Goal: Task Accomplishment & Management: Use online tool/utility

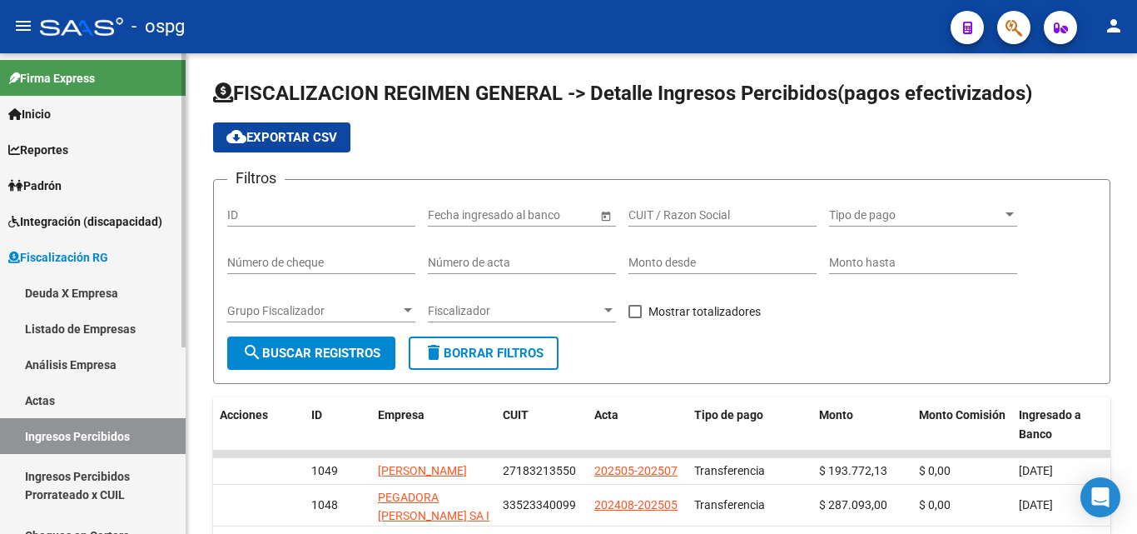
click at [57, 398] on link "Actas" at bounding box center [93, 400] width 186 height 36
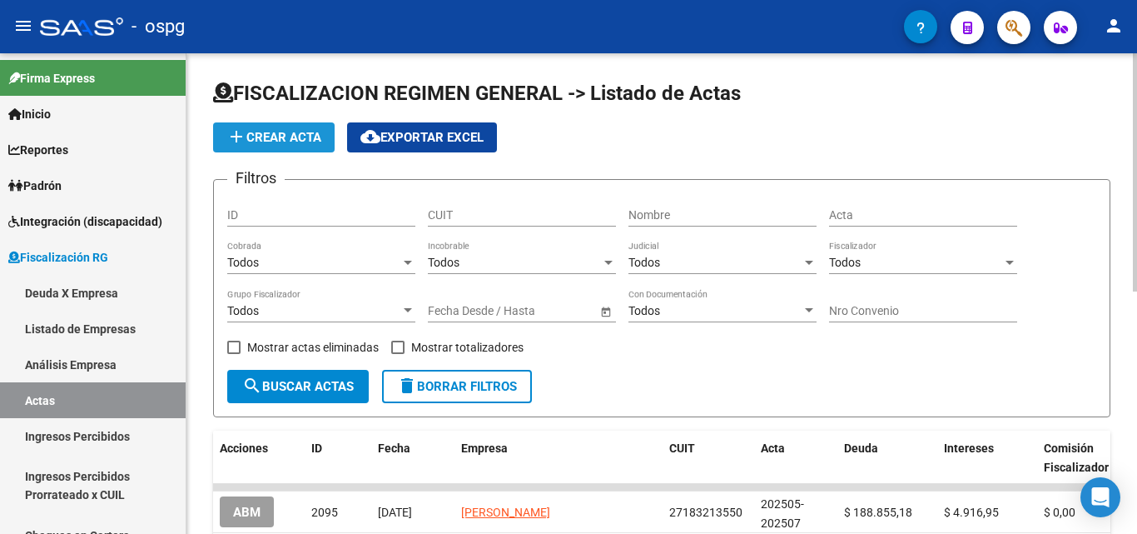
click at [292, 142] on span "add Crear Acta" at bounding box center [273, 137] width 95 height 15
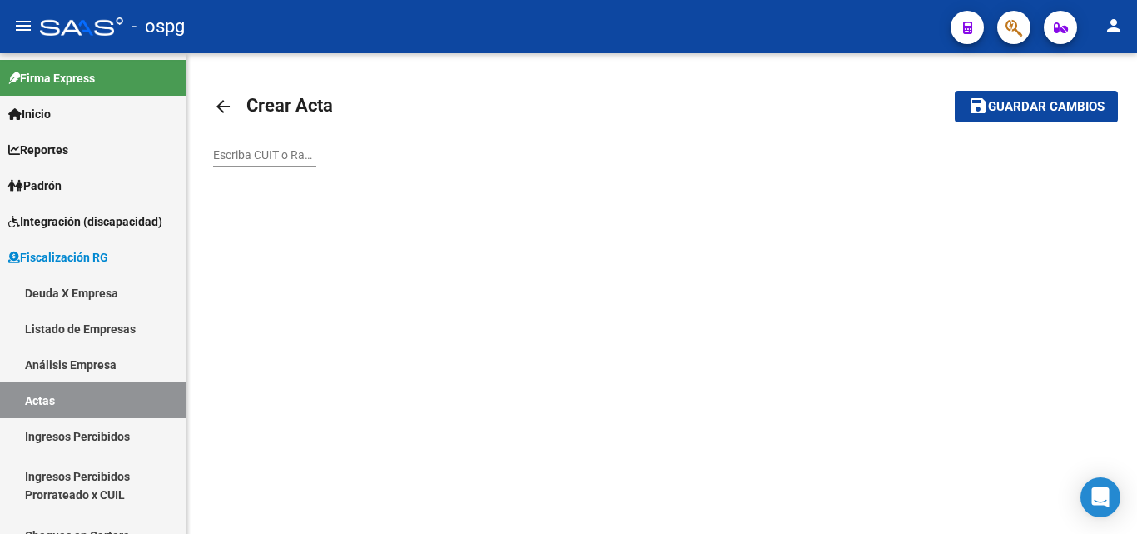
click at [273, 157] on input "Escriba CUIT o Razón Social para buscar" at bounding box center [264, 155] width 103 height 14
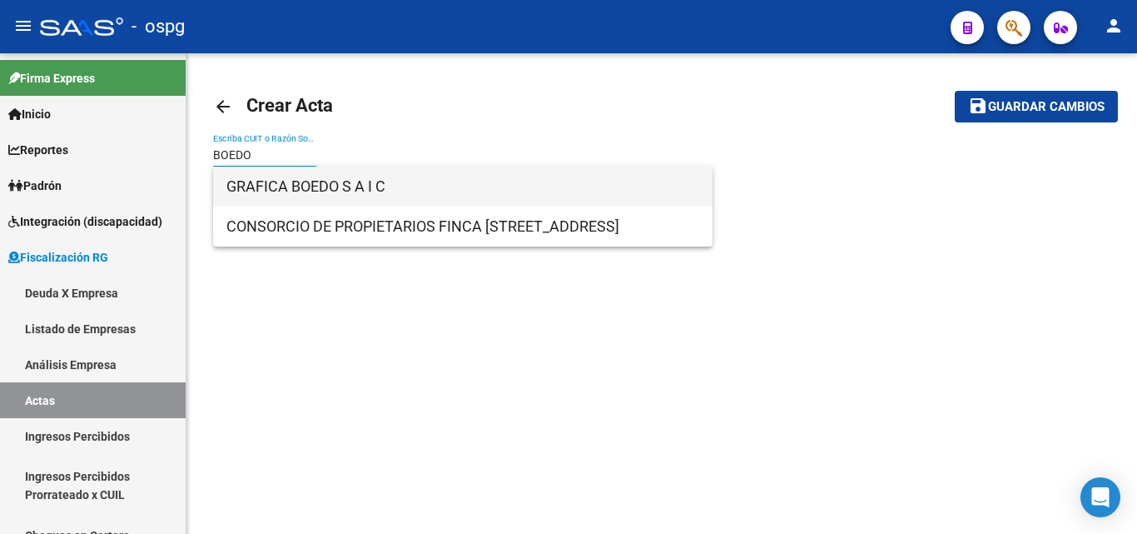
type input "BOEDO"
click at [274, 184] on span "GRAFICA BOEDO S A I C" at bounding box center [462, 187] width 473 height 40
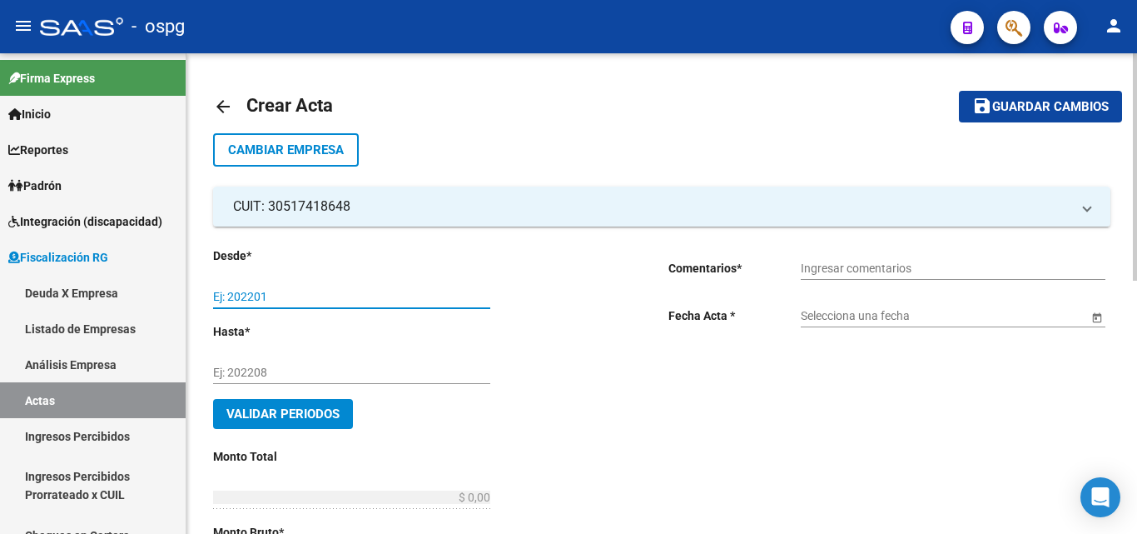
click at [301, 291] on input "Ej: 202201" at bounding box center [351, 297] width 277 height 14
type input "202505"
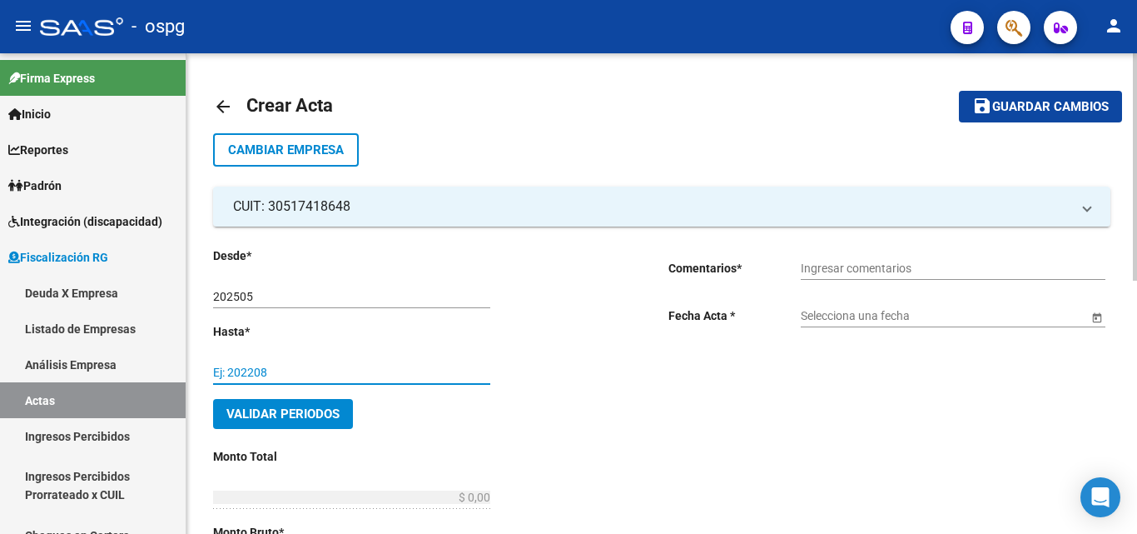
click at [257, 366] on input "Ej: 202208" at bounding box center [351, 373] width 277 height 14
click at [250, 372] on input "2025" at bounding box center [351, 373] width 277 height 14
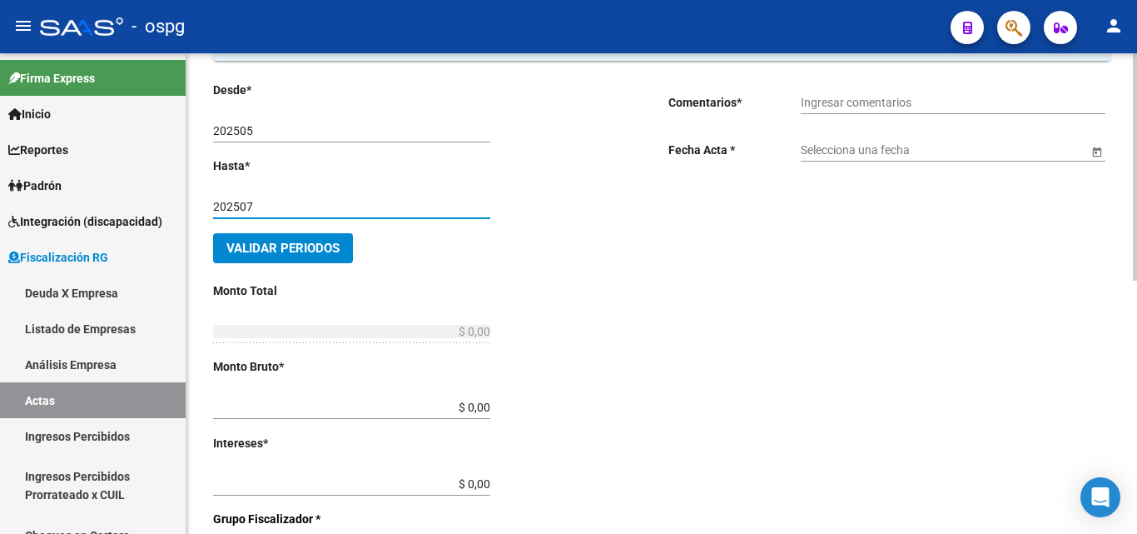
scroll to position [167, 0]
type input "202507"
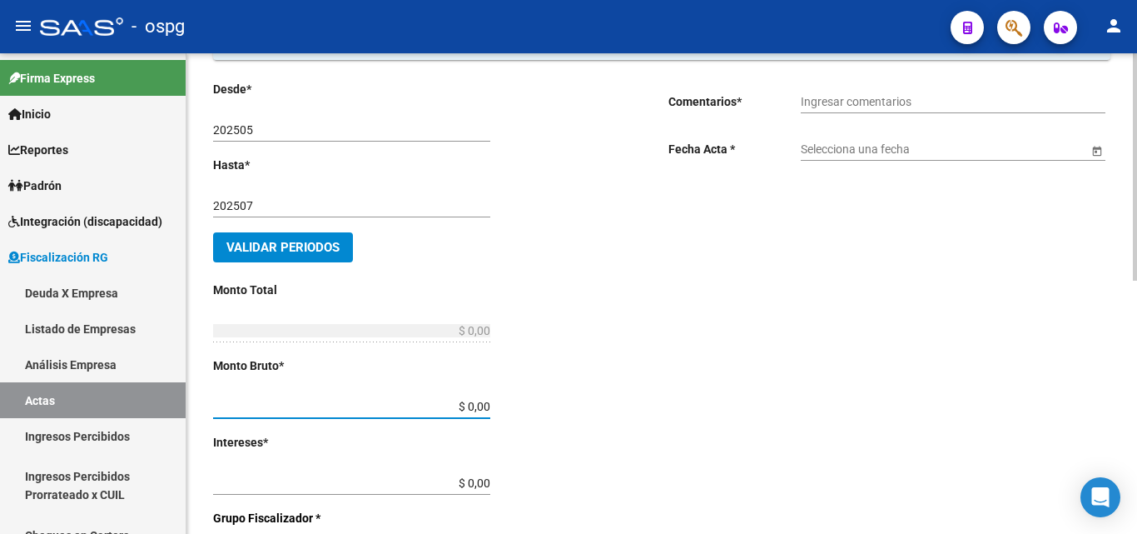
click at [481, 405] on input "$ 0,00" at bounding box center [351, 407] width 277 height 14
click at [485, 405] on input "$ 0,00" at bounding box center [351, 407] width 277 height 14
click at [482, 407] on input "$ 0,00" at bounding box center [351, 407] width 277 height 14
click at [488, 405] on input "$ 8.694.215,30" at bounding box center [351, 407] width 277 height 14
type input "$ 869.421,53"
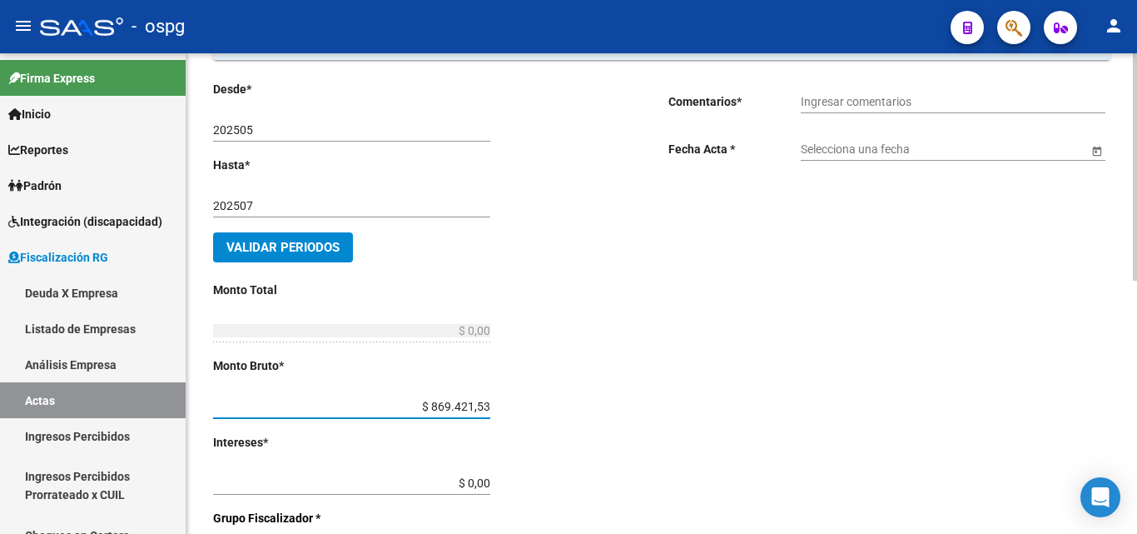
type input "$ 869.421,53"
click at [546, 406] on div "Desde * 202505 Ej: 202201 Hasta * 202507 Ej: 202208 Validar Periodos Monto Tota…" at bounding box center [414, 471] width 402 height 782
click at [485, 483] on input "$ 0,00" at bounding box center [351, 483] width 277 height 14
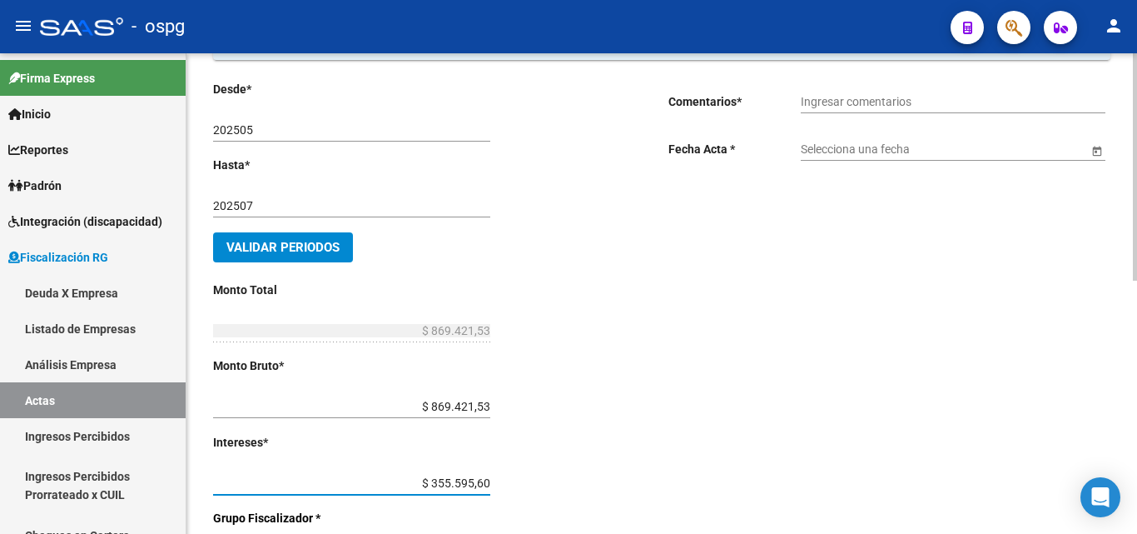
click at [489, 483] on input "$ 355.595,60" at bounding box center [351, 483] width 277 height 14
type input "$ 35.559,56"
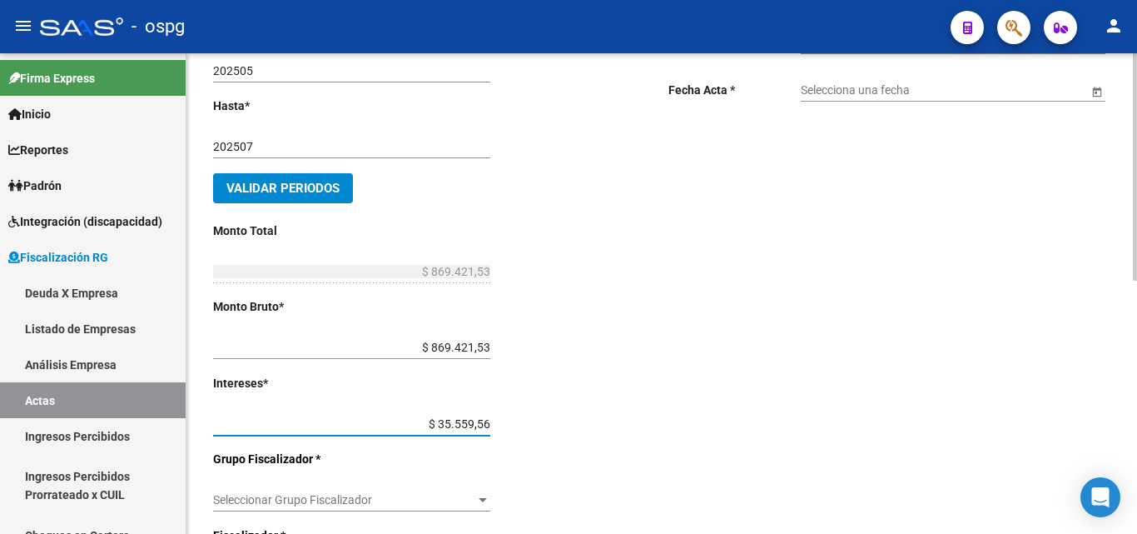
scroll to position [333, 0]
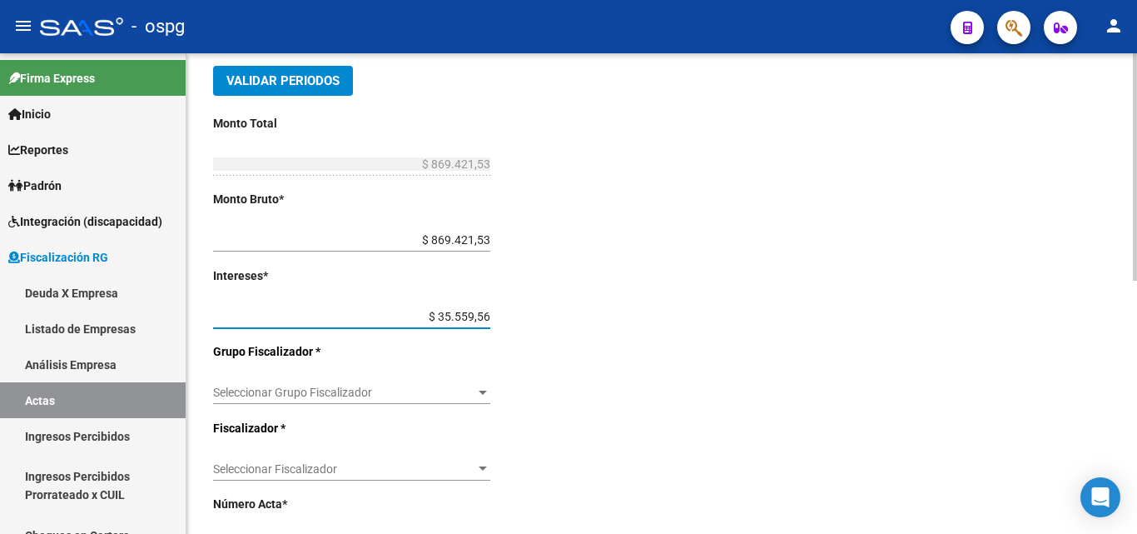
type input "$ 904.981,09"
drag, startPoint x: 489, startPoint y: 241, endPoint x: 384, endPoint y: 248, distance: 105.2
click at [381, 246] on input "$ 869.421,53" at bounding box center [351, 240] width 277 height 14
type input "$ 833.862,87"
type input "$ 869.422,43"
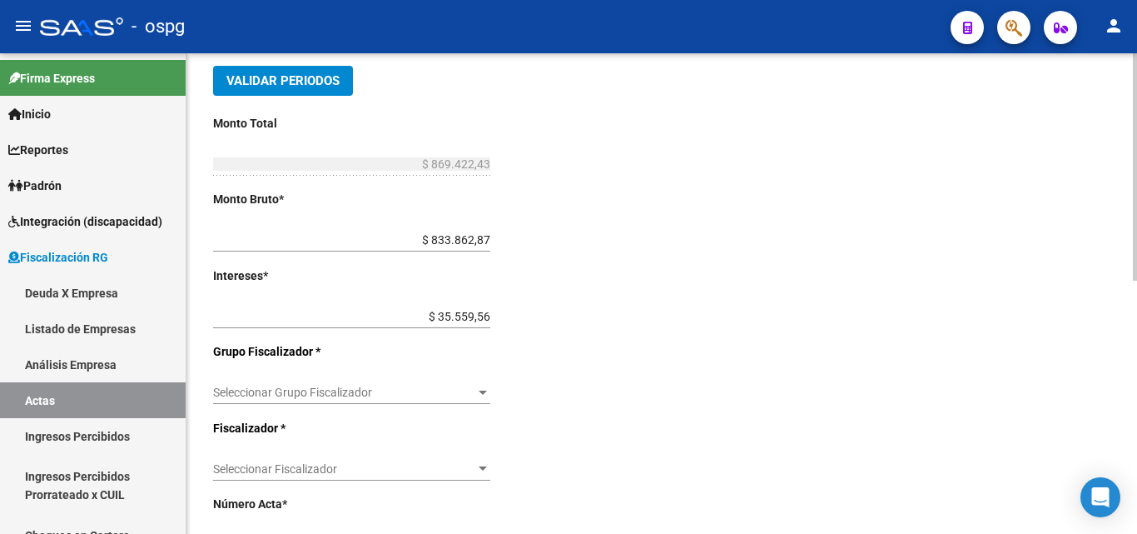
click at [544, 269] on div "Desde * 202505 Ej: 202201 Hasta * 202507 Ej: 202208 Validar Periodos Monto Tota…" at bounding box center [414, 304] width 402 height 782
click at [453, 391] on span "Seleccionar Grupo Fiscalizador" at bounding box center [344, 393] width 262 height 14
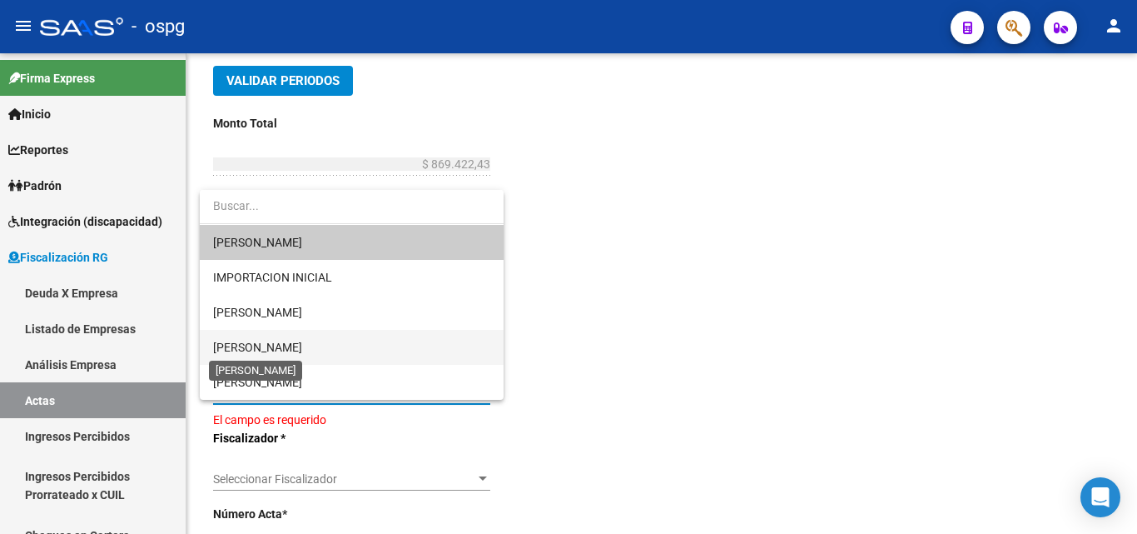
click at [288, 344] on span "[PERSON_NAME]" at bounding box center [257, 347] width 89 height 13
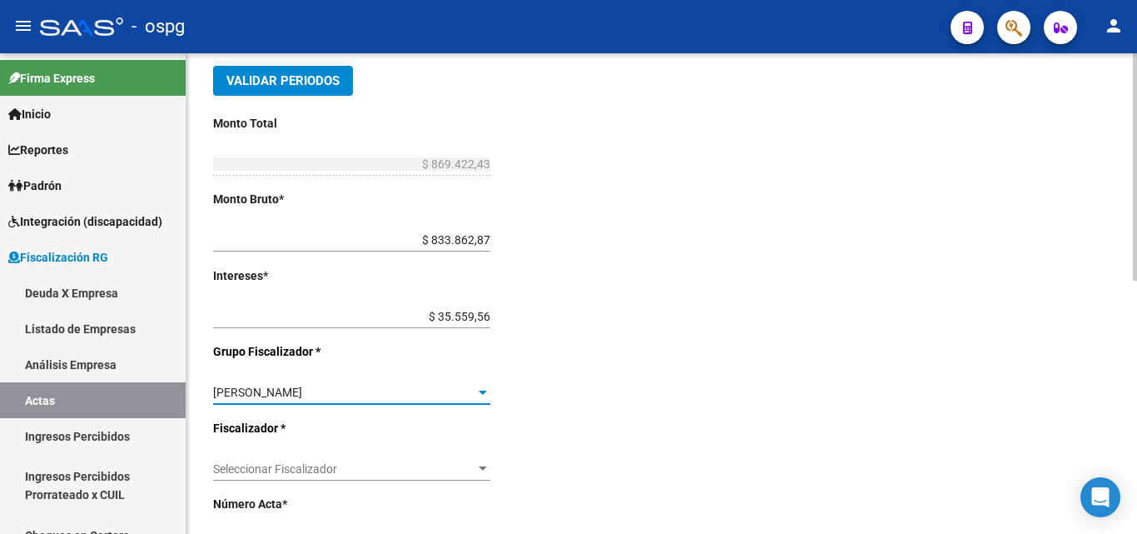
scroll to position [416, 0]
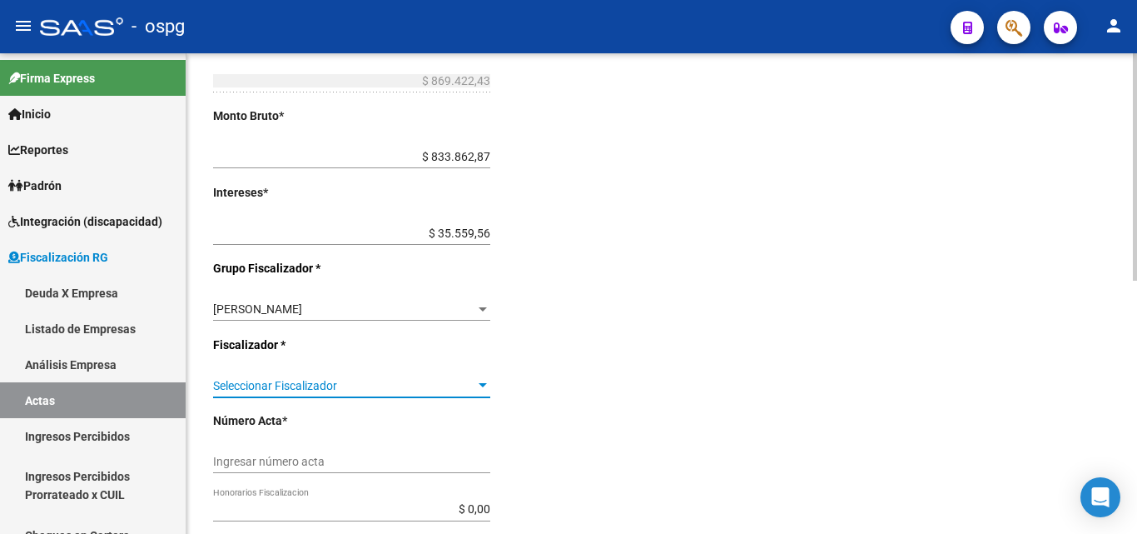
click at [478, 382] on div at bounding box center [482, 385] width 15 height 13
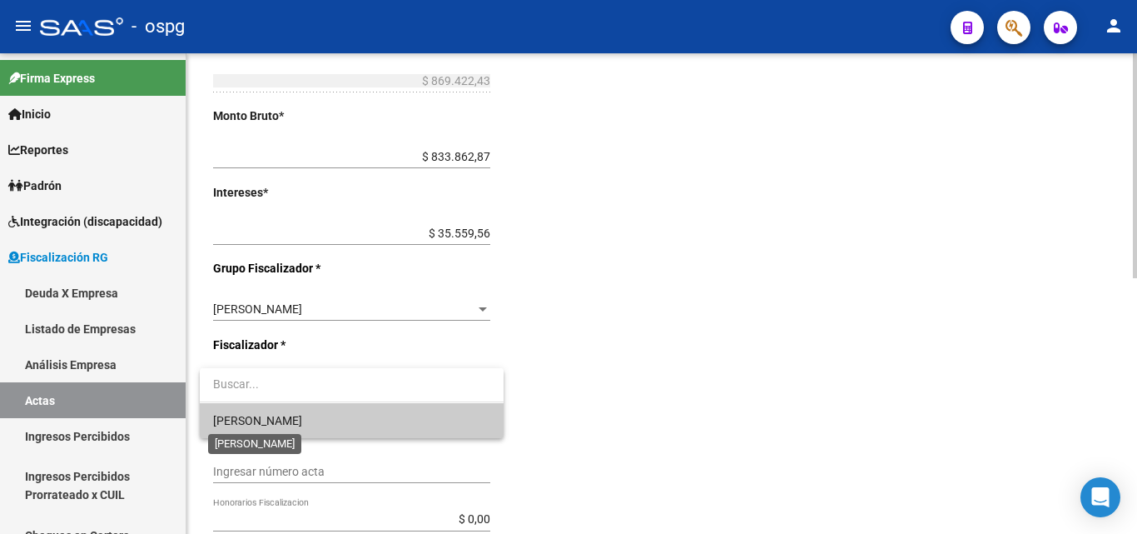
drag, startPoint x: 247, startPoint y: 414, endPoint x: 259, endPoint y: 409, distance: 12.7
click at [250, 414] on span "[PERSON_NAME]" at bounding box center [257, 420] width 89 height 13
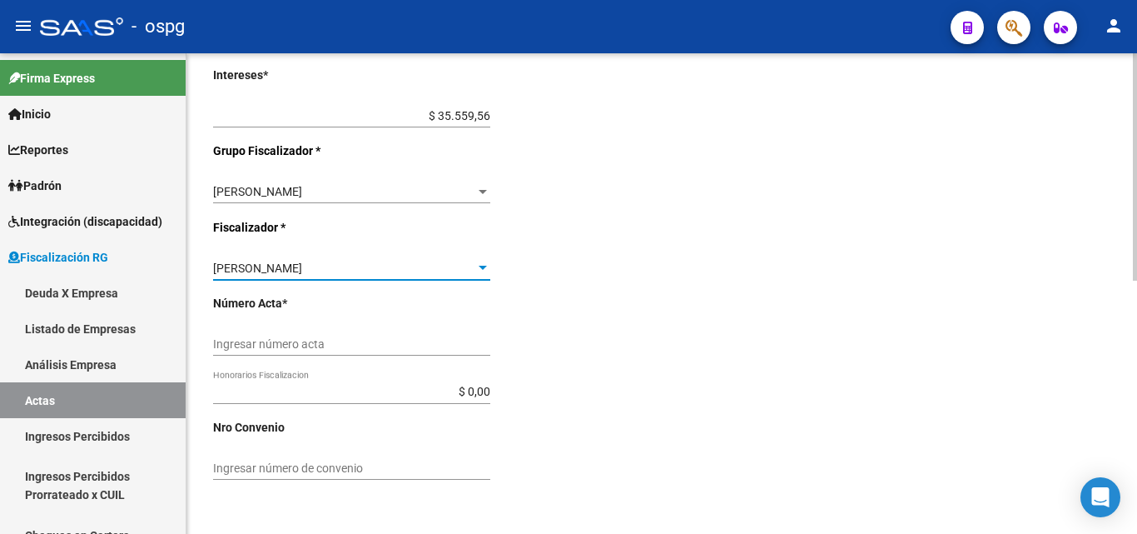
scroll to position [535, 0]
click at [321, 339] on input "Ingresar número acta" at bounding box center [351, 343] width 277 height 14
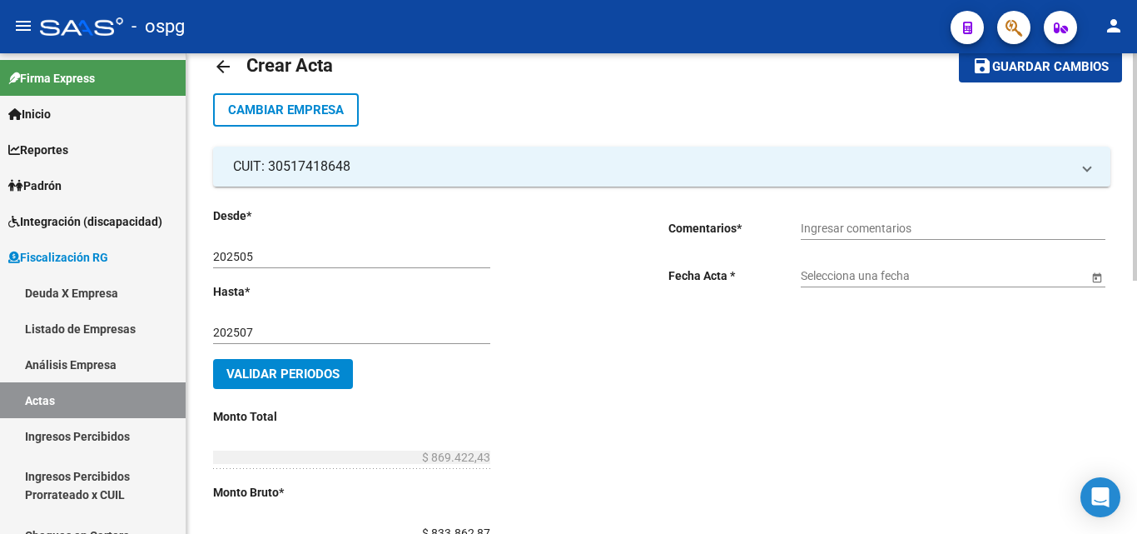
scroll to position [0, 0]
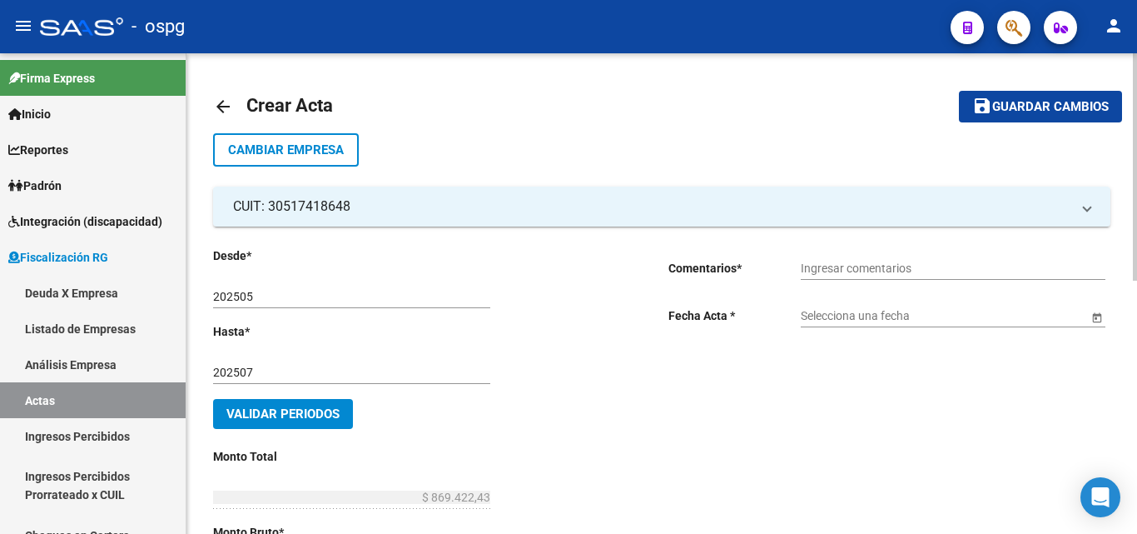
type input "202505-202507"
click at [297, 426] on button "Validar Periodos" at bounding box center [283, 414] width 140 height 30
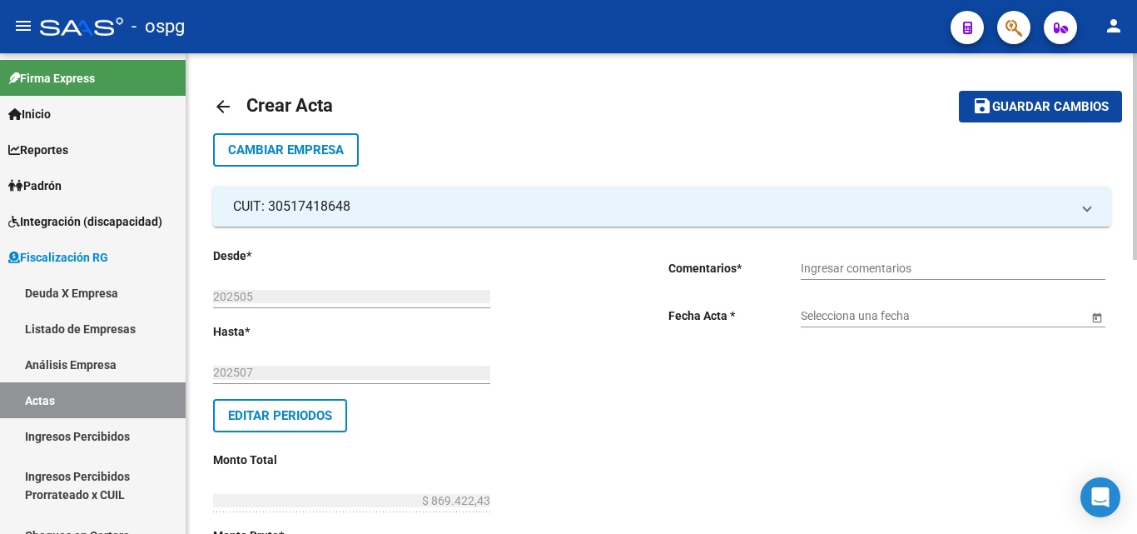
click at [921, 267] on input "Ingresar comentarios" at bounding box center [953, 268] width 305 height 14
type input "RECIBO 43258"
click at [903, 310] on input "Selecciona una fecha" at bounding box center [944, 316] width 287 height 14
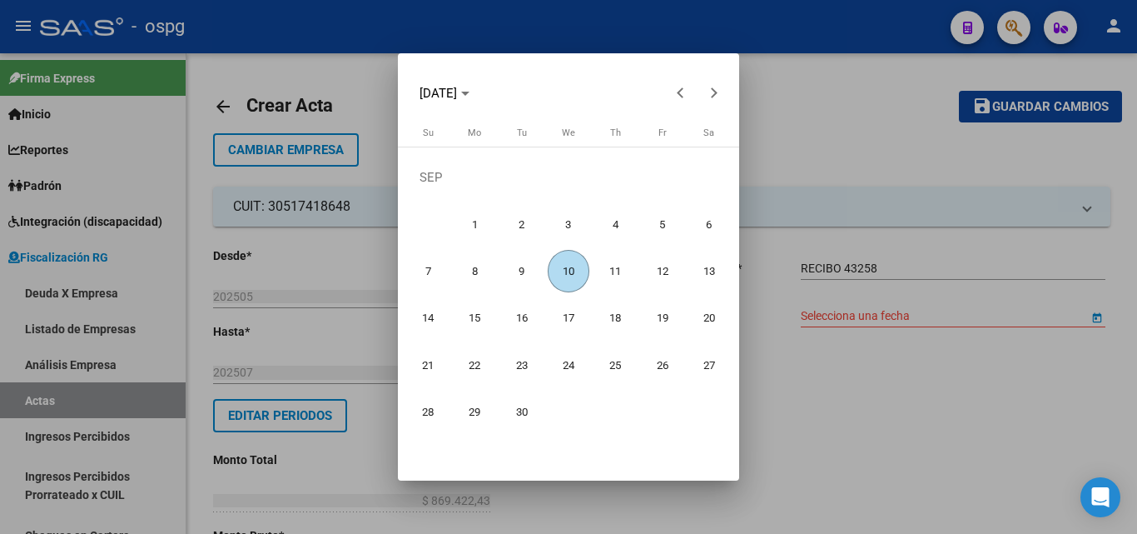
click at [576, 268] on span "10" at bounding box center [569, 271] width 42 height 42
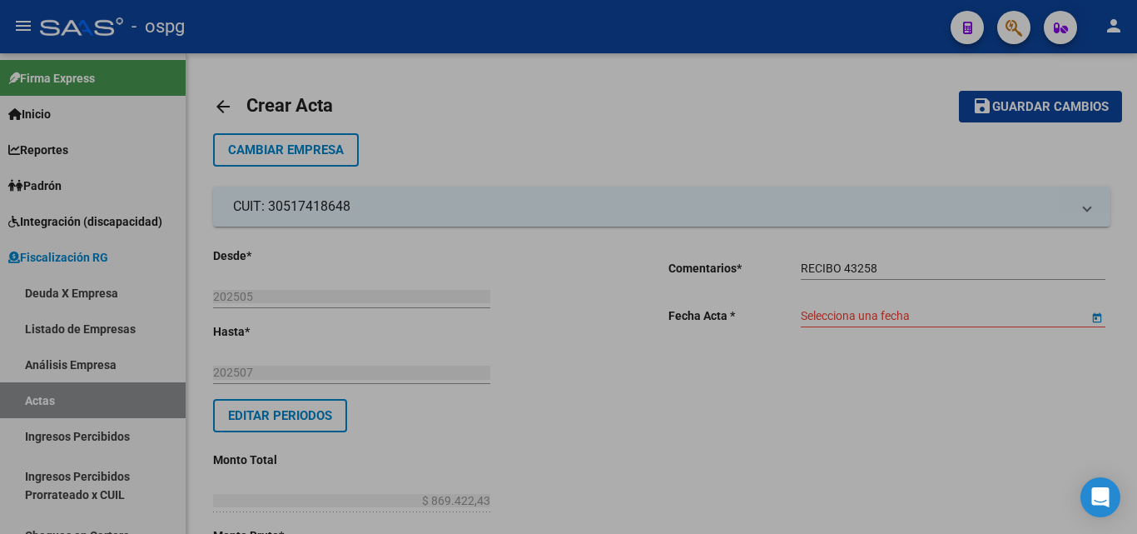
type input "[DATE]"
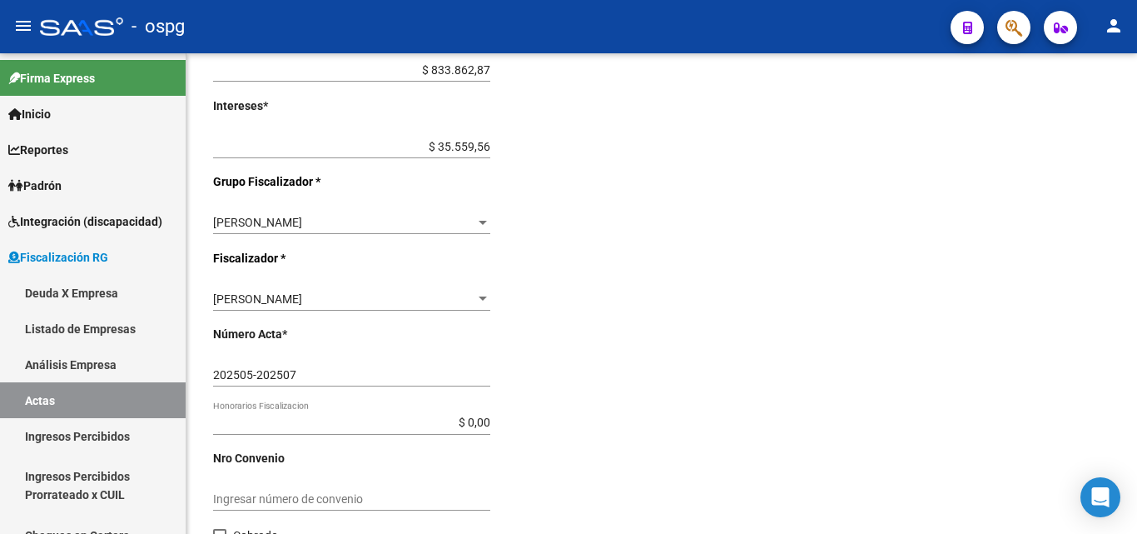
scroll to position [638, 0]
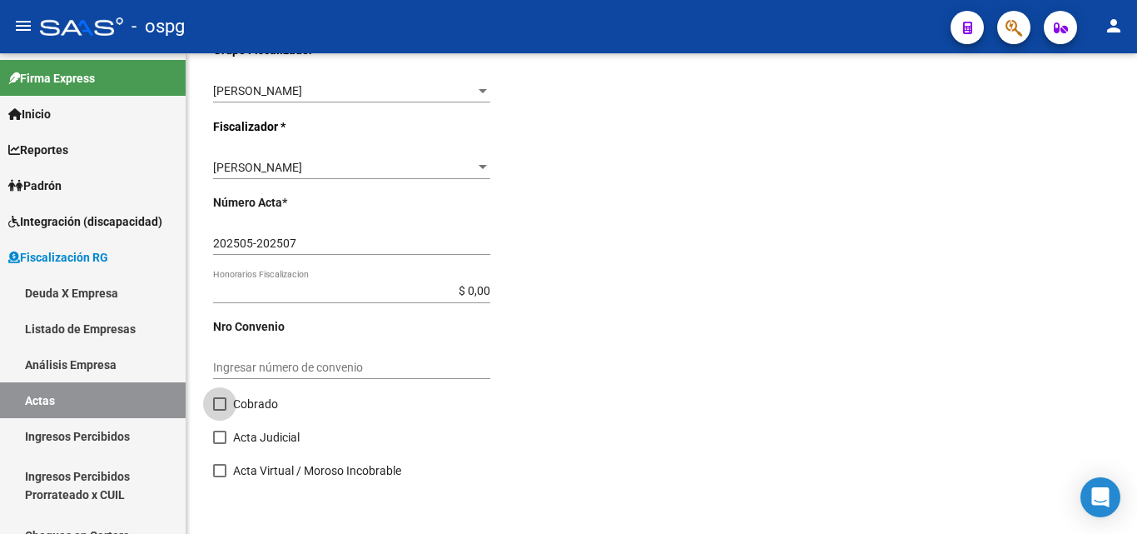
click at [220, 403] on span at bounding box center [219, 403] width 13 height 13
click at [220, 410] on input "Cobrado" at bounding box center [219, 410] width 1 height 1
checkbox input "true"
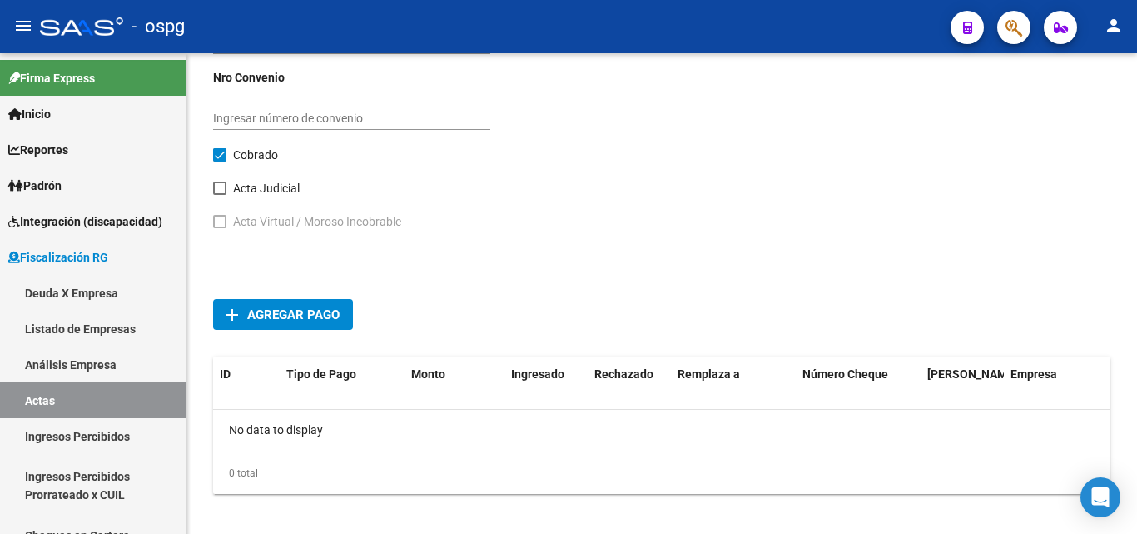
scroll to position [888, 0]
click at [251, 313] on span "Agregar pago" at bounding box center [293, 313] width 92 height 15
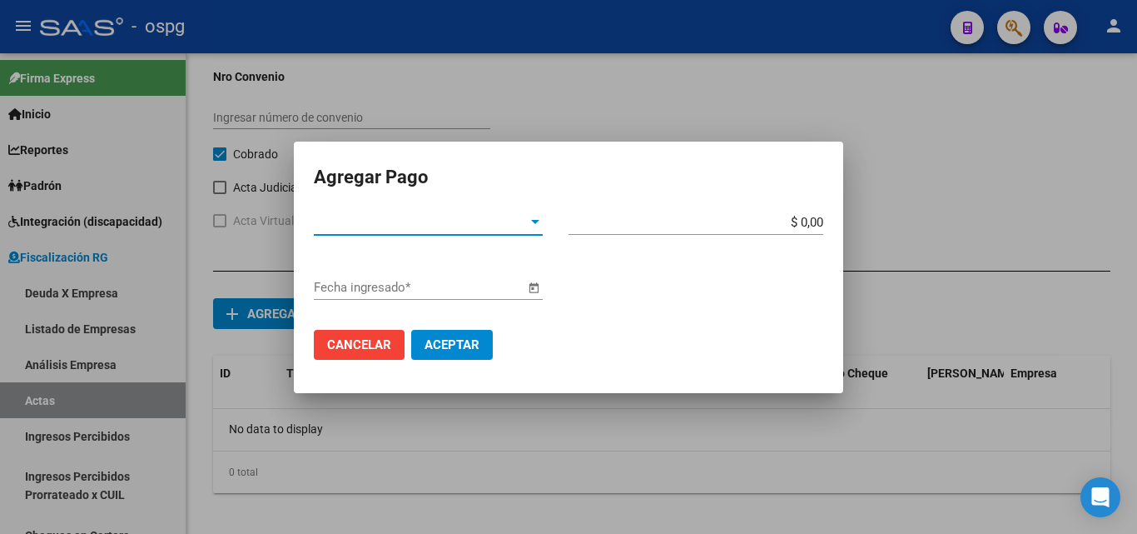
click at [515, 215] on span "Tipo de Pago *" at bounding box center [421, 222] width 214 height 15
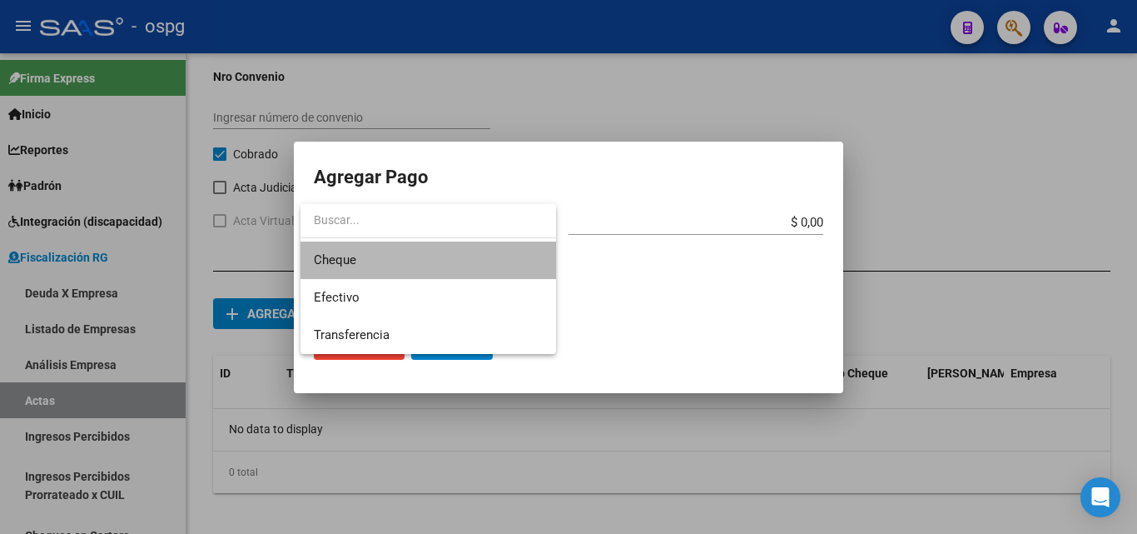
click at [372, 263] on span "Cheque" at bounding box center [428, 259] width 229 height 37
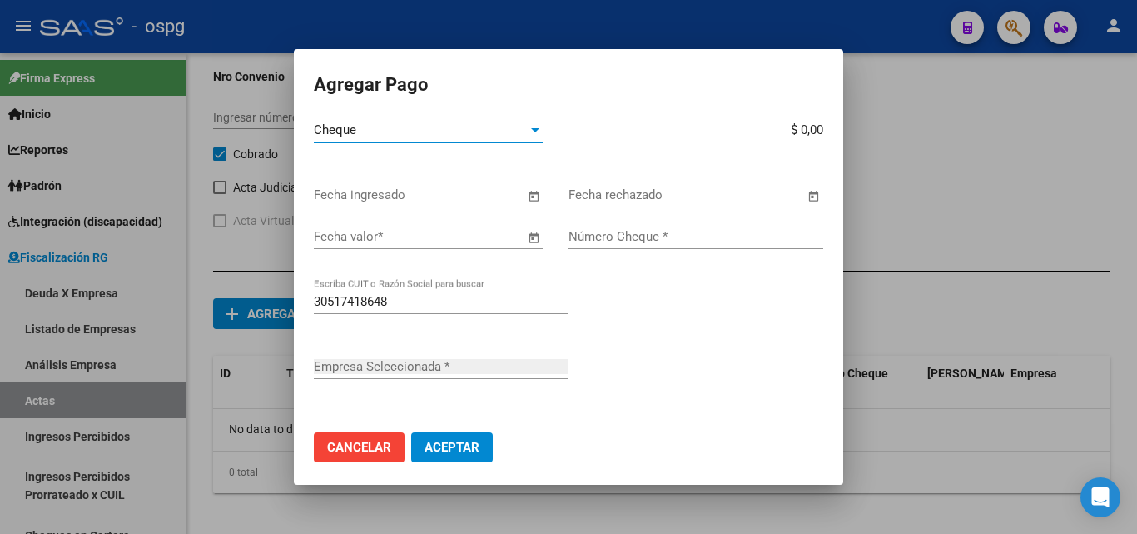
type input "GRAFICA BOEDO S A I C"
click at [803, 134] on input "$ 0,00" at bounding box center [696, 129] width 255 height 15
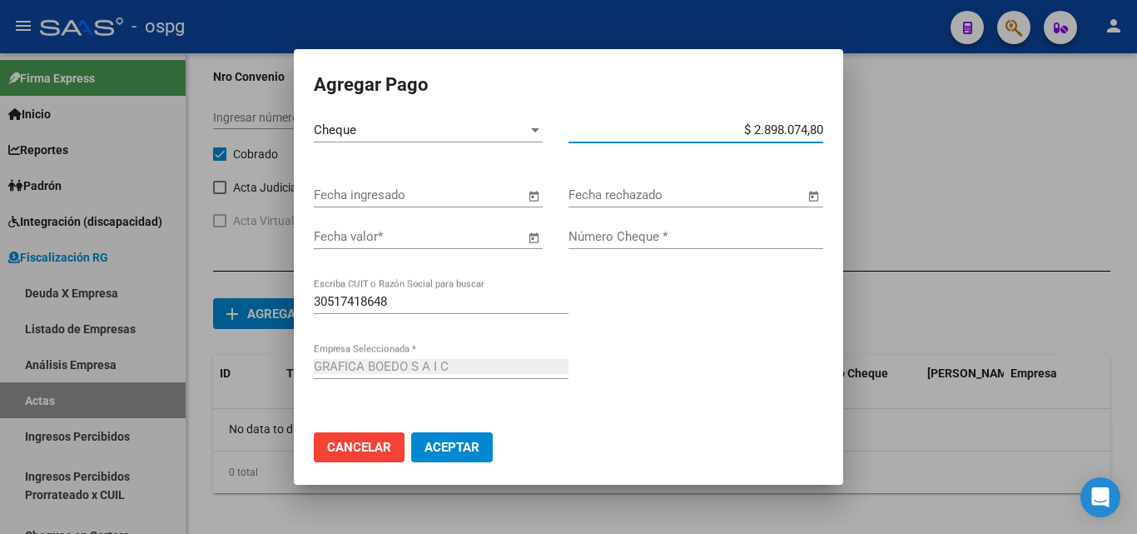
click at [809, 130] on input "$ 2.898.074,80" at bounding box center [696, 129] width 255 height 15
type input "$ 289.807,48"
click at [520, 197] on span "Open calendar" at bounding box center [534, 196] width 40 height 40
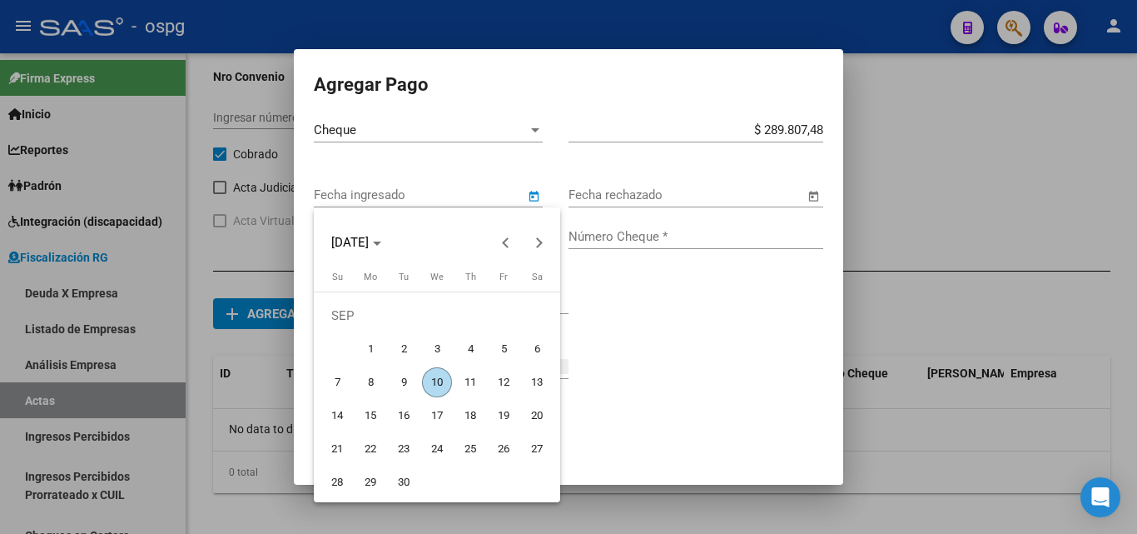
click at [444, 383] on span "10" at bounding box center [437, 382] width 30 height 30
type input "[DATE]"
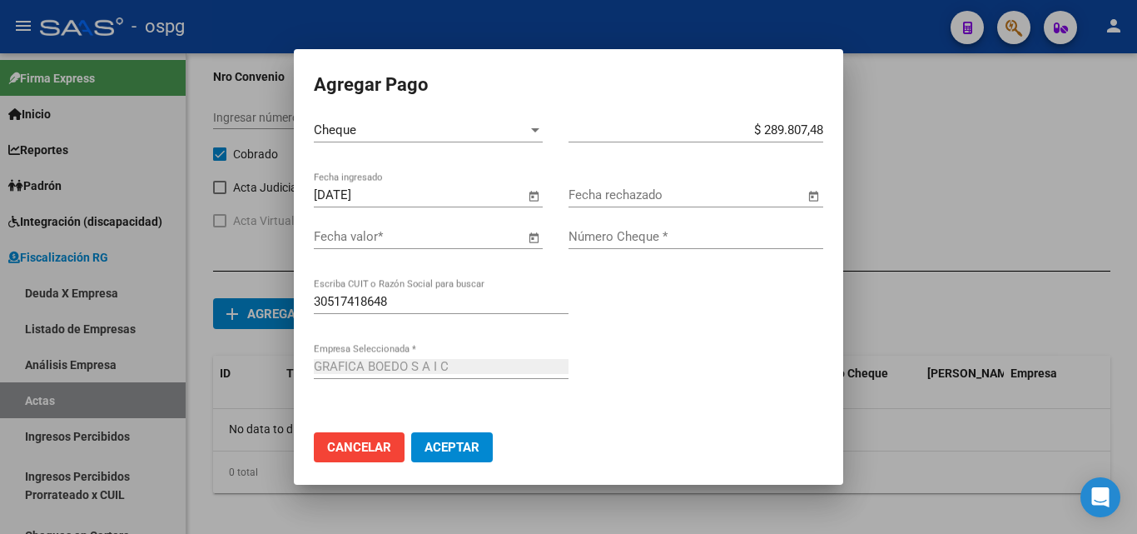
click at [515, 237] on span "Open calendar" at bounding box center [534, 237] width 40 height 40
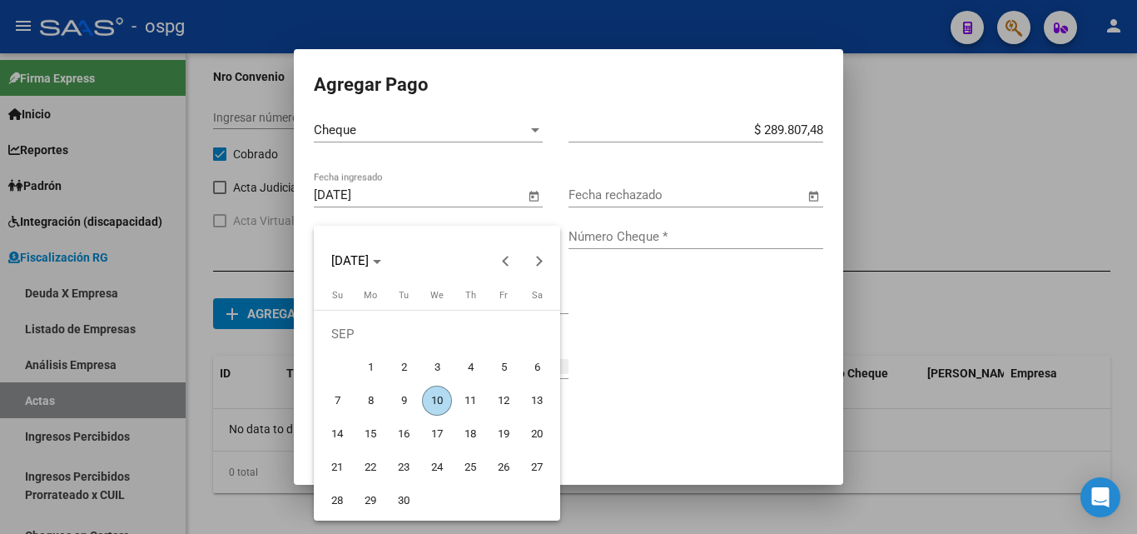
click at [434, 396] on span "10" at bounding box center [437, 401] width 30 height 30
type input "[DATE]"
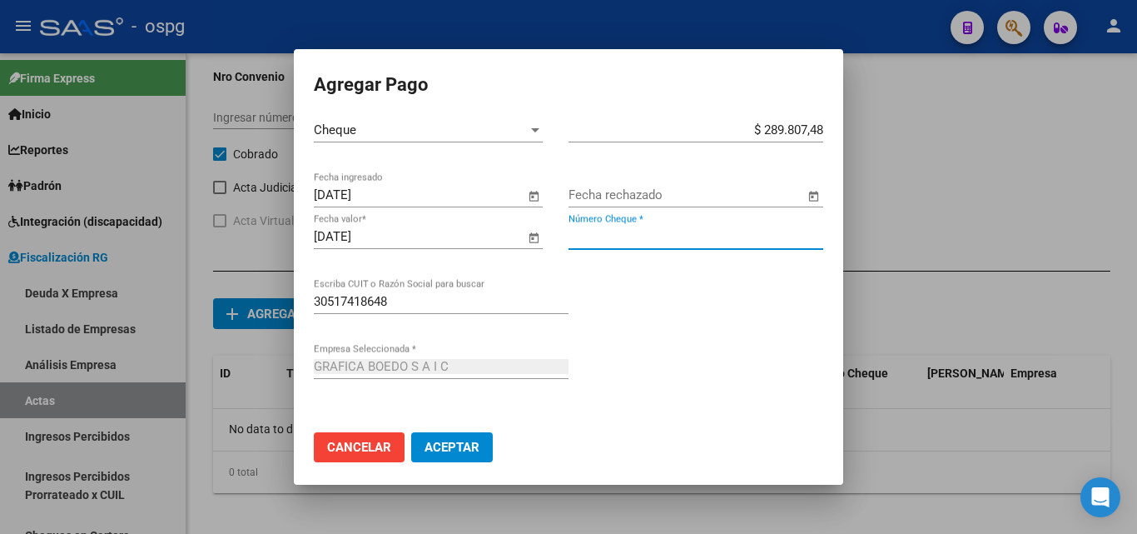
click at [652, 236] on input "Número Cheque *" at bounding box center [696, 236] width 255 height 15
type input "4005276"
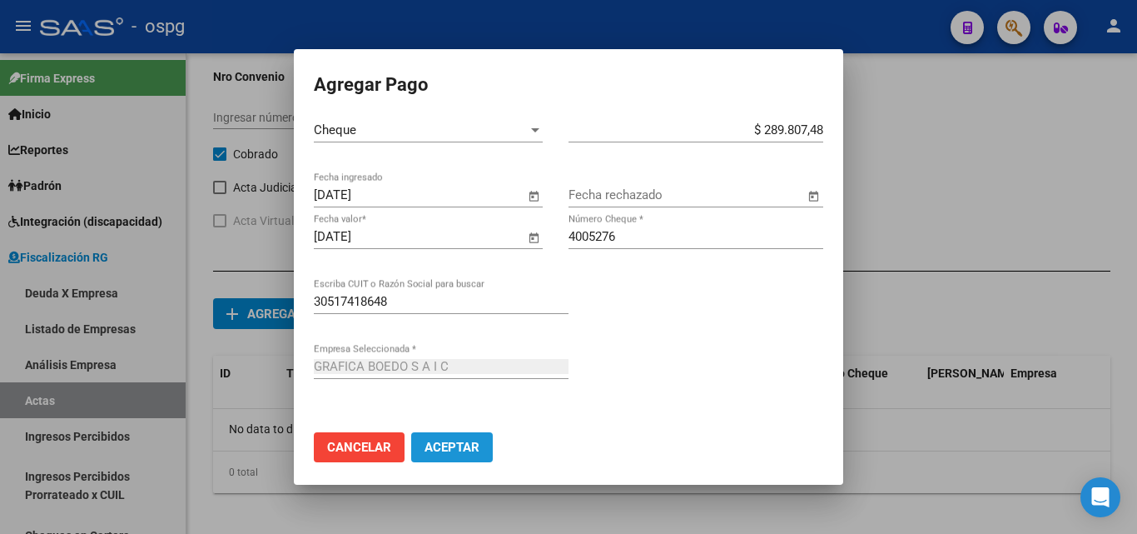
click at [464, 448] on span "Aceptar" at bounding box center [452, 447] width 55 height 15
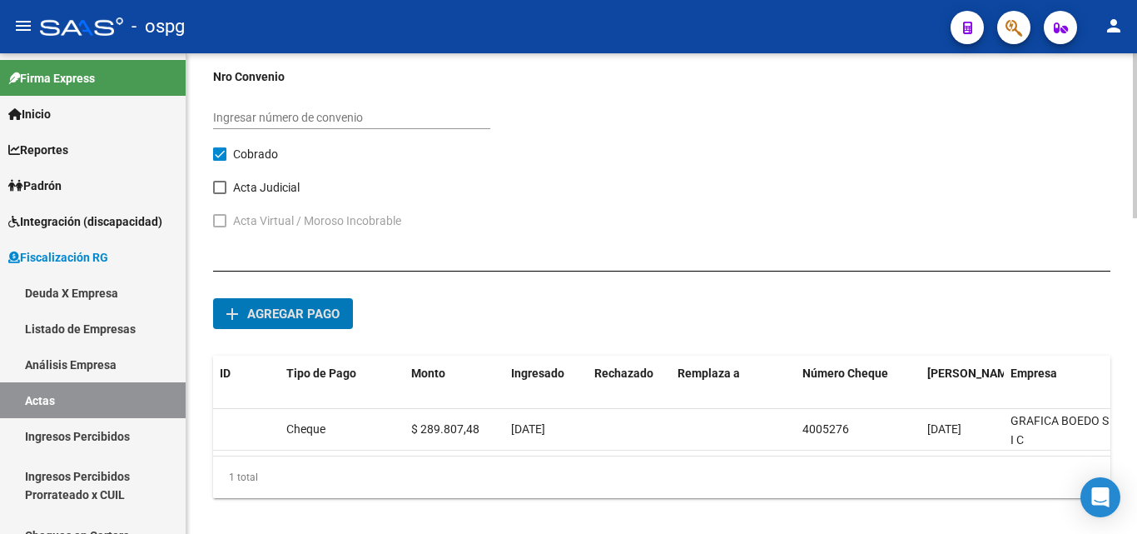
click at [314, 309] on span "Agregar pago" at bounding box center [293, 313] width 92 height 15
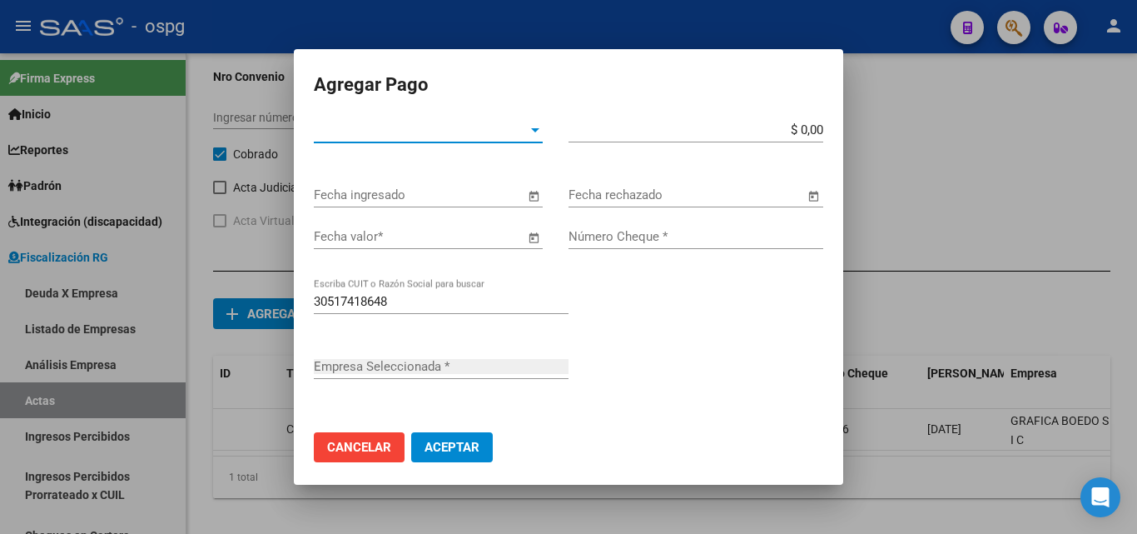
type input "GRAFICA BOEDO S A I C"
click at [500, 138] on div "Tipo de Pago * Tipo de Pago *" at bounding box center [428, 129] width 229 height 25
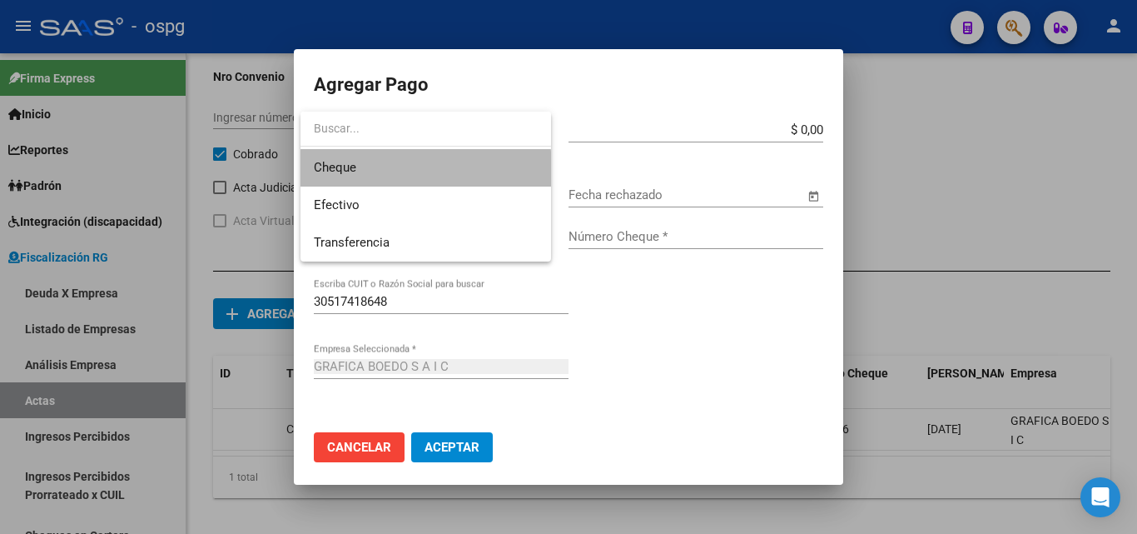
click at [419, 177] on span "Cheque" at bounding box center [426, 167] width 224 height 37
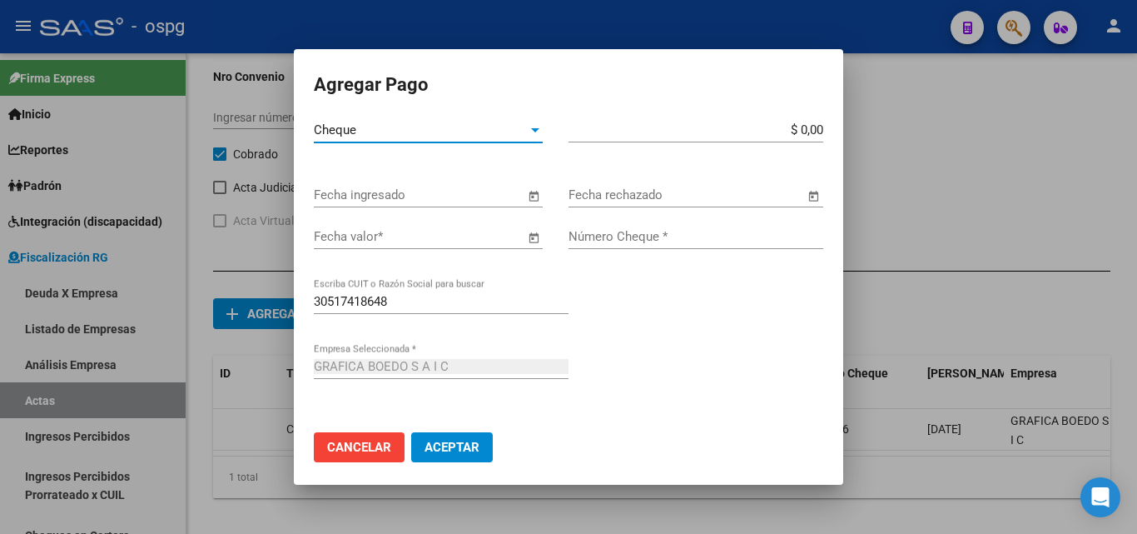
click at [802, 127] on input "$ 0,00" at bounding box center [696, 129] width 255 height 15
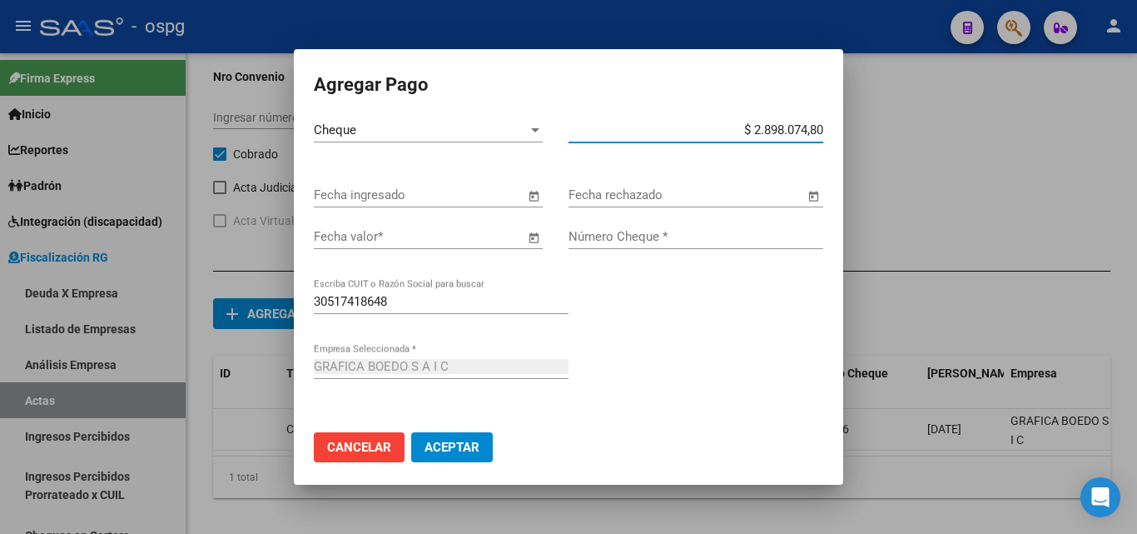
click at [809, 129] on input "$ 2.898.074,80" at bounding box center [696, 129] width 255 height 15
type input "$ 289.807,48"
click at [529, 197] on span "Open calendar" at bounding box center [534, 196] width 40 height 40
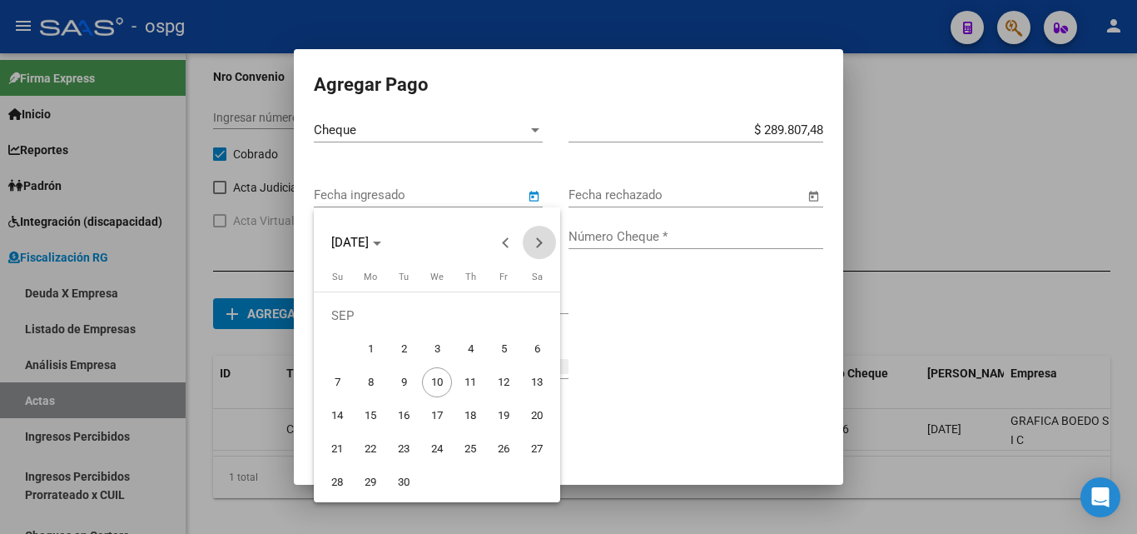
click at [538, 244] on button "Next month" at bounding box center [539, 242] width 33 height 33
click at [536, 349] on span "11" at bounding box center [537, 349] width 30 height 30
type input "[DATE]"
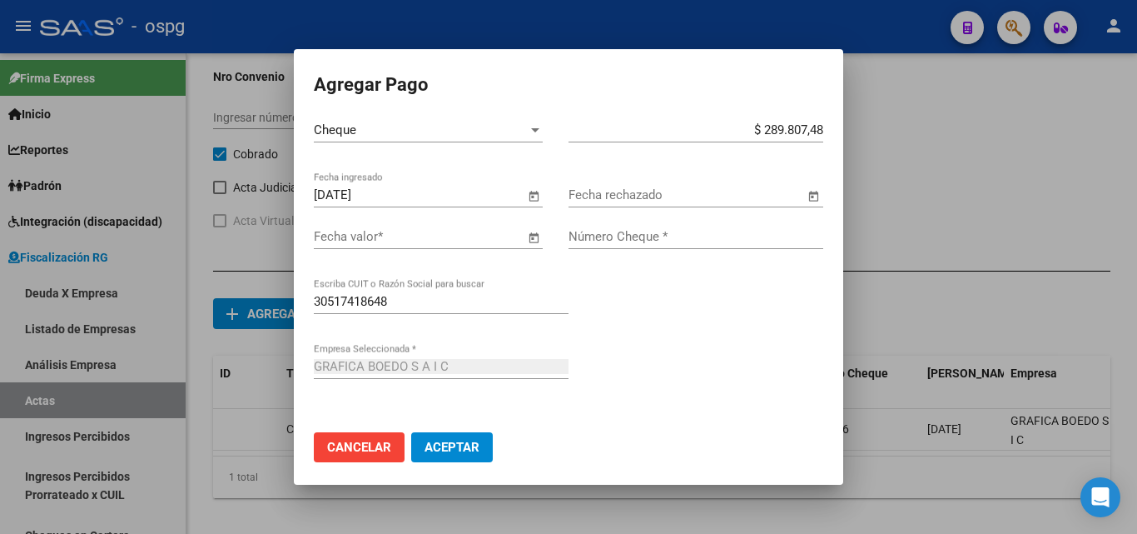
click at [524, 238] on span "Open calendar" at bounding box center [534, 237] width 40 height 40
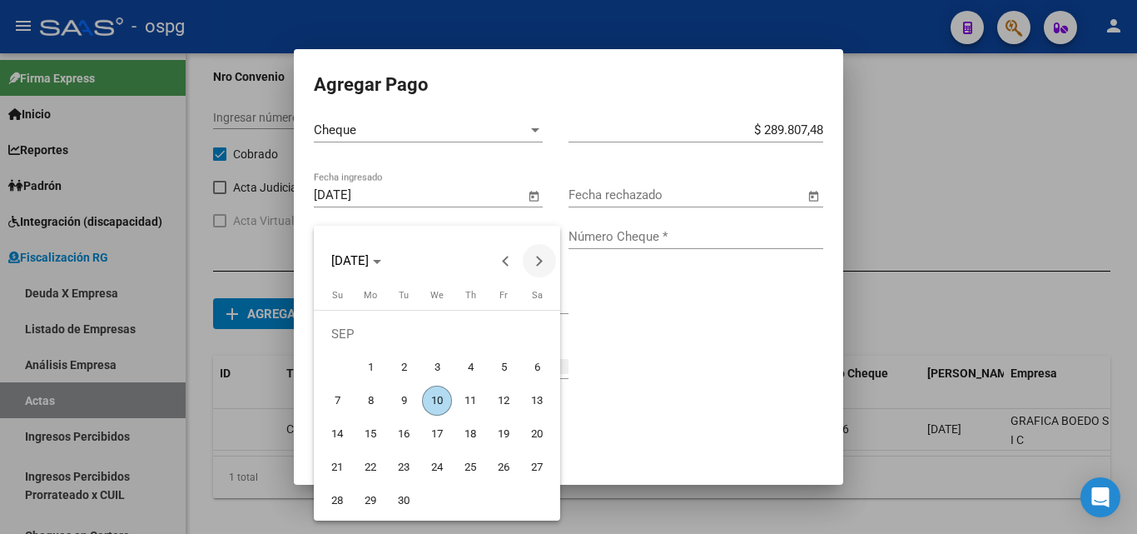
click at [534, 261] on button "Next month" at bounding box center [539, 260] width 33 height 33
click at [530, 361] on span "11" at bounding box center [537, 367] width 30 height 30
type input "[DATE]"
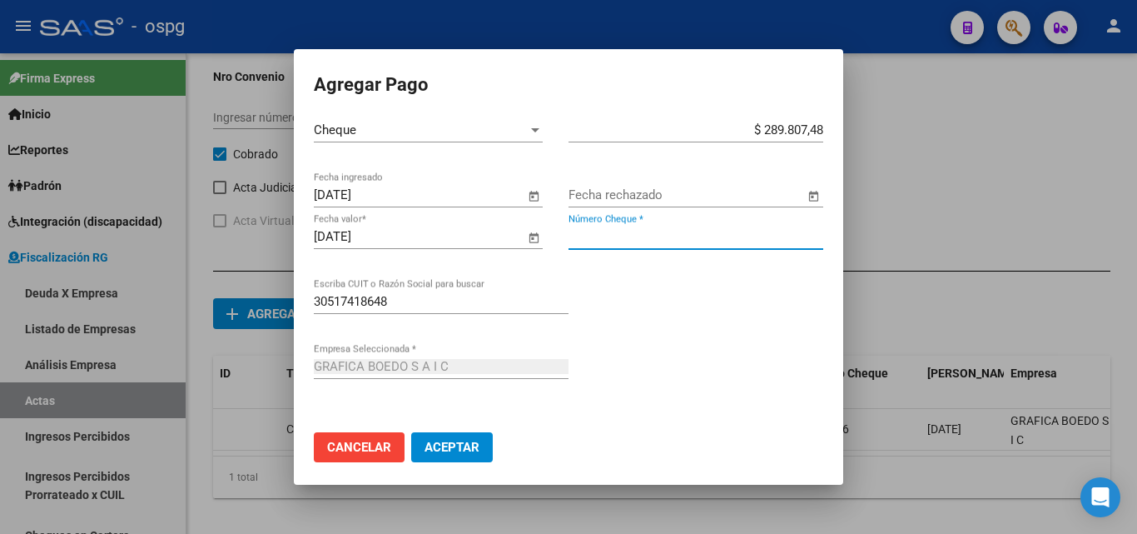
click at [619, 235] on input "Número Cheque *" at bounding box center [696, 236] width 255 height 15
type input "4005277"
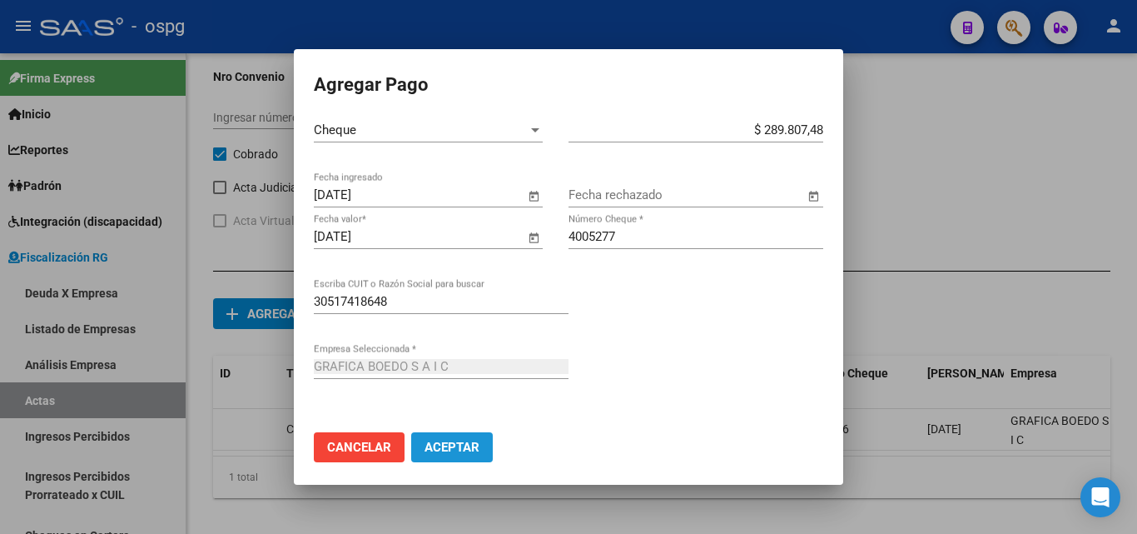
click at [475, 441] on span "Aceptar" at bounding box center [452, 447] width 55 height 15
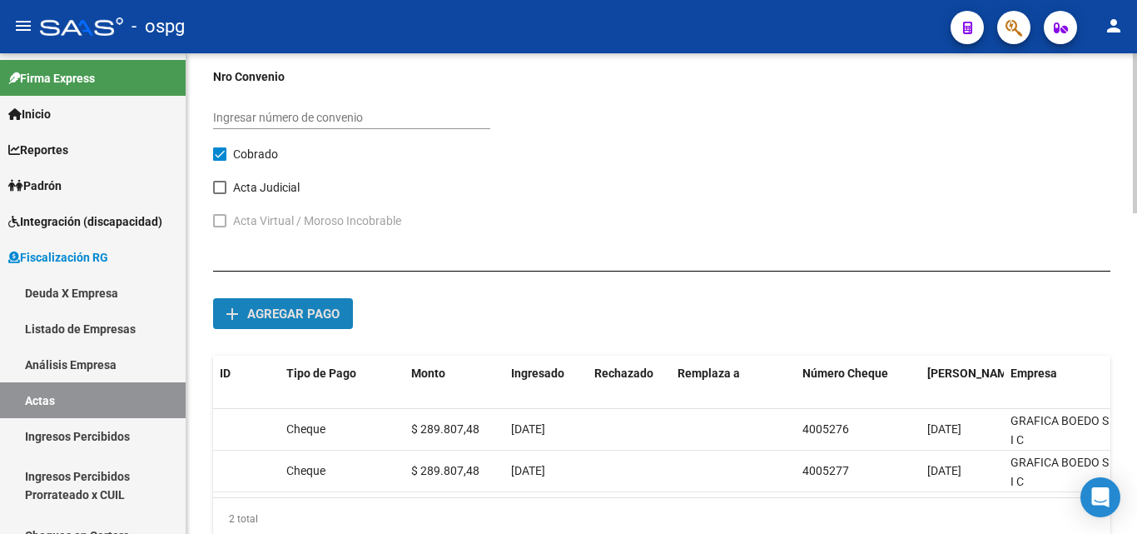
click at [300, 309] on span "Agregar pago" at bounding box center [293, 313] width 92 height 15
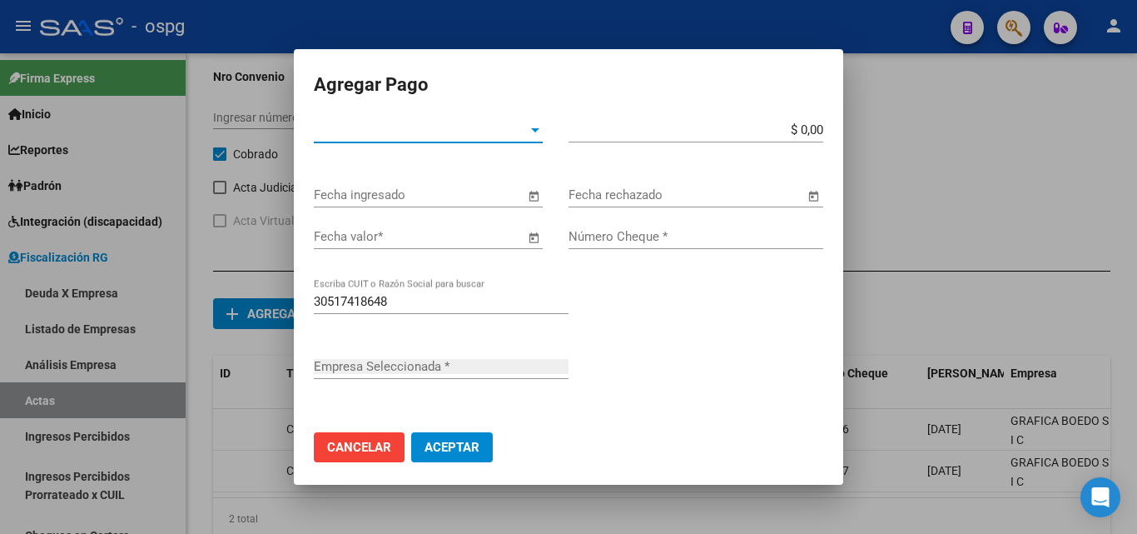
type input "GRAFICA BOEDO S A I C"
click at [528, 133] on div at bounding box center [535, 129] width 15 height 13
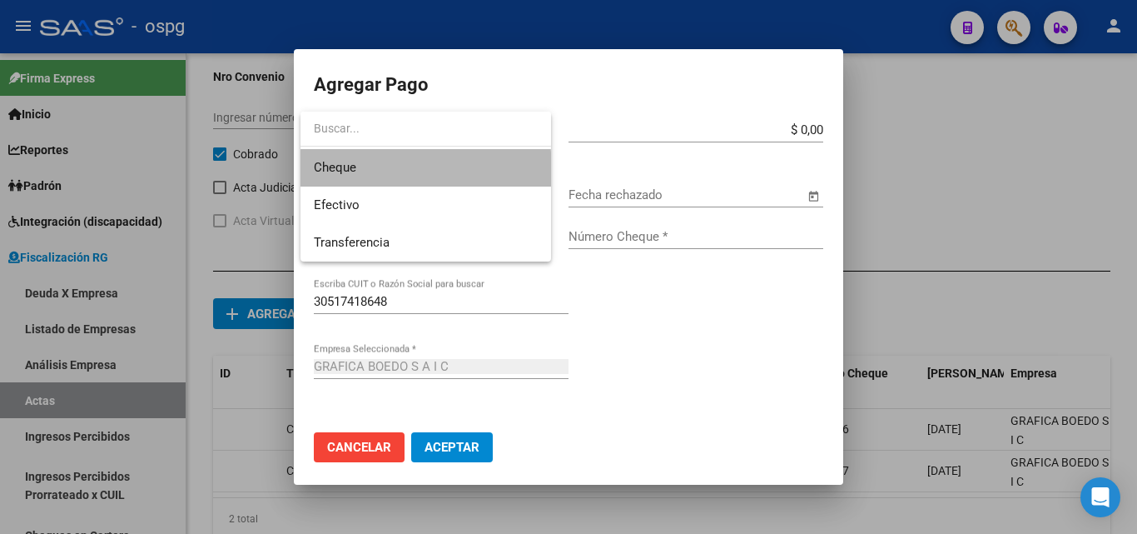
click at [392, 176] on span "Cheque" at bounding box center [426, 167] width 224 height 37
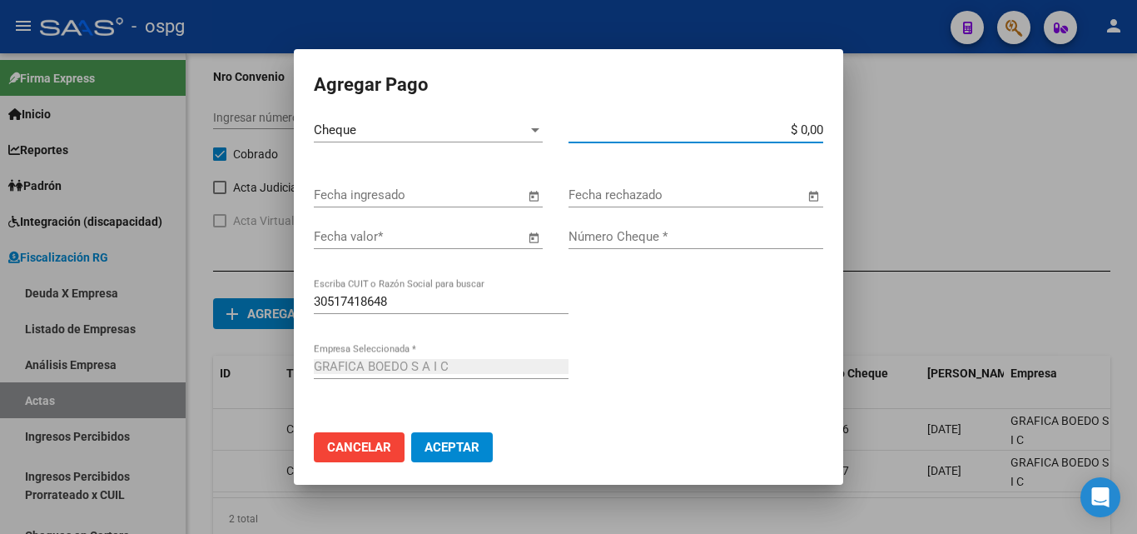
click at [803, 129] on input "$ 0,00" at bounding box center [696, 129] width 255 height 15
click at [812, 131] on app-form-text-field "$ 2.898.074,80 Monto bruto *" at bounding box center [703, 129] width 268 height 15
click at [808, 128] on input "$ 2.898.074,80" at bounding box center [696, 129] width 255 height 15
type input "$ 289.807,48"
click at [523, 193] on span "Open calendar" at bounding box center [534, 196] width 40 height 40
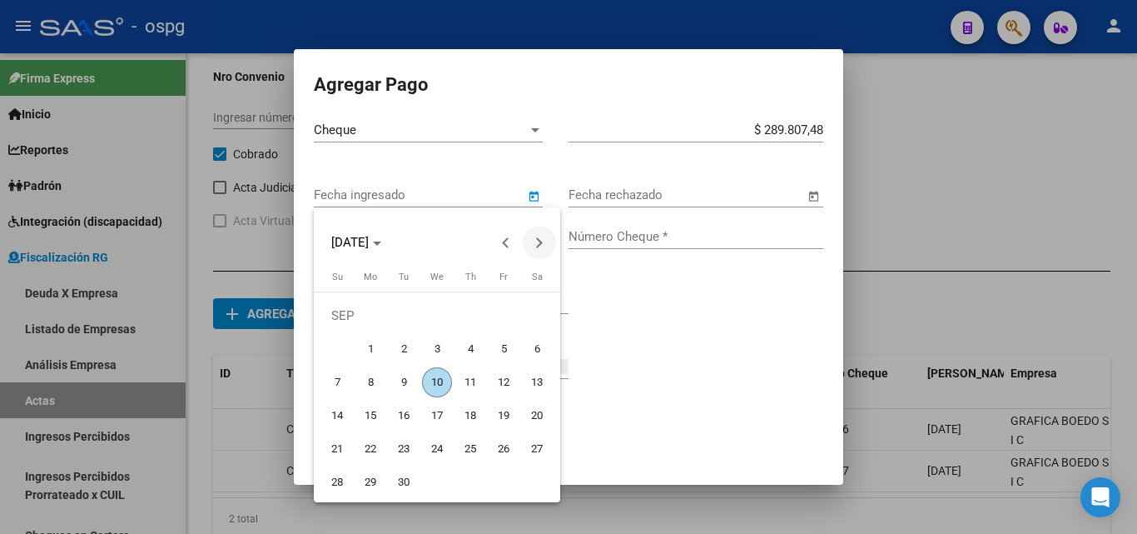
click at [537, 245] on button "Next month" at bounding box center [539, 242] width 33 height 33
click at [408, 382] on span "11" at bounding box center [404, 382] width 30 height 30
type input "[DATE]"
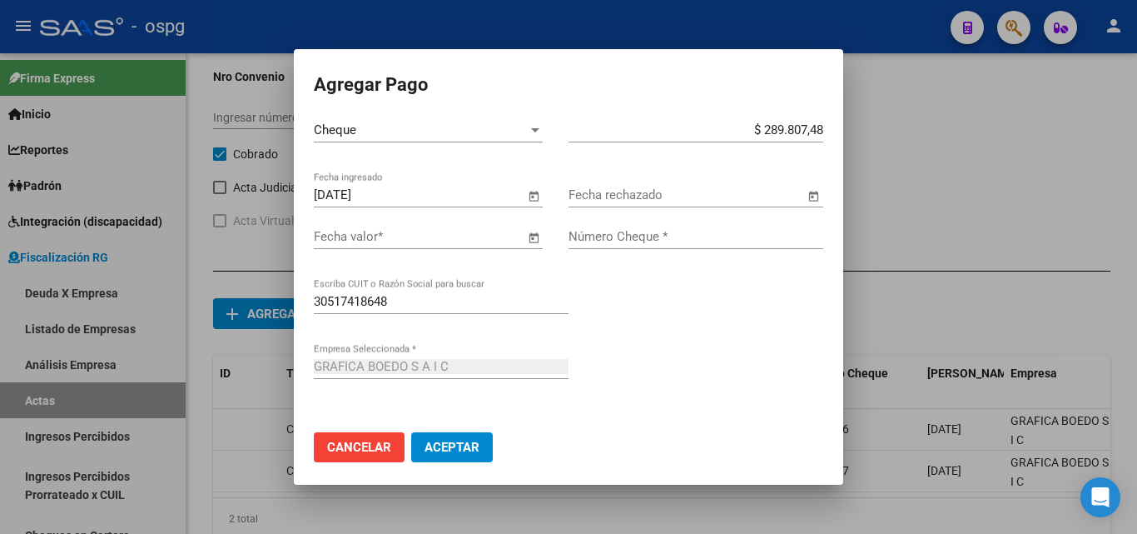
click at [531, 238] on span "Open calendar" at bounding box center [534, 237] width 40 height 40
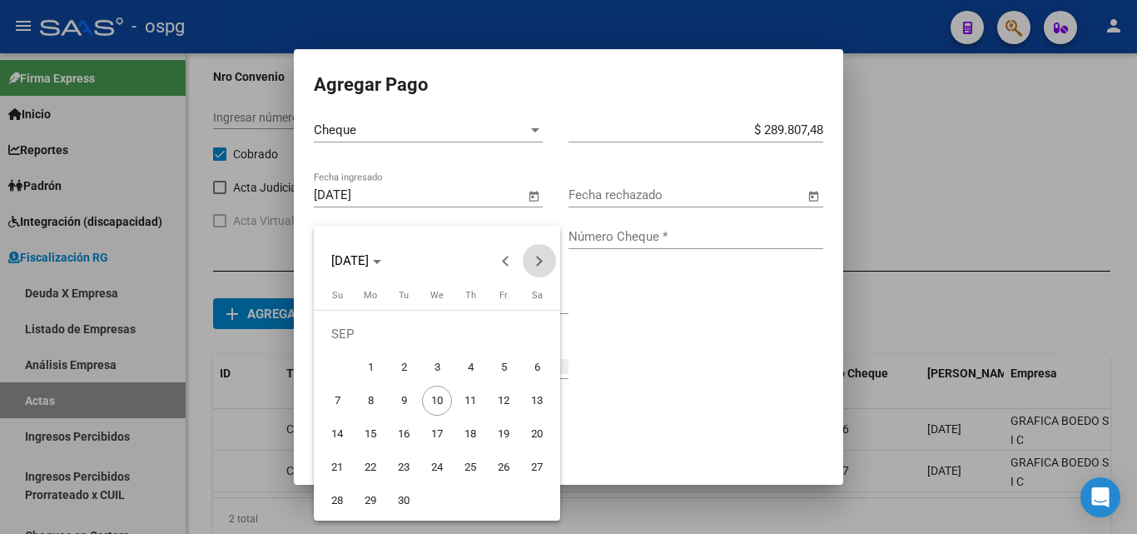
click at [542, 261] on button "Next month" at bounding box center [539, 260] width 33 height 33
click at [409, 400] on span "11" at bounding box center [404, 401] width 30 height 30
type input "[DATE]"
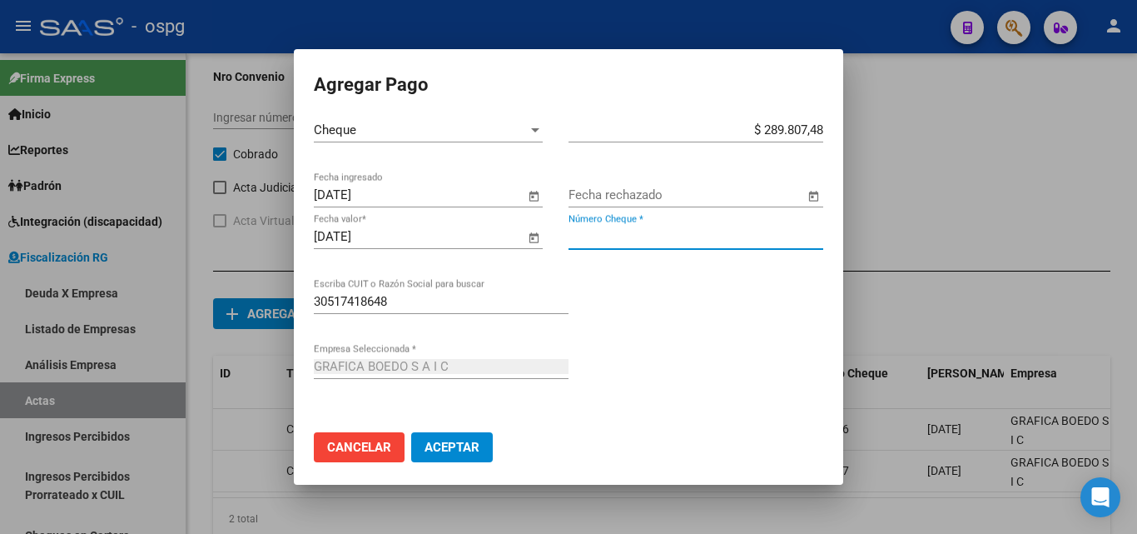
click at [662, 239] on input "Número Cheque *" at bounding box center [696, 236] width 255 height 15
type input "4005278"
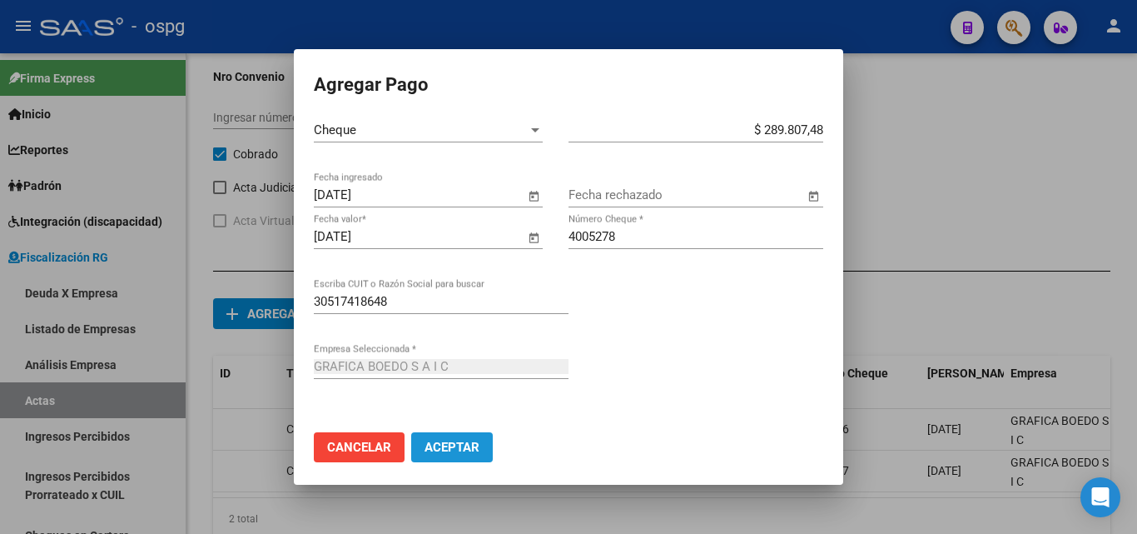
click at [456, 443] on span "Aceptar" at bounding box center [452, 447] width 55 height 15
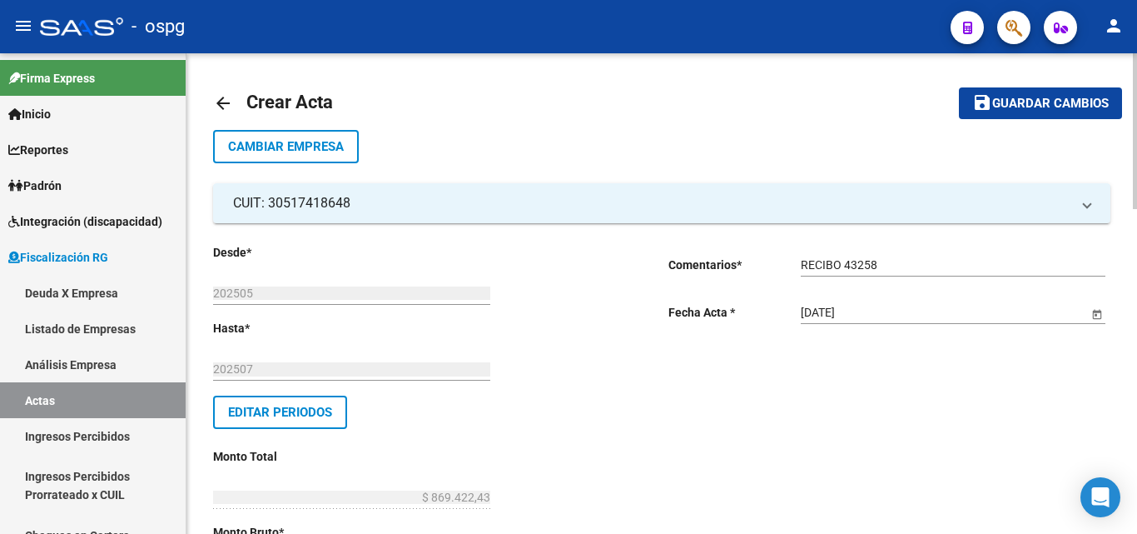
scroll to position [2, 0]
click at [997, 115] on button "save Guardar cambios" at bounding box center [1040, 103] width 163 height 31
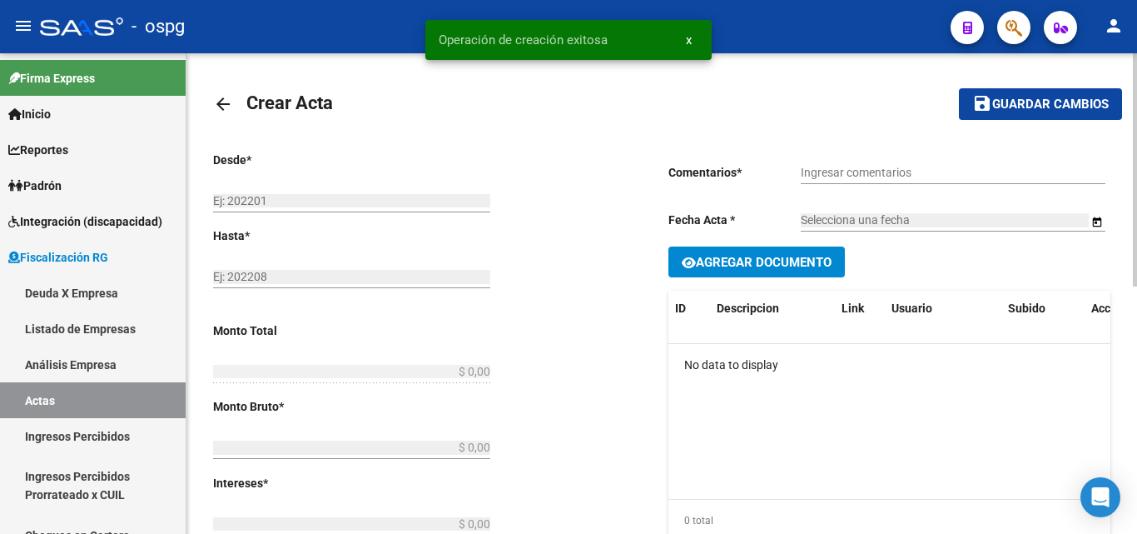
type input "202505"
type input "202507"
type input "$ 869.422,43"
type input "$ 833.862,87"
type input "$ 35.559,56"
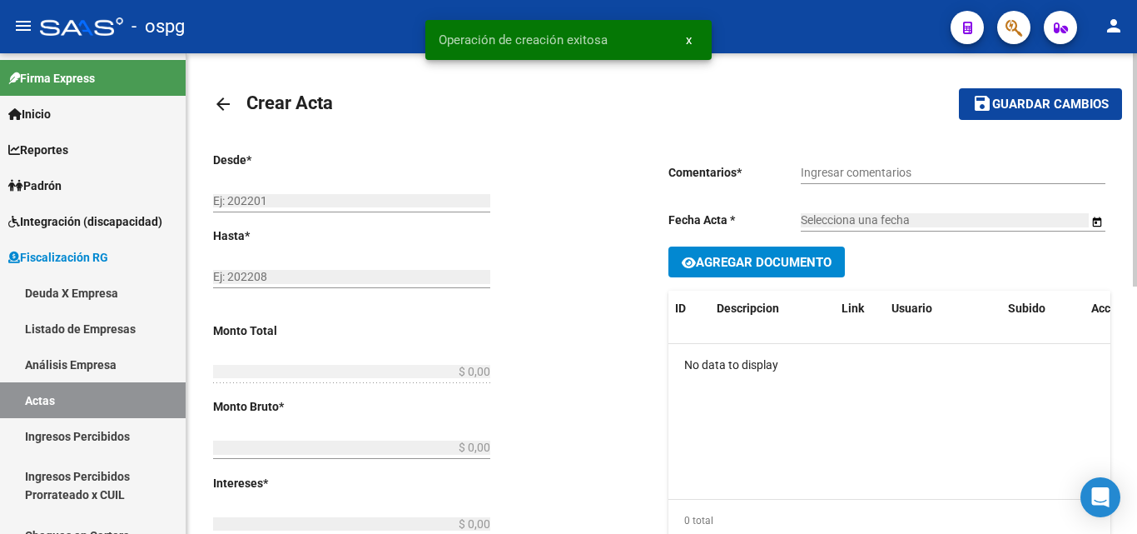
type input "202505-202507"
checkbox input "true"
type input "RECIBO 43258"
type input "[DATE]"
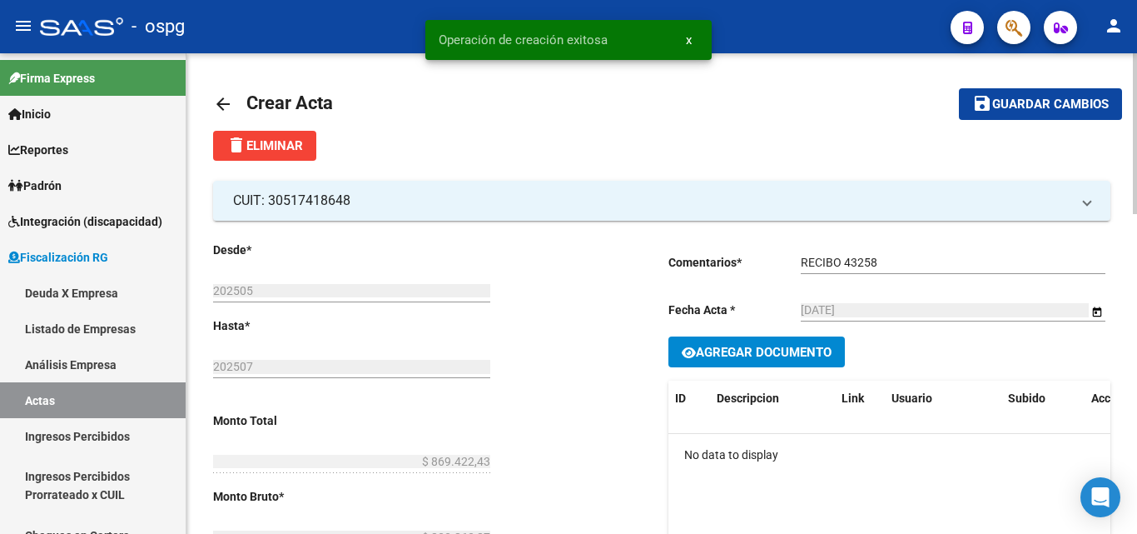
click at [802, 352] on span "Agregar Documento" at bounding box center [764, 352] width 136 height 15
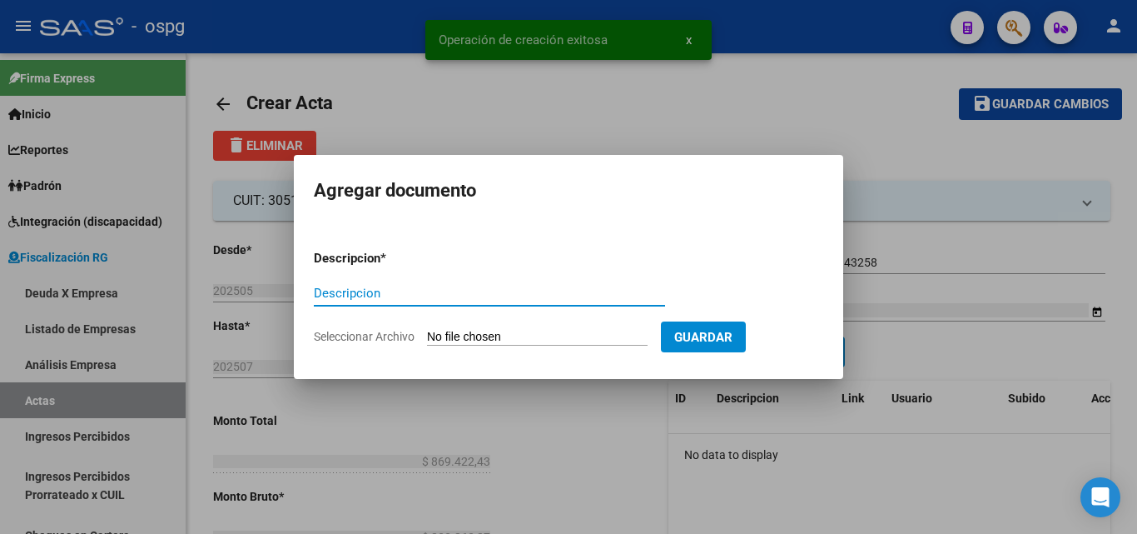
click at [468, 296] on input "Descripcion" at bounding box center [489, 293] width 351 height 15
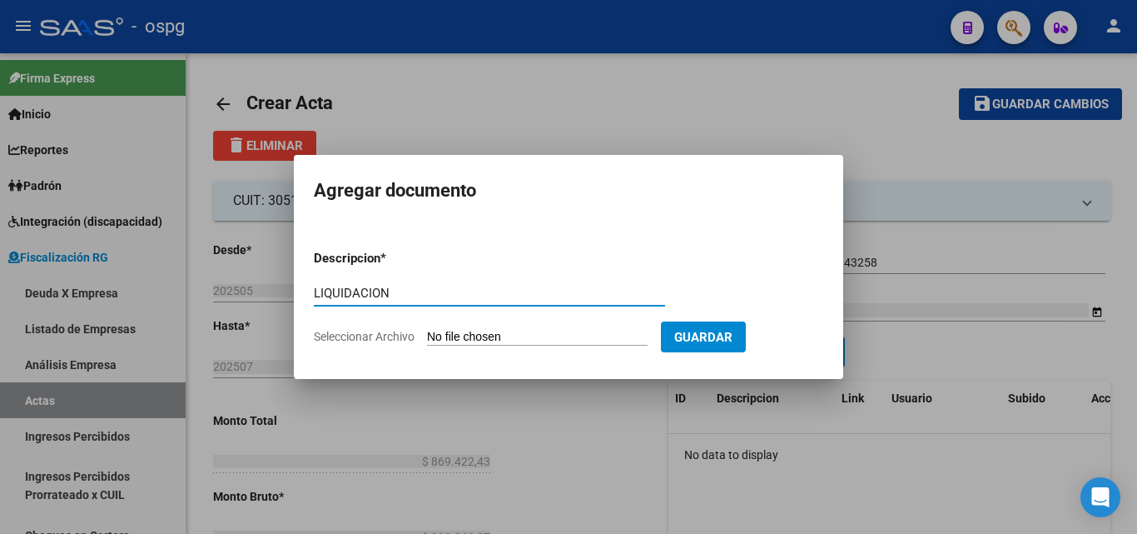
type input "LIQUIDACION"
click at [502, 331] on input "Seleccionar Archivo" at bounding box center [537, 338] width 221 height 16
type input "C:\fakepath\Informe-Deuda-30517418648-202508-202508 (1).pdf"
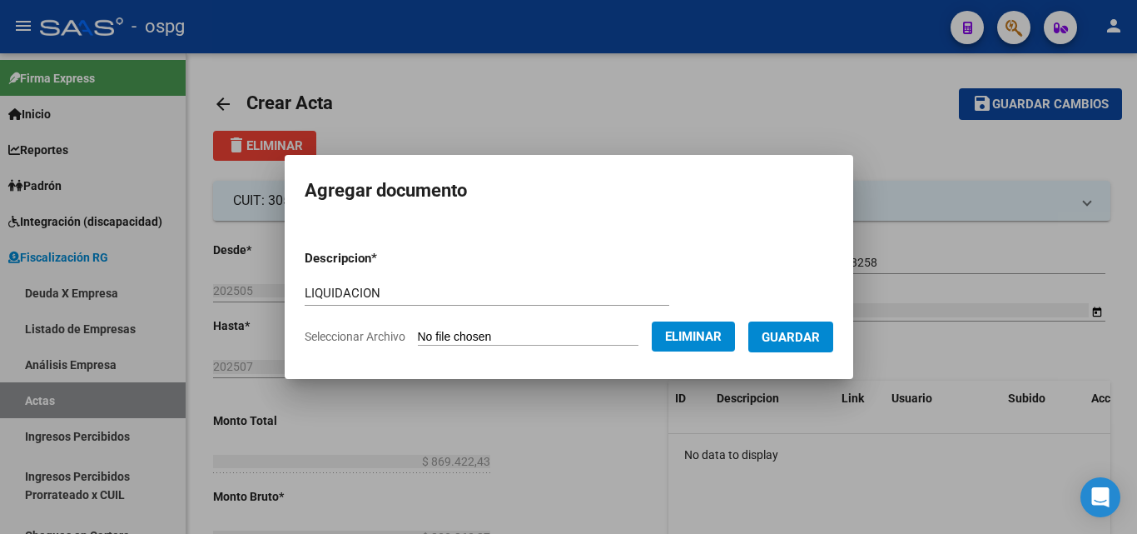
click at [808, 338] on span "Guardar" at bounding box center [791, 337] width 58 height 15
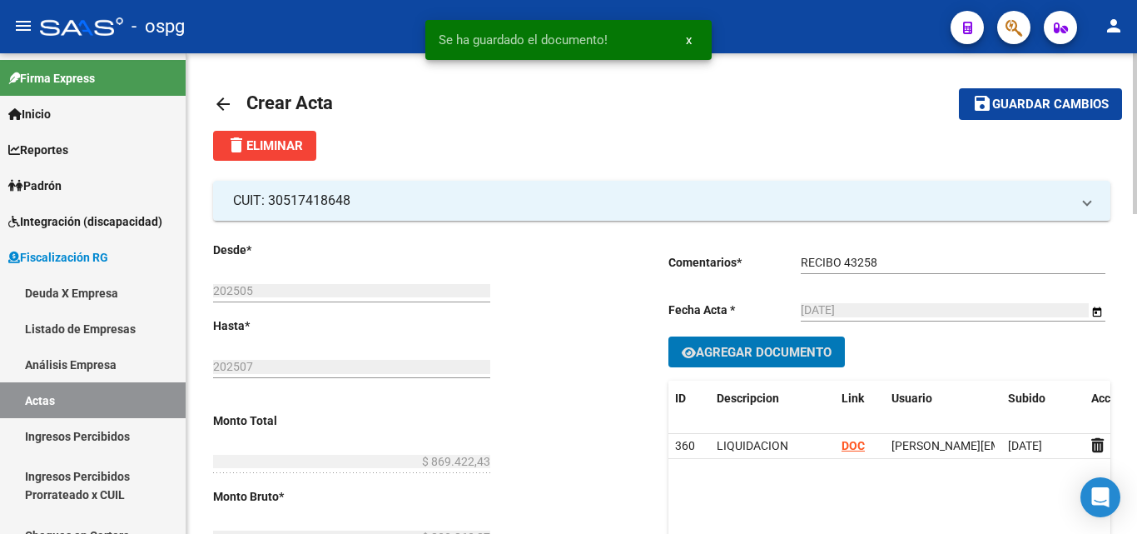
click at [793, 352] on span "Agregar Documento" at bounding box center [764, 352] width 136 height 15
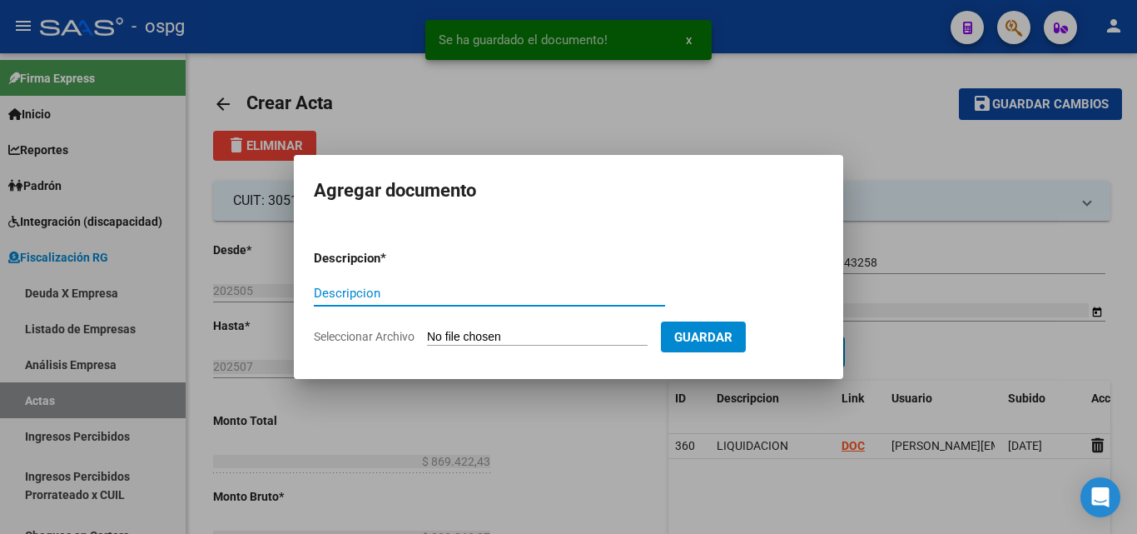
click at [392, 286] on input "Descripcion" at bounding box center [489, 293] width 351 height 15
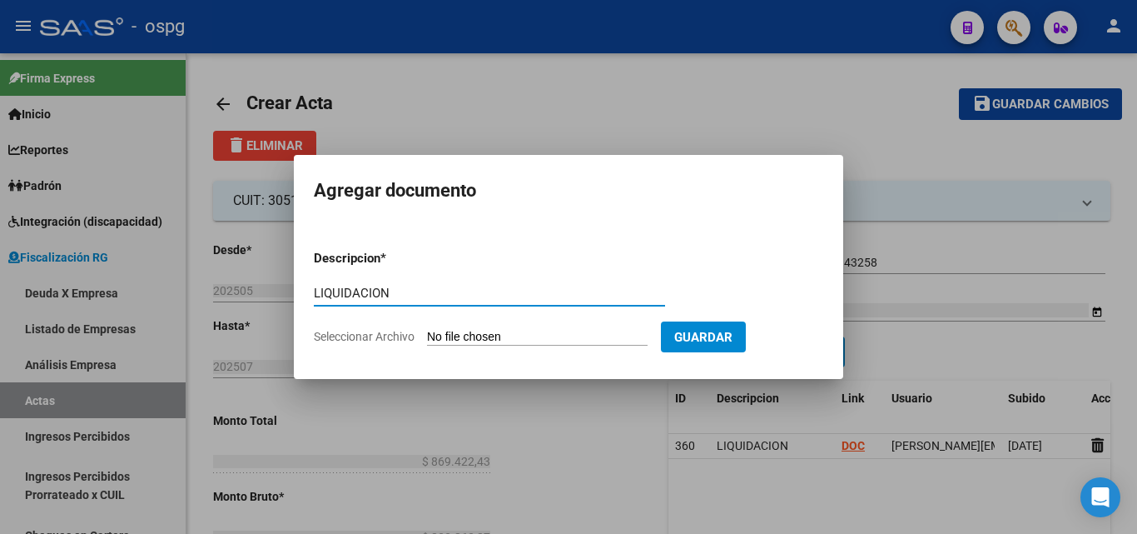
type input "LIQUIDACION"
click at [519, 338] on input "Seleccionar Archivo" at bounding box center [537, 338] width 221 height 16
type input "C:\fakepath\Informe-Deuda-30517418648-202505-202506 (1).pdf"
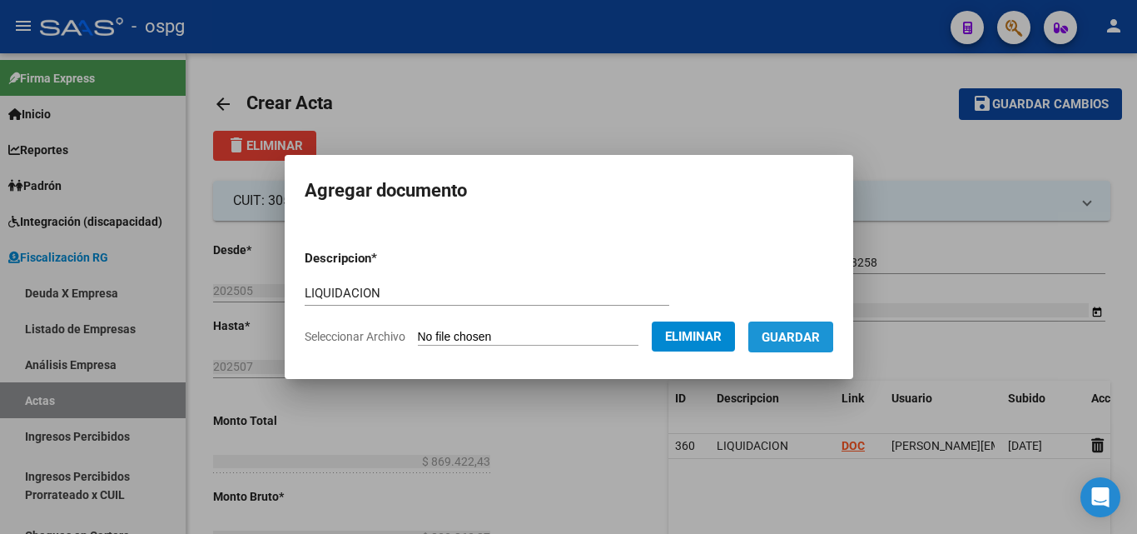
click at [786, 336] on span "Guardar" at bounding box center [791, 337] width 58 height 15
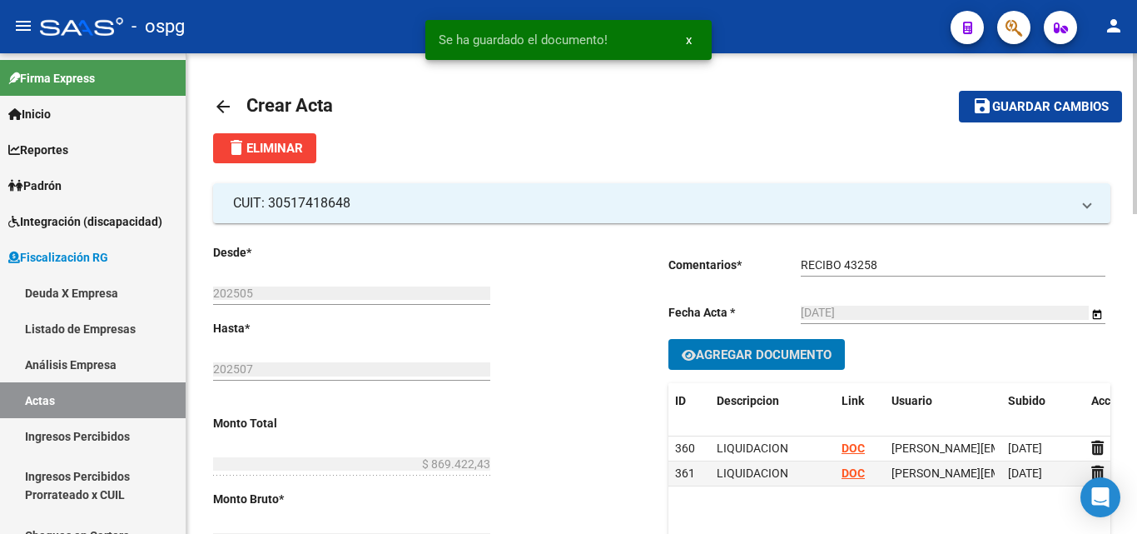
click at [1044, 113] on span "Guardar cambios" at bounding box center [1051, 107] width 117 height 15
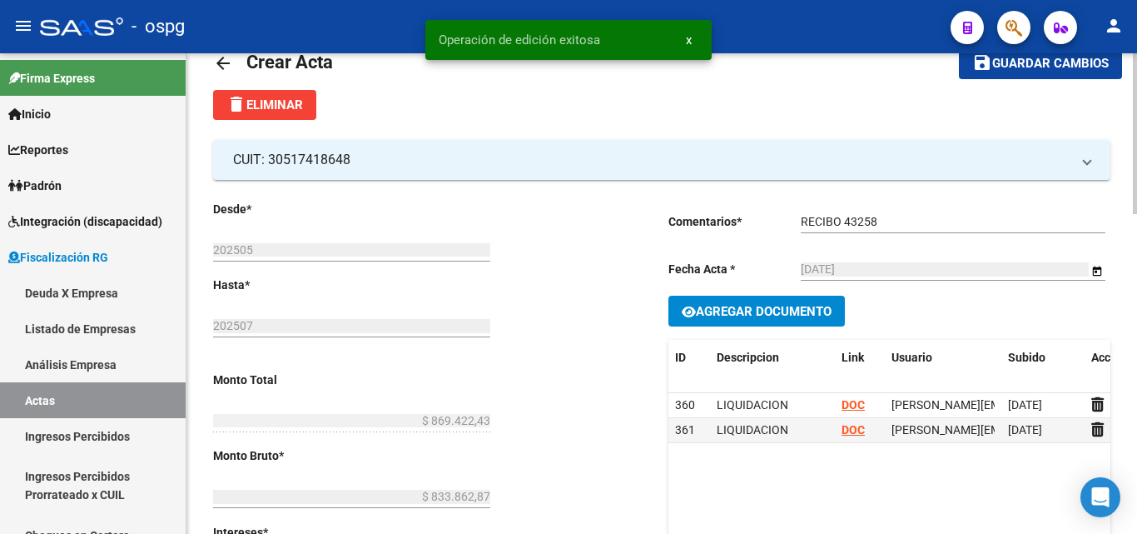
scroll to position [83, 0]
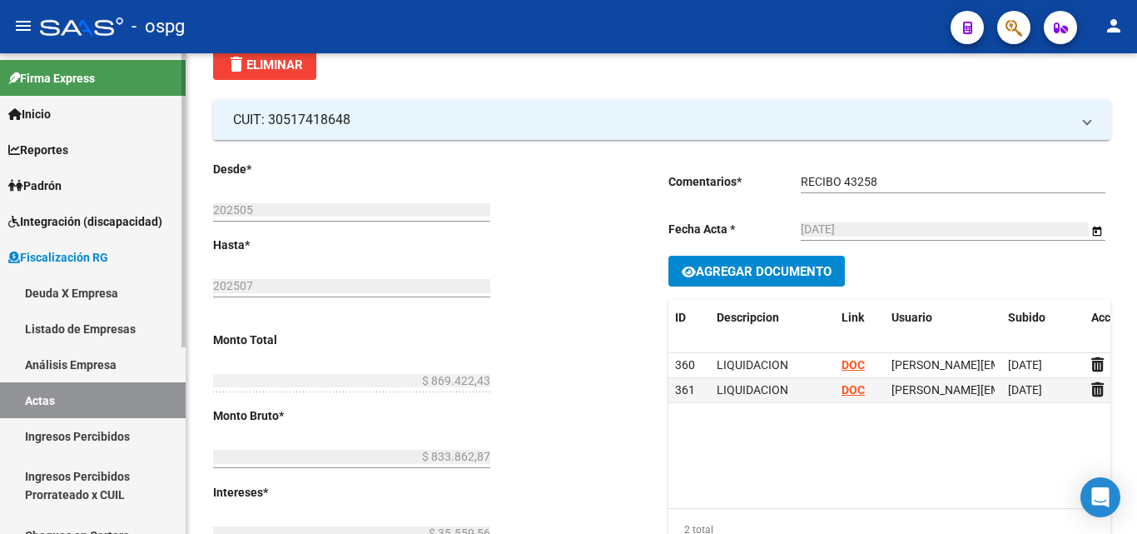
click at [86, 397] on link "Actas" at bounding box center [93, 400] width 186 height 36
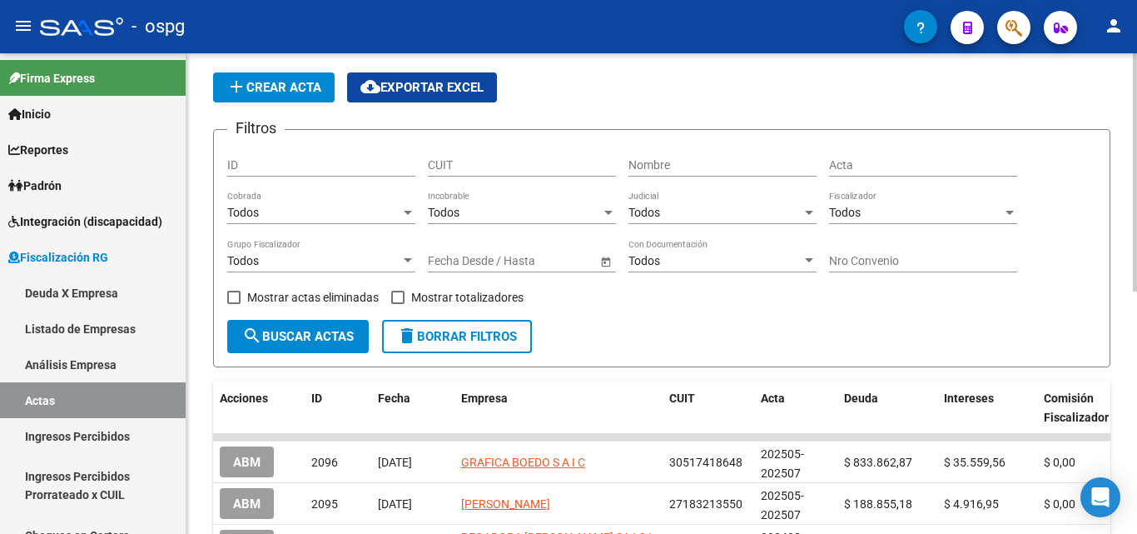
scroll to position [83, 0]
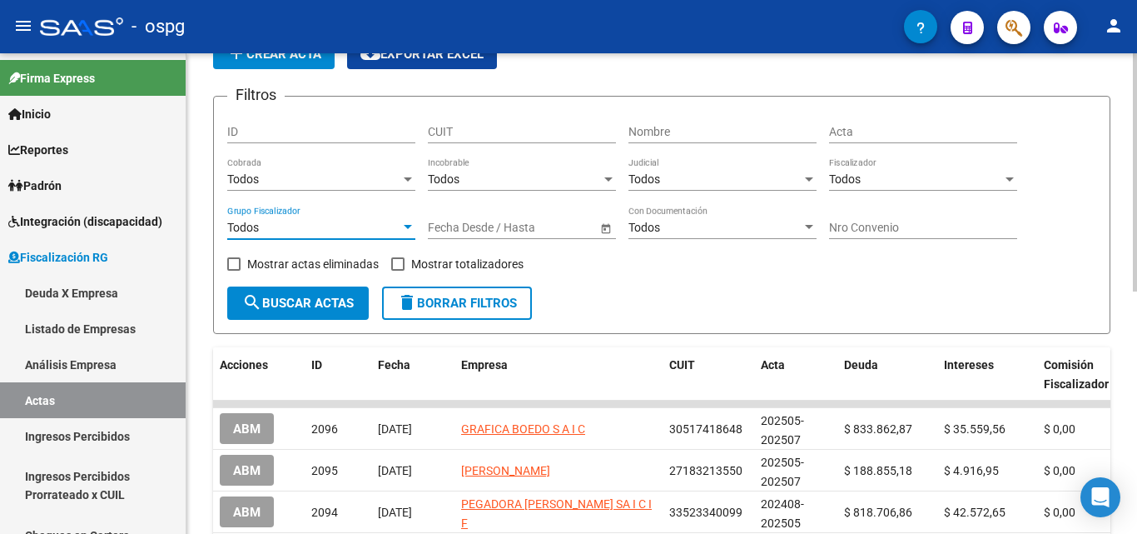
click at [410, 230] on div at bounding box center [407, 227] width 15 height 13
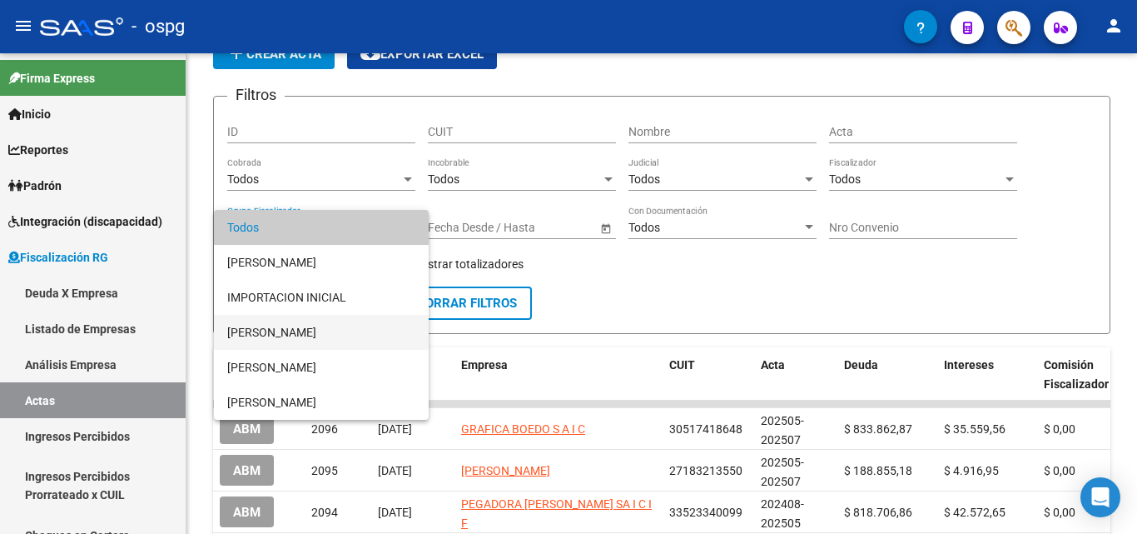
click at [282, 333] on span "[PERSON_NAME]" at bounding box center [321, 332] width 188 height 35
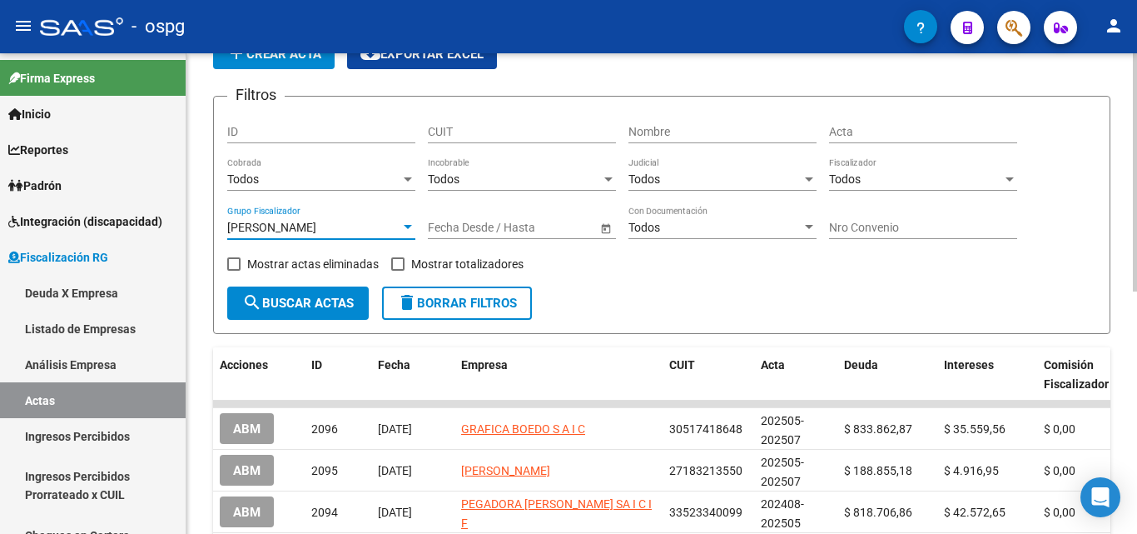
drag, startPoint x: 404, startPoint y: 265, endPoint x: 350, endPoint y: 293, distance: 61.1
click at [402, 265] on span at bounding box center [397, 263] width 13 height 13
click at [398, 271] on input "Mostrar totalizadores" at bounding box center [397, 271] width 1 height 1
checkbox input "true"
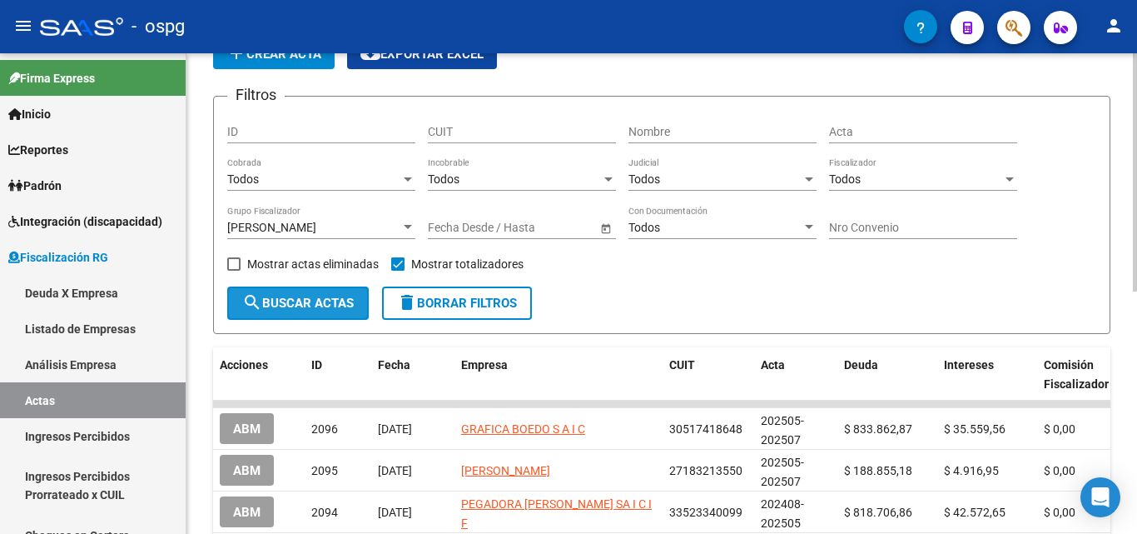
click at [341, 299] on span "search Buscar Actas" at bounding box center [298, 303] width 112 height 15
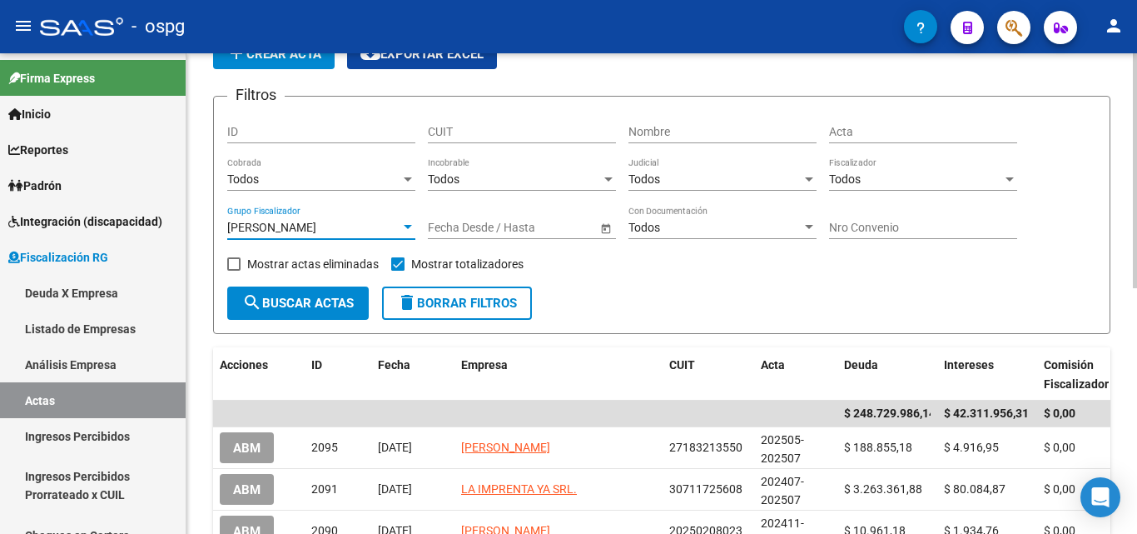
click at [407, 226] on div at bounding box center [408, 227] width 8 height 4
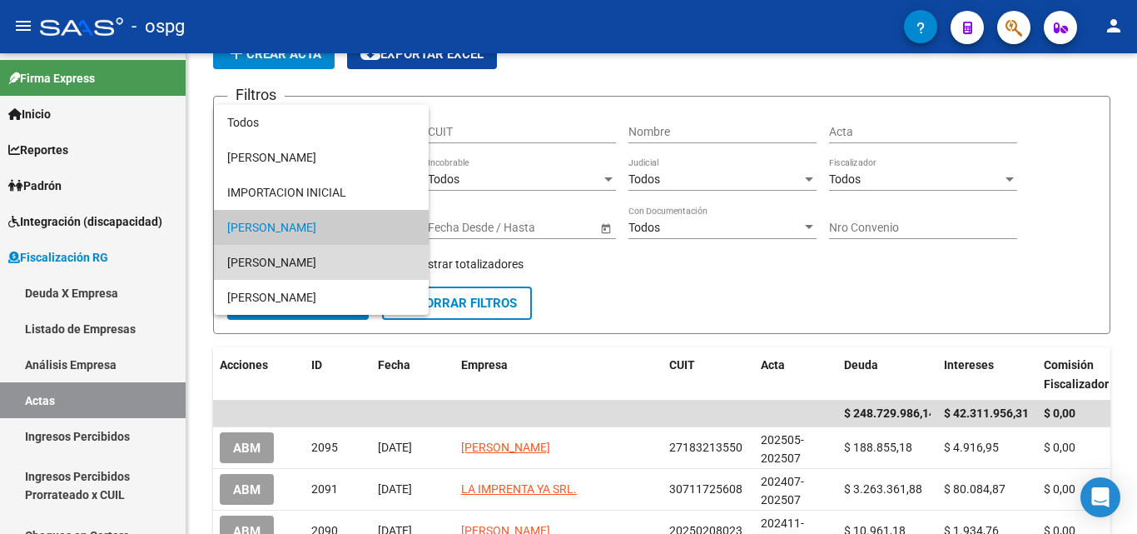
click at [325, 255] on span "[PERSON_NAME]" at bounding box center [321, 262] width 188 height 35
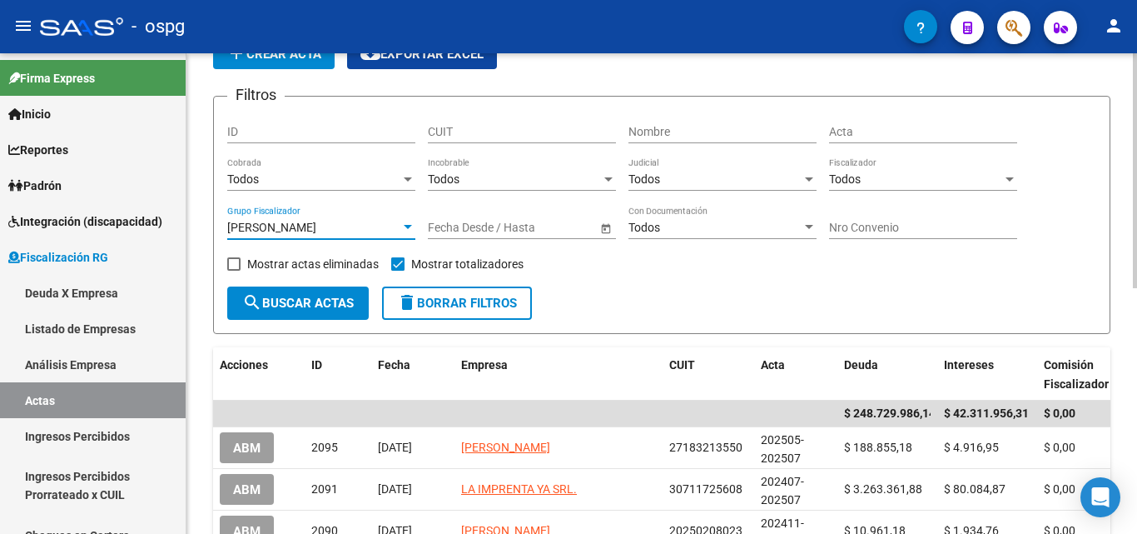
click at [287, 299] on span "search Buscar Actas" at bounding box center [298, 303] width 112 height 15
click at [404, 224] on div at bounding box center [407, 227] width 15 height 13
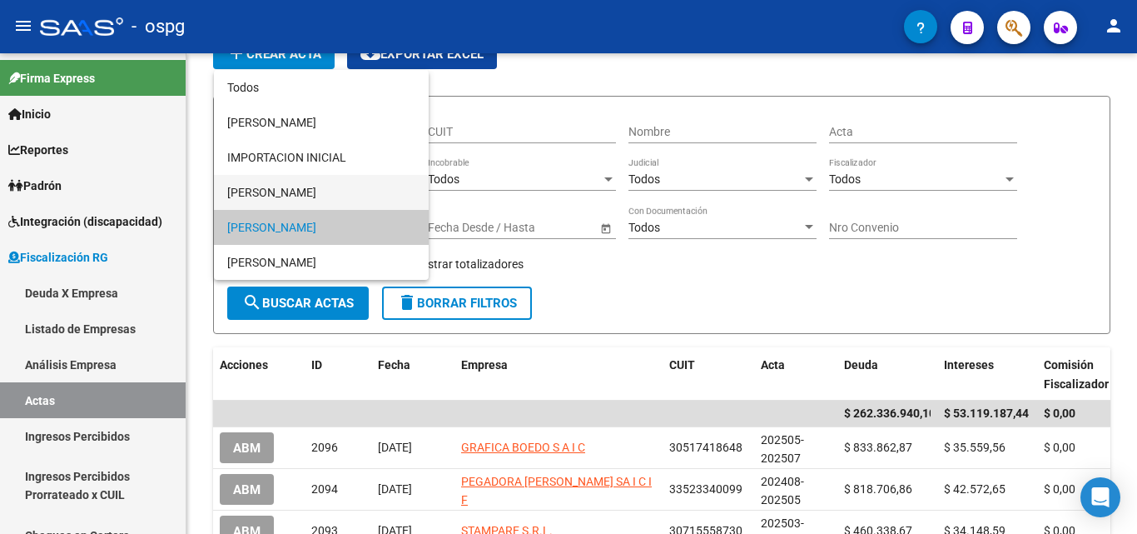
click at [331, 189] on span "[PERSON_NAME]" at bounding box center [321, 192] width 188 height 35
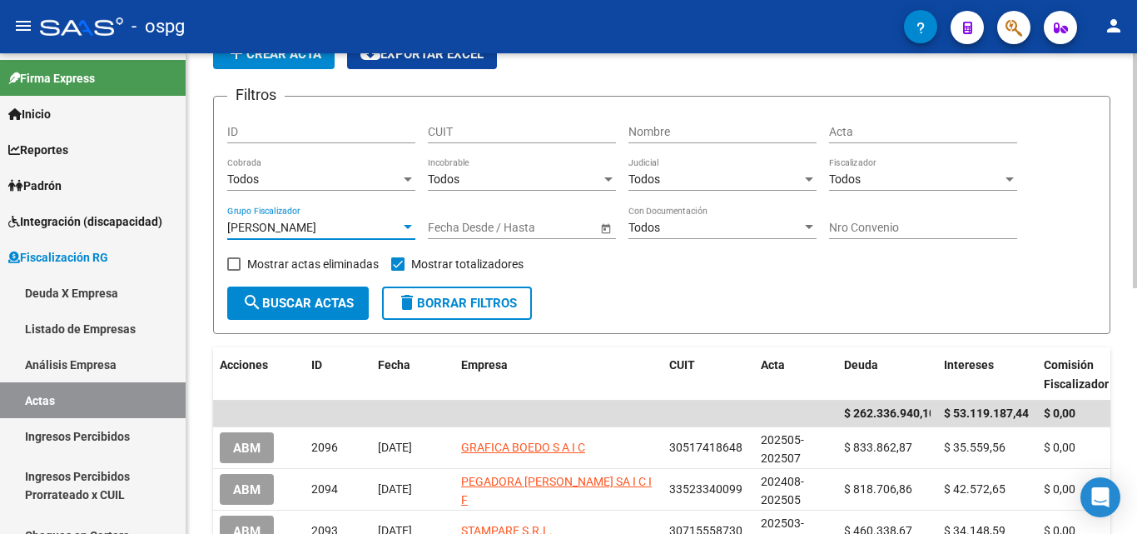
click at [294, 301] on span "search Buscar Actas" at bounding box center [298, 303] width 112 height 15
click at [405, 225] on div at bounding box center [408, 227] width 8 height 4
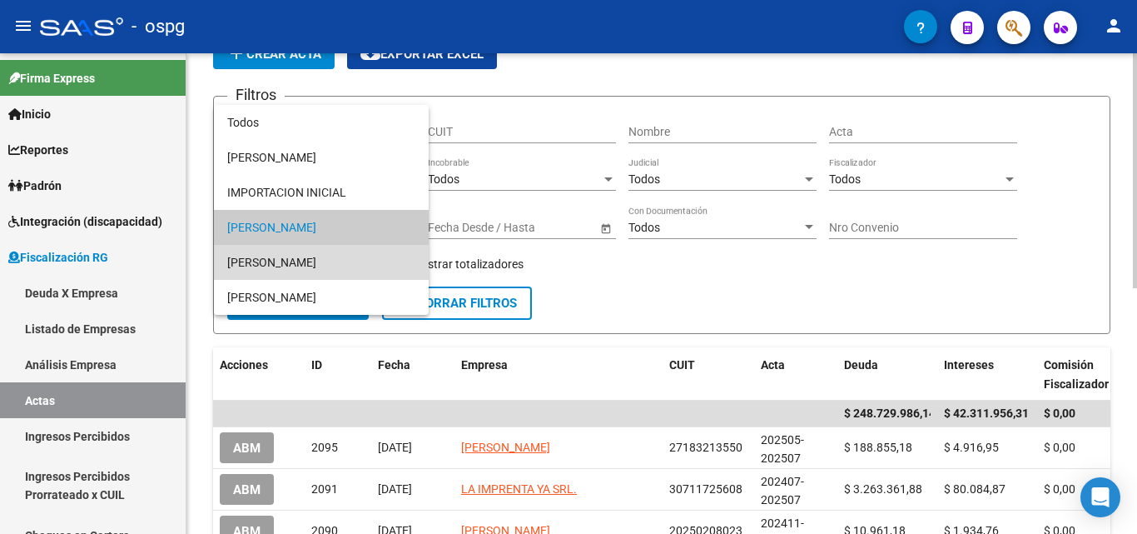
drag, startPoint x: 308, startPoint y: 261, endPoint x: 301, endPoint y: 296, distance: 34.8
click at [307, 261] on span "[PERSON_NAME]" at bounding box center [321, 262] width 188 height 35
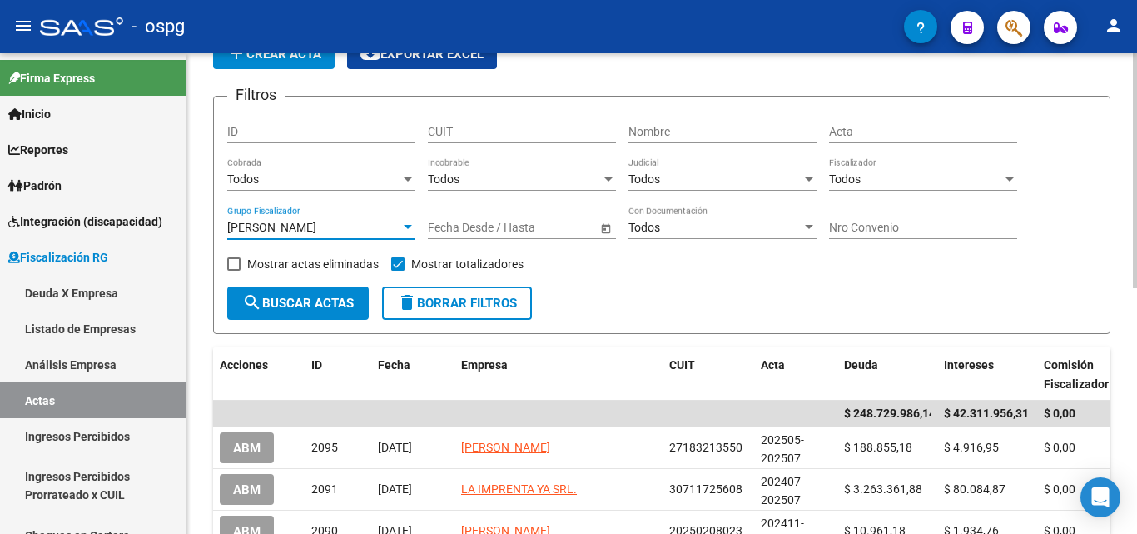
click at [309, 305] on span "search Buscar Actas" at bounding box center [298, 303] width 112 height 15
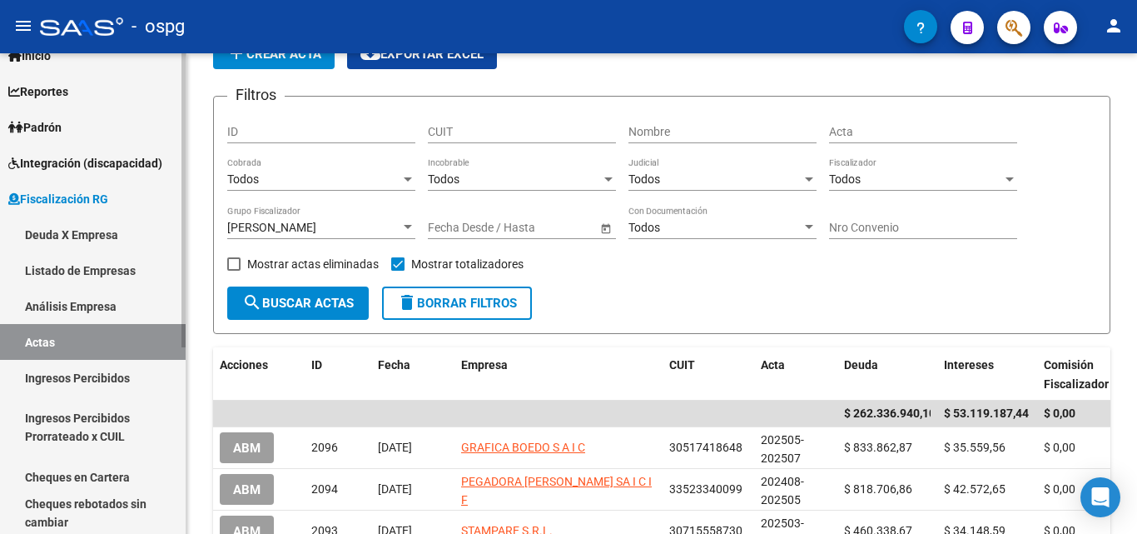
scroll to position [167, 0]
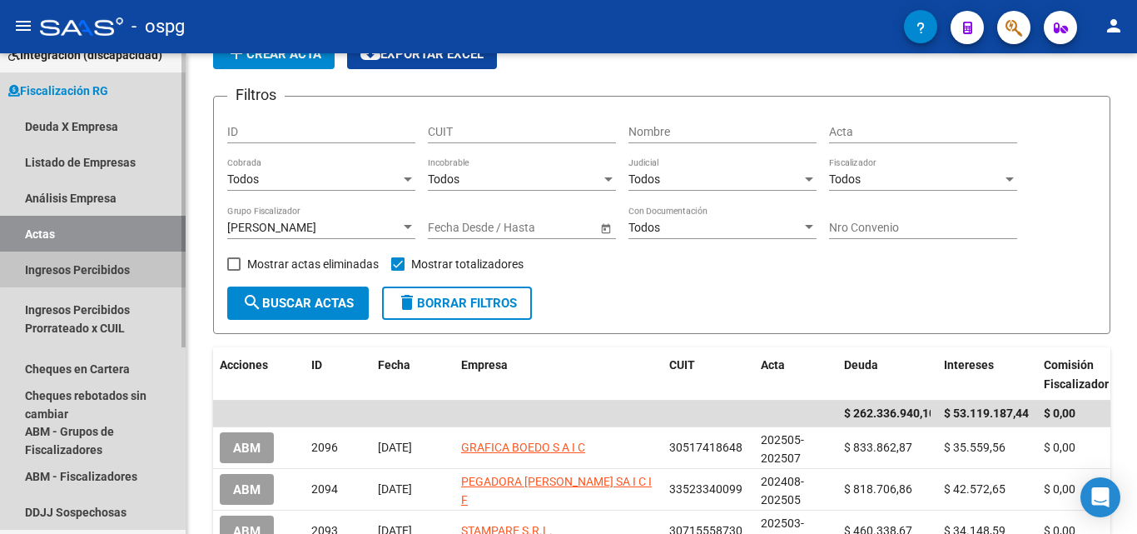
click at [111, 267] on link "Ingresos Percibidos" at bounding box center [93, 269] width 186 height 36
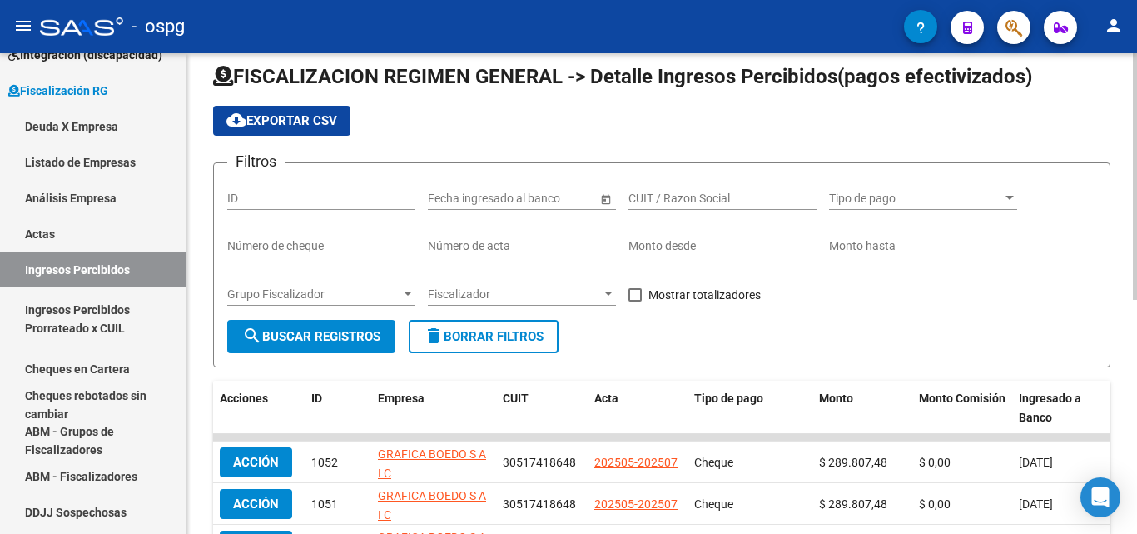
scroll to position [83, 0]
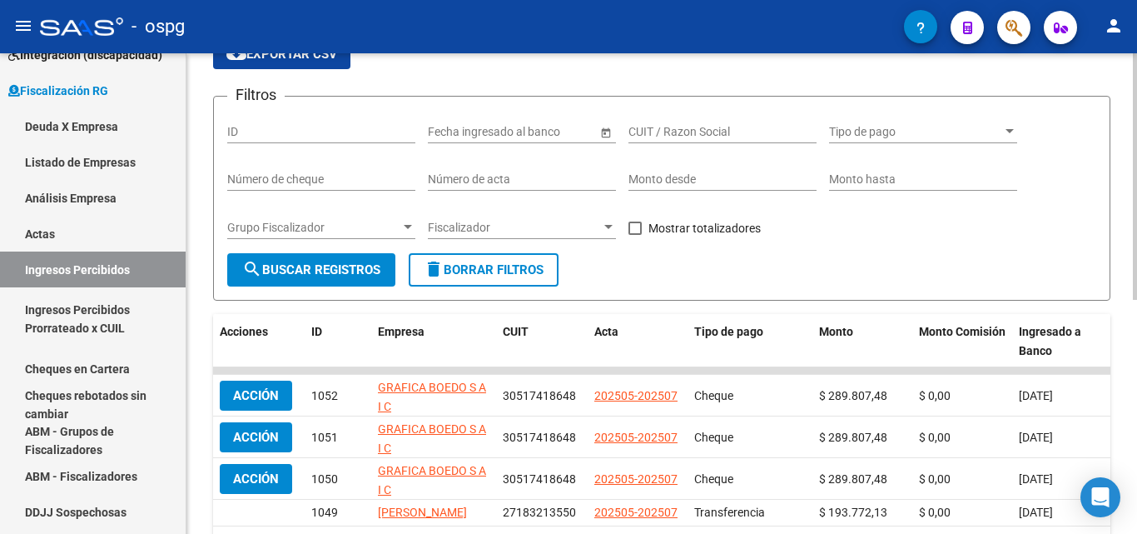
click at [402, 224] on div at bounding box center [407, 227] width 15 height 13
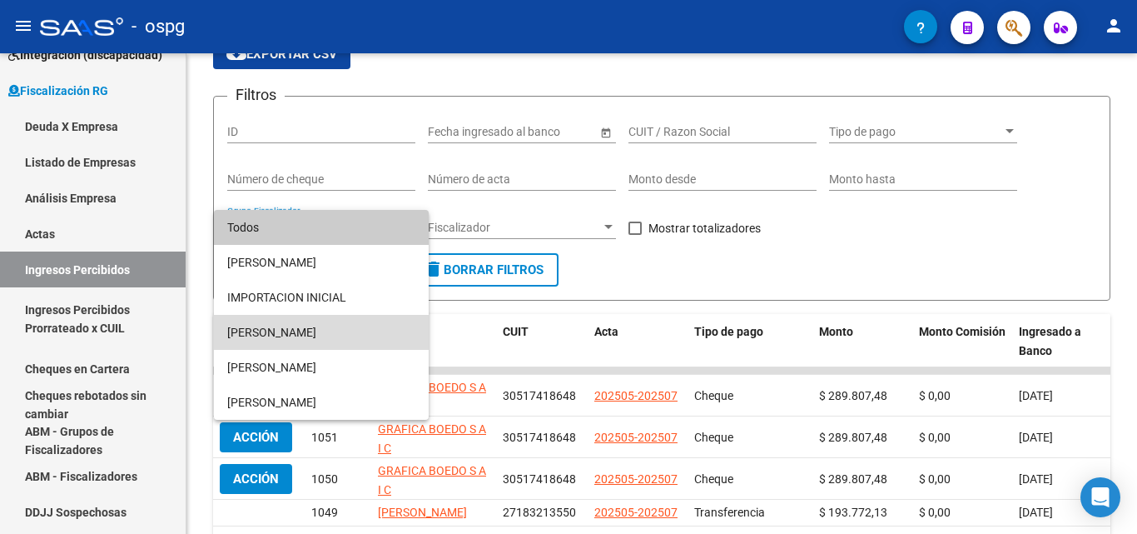
click at [300, 339] on span "[PERSON_NAME]" at bounding box center [321, 332] width 188 height 35
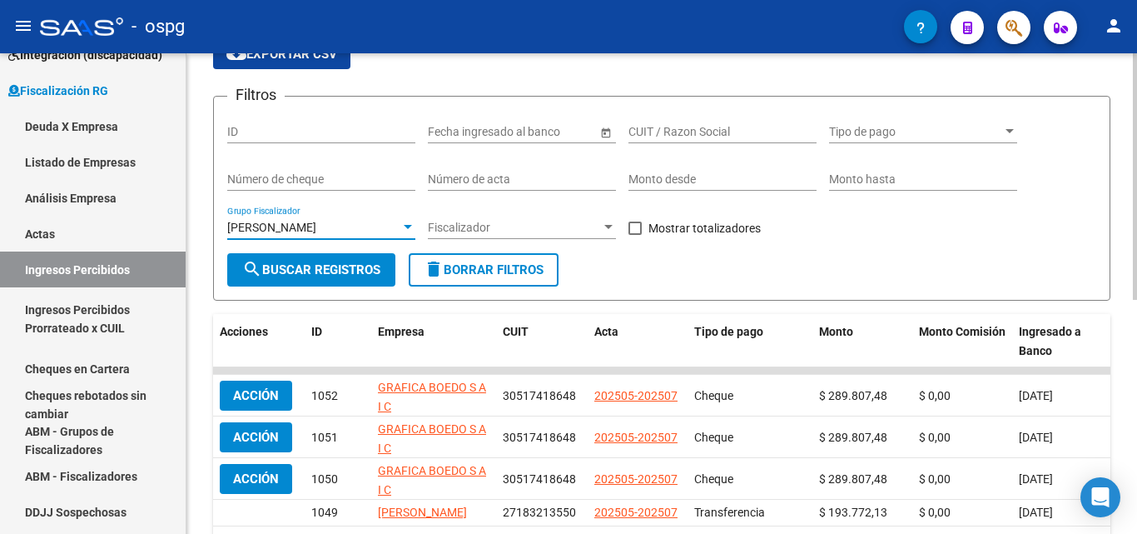
click at [638, 228] on span at bounding box center [635, 227] width 13 height 13
click at [635, 235] on input "Mostrar totalizadores" at bounding box center [634, 235] width 1 height 1
checkbox input "true"
click at [283, 261] on button "search Buscar Registros" at bounding box center [311, 269] width 168 height 33
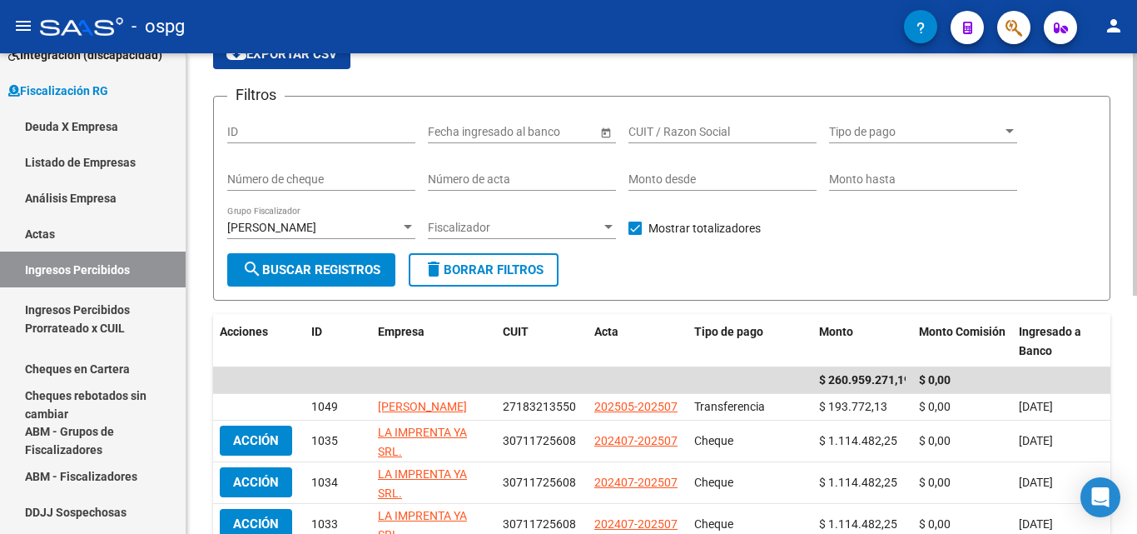
click at [408, 226] on div at bounding box center [408, 227] width 8 height 4
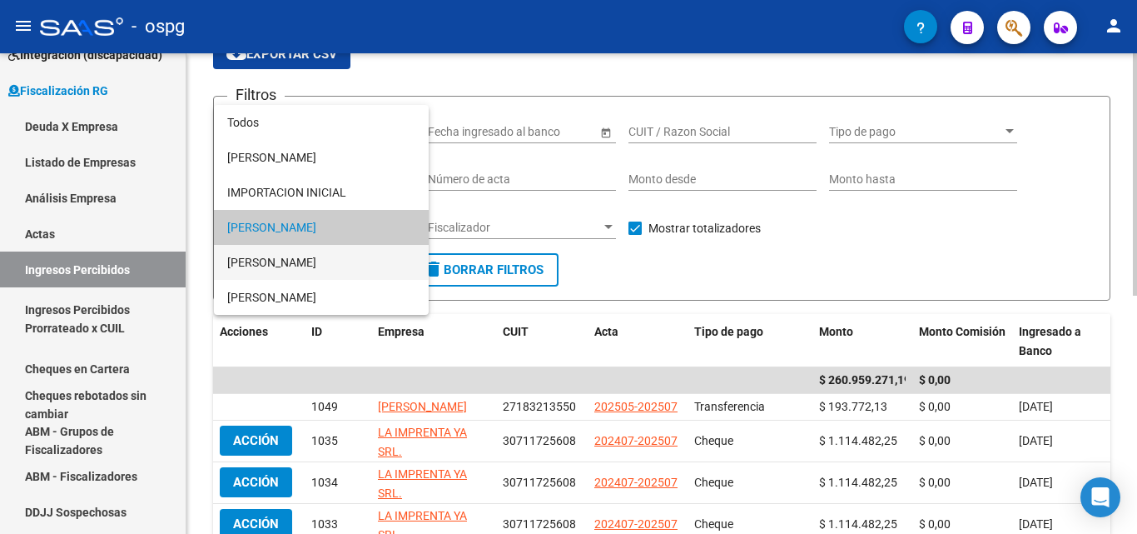
click at [359, 250] on span "[PERSON_NAME]" at bounding box center [321, 262] width 188 height 35
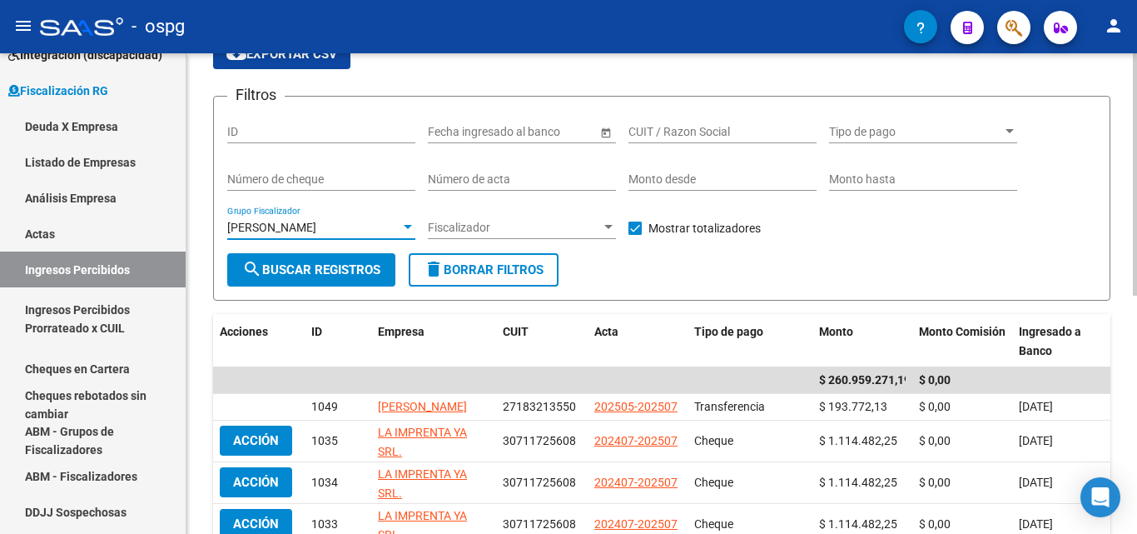
click at [346, 266] on span "search Buscar Registros" at bounding box center [311, 269] width 138 height 15
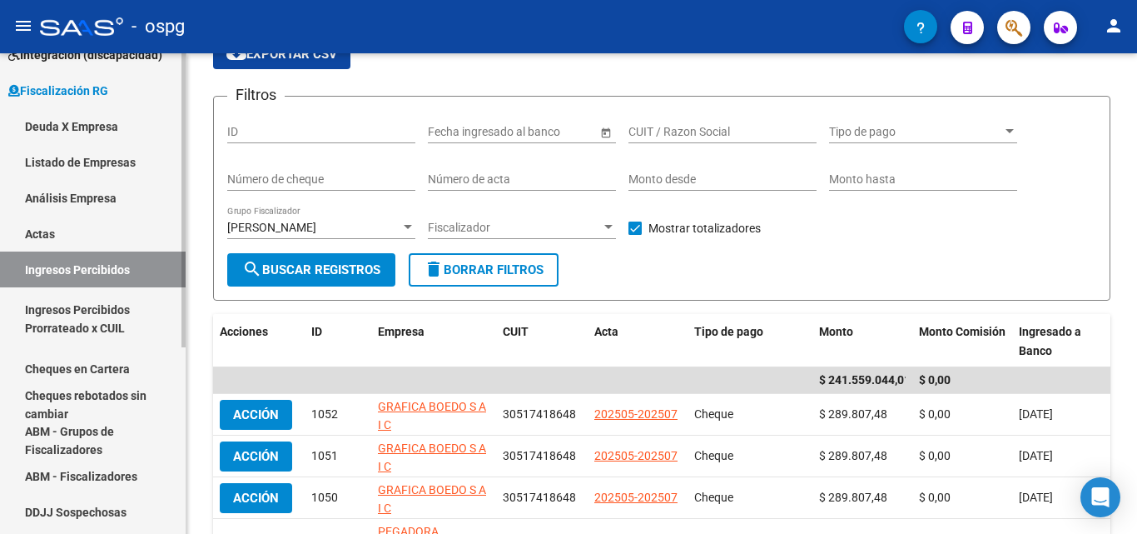
click at [109, 369] on link "Cheques en Cartera" at bounding box center [93, 369] width 186 height 36
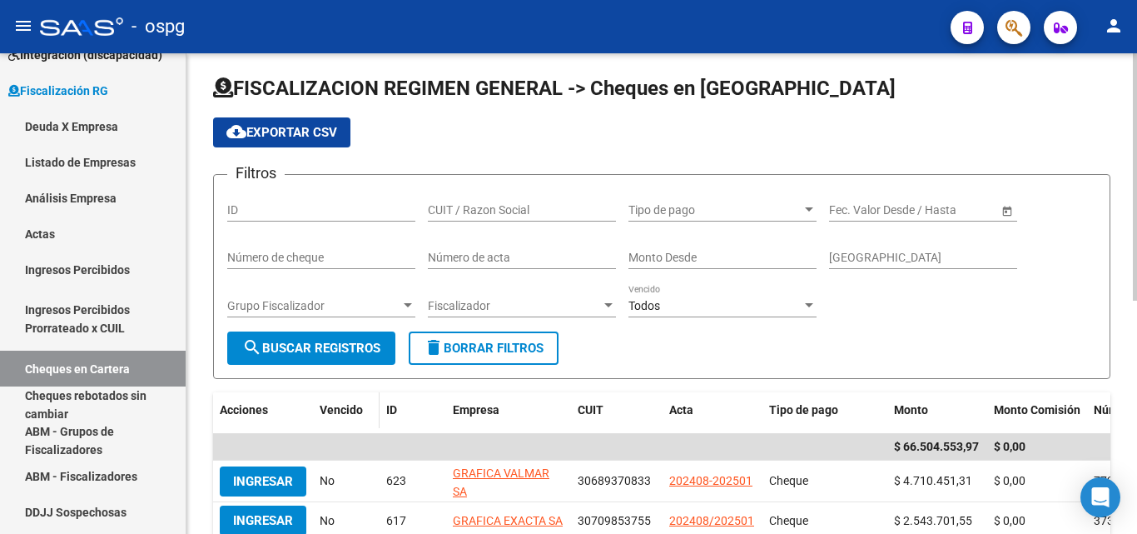
scroll to position [83, 0]
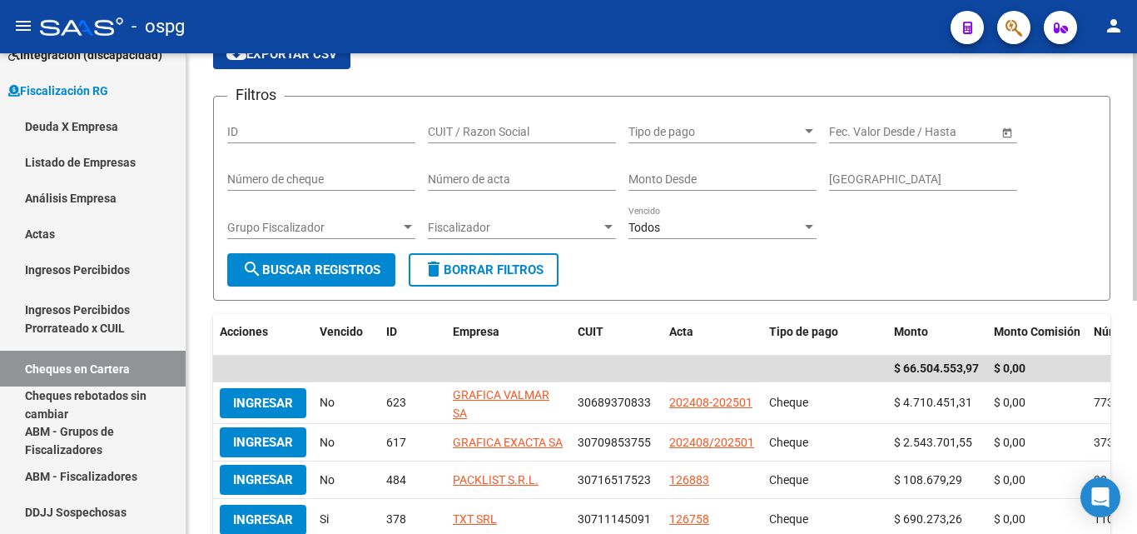
click at [401, 226] on div at bounding box center [407, 227] width 15 height 13
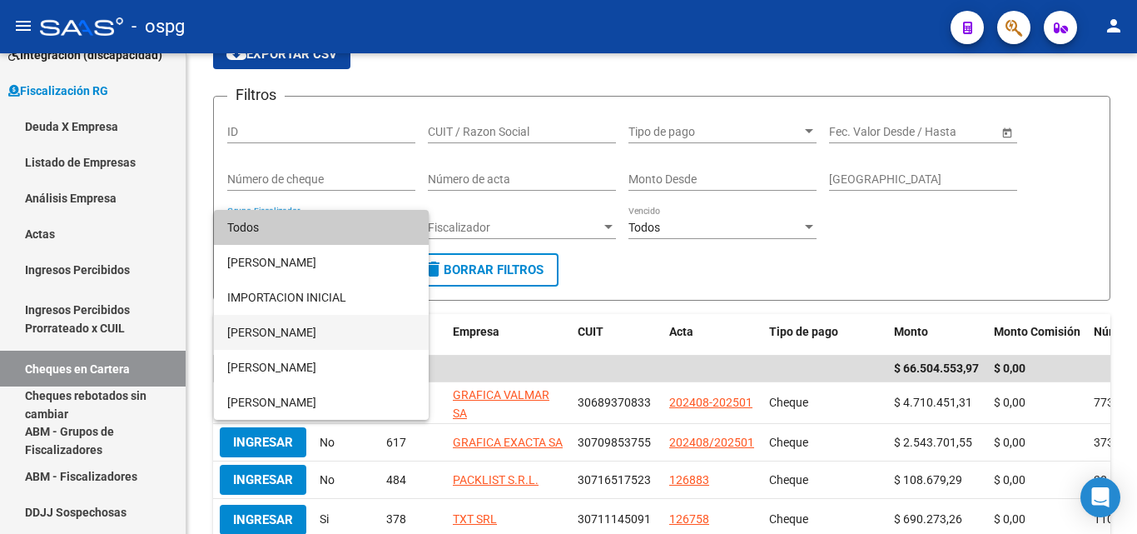
click at [296, 333] on span "[PERSON_NAME]" at bounding box center [321, 332] width 188 height 35
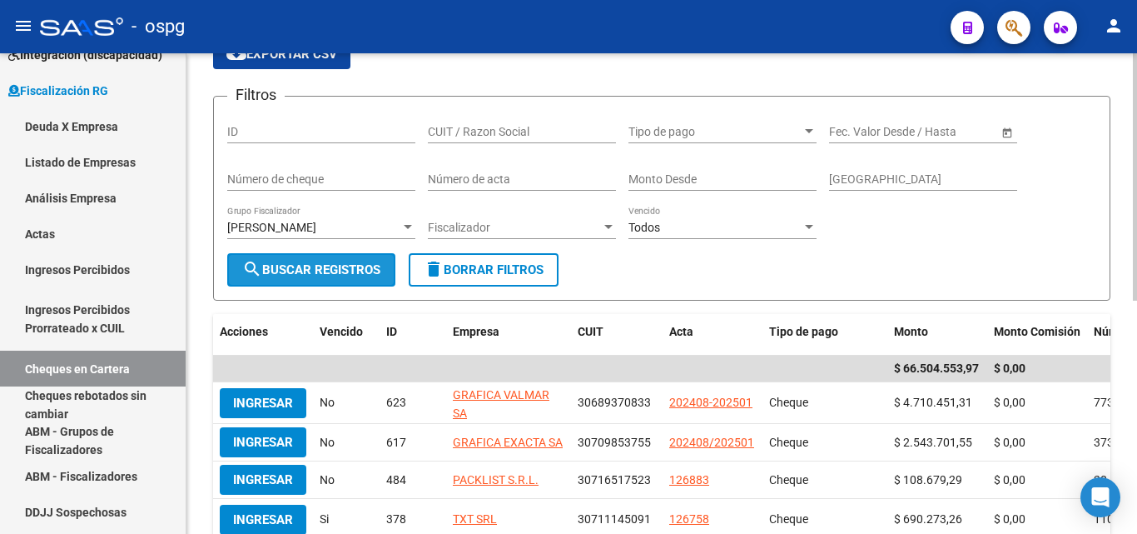
click at [296, 275] on span "search Buscar Registros" at bounding box center [311, 269] width 138 height 15
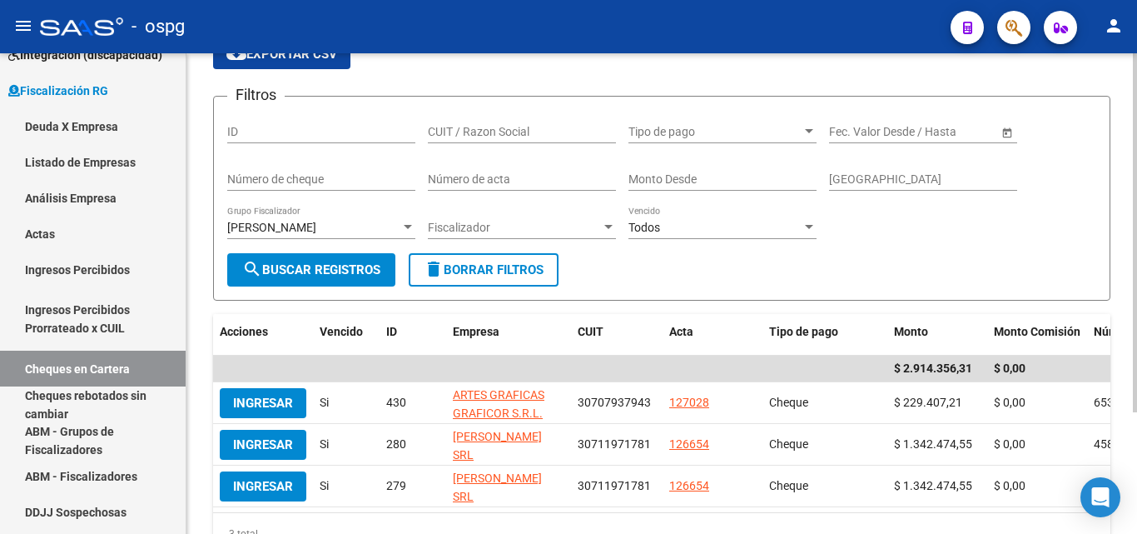
click at [405, 228] on div at bounding box center [408, 227] width 8 height 4
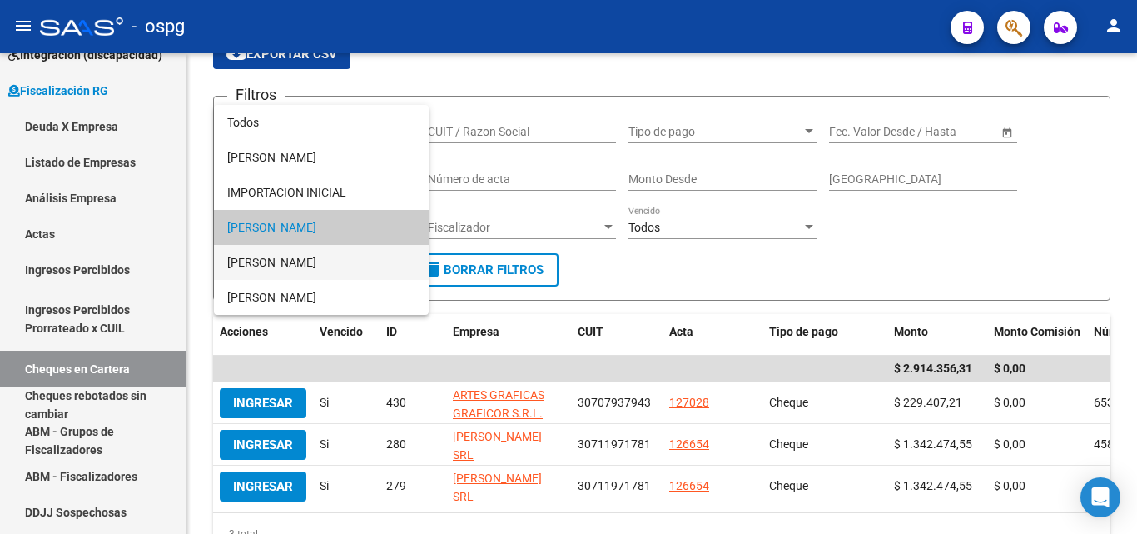
click at [326, 261] on span "[PERSON_NAME]" at bounding box center [321, 262] width 188 height 35
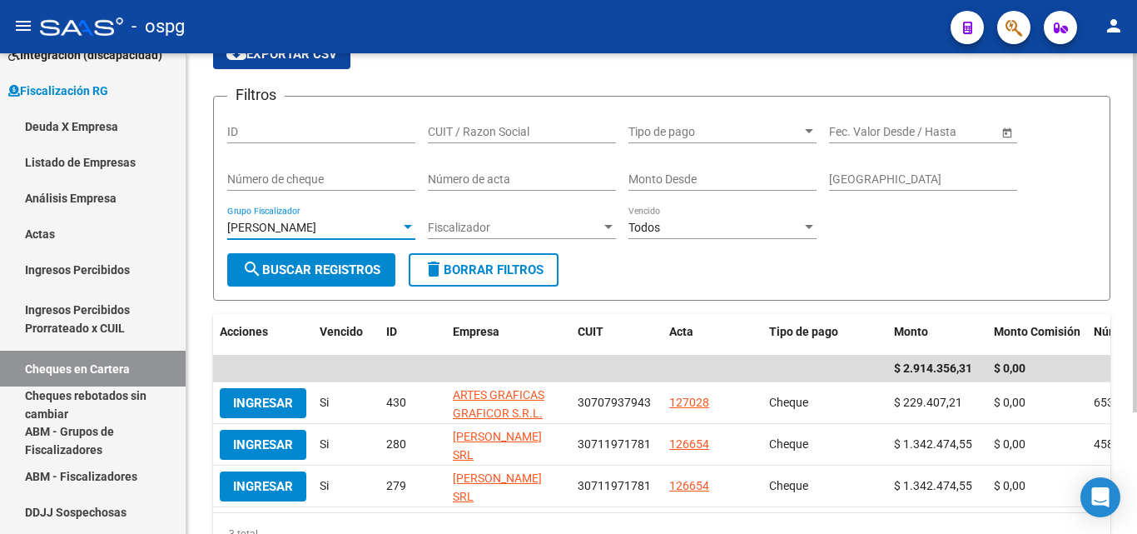
click at [319, 272] on span "search Buscar Registros" at bounding box center [311, 269] width 138 height 15
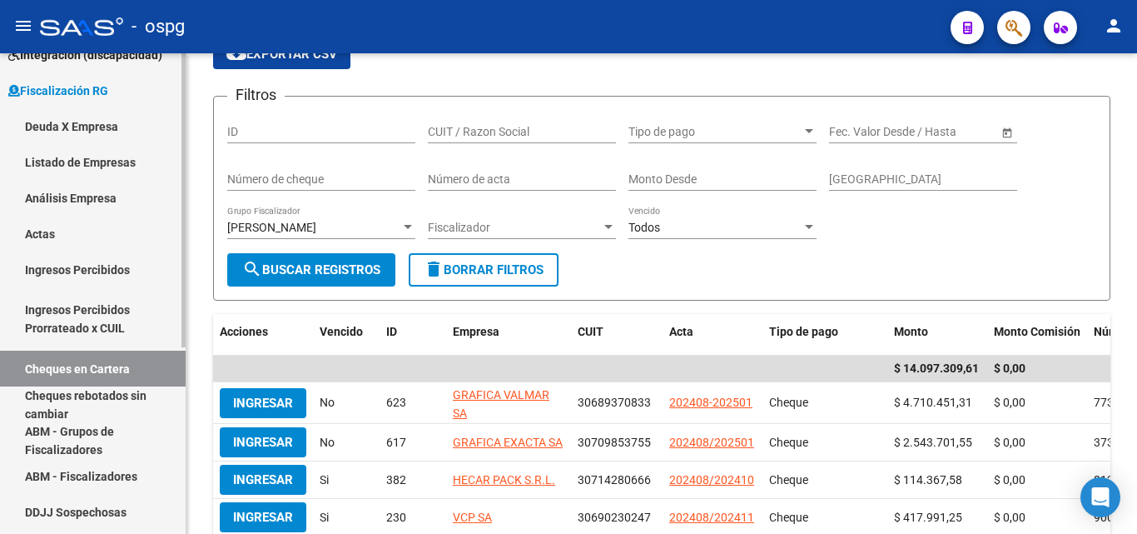
click at [85, 131] on link "Deuda X Empresa" at bounding box center [93, 126] width 186 height 36
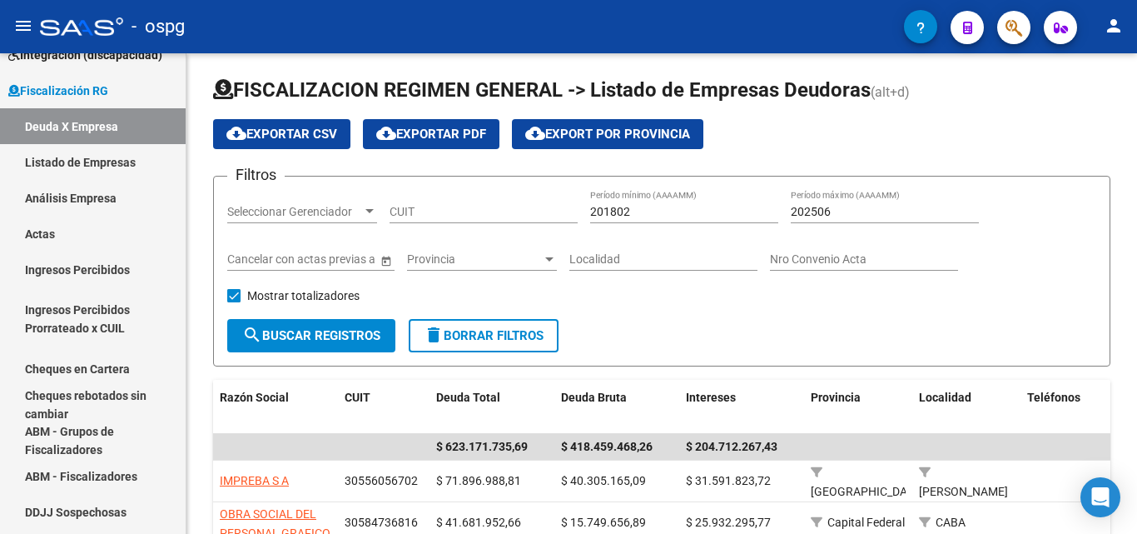
scroll to position [83, 0]
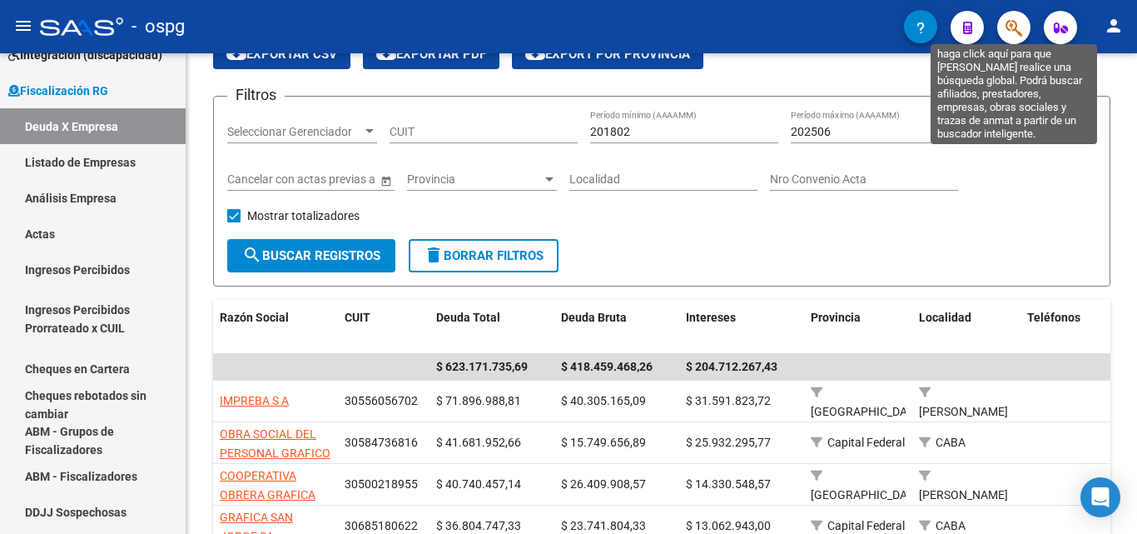
click at [1012, 32] on icon "button" at bounding box center [1014, 27] width 17 height 19
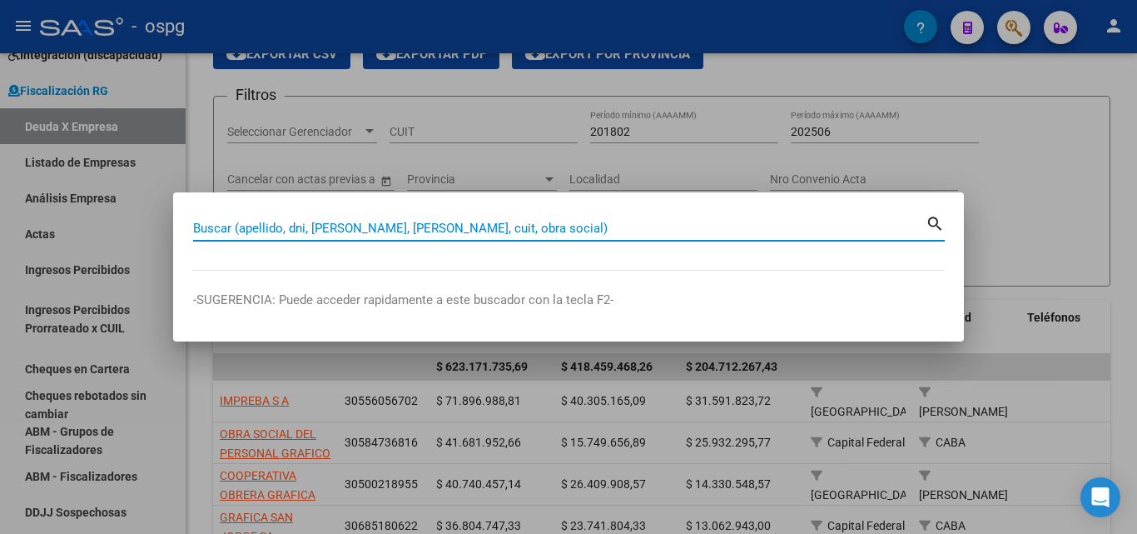
click at [311, 228] on input "Buscar (apellido, dni, [PERSON_NAME], [PERSON_NAME], cuit, obra social)" at bounding box center [559, 228] width 733 height 15
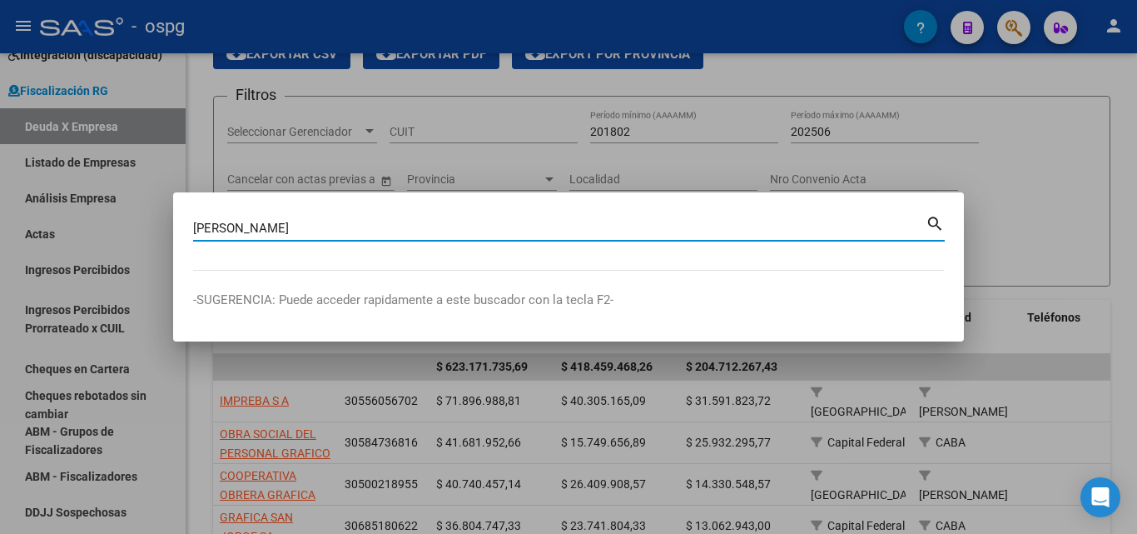
type input "[PERSON_NAME]"
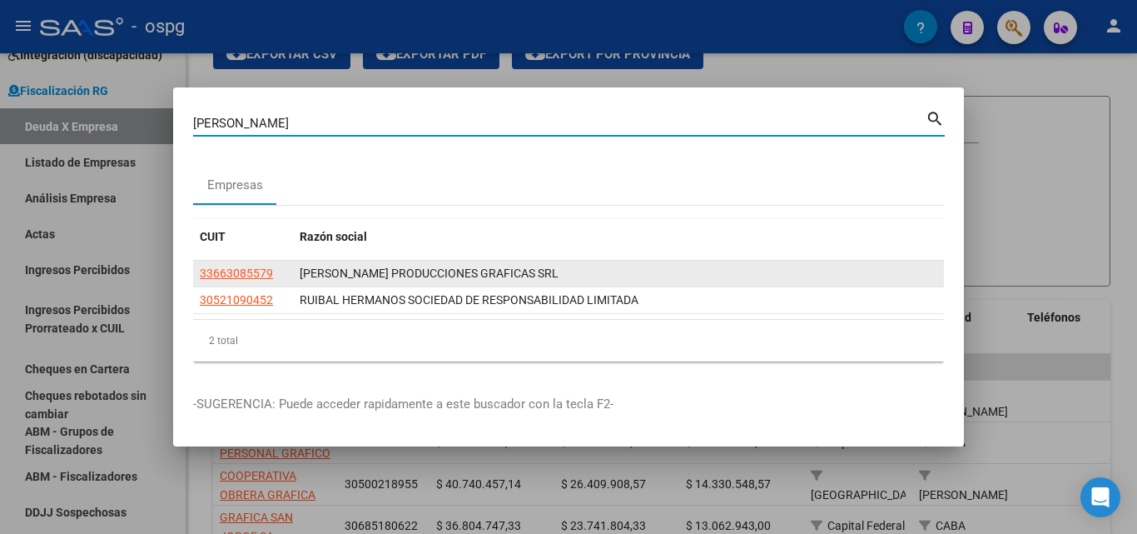
click at [244, 281] on app-link-go-to "33663085579" at bounding box center [236, 273] width 73 height 19
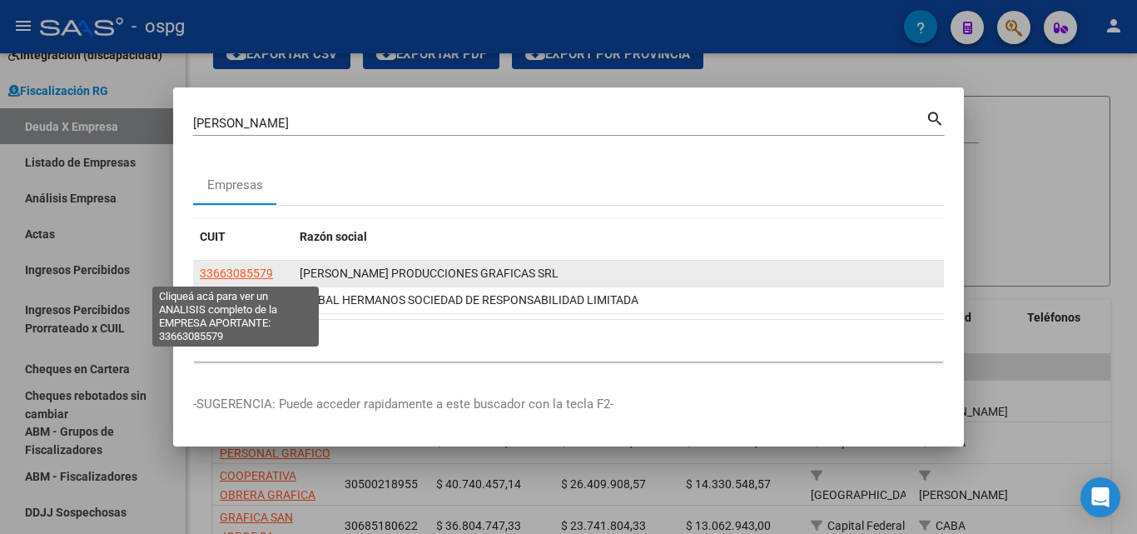
click at [241, 271] on span "33663085579" at bounding box center [236, 272] width 73 height 13
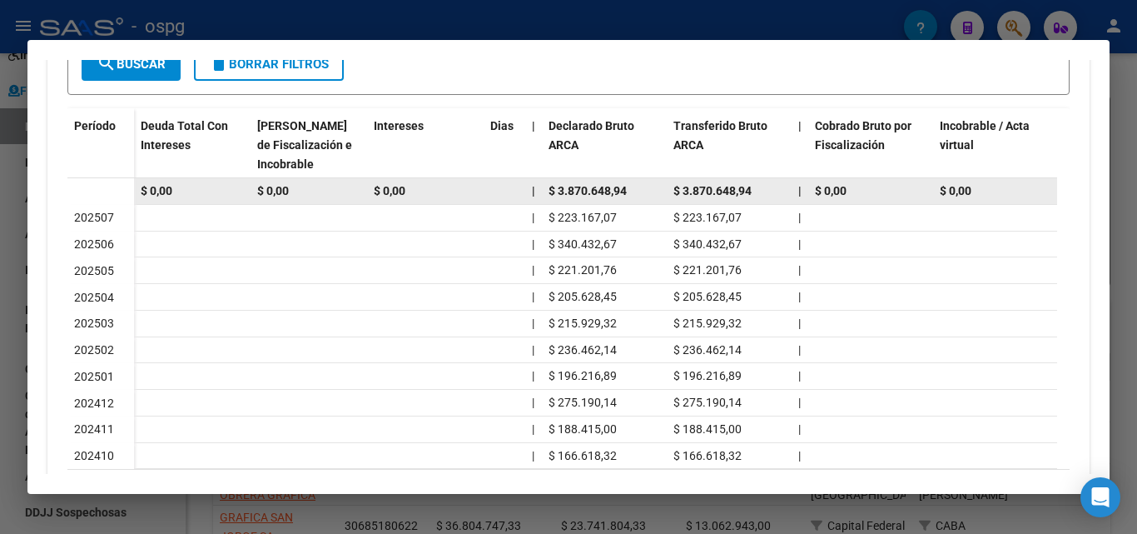
scroll to position [567, 0]
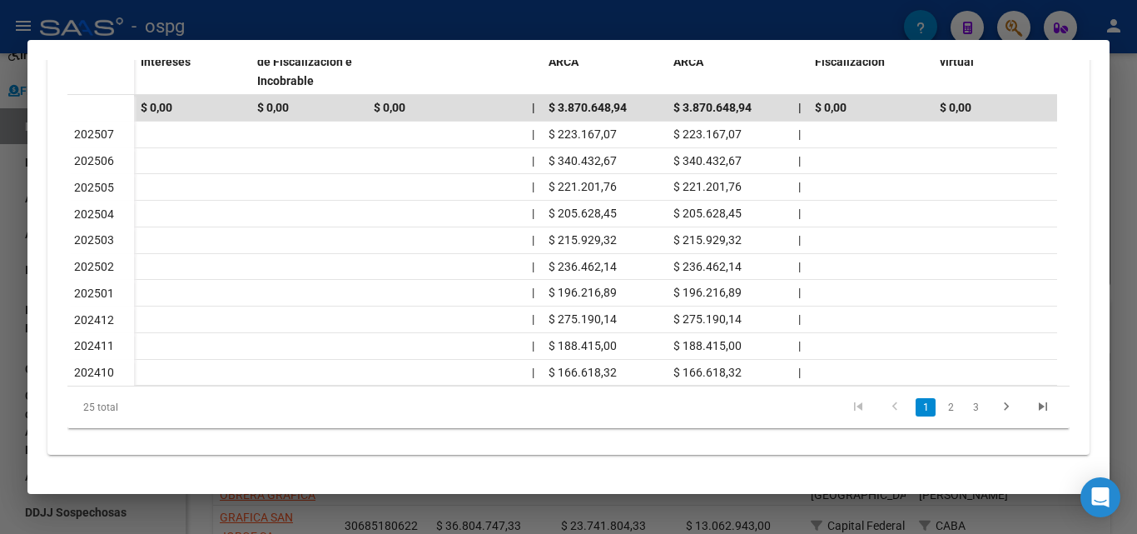
click at [1136, 101] on div at bounding box center [568, 267] width 1137 height 534
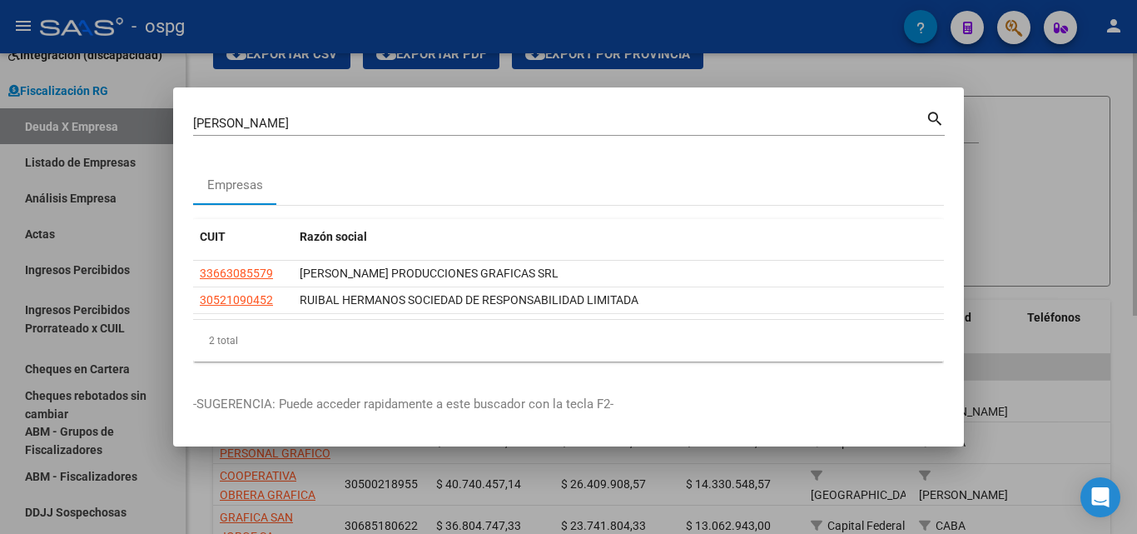
drag, startPoint x: 1135, startPoint y: 101, endPoint x: 1121, endPoint y: 97, distance: 14.8
click at [1133, 101] on div at bounding box center [568, 267] width 1137 height 534
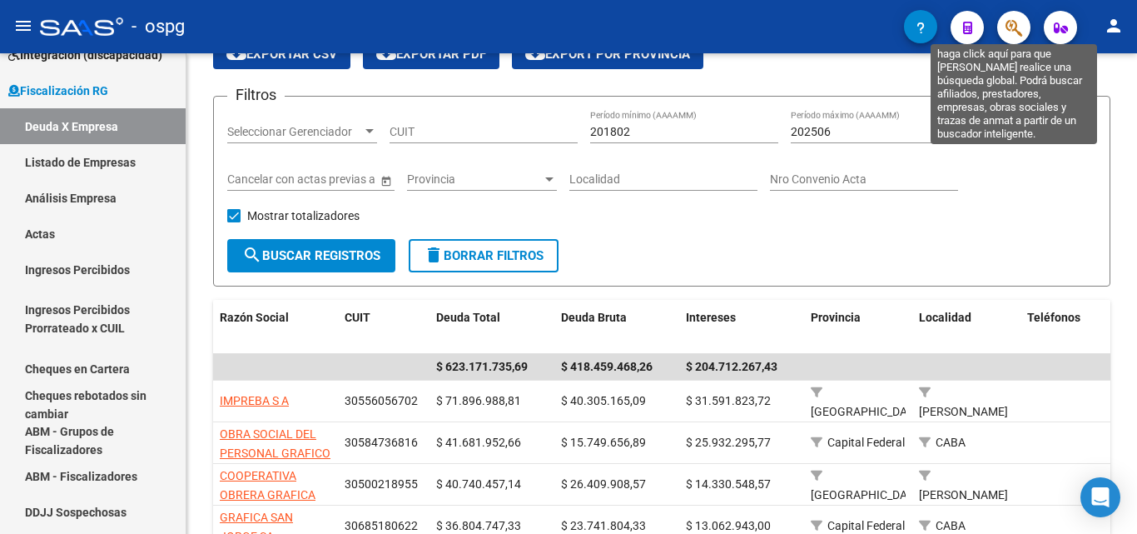
click at [1004, 27] on button "button" at bounding box center [1013, 27] width 33 height 33
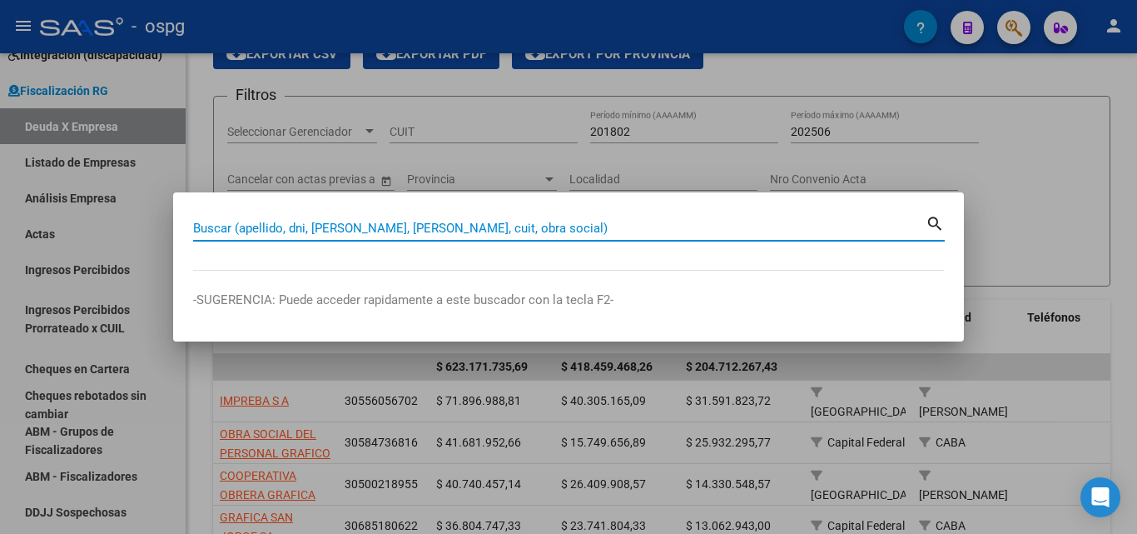
click at [470, 222] on input "Buscar (apellido, dni, [PERSON_NAME], [PERSON_NAME], cuit, obra social)" at bounding box center [559, 228] width 733 height 15
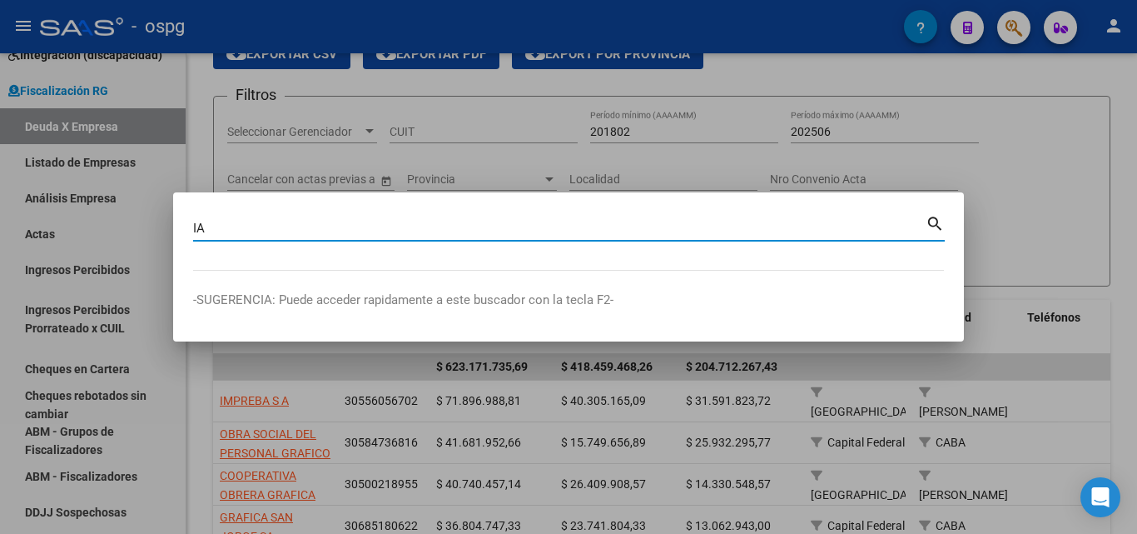
type input "I"
type input "IARAI"
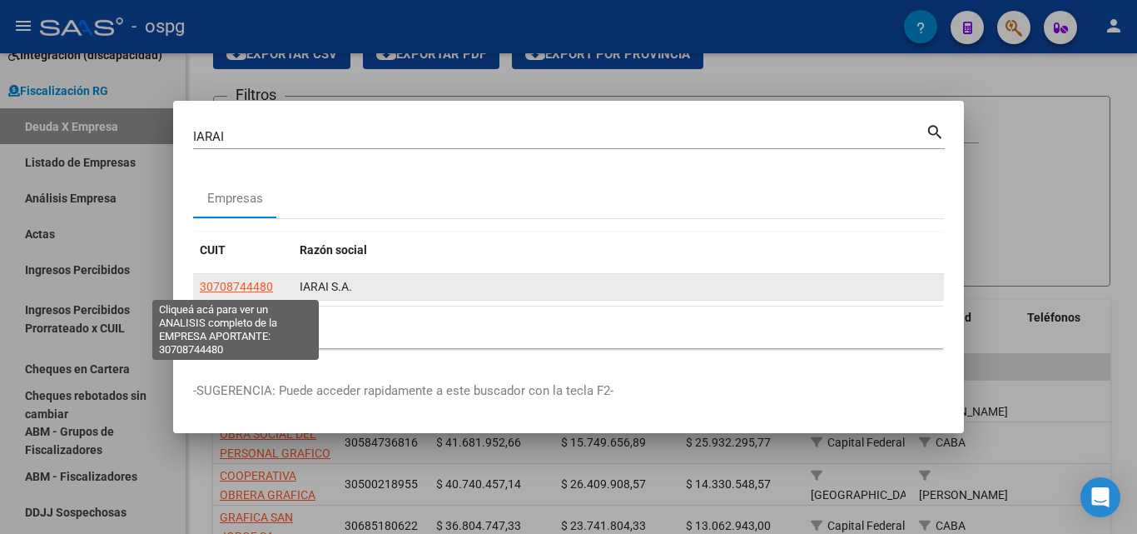
click at [248, 282] on span "30708744480" at bounding box center [236, 286] width 73 height 13
type textarea "30708744480"
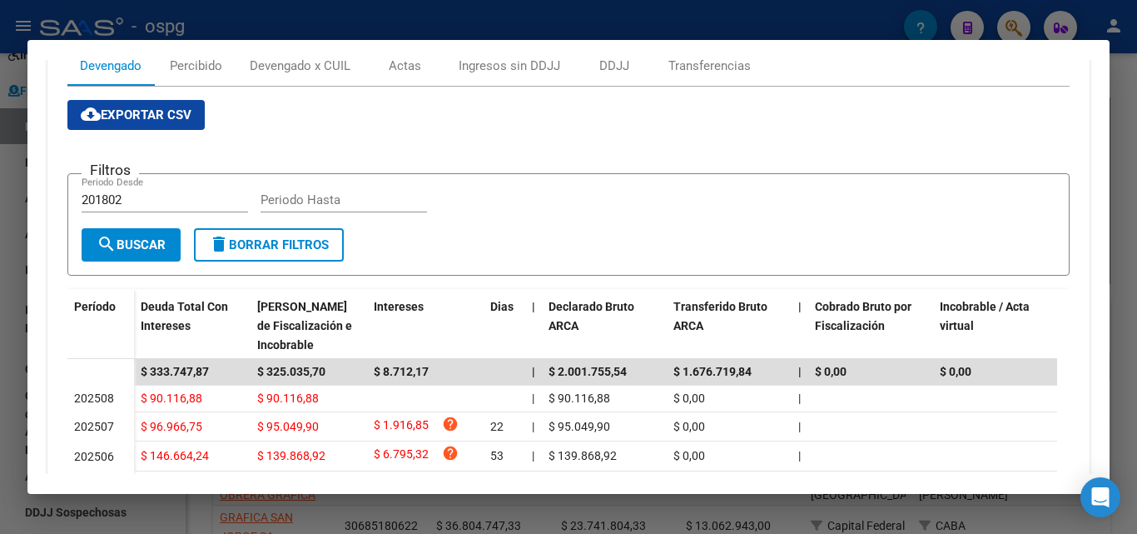
scroll to position [333, 0]
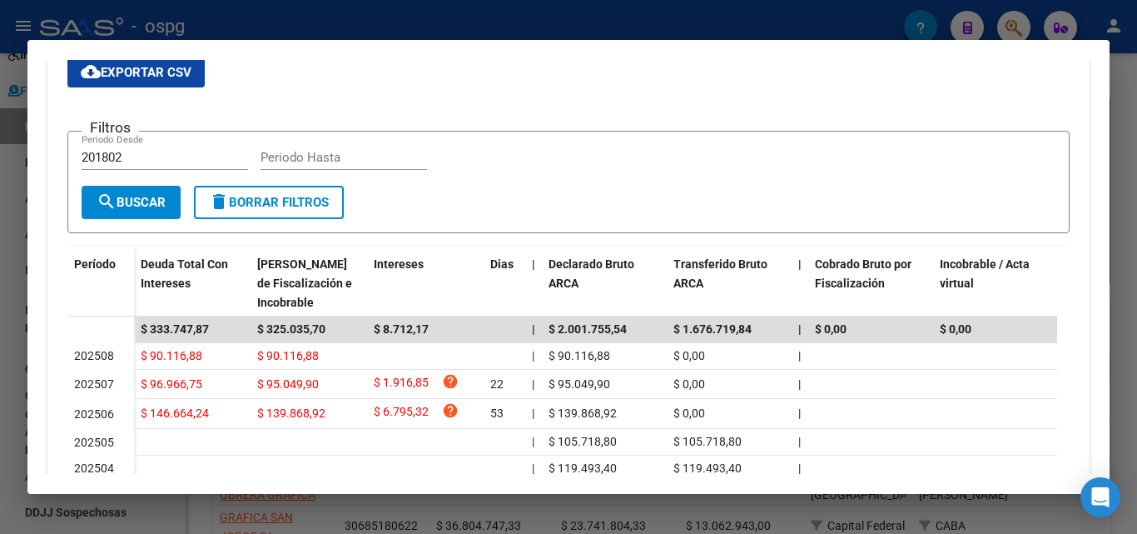
click at [1127, 137] on div at bounding box center [568, 267] width 1137 height 534
click at [1126, 135] on div at bounding box center [568, 267] width 1137 height 534
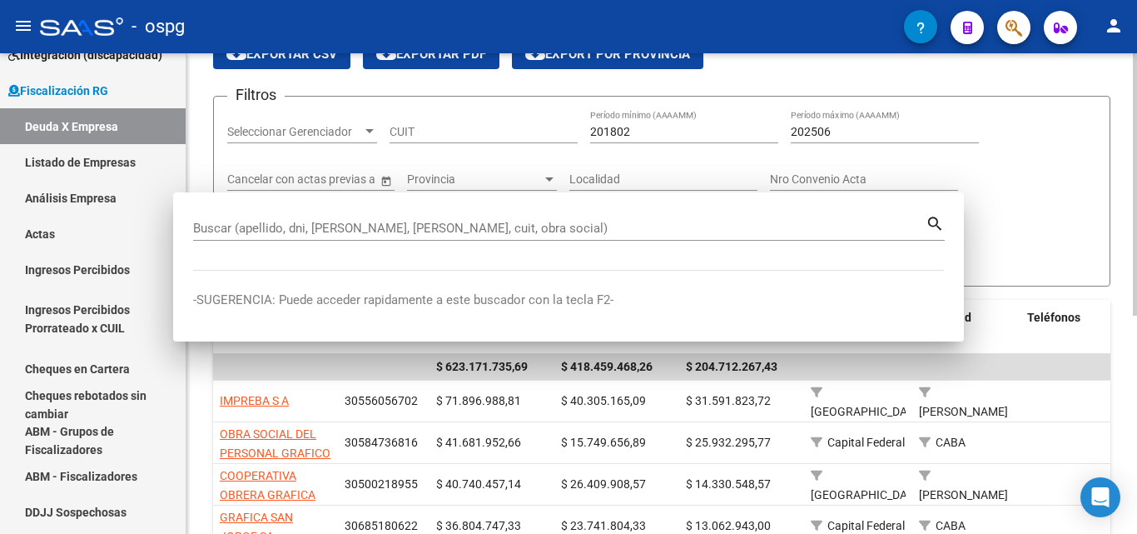
drag, startPoint x: 1126, startPoint y: 135, endPoint x: 1021, endPoint y: 64, distance: 126.6
click at [1124, 134] on div "FISCALIZACION REGIMEN GENERAL -> Listado de Empresas Deudoras (alt+d) cloud_dow…" at bounding box center [662, 418] width 951 height 897
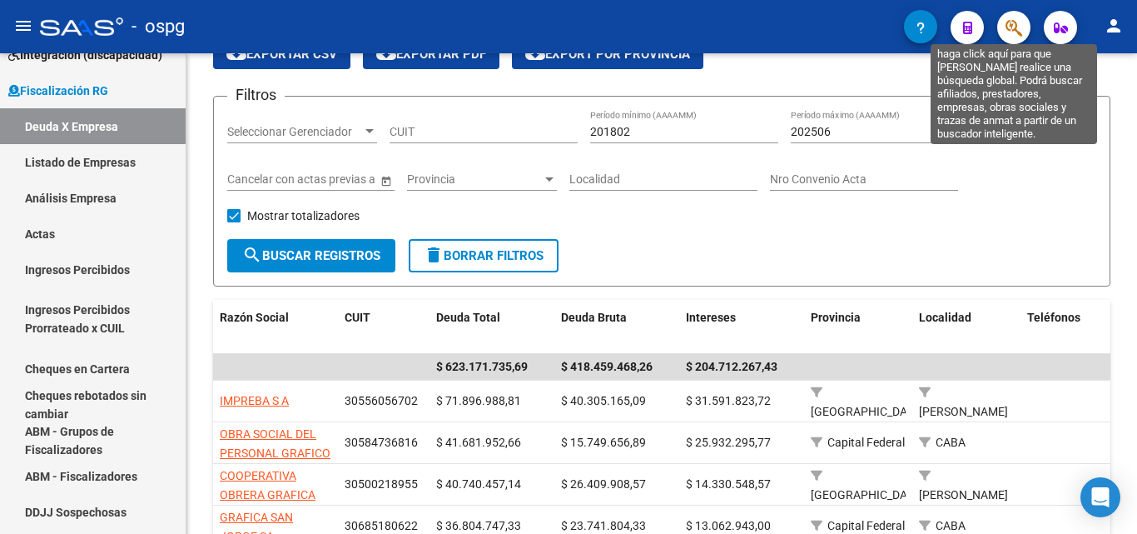
click at [1012, 31] on icon "button" at bounding box center [1014, 27] width 17 height 19
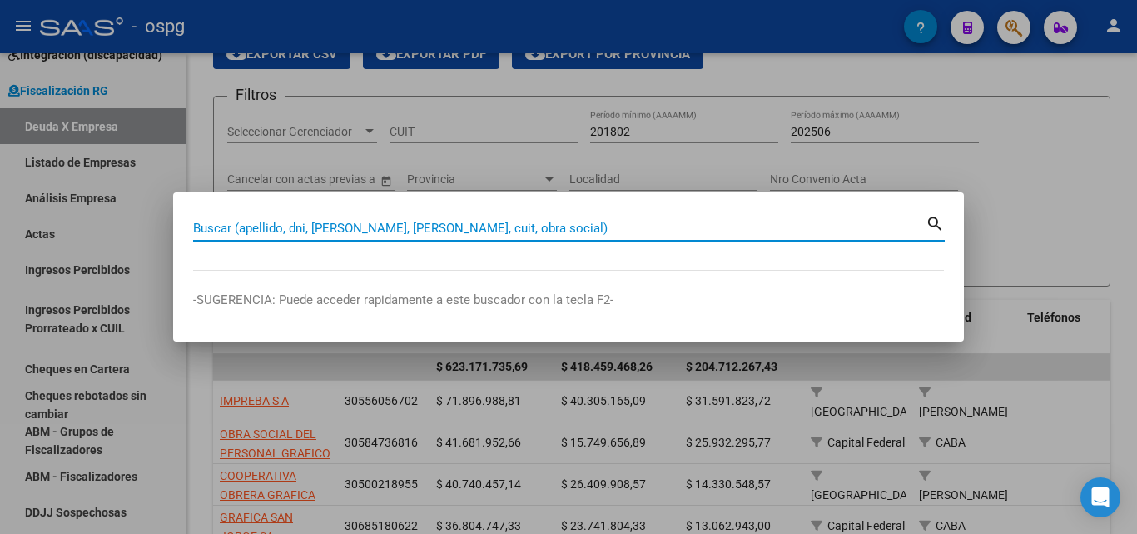
paste input "EHKAT"
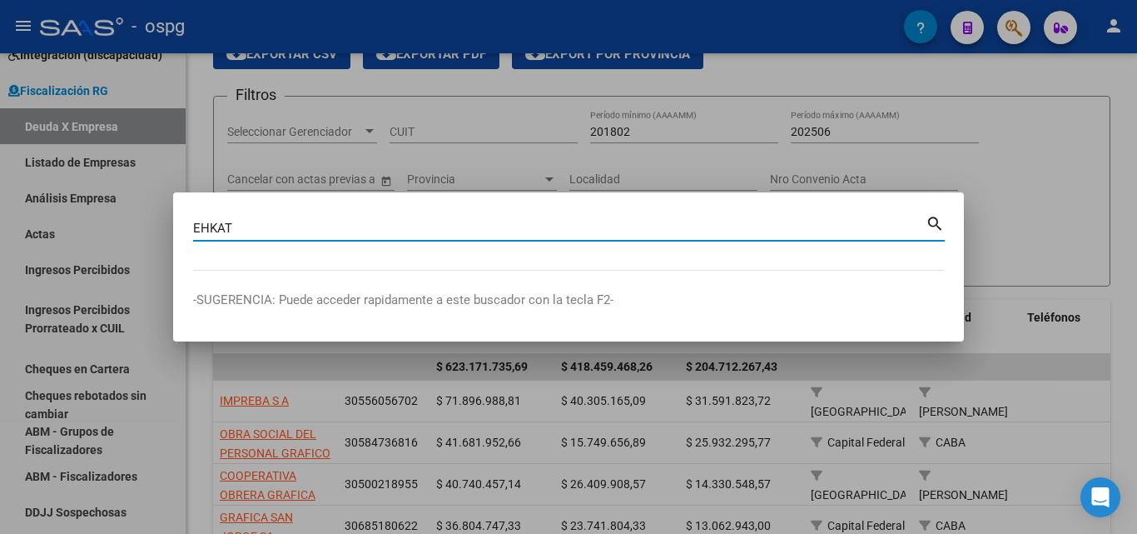
type input "EHKAT"
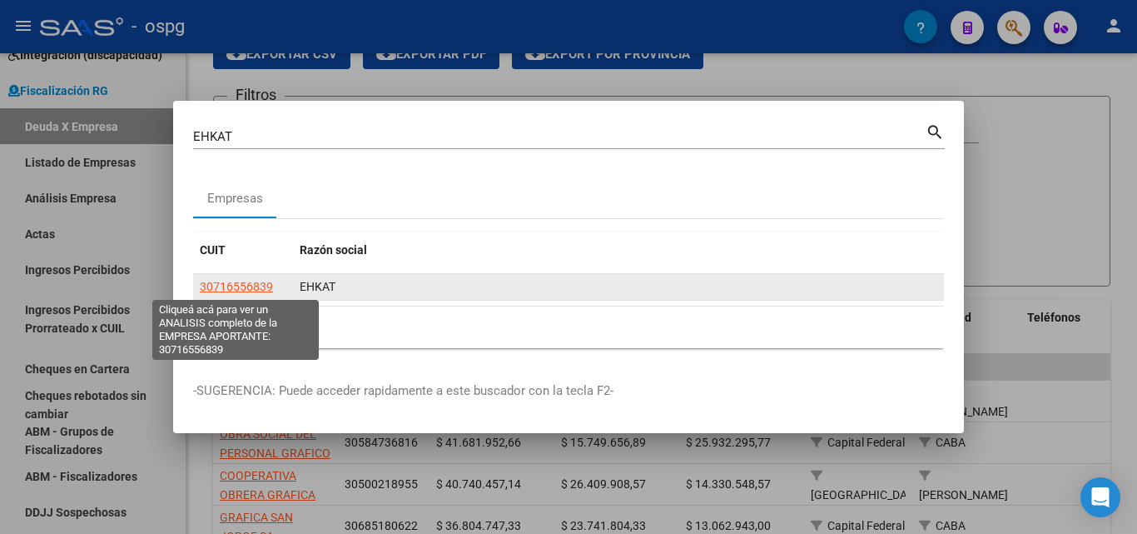
click at [238, 283] on span "30716556839" at bounding box center [236, 286] width 73 height 13
type textarea "30716556839"
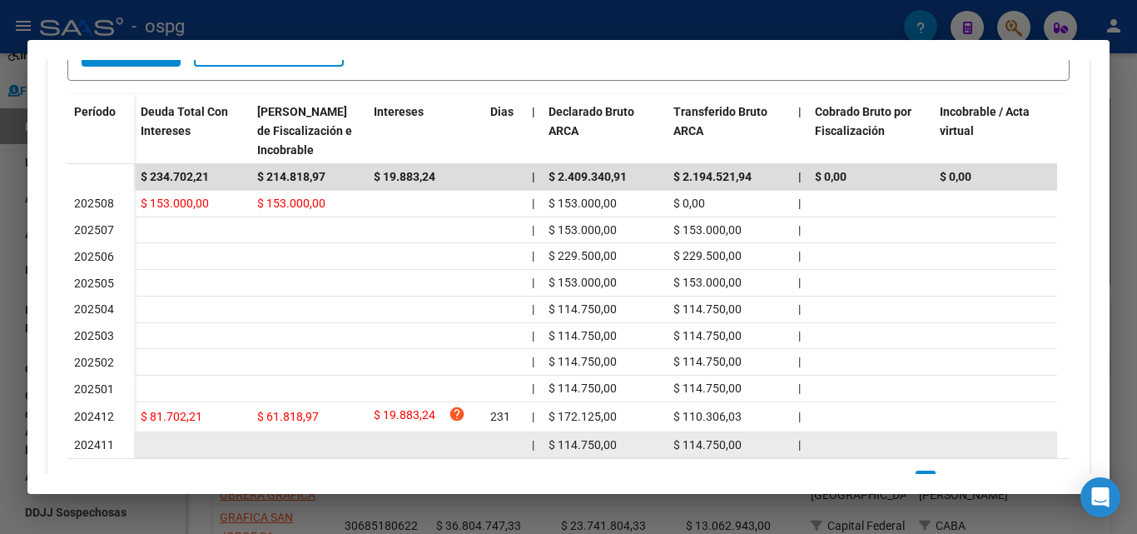
scroll to position [571, 0]
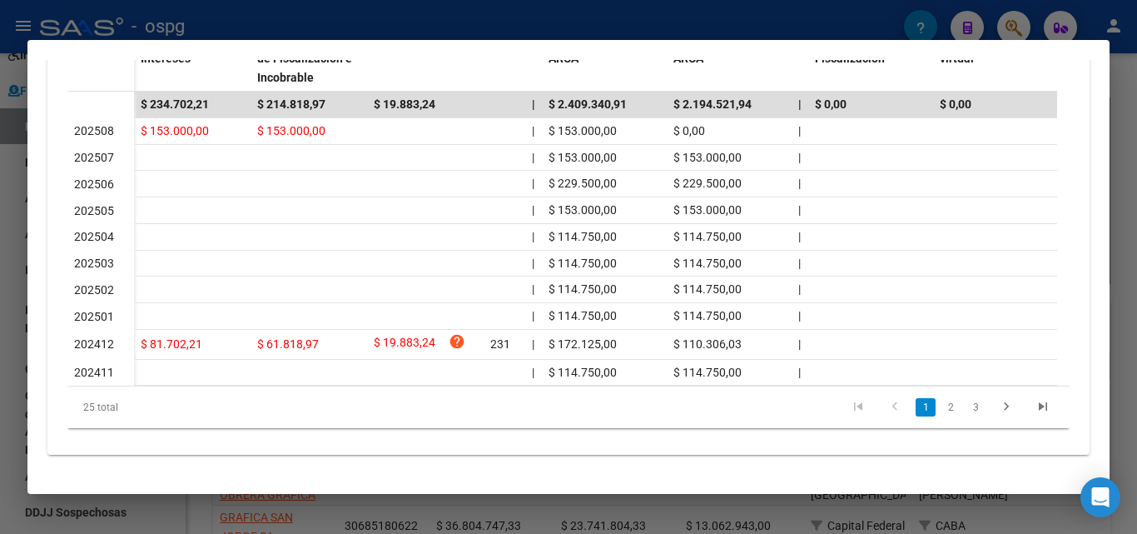
click at [0, 333] on div at bounding box center [568, 267] width 1137 height 534
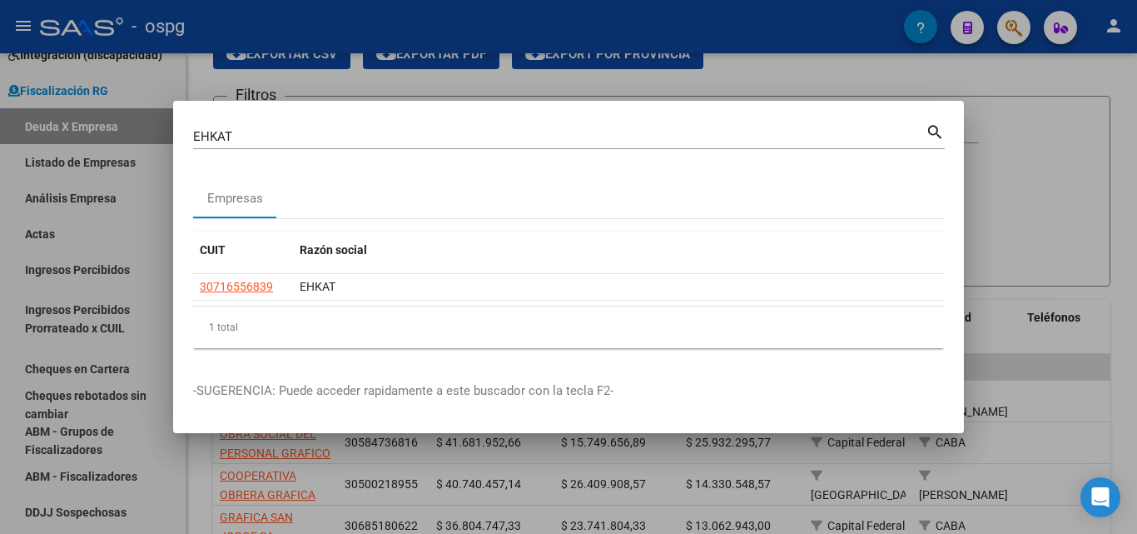
click at [1027, 135] on div at bounding box center [568, 267] width 1137 height 534
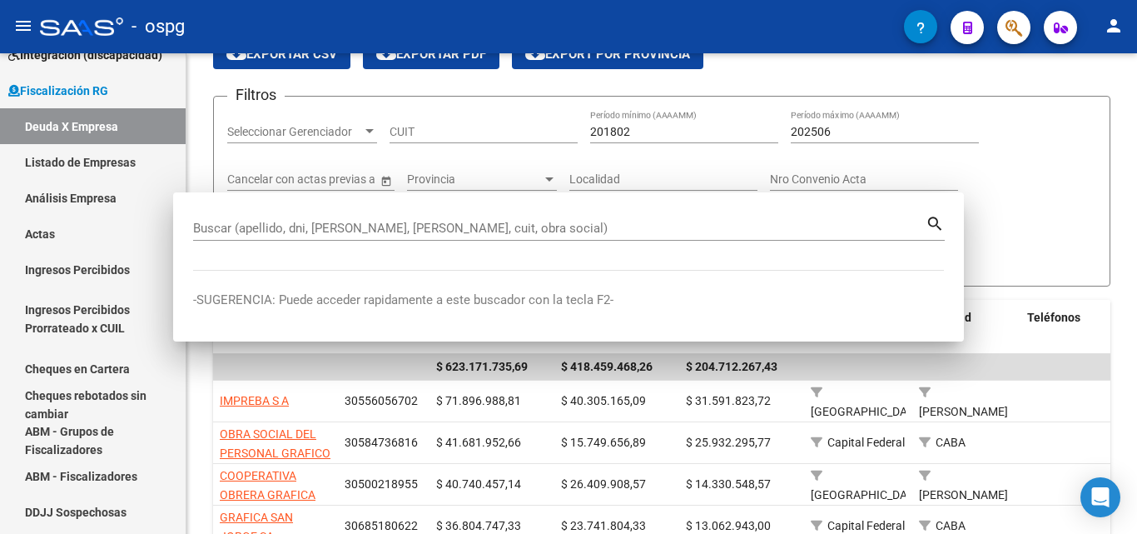
drag, startPoint x: 1027, startPoint y: 135, endPoint x: 1017, endPoint y: 82, distance: 53.2
click at [1027, 134] on div "Filtros Seleccionar Gerenciador Seleccionar Gerenciador CUIT 201802 Período mín…" at bounding box center [661, 174] width 869 height 129
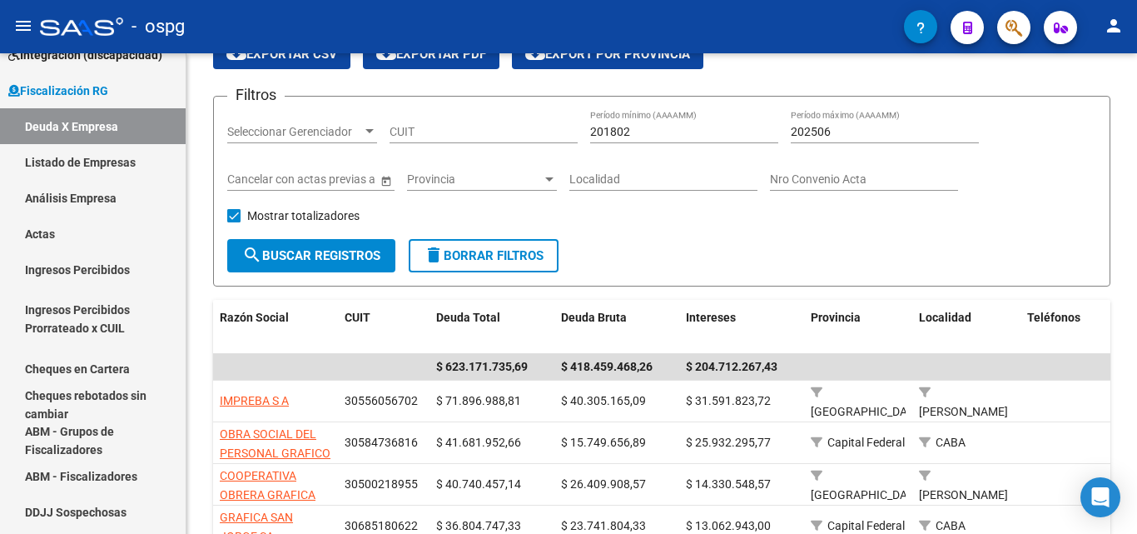
click at [1012, 39] on span "button" at bounding box center [1014, 28] width 17 height 34
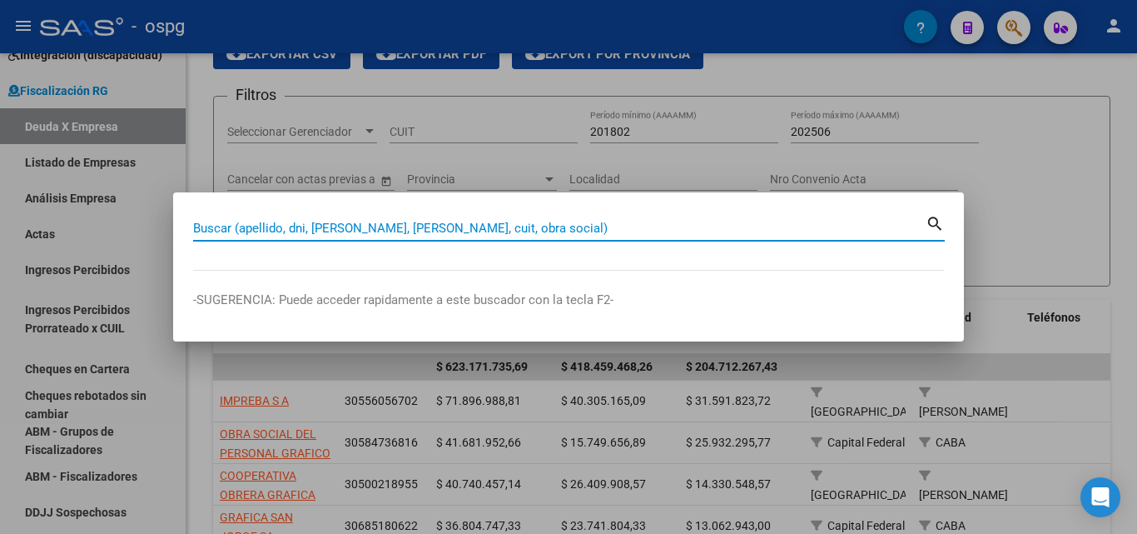
click at [442, 225] on input "Buscar (apellido, dni, [PERSON_NAME], [PERSON_NAME], cuit, obra social)" at bounding box center [559, 228] width 733 height 15
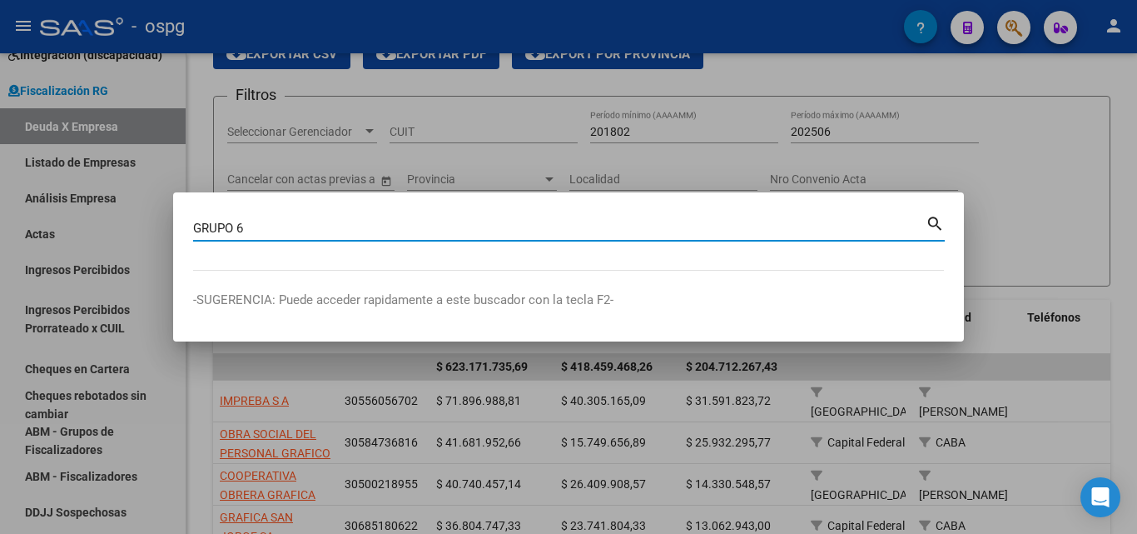
type input "GRUPO 6"
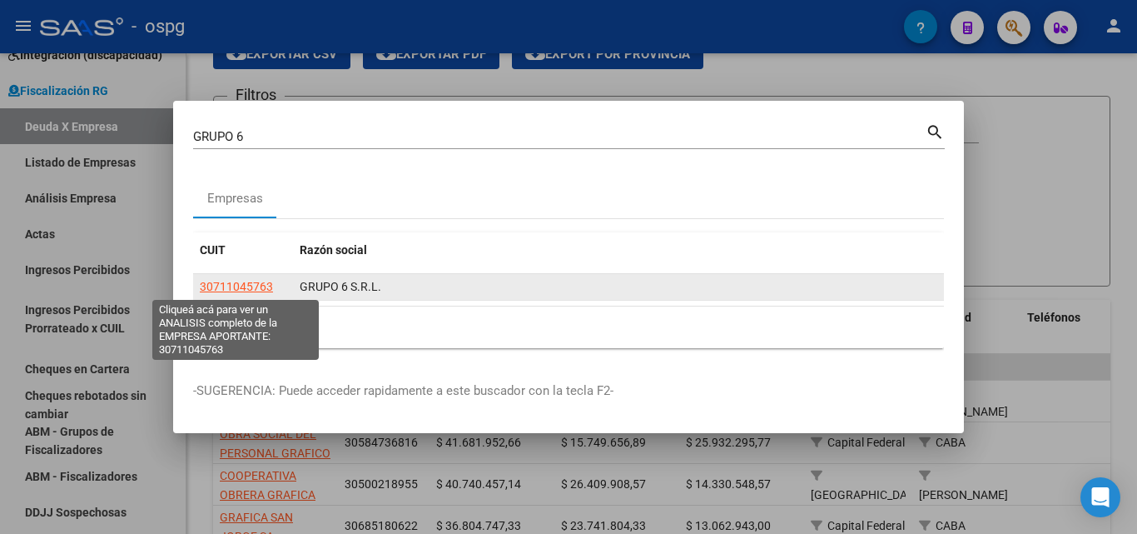
click at [258, 291] on span "30711045763" at bounding box center [236, 286] width 73 height 13
type textarea "30711045763"
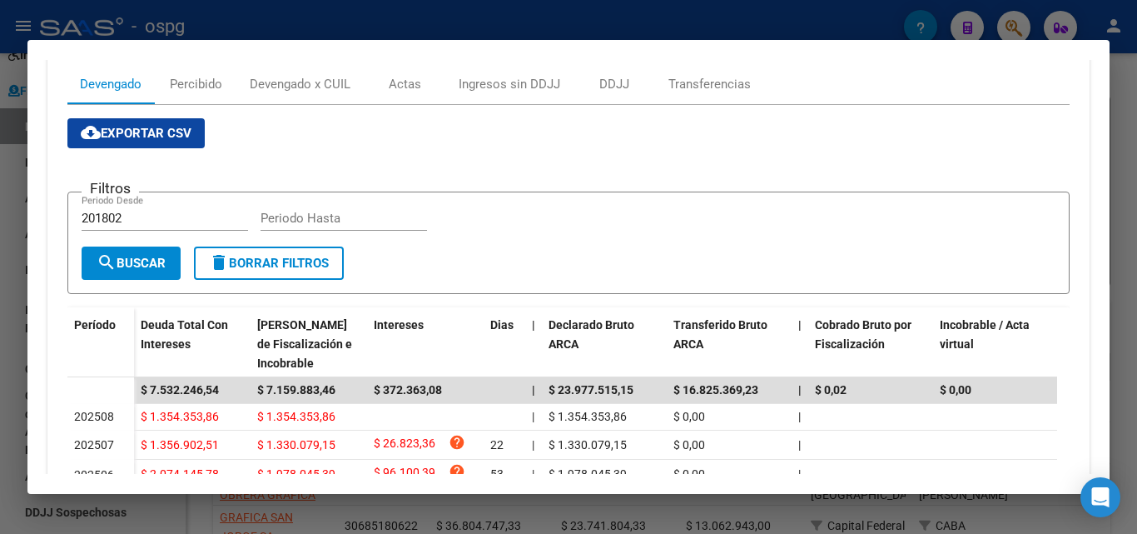
scroll to position [250, 0]
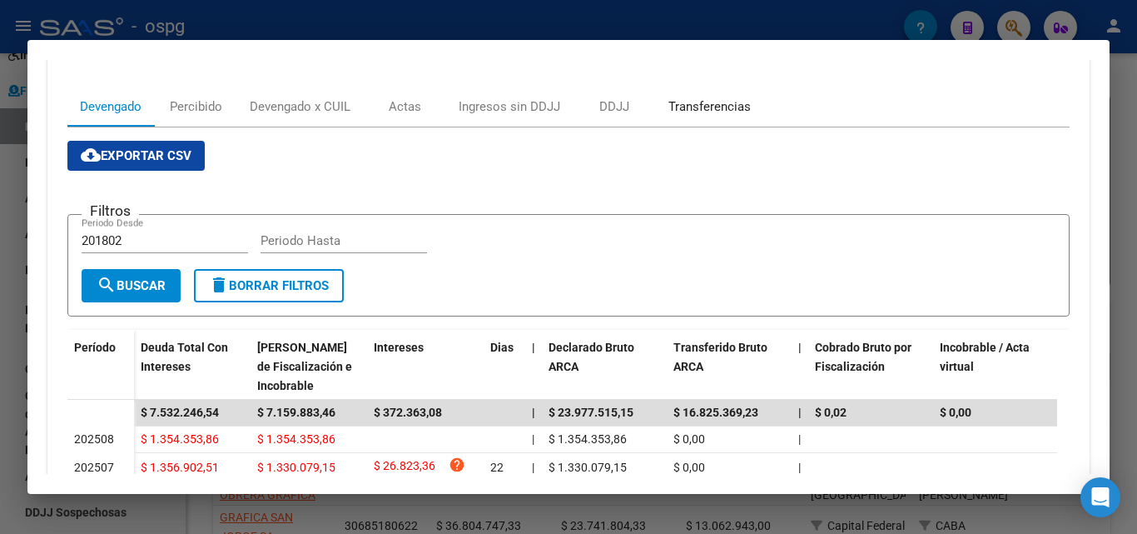
click at [723, 99] on div "Transferencias" at bounding box center [710, 106] width 82 height 18
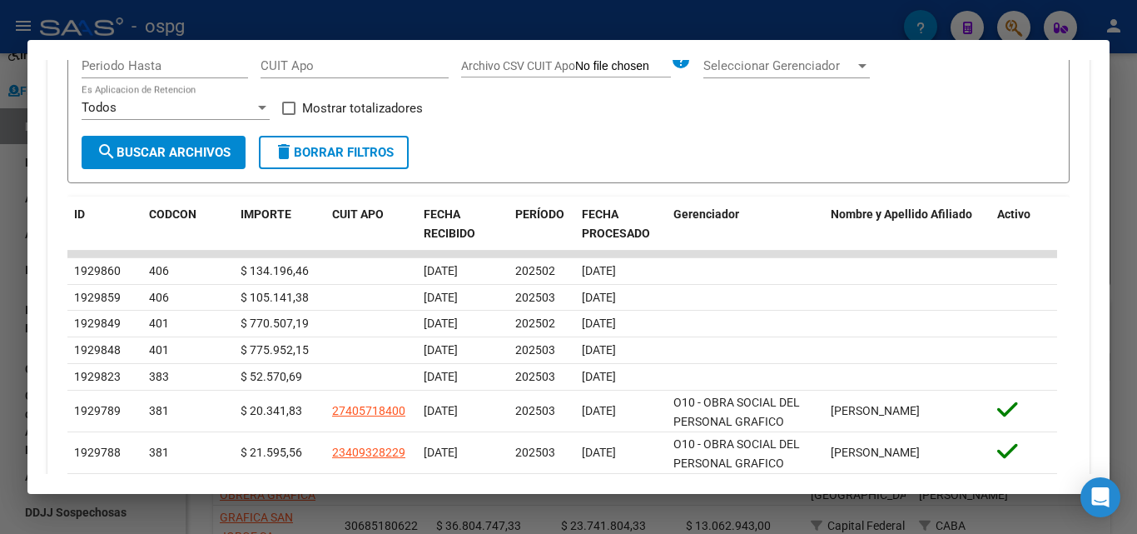
scroll to position [500, 0]
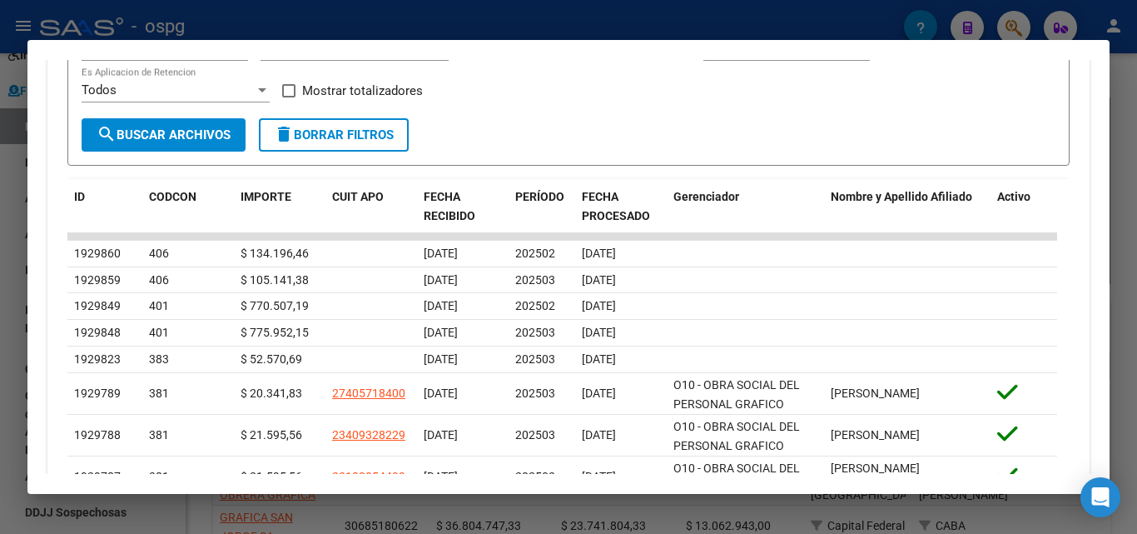
click at [0, 324] on div at bounding box center [568, 267] width 1137 height 534
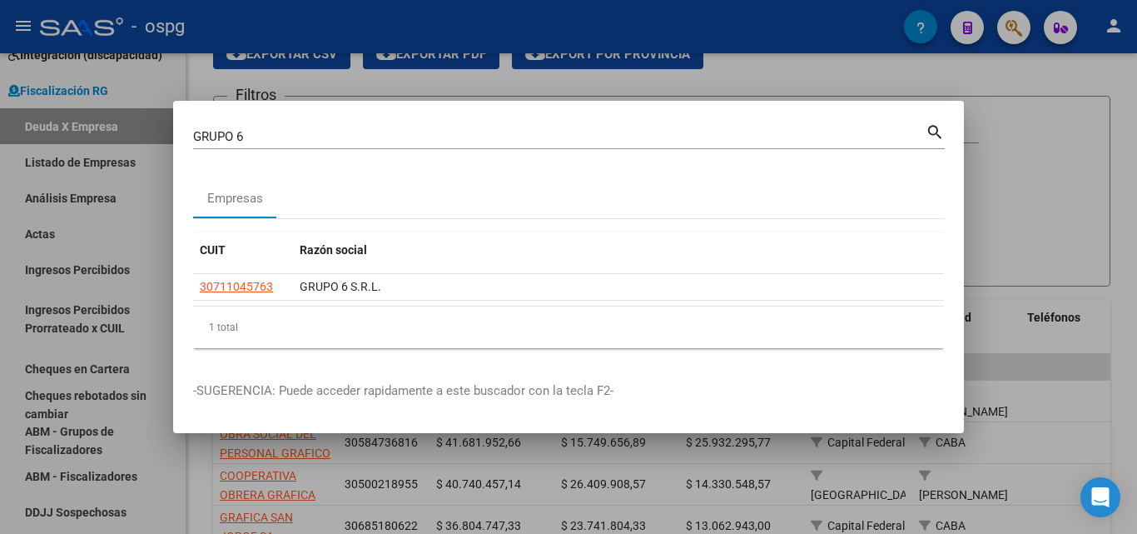
click at [1085, 120] on div at bounding box center [568, 267] width 1137 height 534
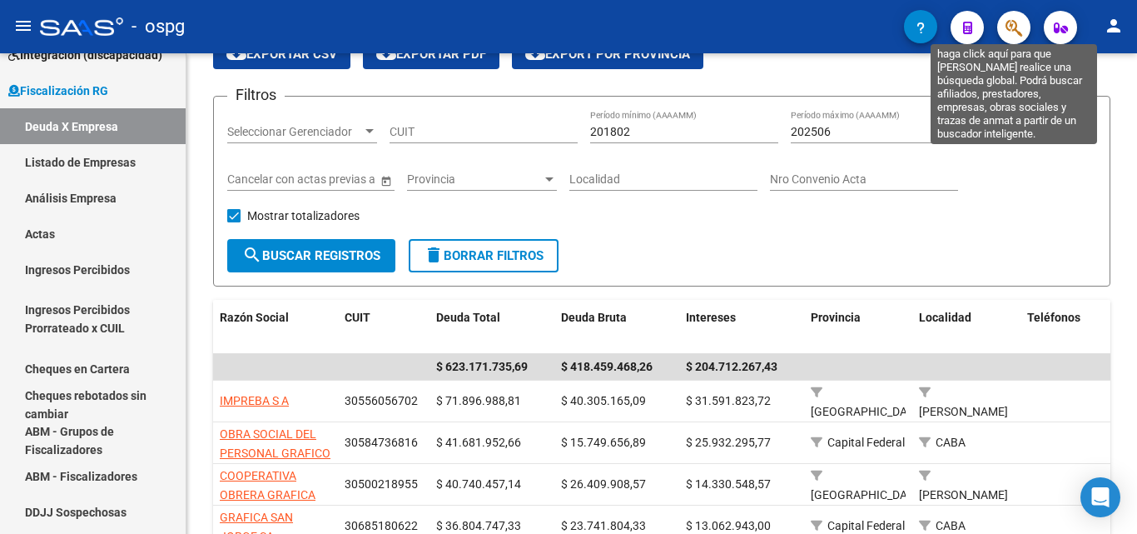
click at [1018, 30] on icon "button" at bounding box center [1014, 27] width 17 height 19
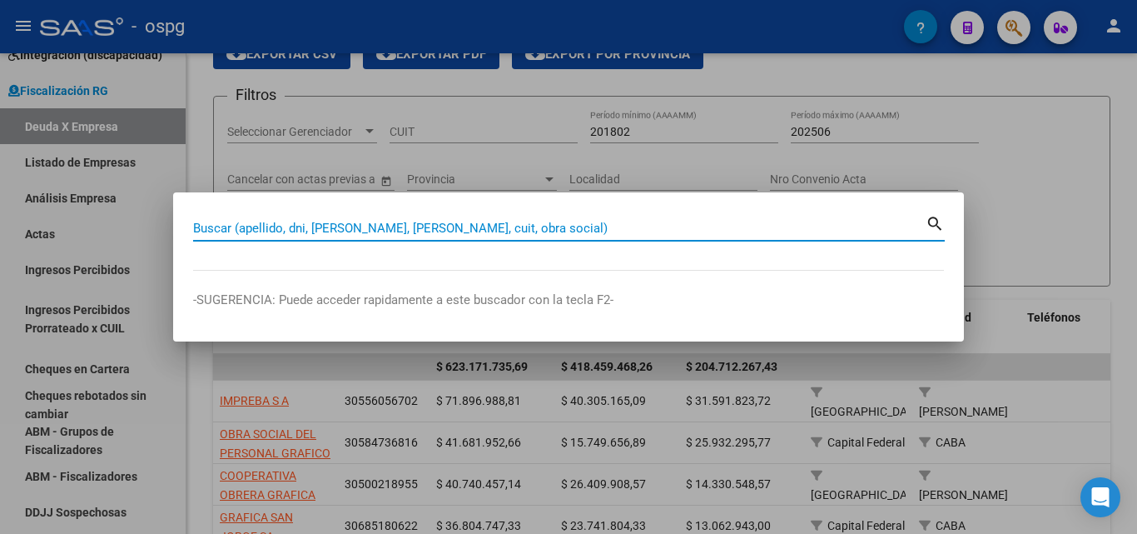
click at [353, 226] on input "Buscar (apellido, dni, [PERSON_NAME], [PERSON_NAME], cuit, obra social)" at bounding box center [559, 228] width 733 height 15
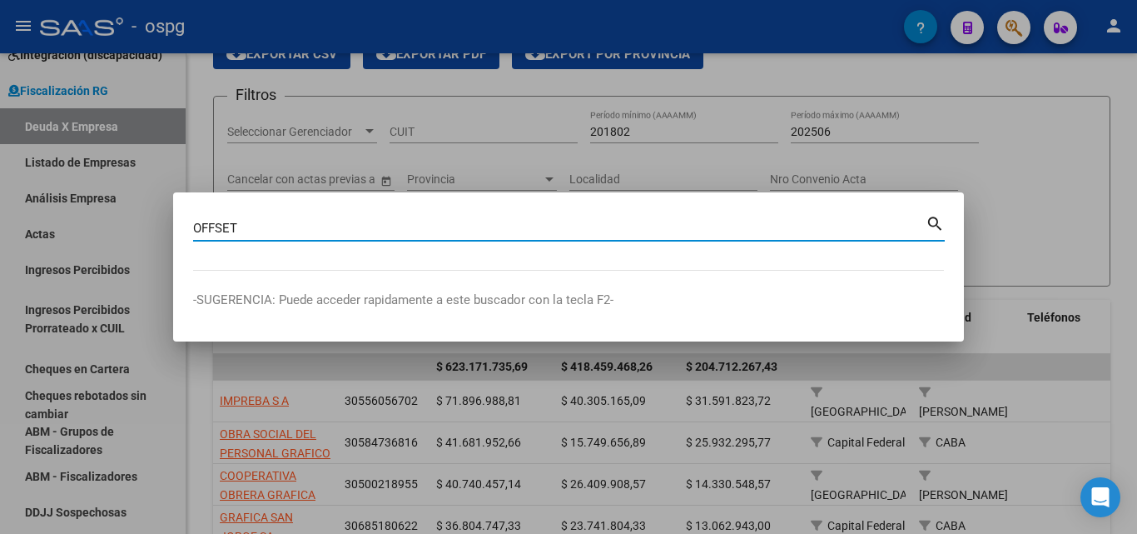
type input "OFFSET"
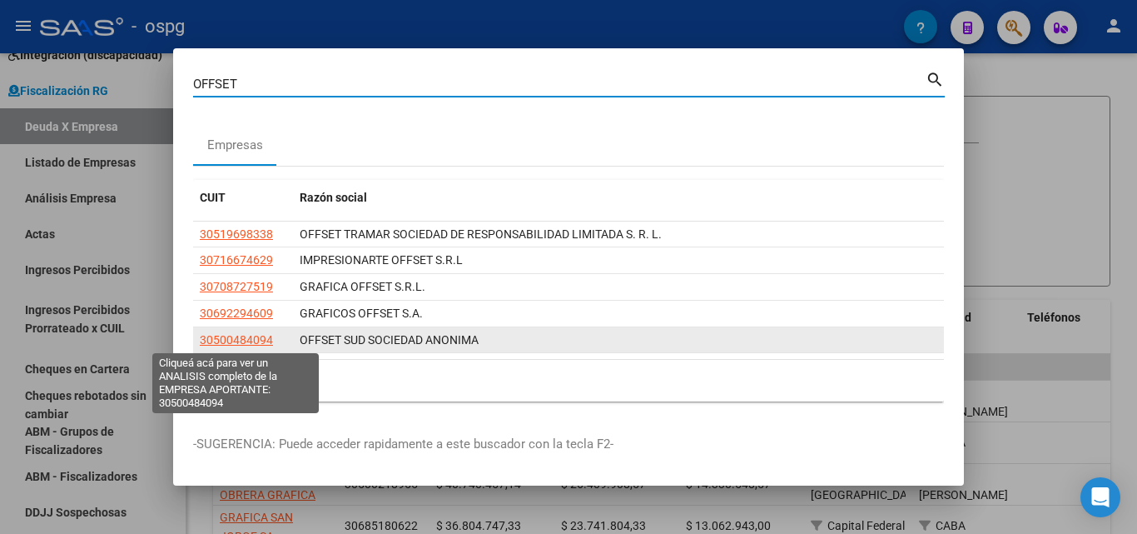
click at [246, 337] on span "30500484094" at bounding box center [236, 339] width 73 height 13
type textarea "30500484094"
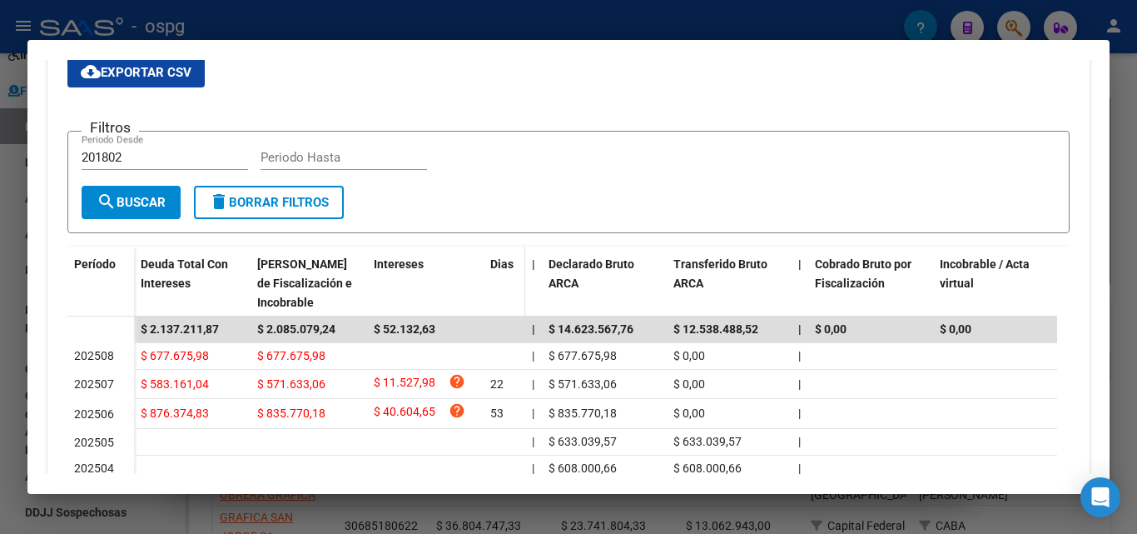
scroll to position [167, 0]
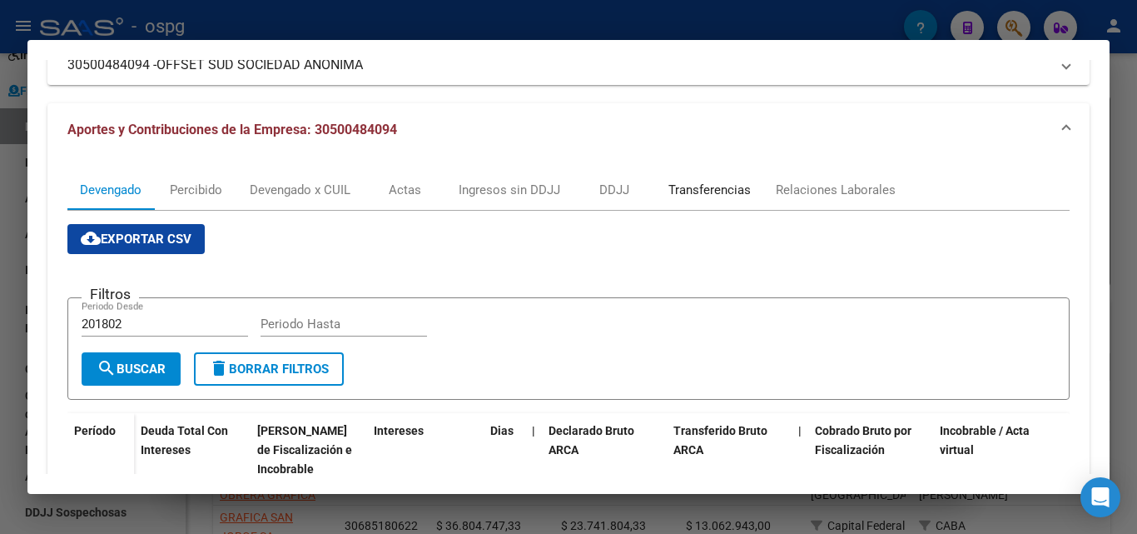
click at [730, 197] on div "Transferencias" at bounding box center [710, 190] width 82 height 18
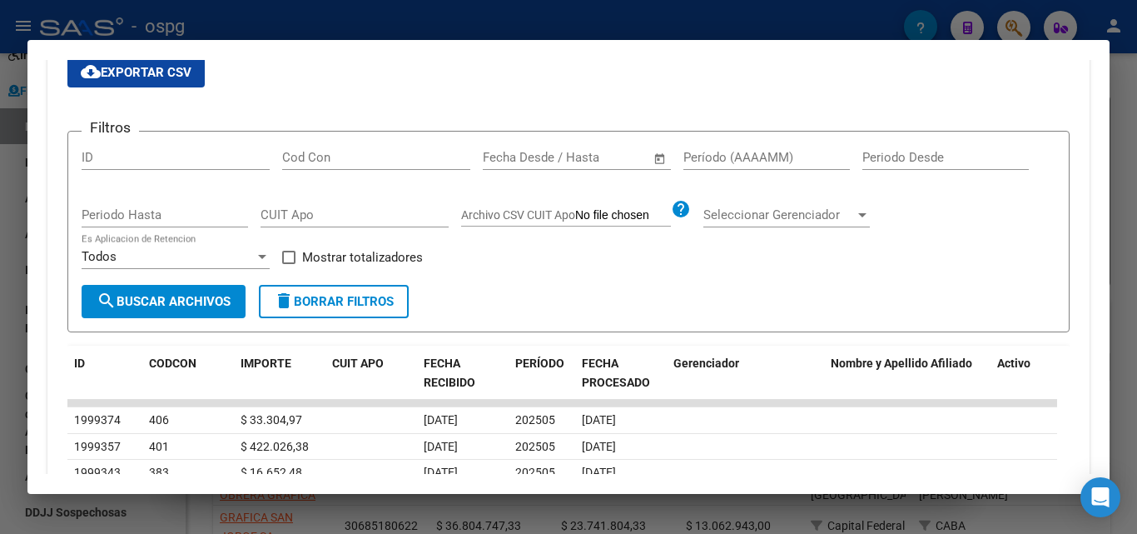
scroll to position [416, 0]
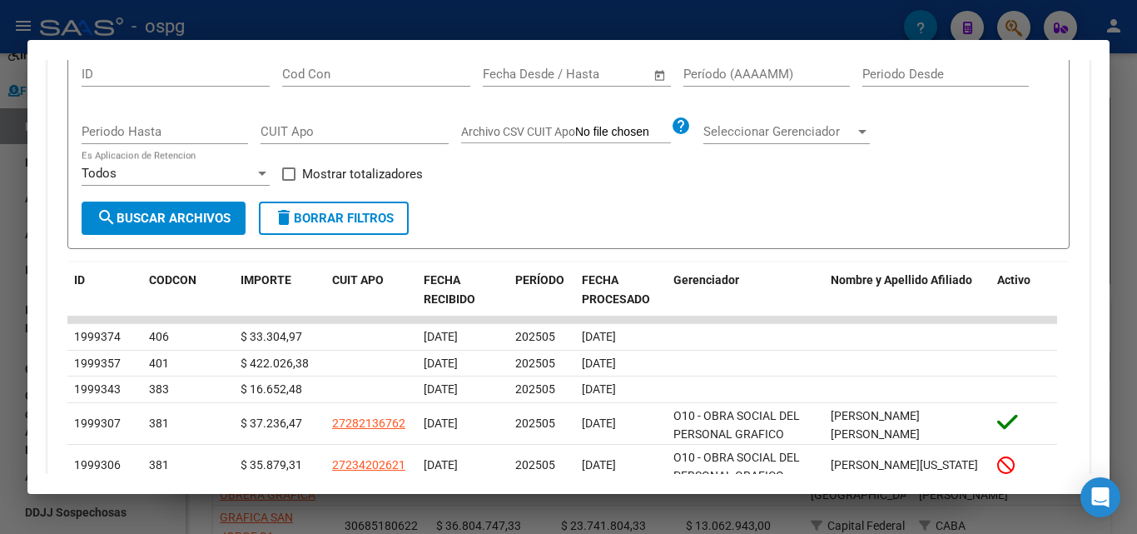
click at [0, 371] on div at bounding box center [568, 267] width 1137 height 534
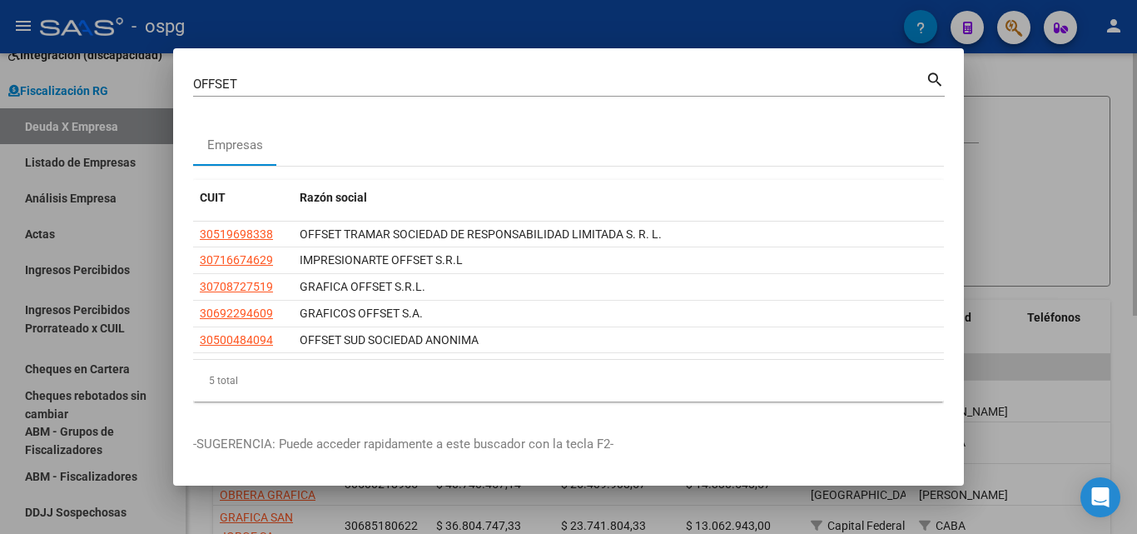
click at [1026, 108] on div at bounding box center [568, 267] width 1137 height 534
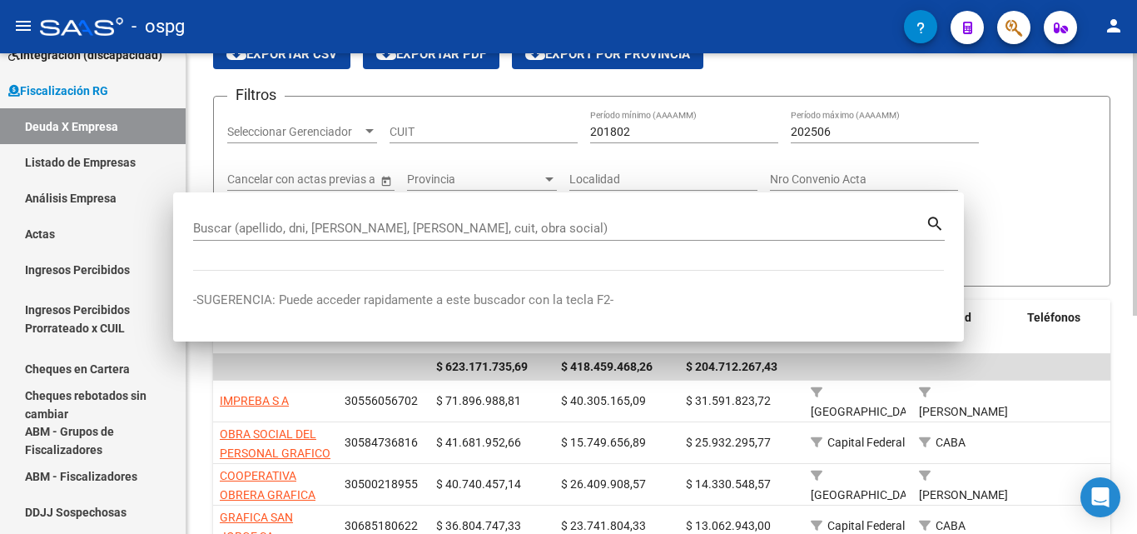
drag, startPoint x: 1026, startPoint y: 108, endPoint x: 1021, endPoint y: 58, distance: 50.2
click at [1026, 107] on form "Filtros Seleccionar Gerenciador Seleccionar Gerenciador CUIT 201802 Período mín…" at bounding box center [662, 191] width 898 height 191
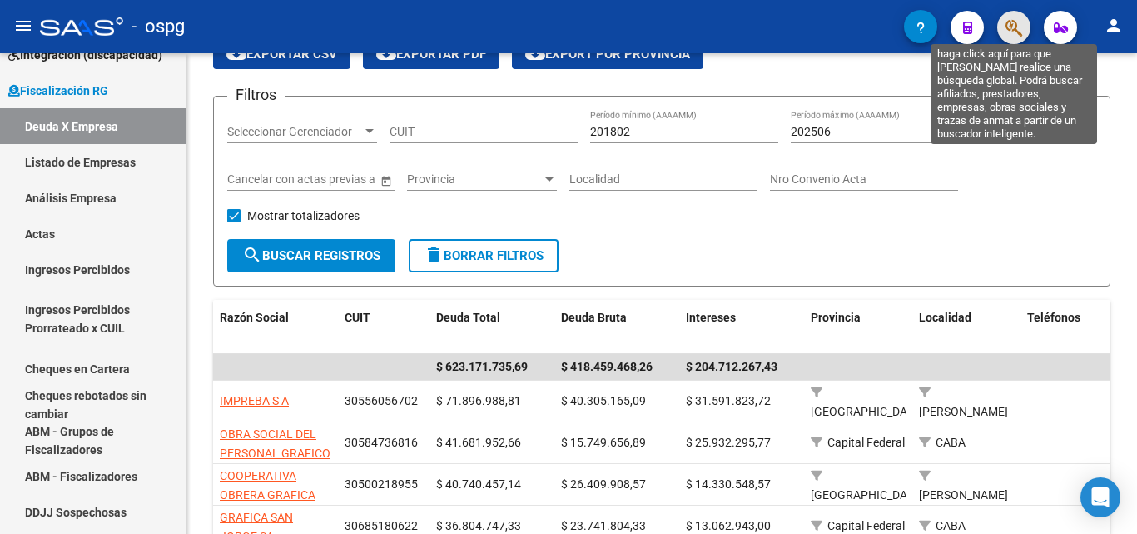
click at [1008, 28] on icon "button" at bounding box center [1014, 27] width 17 height 19
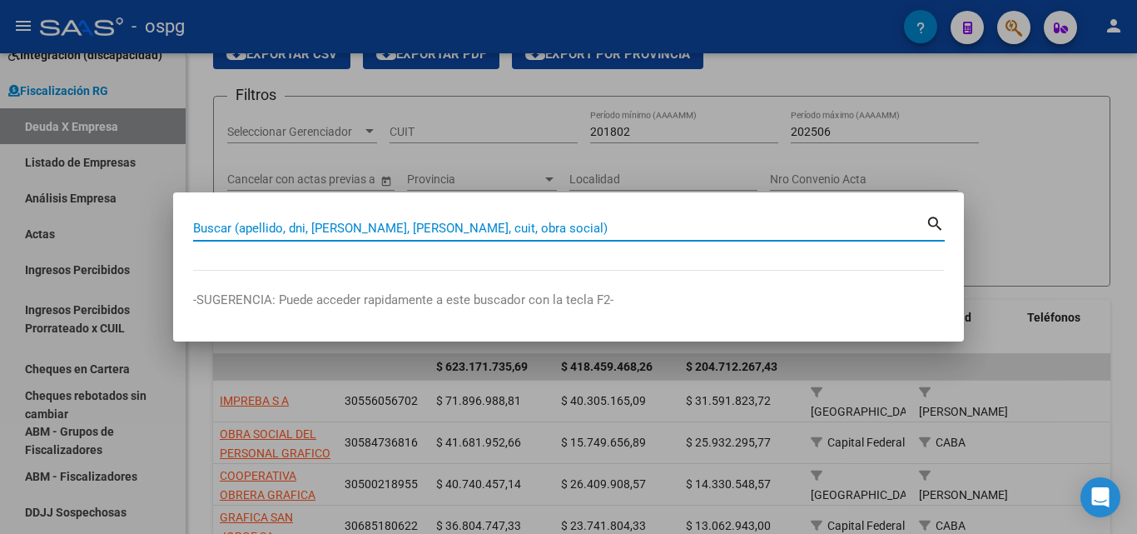
click at [396, 226] on input "Buscar (apellido, dni, [PERSON_NAME], [PERSON_NAME], cuit, obra social)" at bounding box center [559, 228] width 733 height 15
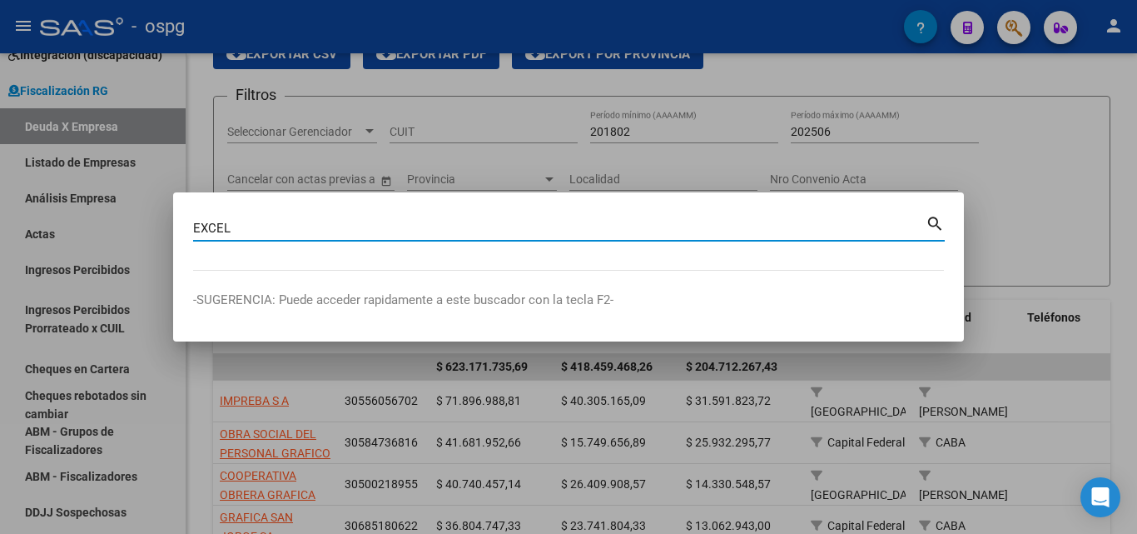
type input "EXCEL"
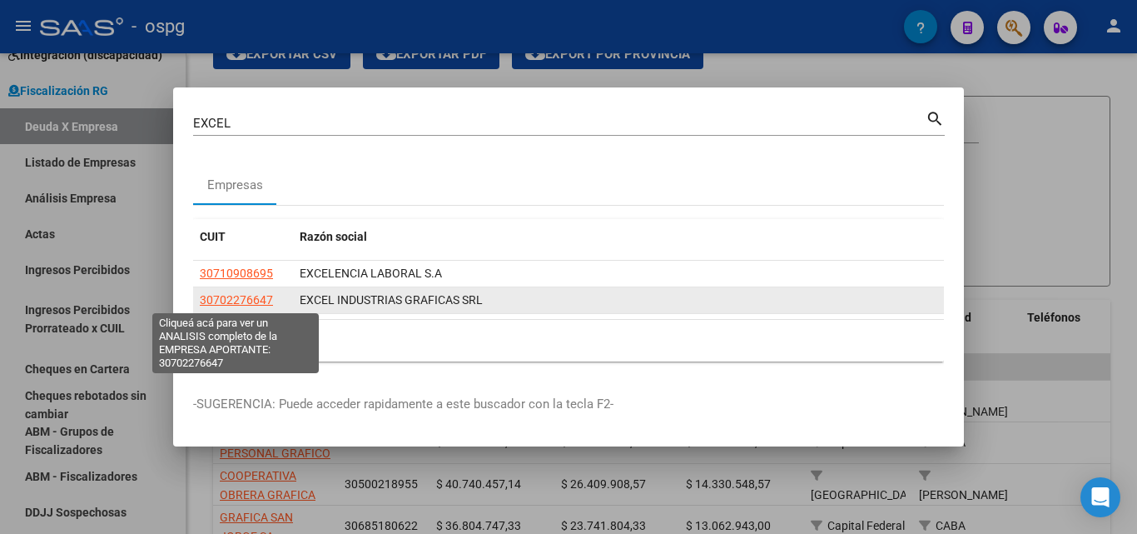
click at [237, 297] on span "30702276647" at bounding box center [236, 299] width 73 height 13
type textarea "30702276647"
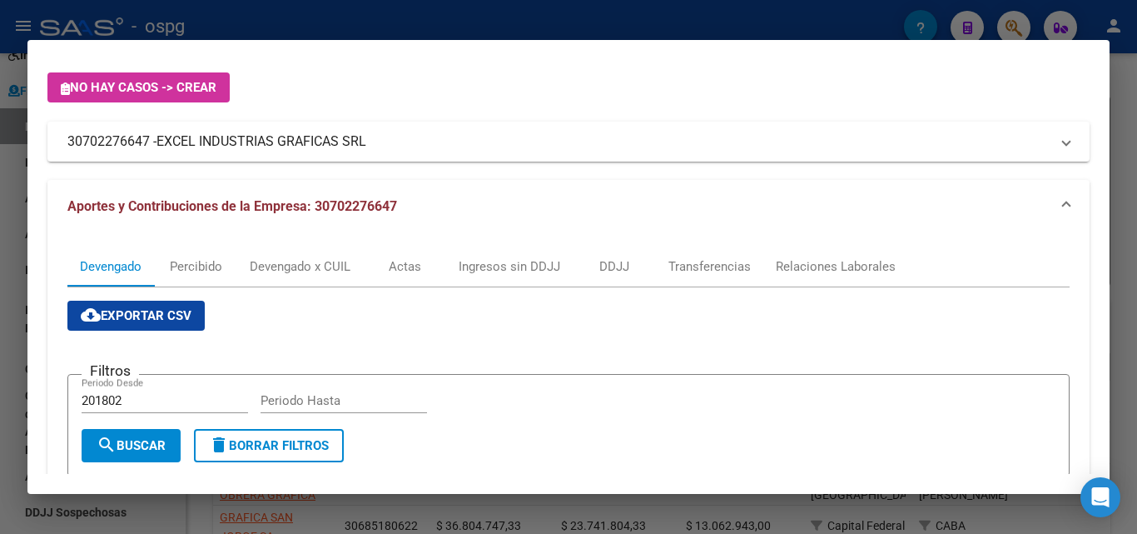
scroll to position [83, 0]
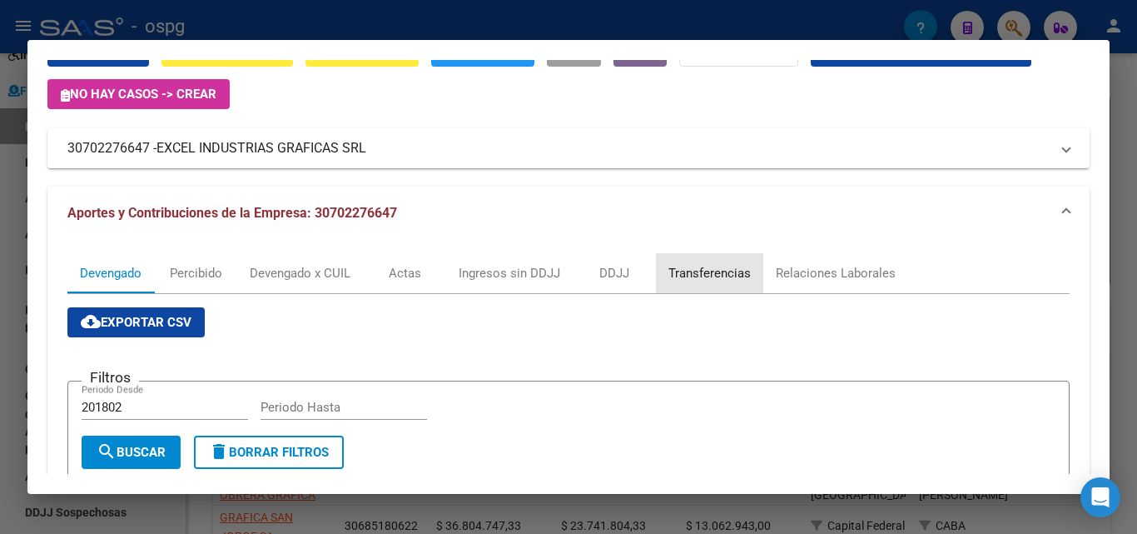
click at [717, 271] on div "Transferencias" at bounding box center [710, 273] width 82 height 18
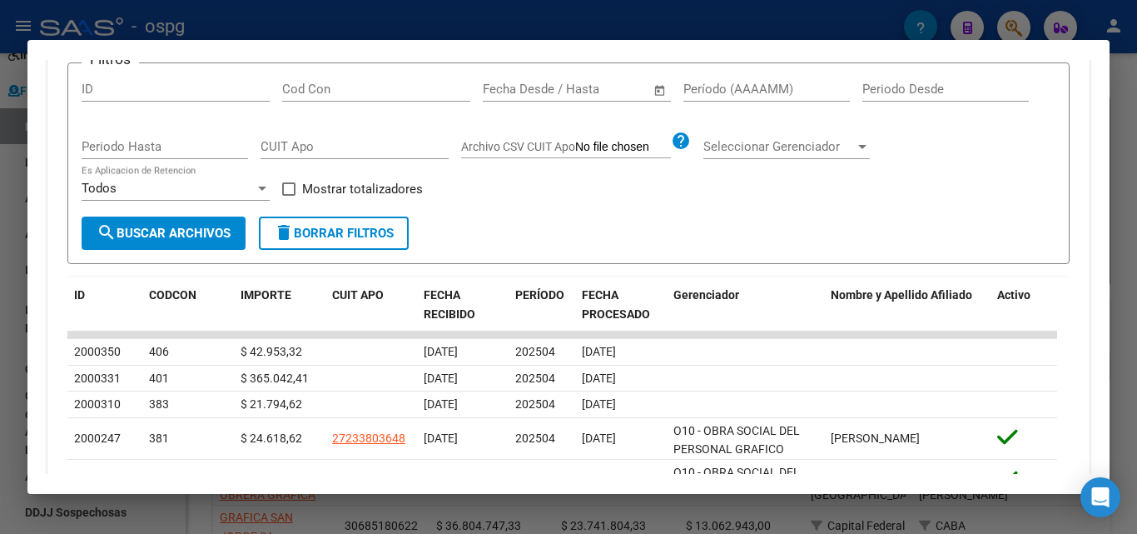
scroll to position [500, 0]
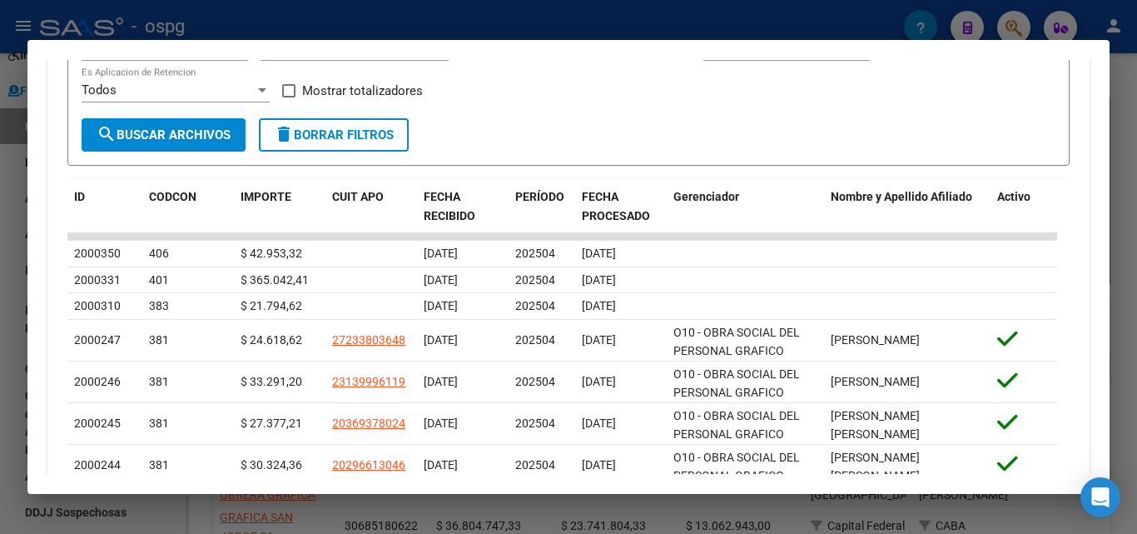
click at [0, 337] on div at bounding box center [568, 267] width 1137 height 534
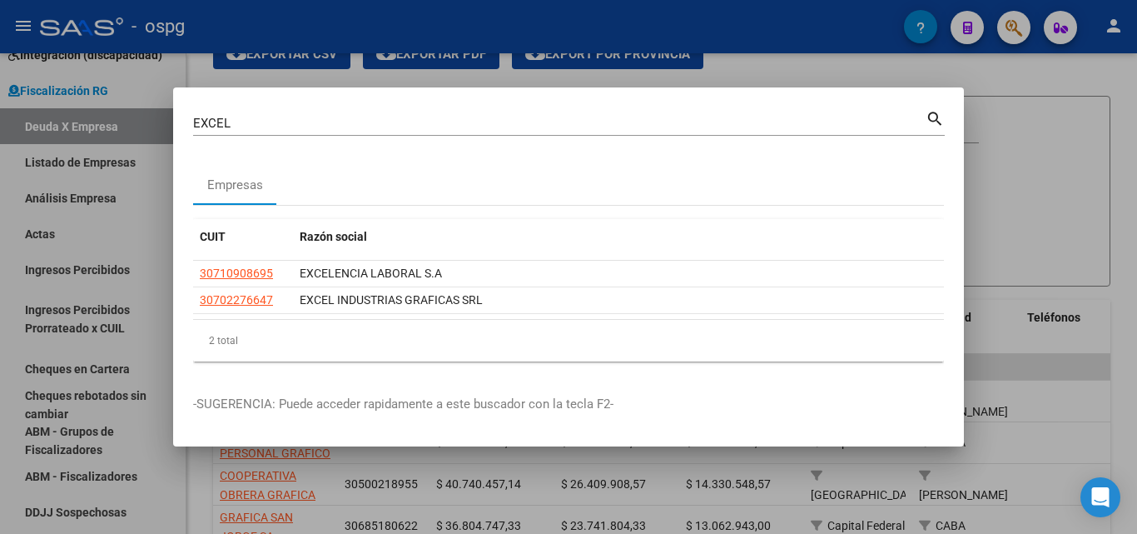
click at [2, 336] on div at bounding box center [568, 267] width 1137 height 534
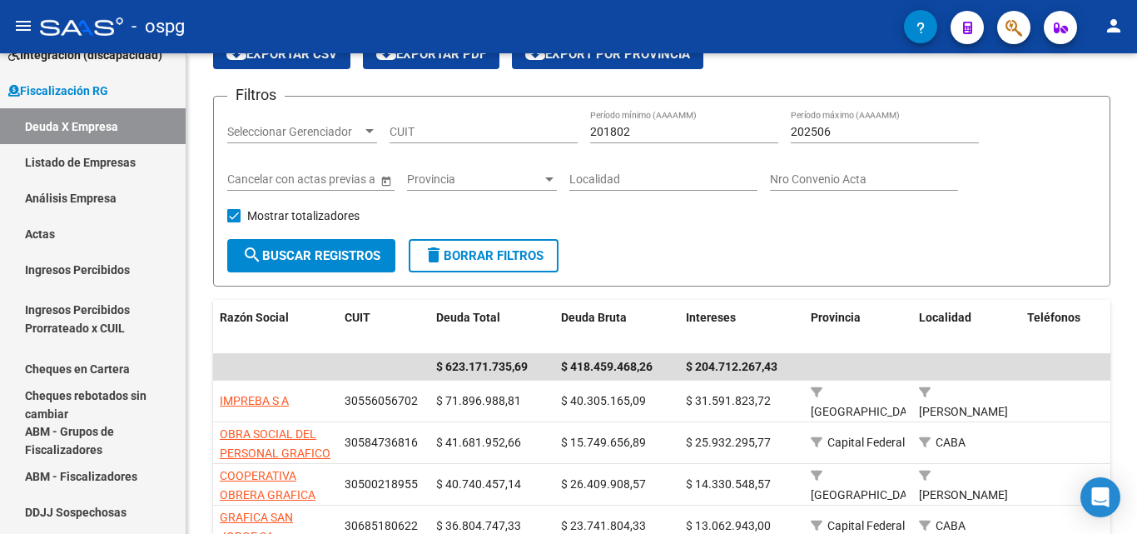
click at [1024, 31] on button "button" at bounding box center [1013, 27] width 33 height 33
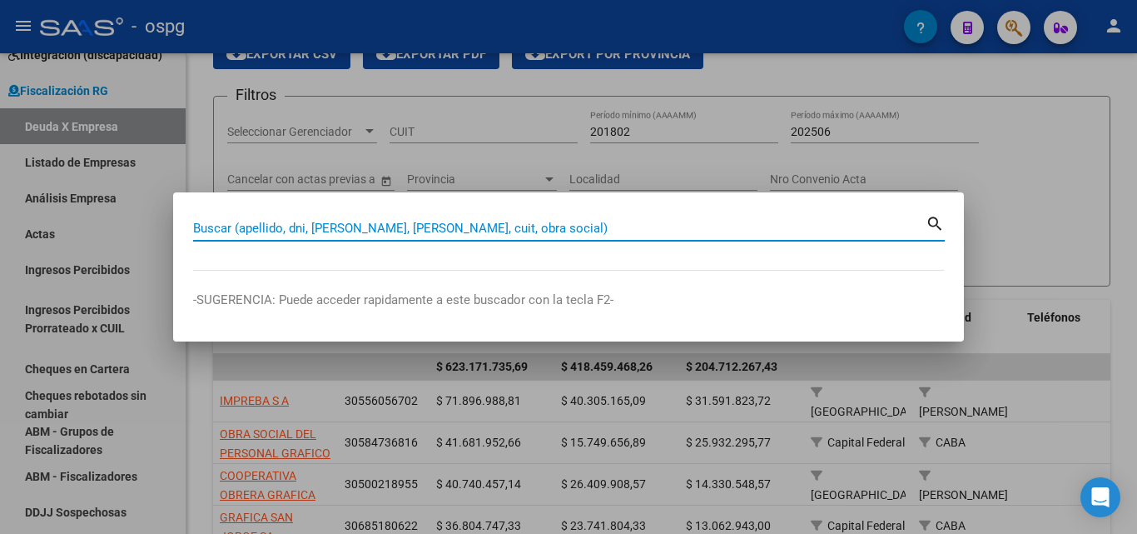
click at [442, 226] on input "Buscar (apellido, dni, [PERSON_NAME], [PERSON_NAME], cuit, obra social)" at bounding box center [559, 228] width 733 height 15
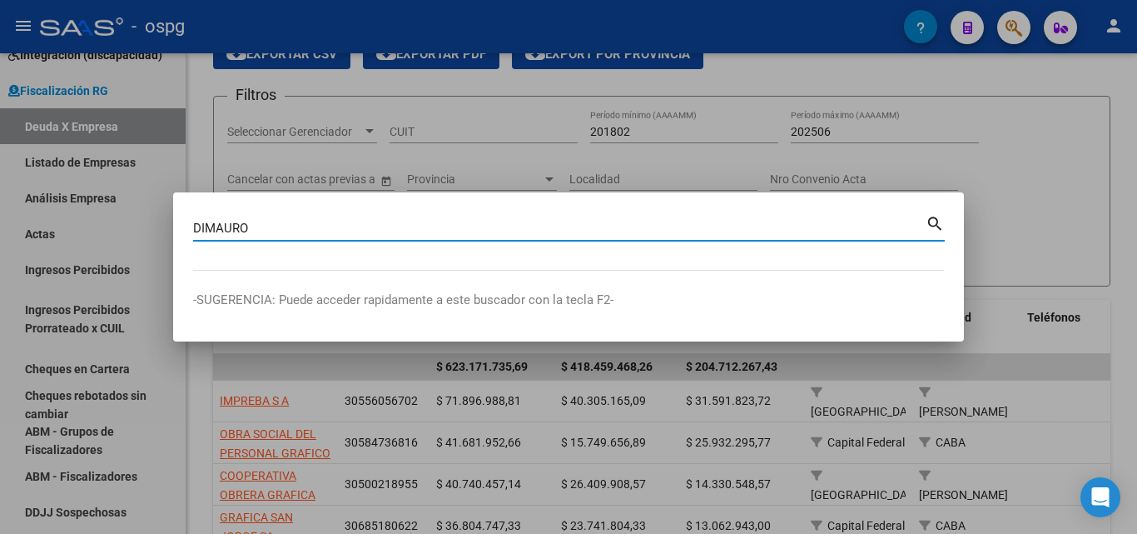
type input "DIMAURO"
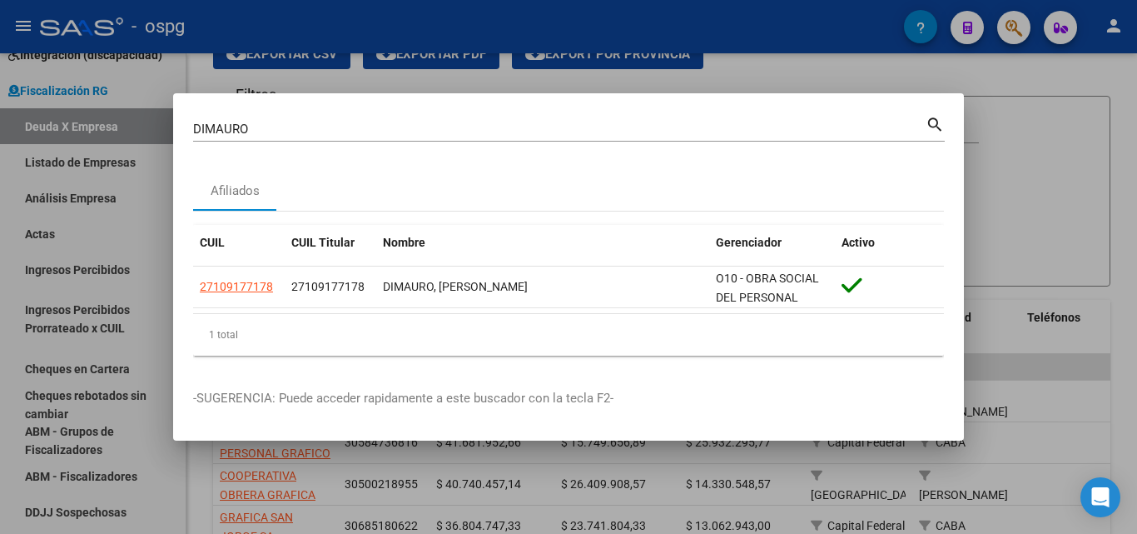
click at [1056, 160] on div at bounding box center [568, 267] width 1137 height 534
click at [1056, 160] on div "Filtros Seleccionar Gerenciador Seleccionar Gerenciador CUIT 201802 Período mín…" at bounding box center [661, 174] width 869 height 129
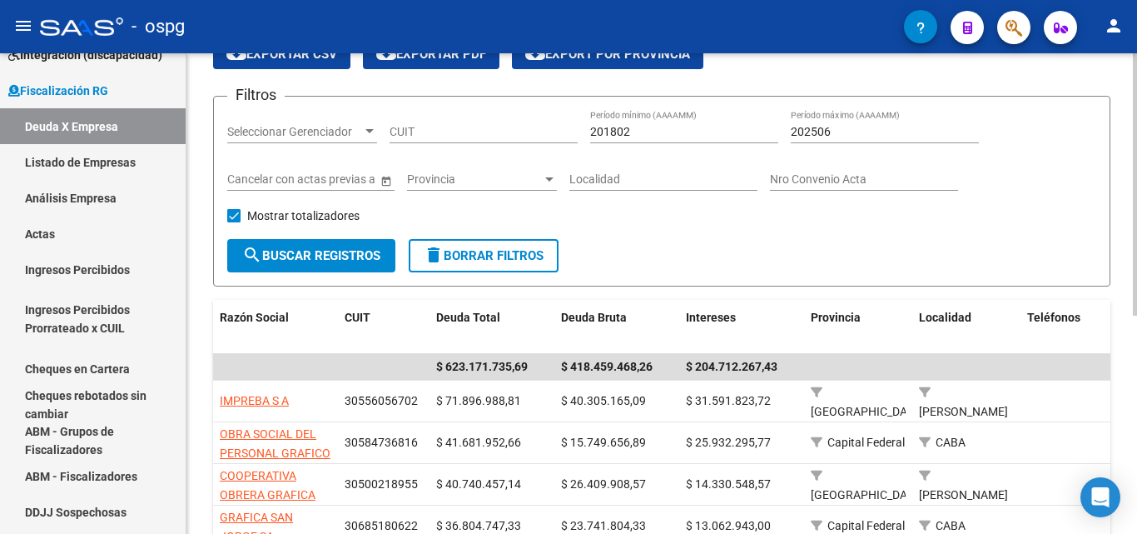
drag, startPoint x: 1056, startPoint y: 160, endPoint x: 1044, endPoint y: 74, distance: 86.6
click at [1056, 157] on div "Filtros Seleccionar Gerenciador Seleccionar Gerenciador CUIT 201802 Período mín…" at bounding box center [661, 174] width 869 height 129
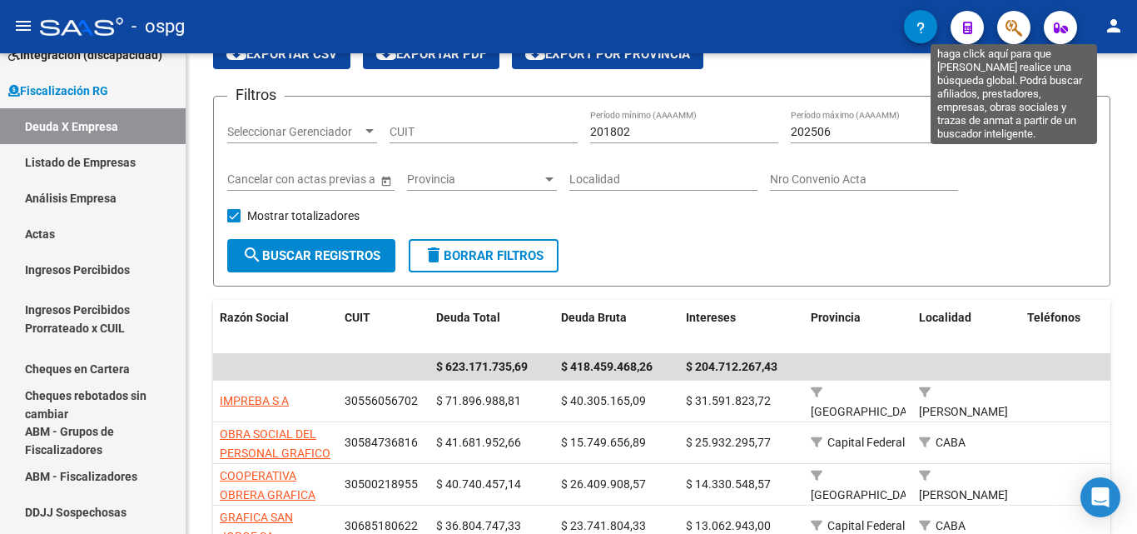
click at [1011, 30] on icon "button" at bounding box center [1014, 27] width 17 height 19
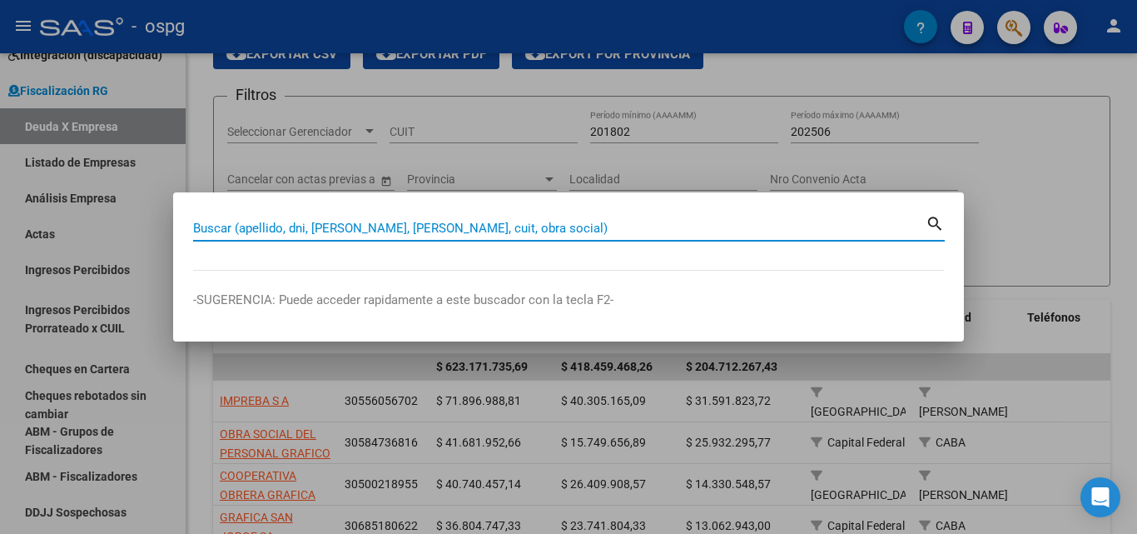
click at [368, 227] on input "Buscar (apellido, dni, [PERSON_NAME], [PERSON_NAME], cuit, obra social)" at bounding box center [559, 228] width 733 height 15
click at [368, 228] on input "Buscar (apellido, dni, [PERSON_NAME], [PERSON_NAME], cuit, obra social)" at bounding box center [559, 228] width 733 height 15
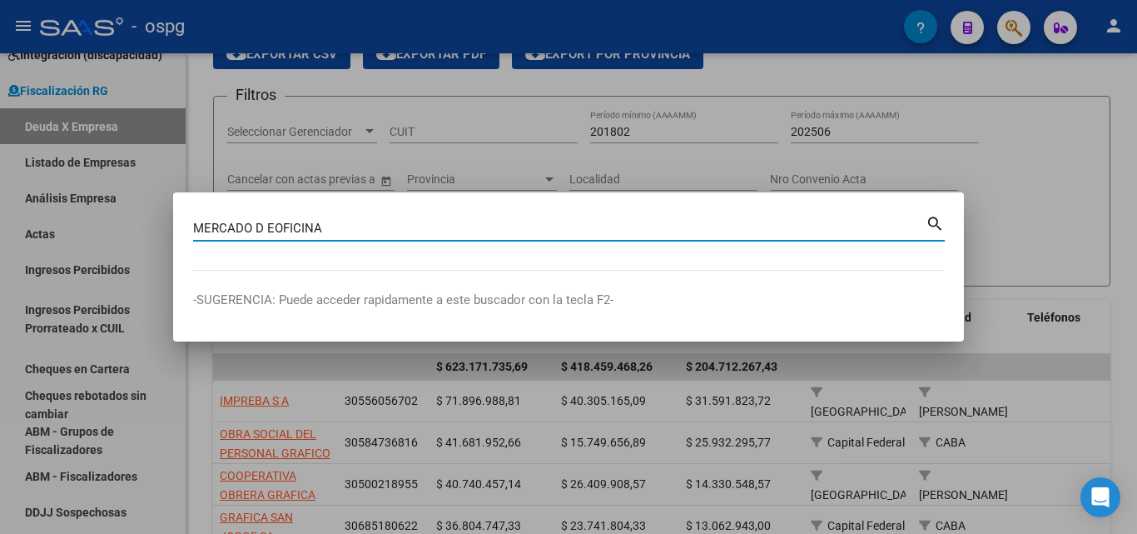
type input "MERCADO D EOFICINA"
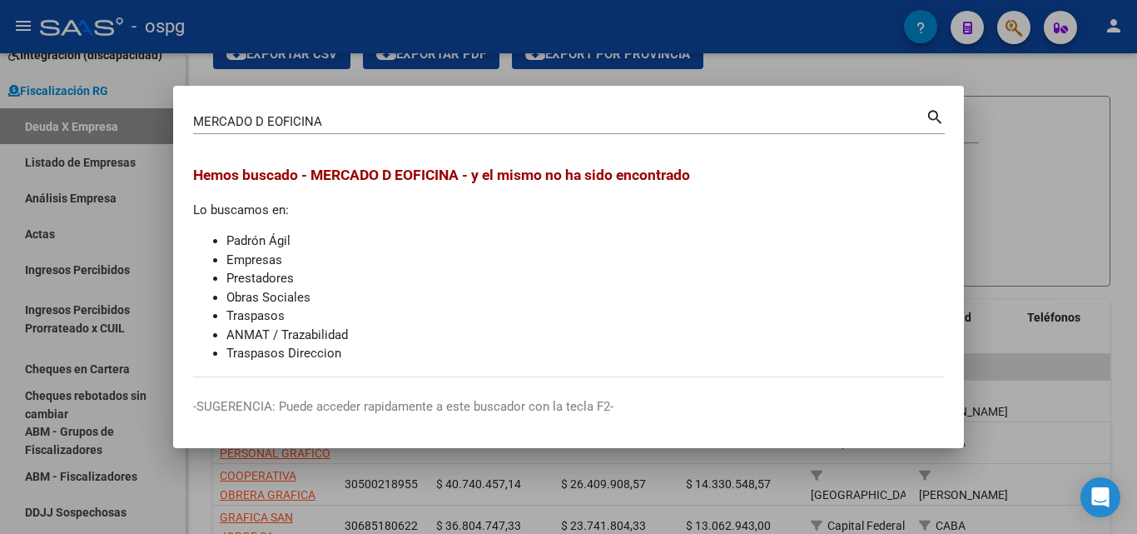
click at [1052, 150] on div at bounding box center [568, 267] width 1137 height 534
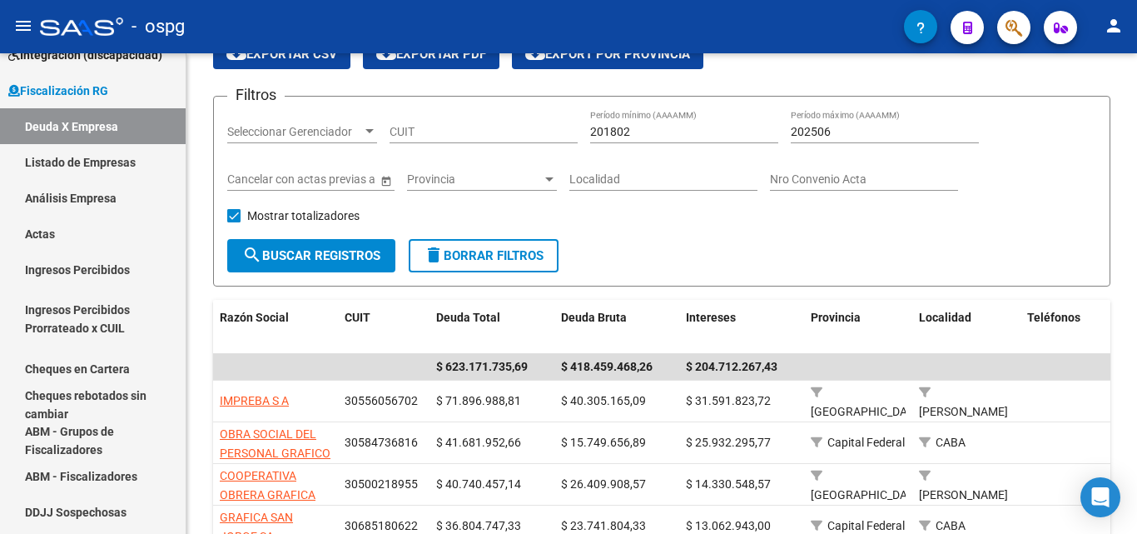
click at [1021, 35] on icon "button" at bounding box center [1014, 27] width 17 height 19
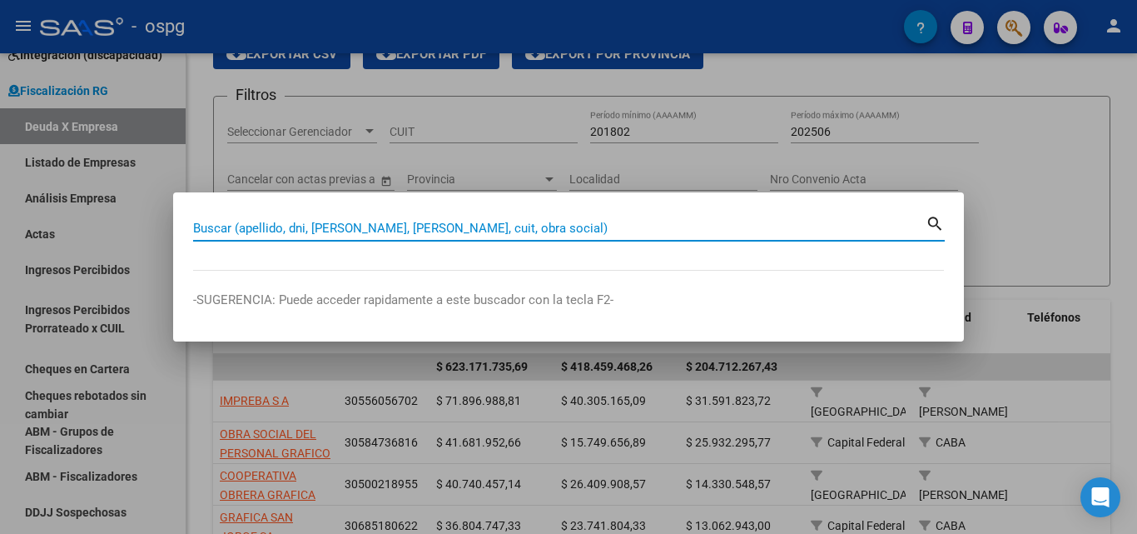
click at [376, 231] on input "Buscar (apellido, dni, [PERSON_NAME], [PERSON_NAME], cuit, obra social)" at bounding box center [559, 228] width 733 height 15
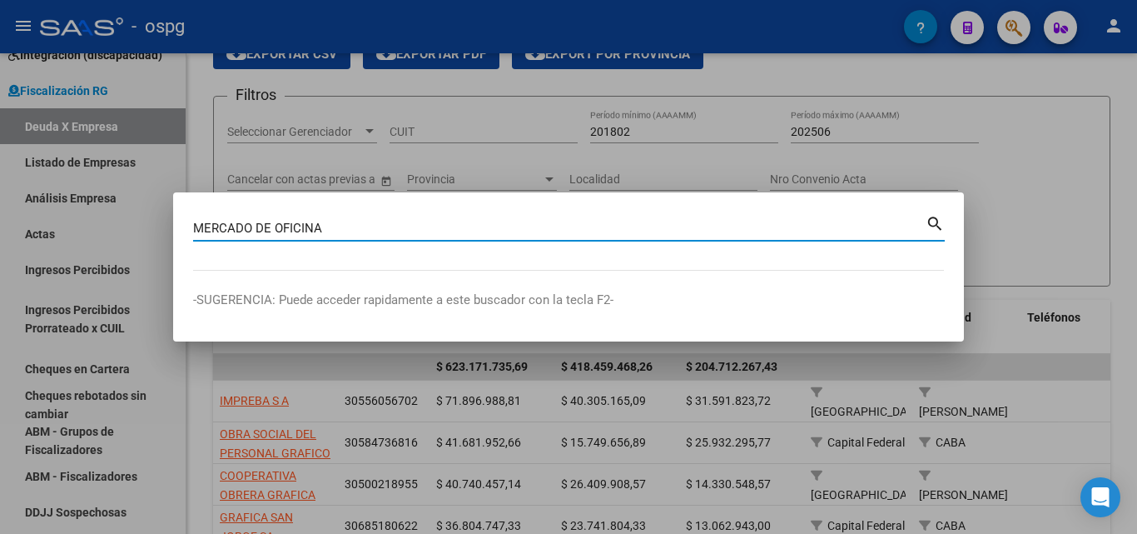
type input "MERCADO DE OFICINA"
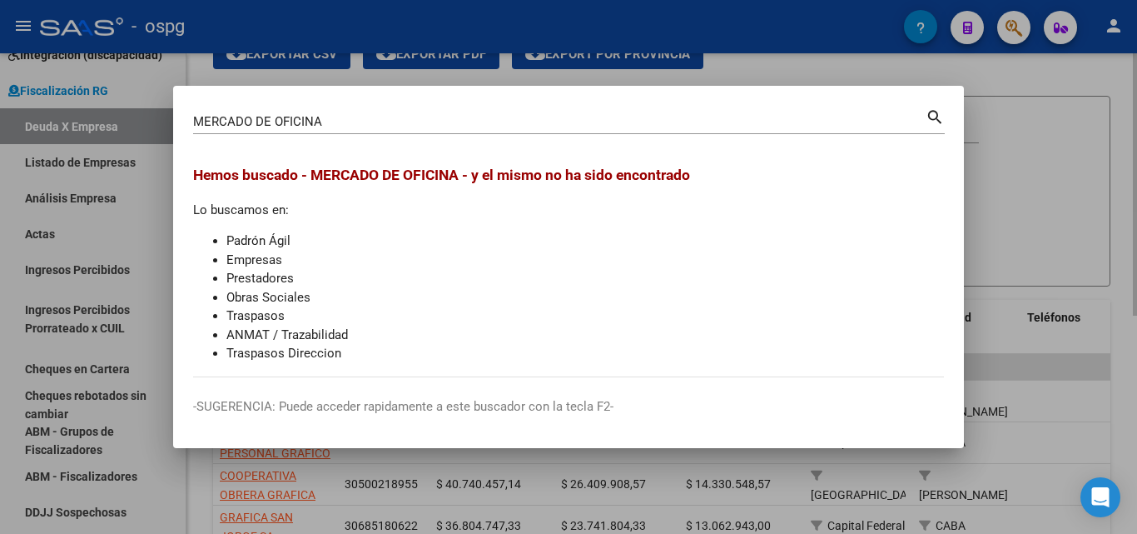
drag, startPoint x: 1022, startPoint y: 125, endPoint x: 1022, endPoint y: 67, distance: 57.5
click at [1022, 111] on div at bounding box center [568, 267] width 1137 height 534
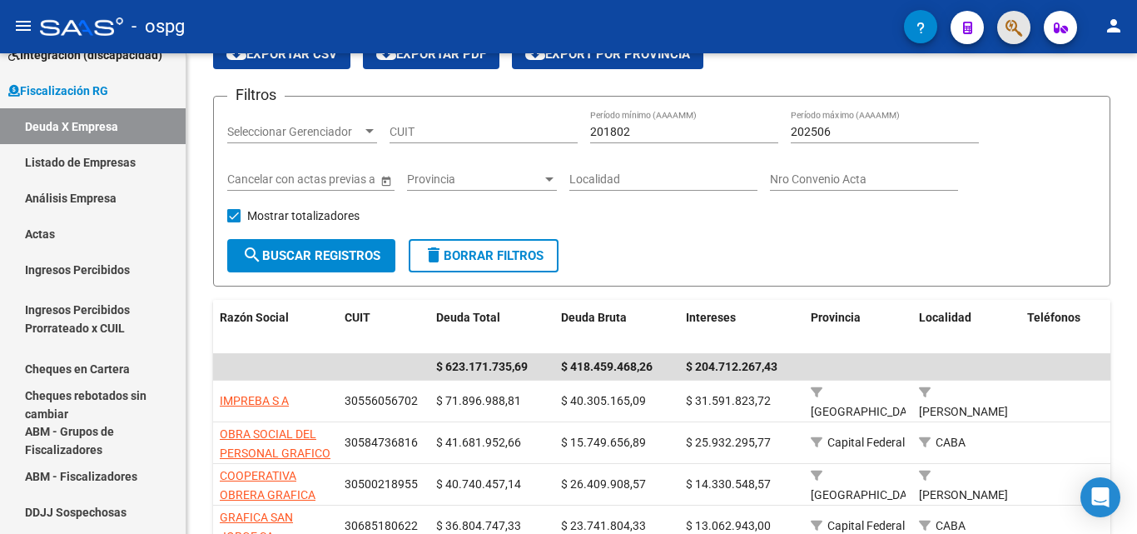
click at [1029, 22] on button "button" at bounding box center [1013, 27] width 33 height 33
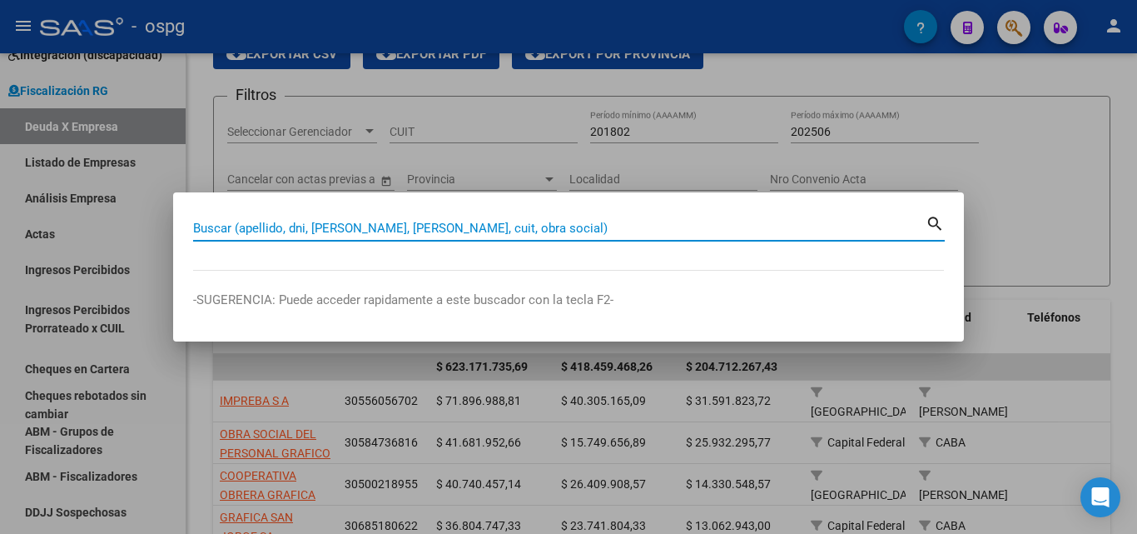
click at [442, 235] on input "Buscar (apellido, dni, [PERSON_NAME], [PERSON_NAME], cuit, obra social)" at bounding box center [559, 228] width 733 height 15
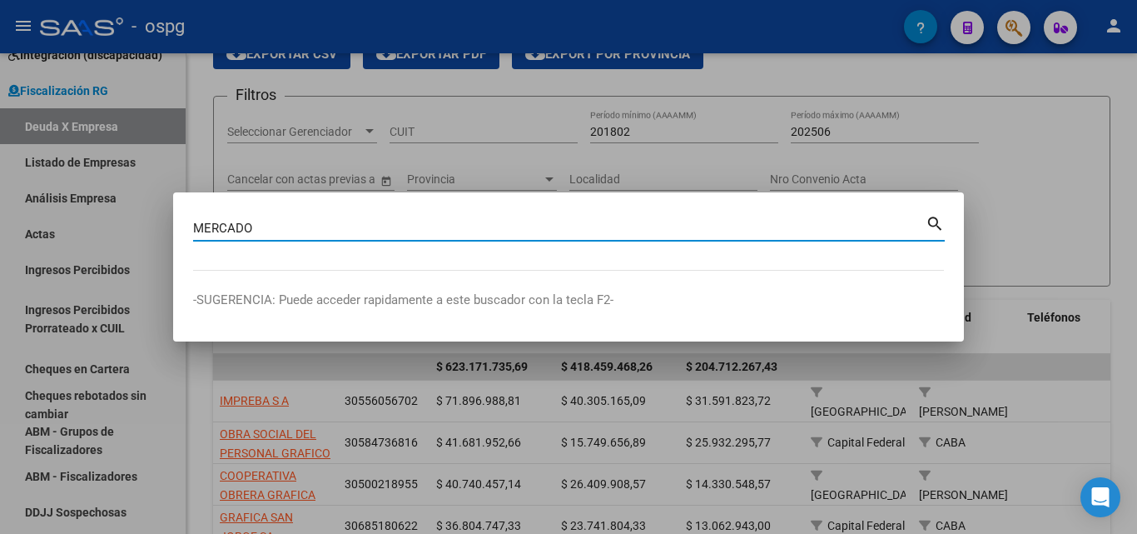
type input "MERCADO"
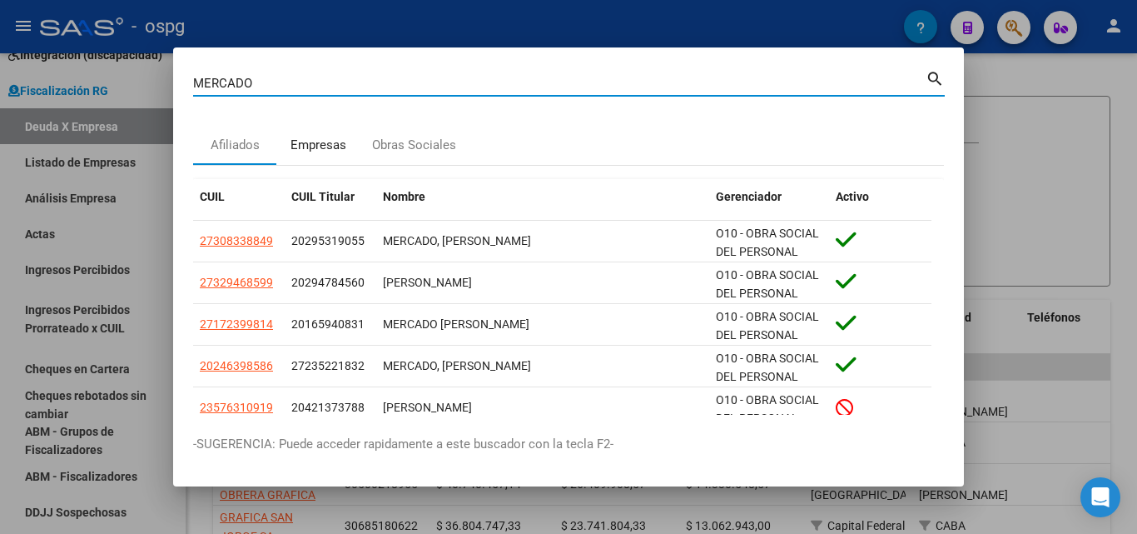
click at [326, 150] on div "Empresas" at bounding box center [319, 145] width 56 height 19
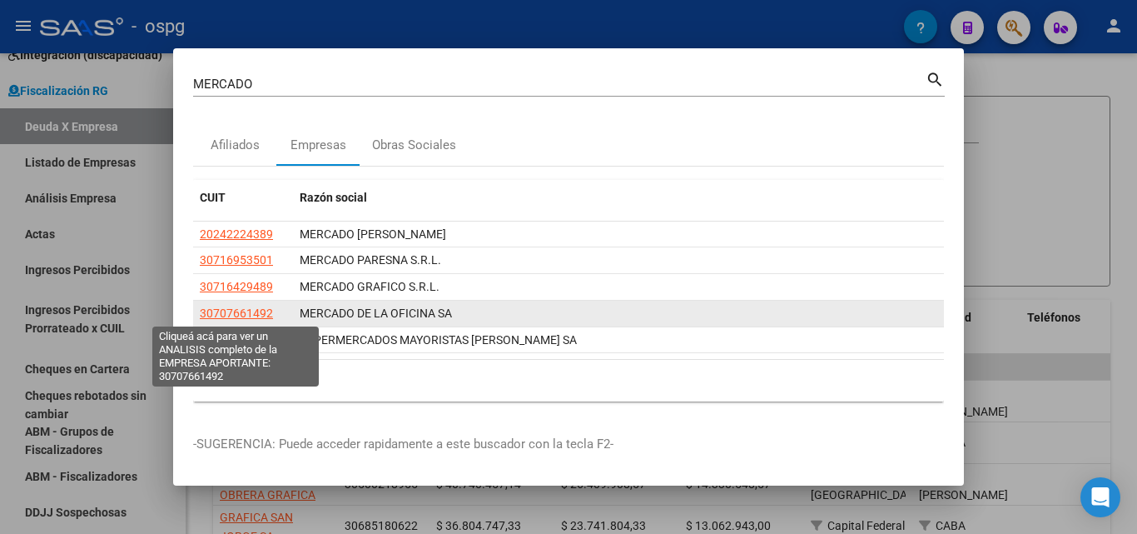
click at [248, 308] on span "30707661492" at bounding box center [236, 312] width 73 height 13
type textarea "30707661492"
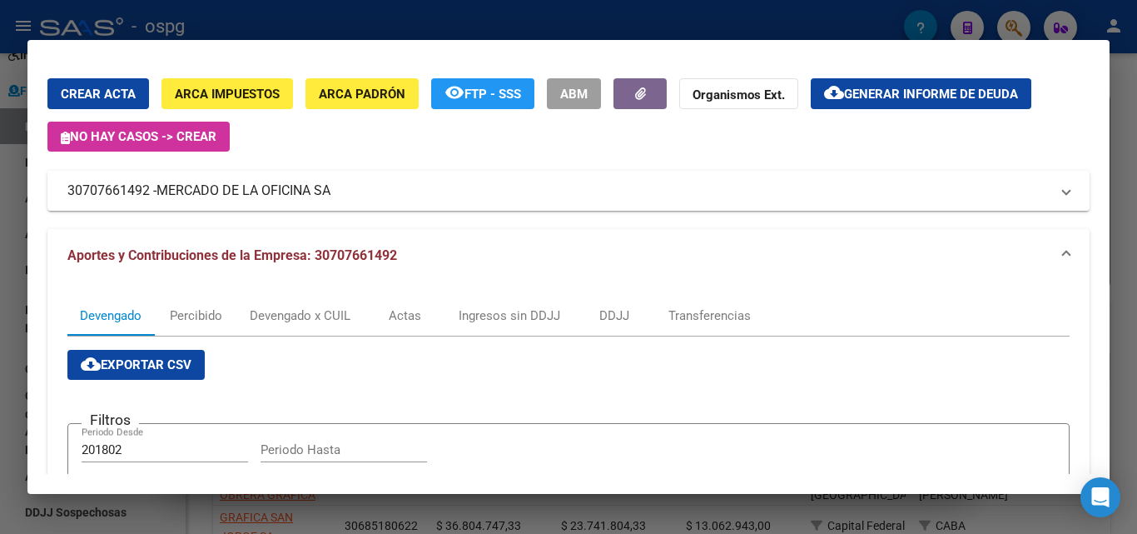
scroll to position [0, 0]
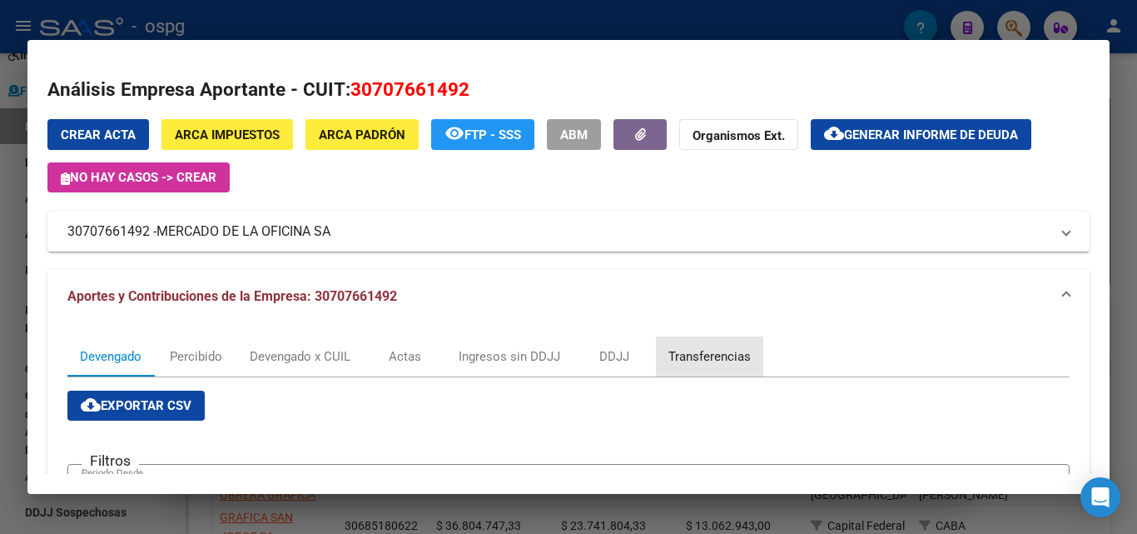
click at [706, 353] on div "Transferencias" at bounding box center [710, 356] width 82 height 18
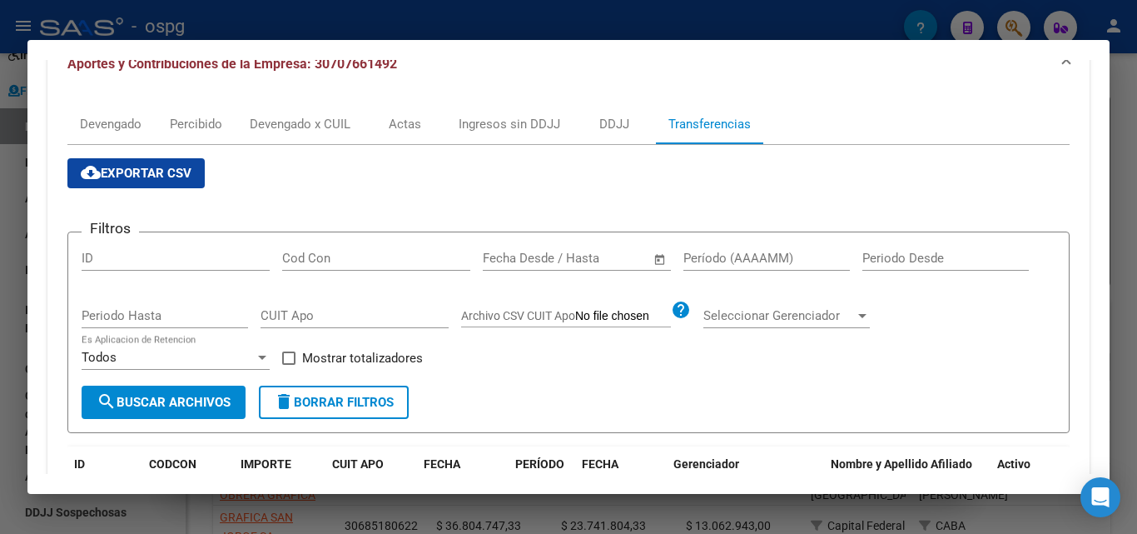
scroll to position [416, 0]
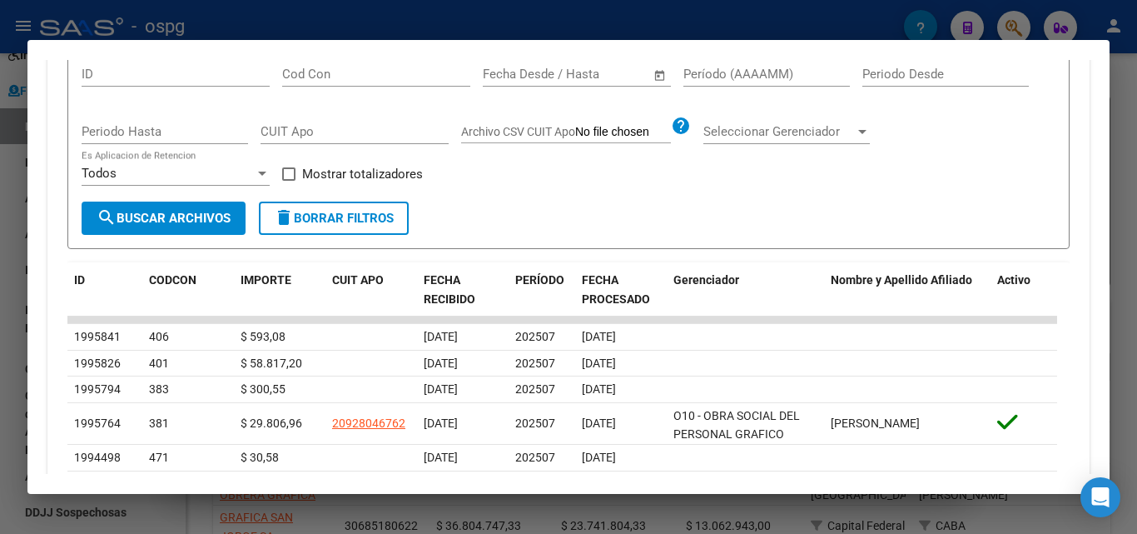
click at [0, 359] on div at bounding box center [568, 267] width 1137 height 534
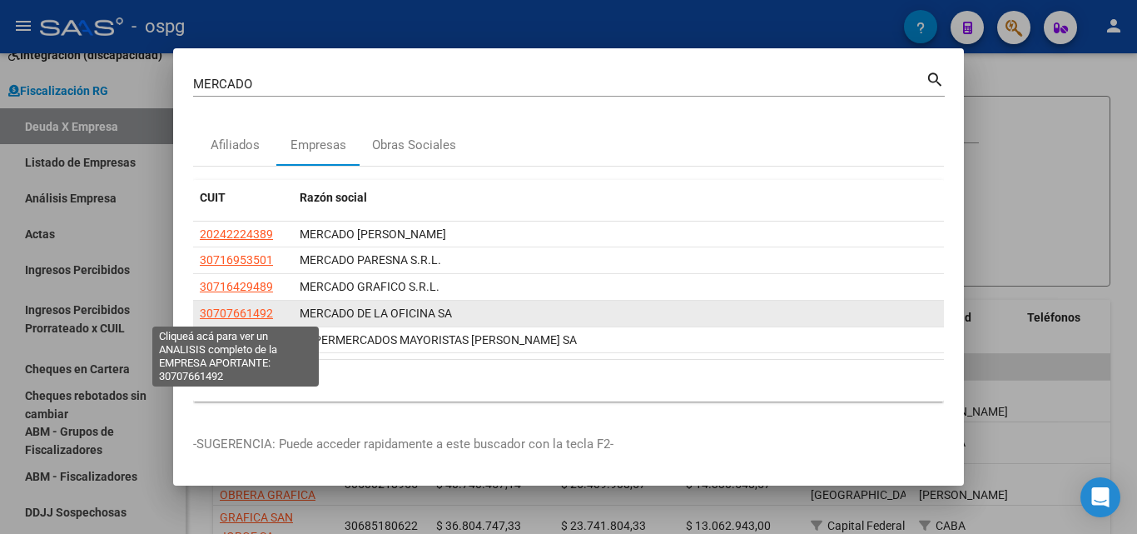
click at [246, 315] on span "30707661492" at bounding box center [236, 312] width 73 height 13
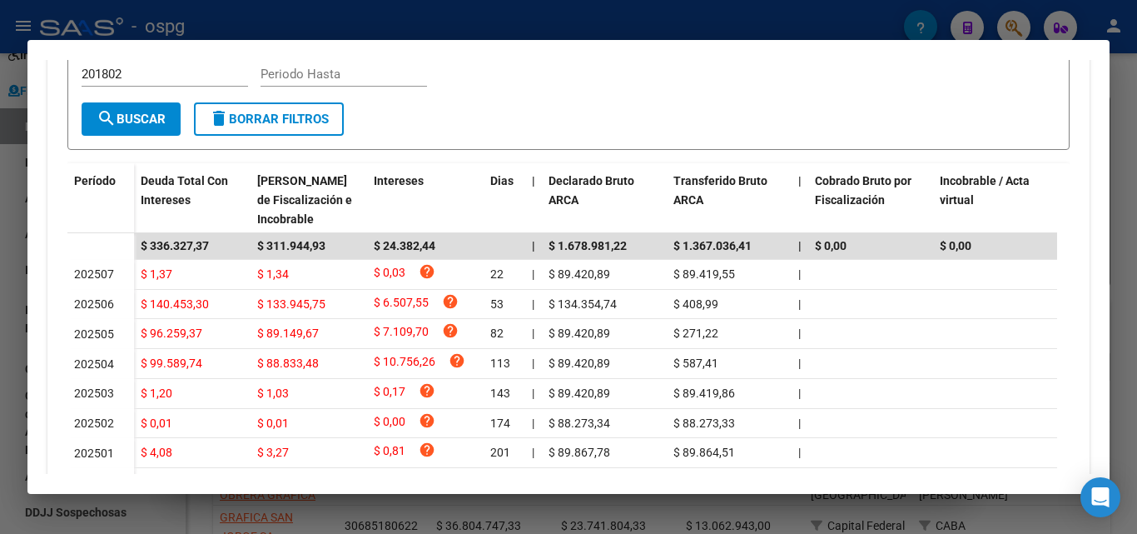
click at [1124, 238] on div at bounding box center [568, 267] width 1137 height 534
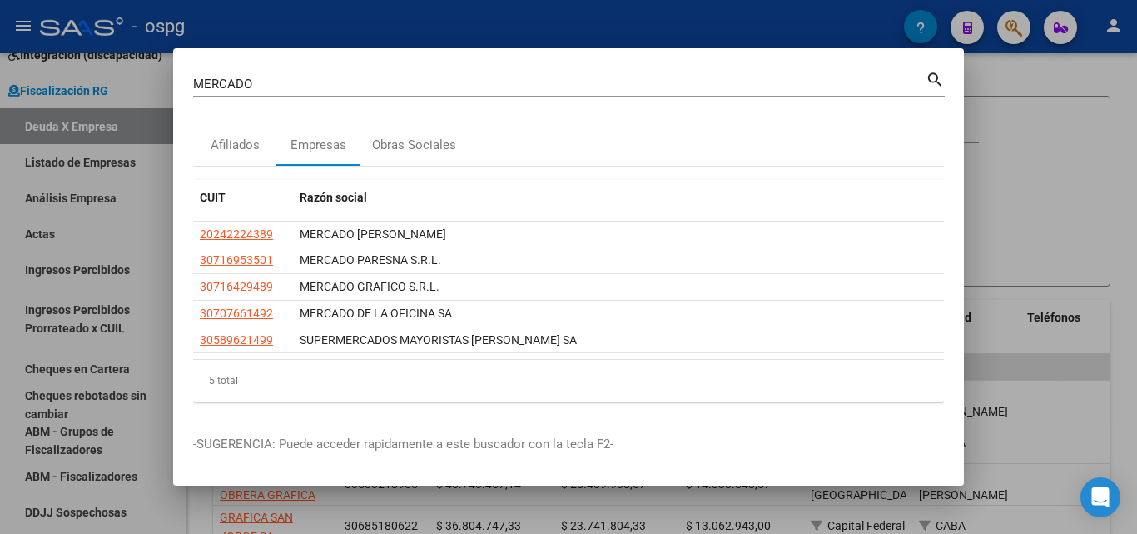
click at [1124, 238] on div at bounding box center [568, 267] width 1137 height 534
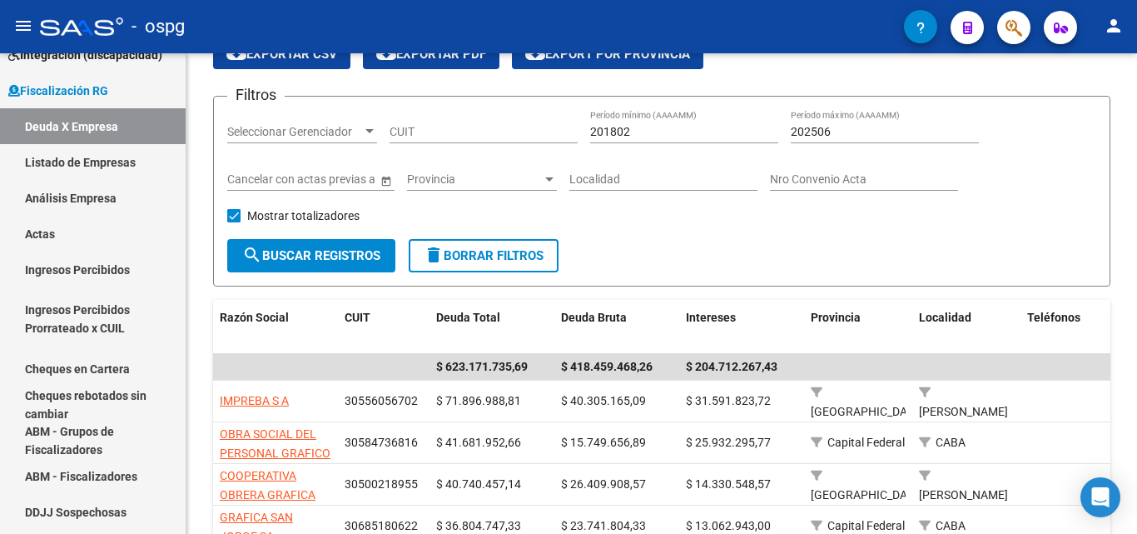
click at [1014, 36] on icon "button" at bounding box center [1014, 27] width 17 height 19
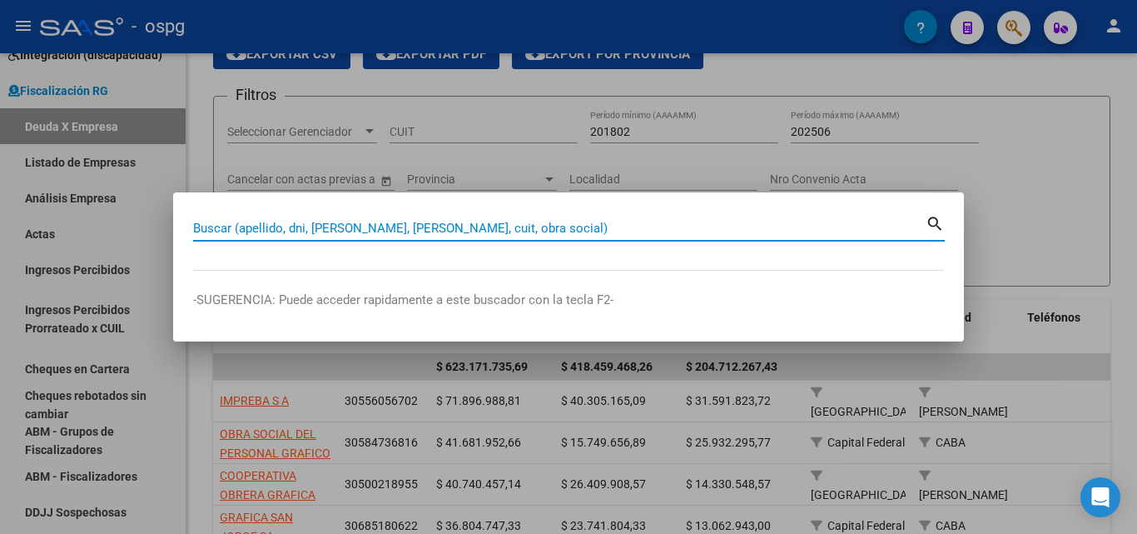
click at [431, 232] on input "Buscar (apellido, dni, [PERSON_NAME], [PERSON_NAME], cuit, obra social)" at bounding box center [559, 228] width 733 height 15
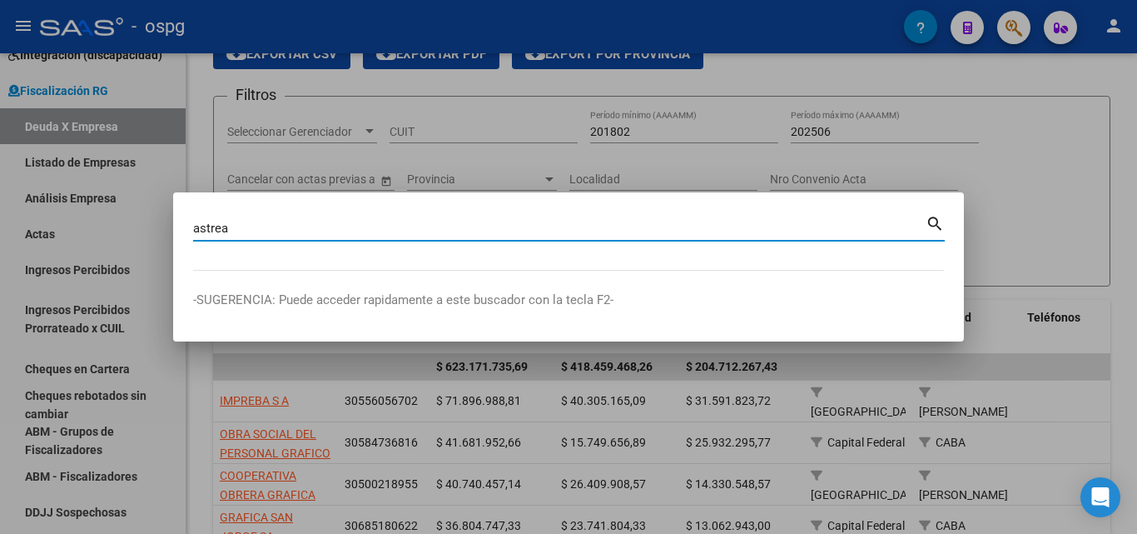
type input "astrea"
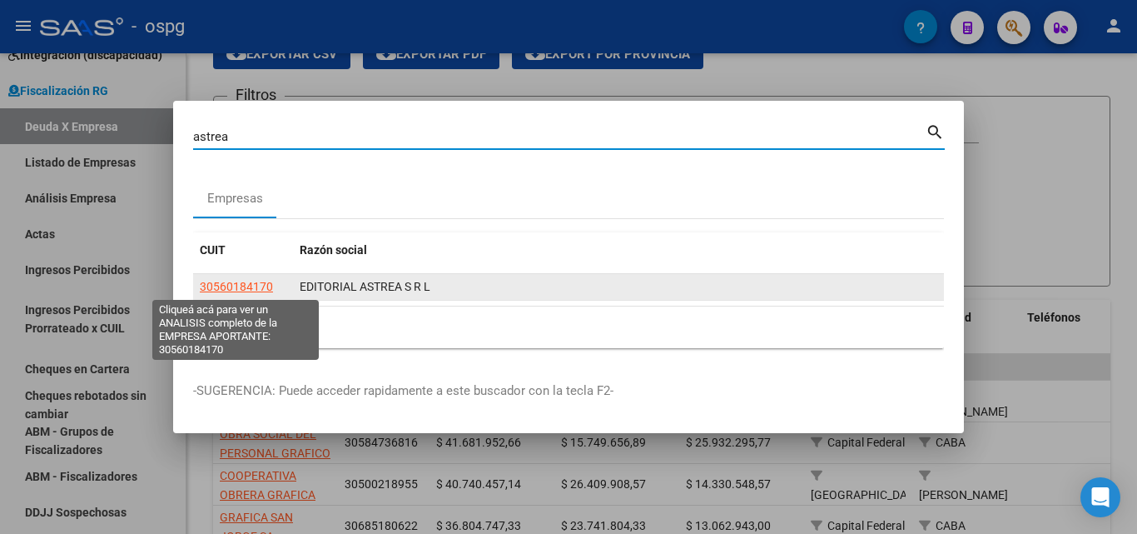
click at [247, 289] on span "30560184170" at bounding box center [236, 286] width 73 height 13
type textarea "30560184170"
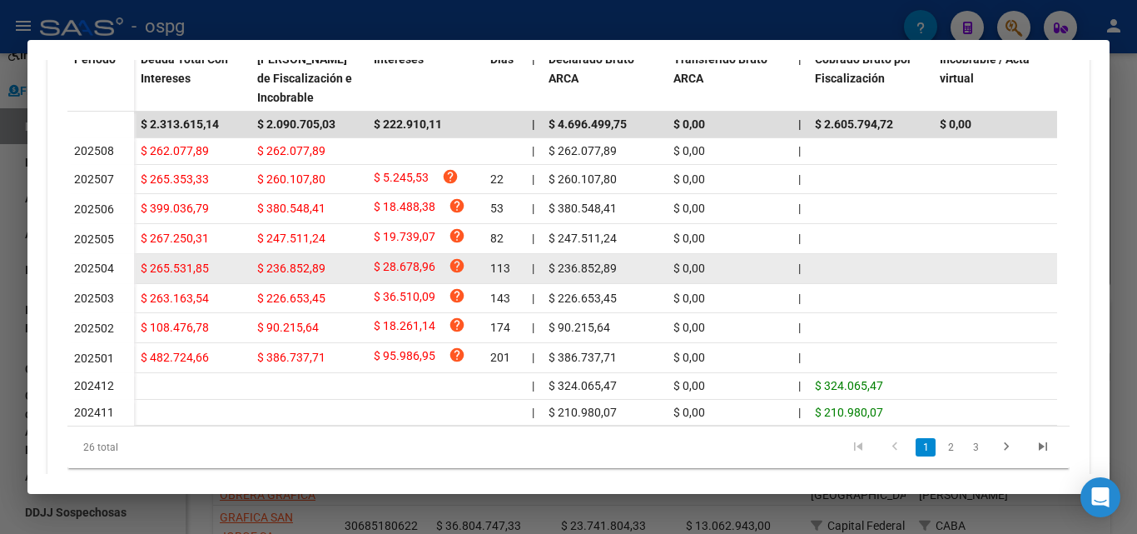
scroll to position [583, 0]
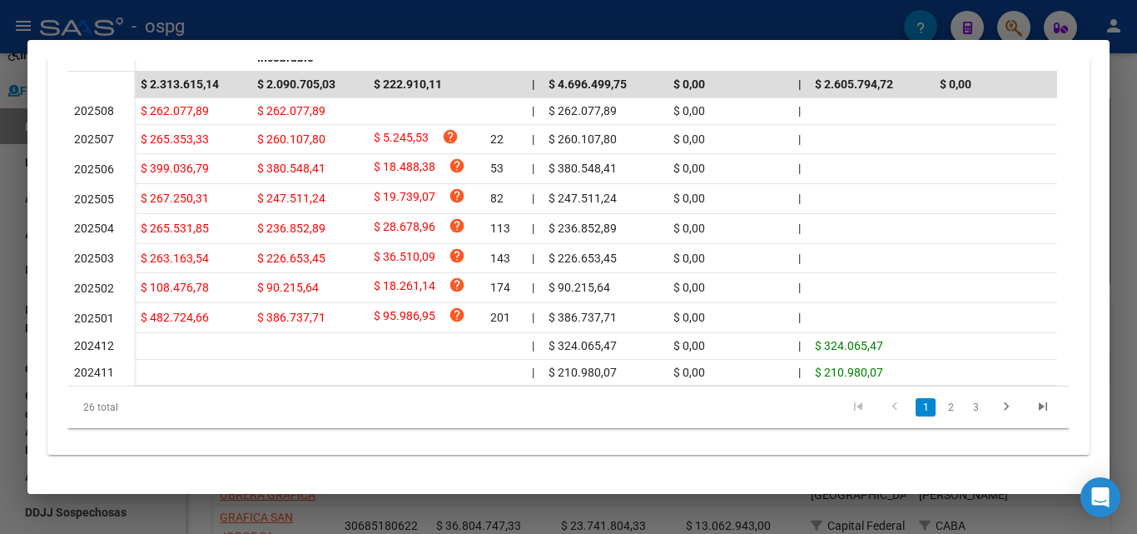
click at [1137, 147] on div at bounding box center [568, 267] width 1137 height 534
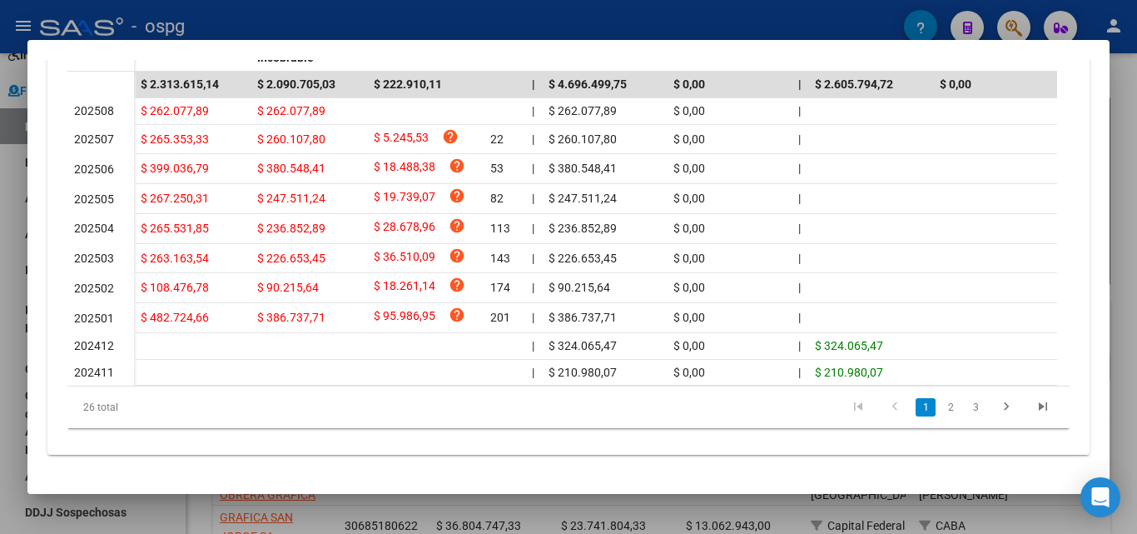
click at [1137, 145] on div at bounding box center [568, 267] width 1137 height 534
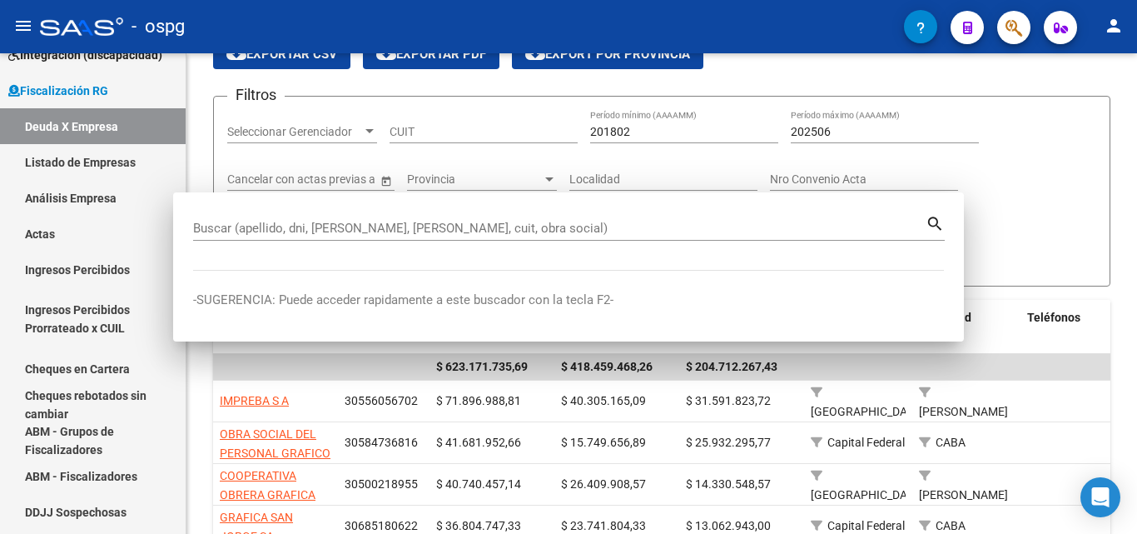
click at [1137, 145] on div at bounding box center [1135, 228] width 4 height 262
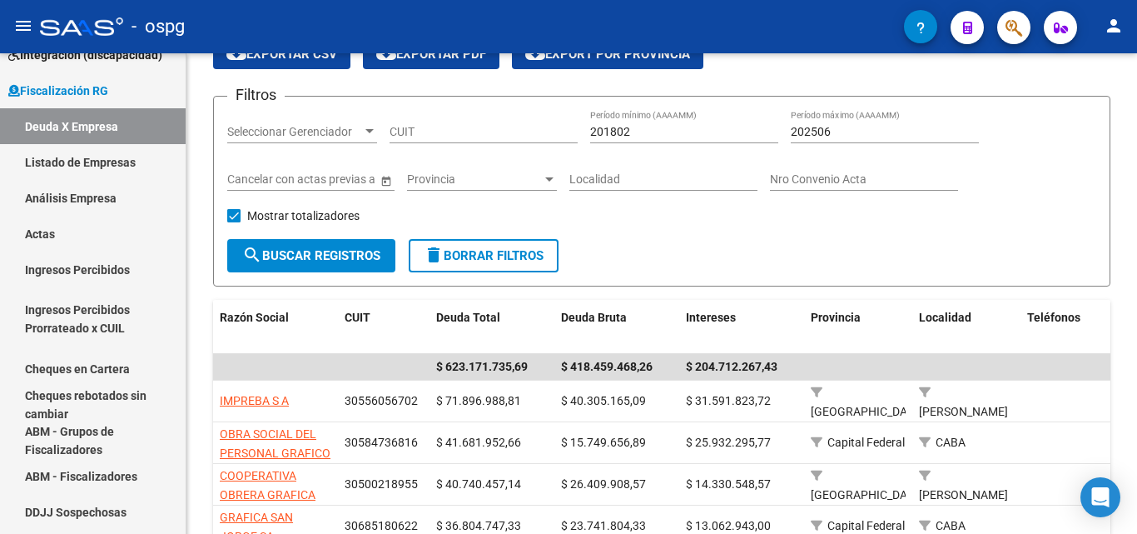
click at [1000, 15] on app-search-popup at bounding box center [1013, 25] width 33 height 21
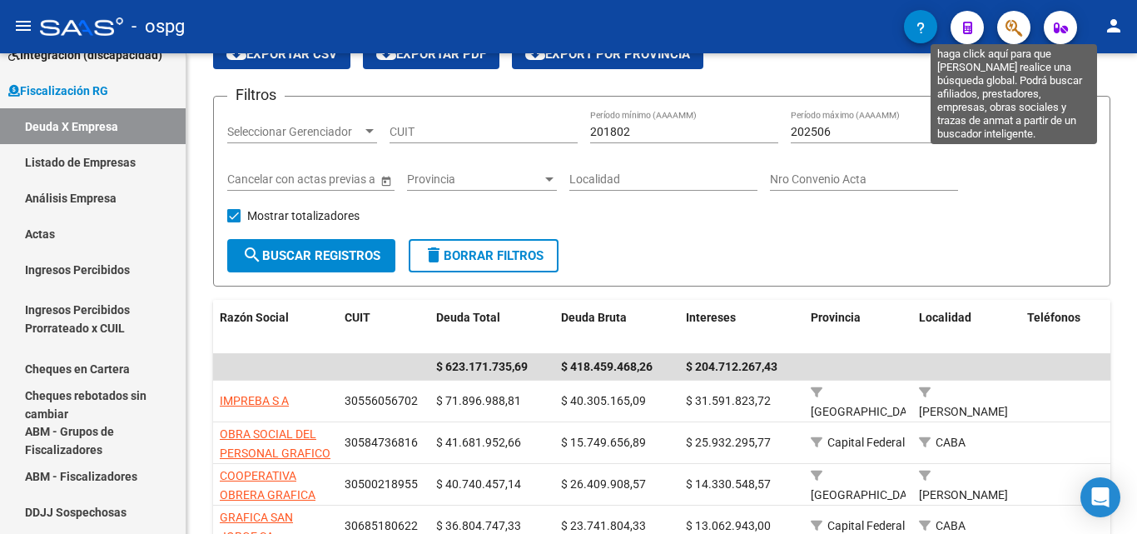
click at [1007, 26] on icon "button" at bounding box center [1014, 27] width 17 height 19
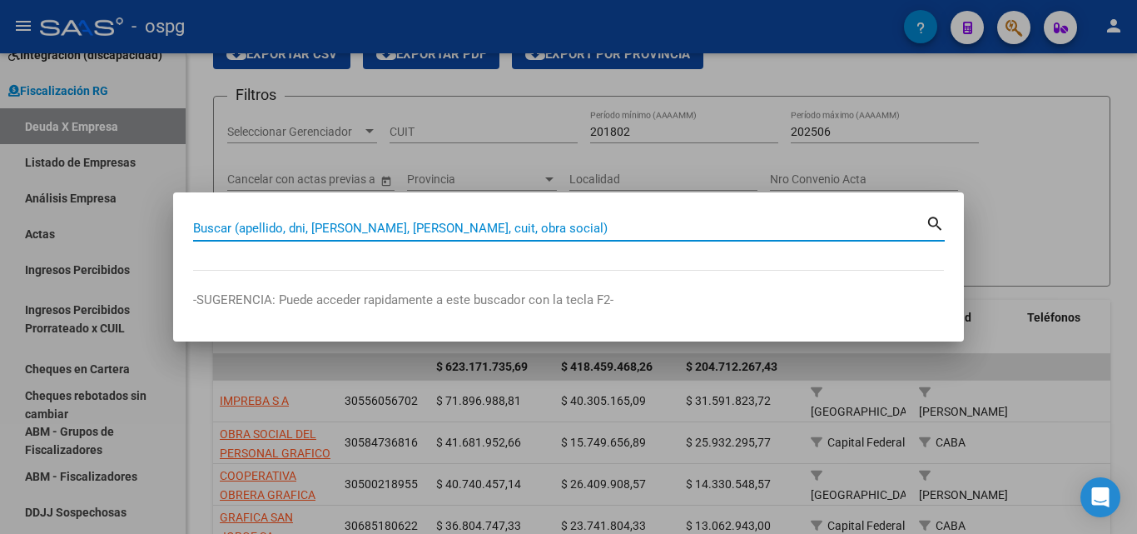
click at [500, 229] on input "Buscar (apellido, dni, [PERSON_NAME], [PERSON_NAME], cuit, obra social)" at bounding box center [559, 228] width 733 height 15
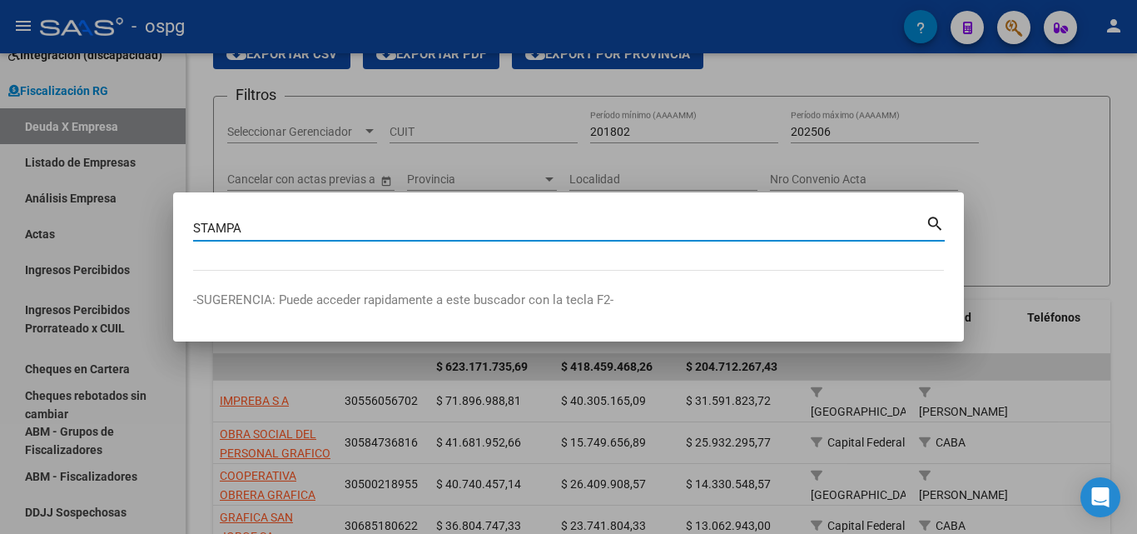
type input "STAMPA"
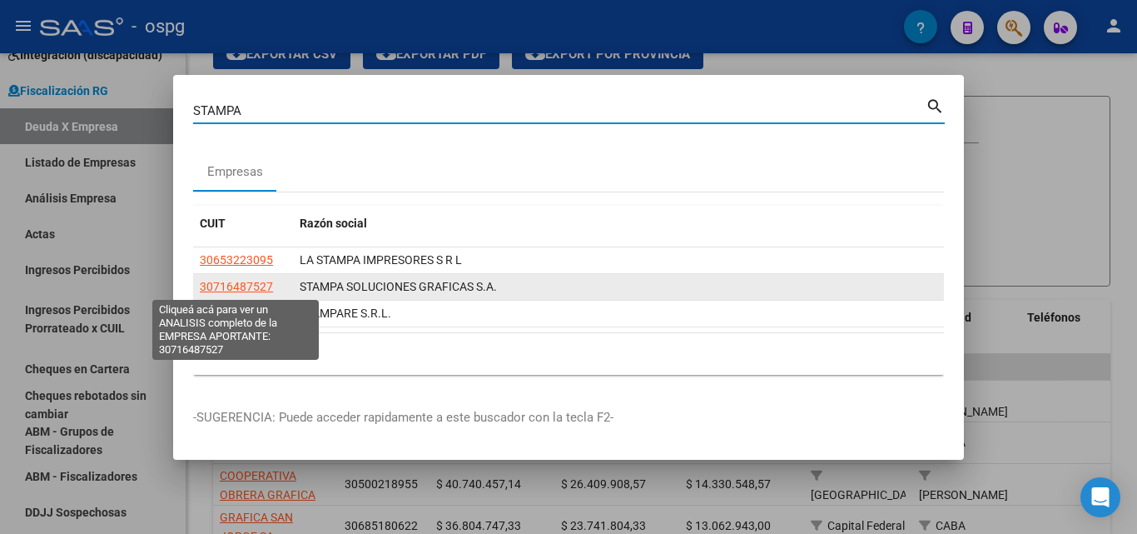
click at [250, 283] on span "30716487527" at bounding box center [236, 286] width 73 height 13
type textarea "30716487527"
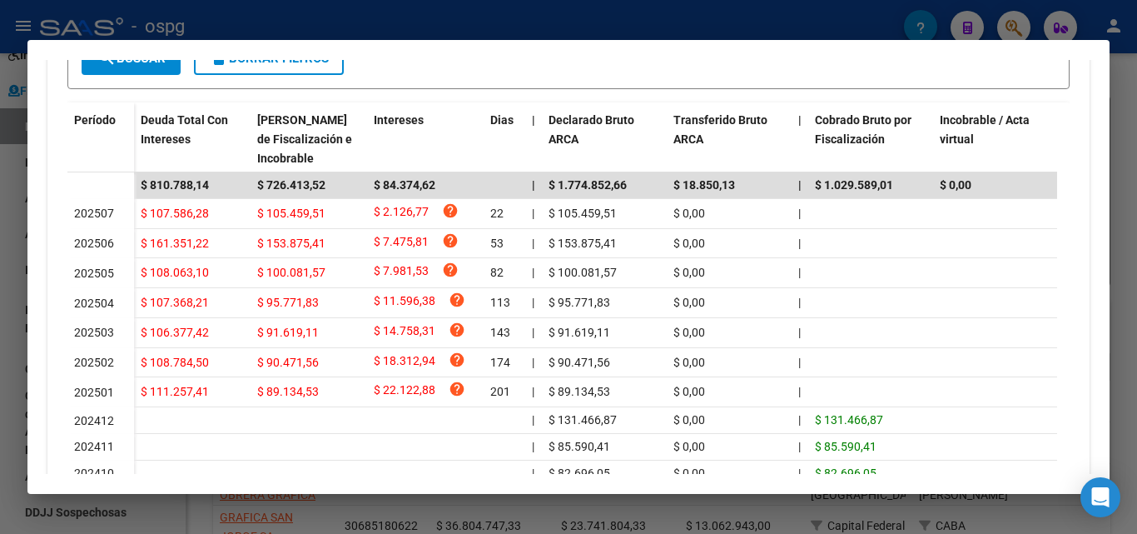
scroll to position [500, 0]
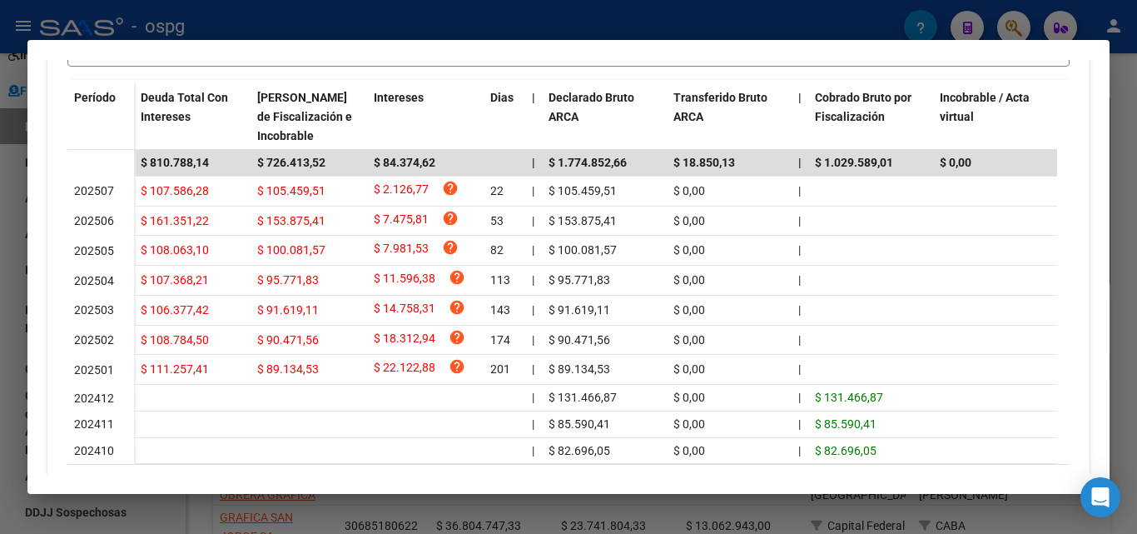
click at [0, 336] on div at bounding box center [568, 267] width 1137 height 534
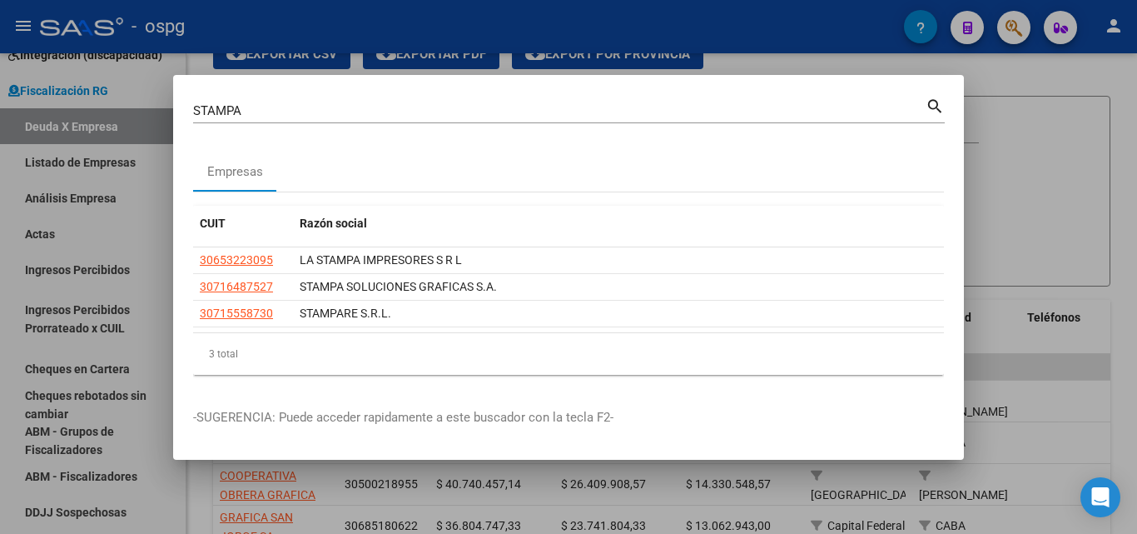
click at [0, 336] on div at bounding box center [568, 267] width 1137 height 534
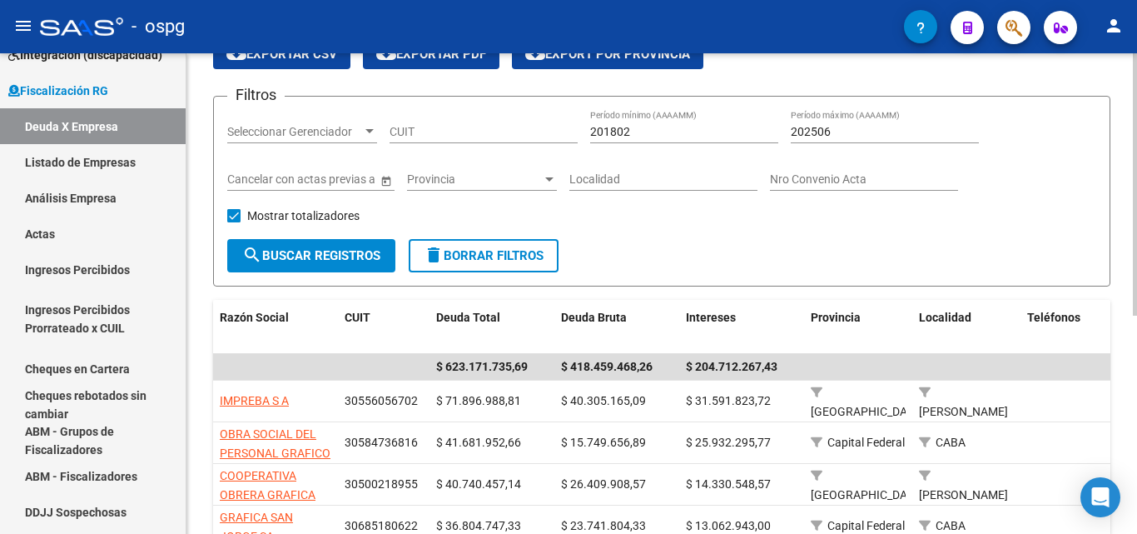
scroll to position [0, 0]
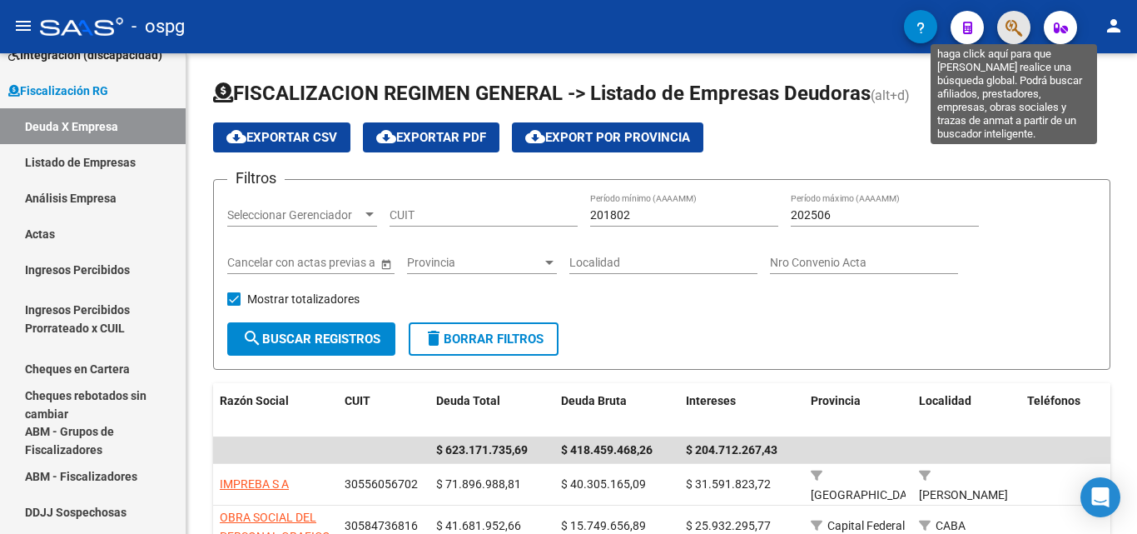
click at [1020, 32] on icon "button" at bounding box center [1014, 27] width 17 height 19
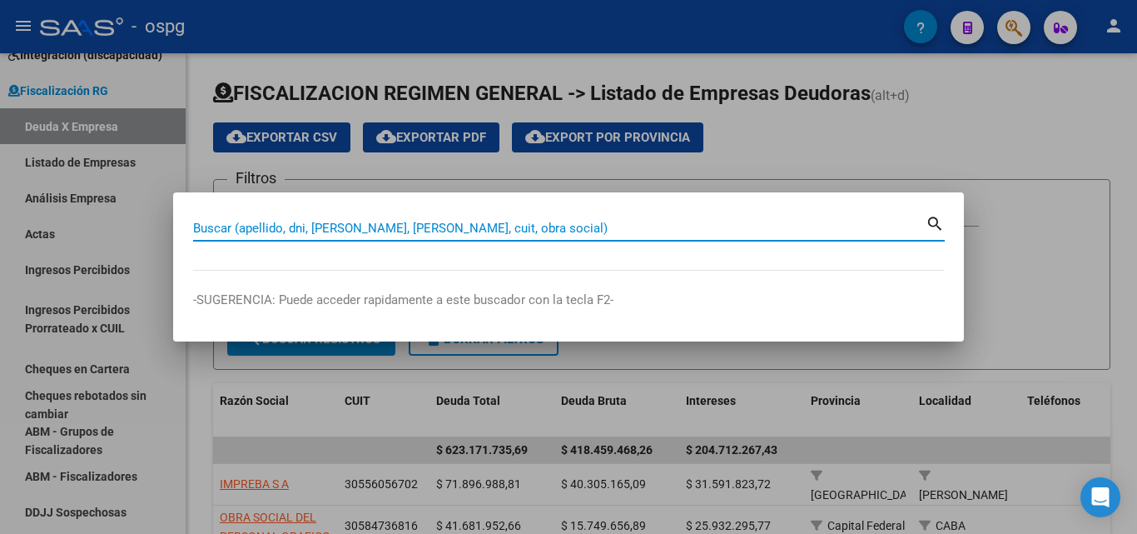
click at [375, 226] on input "Buscar (apellido, dni, [PERSON_NAME], [PERSON_NAME], cuit, obra social)" at bounding box center [559, 228] width 733 height 15
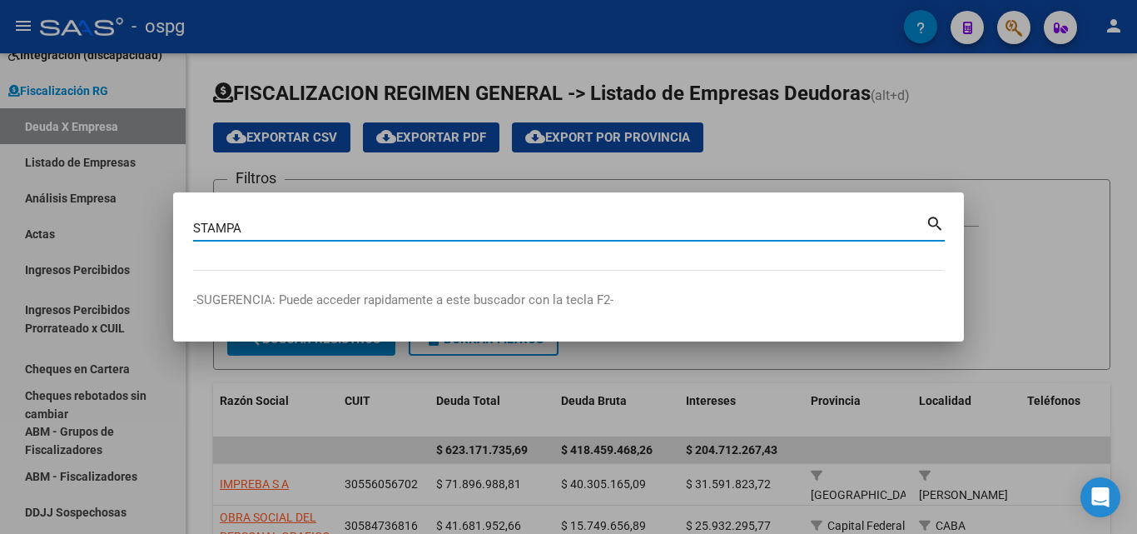
type input "STAMPA"
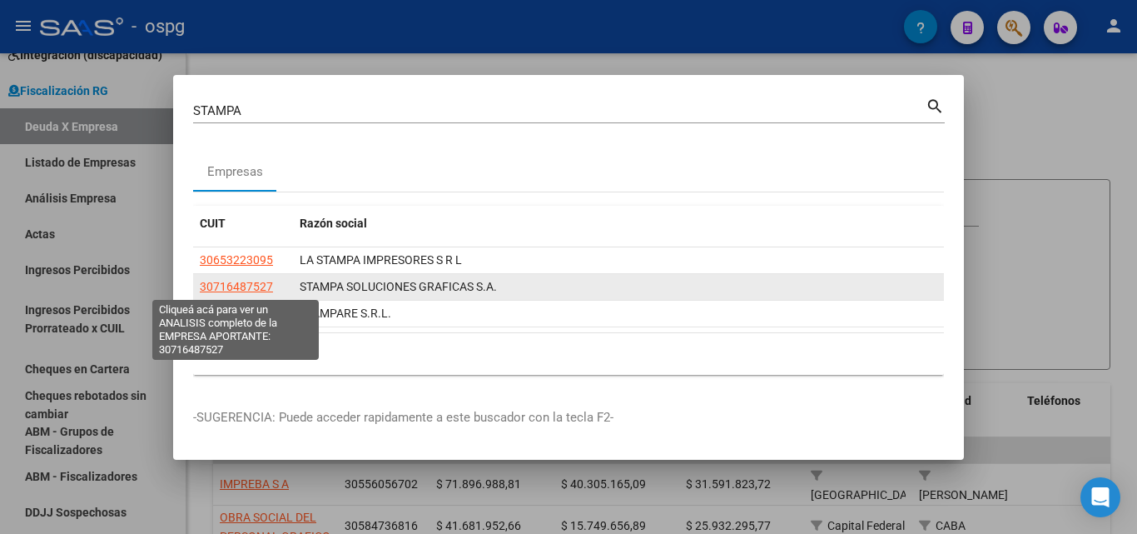
click at [249, 291] on span "30716487527" at bounding box center [236, 286] width 73 height 13
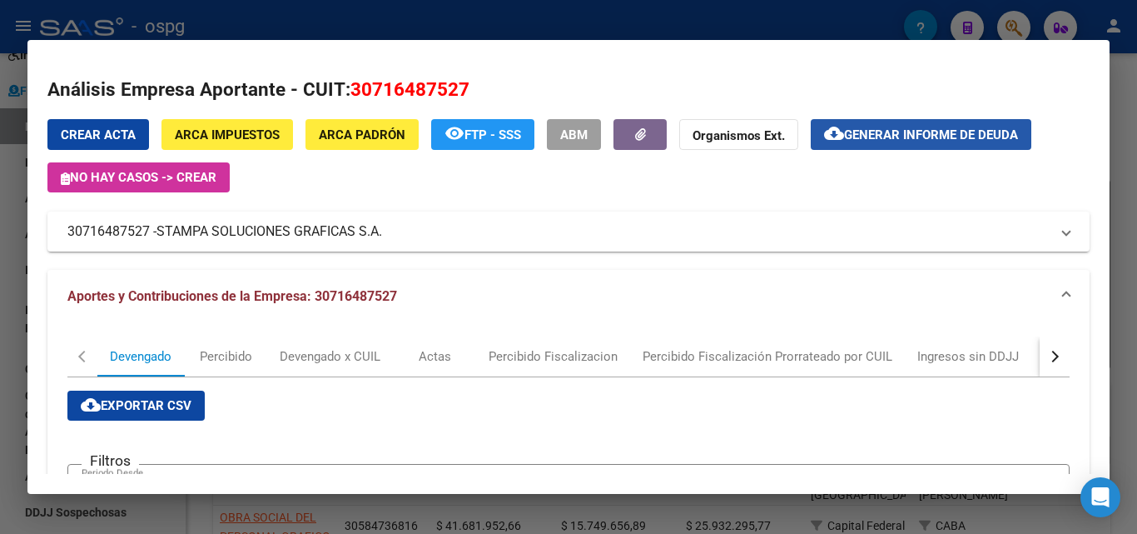
click at [875, 134] on span "Generar informe de deuda" at bounding box center [931, 134] width 174 height 15
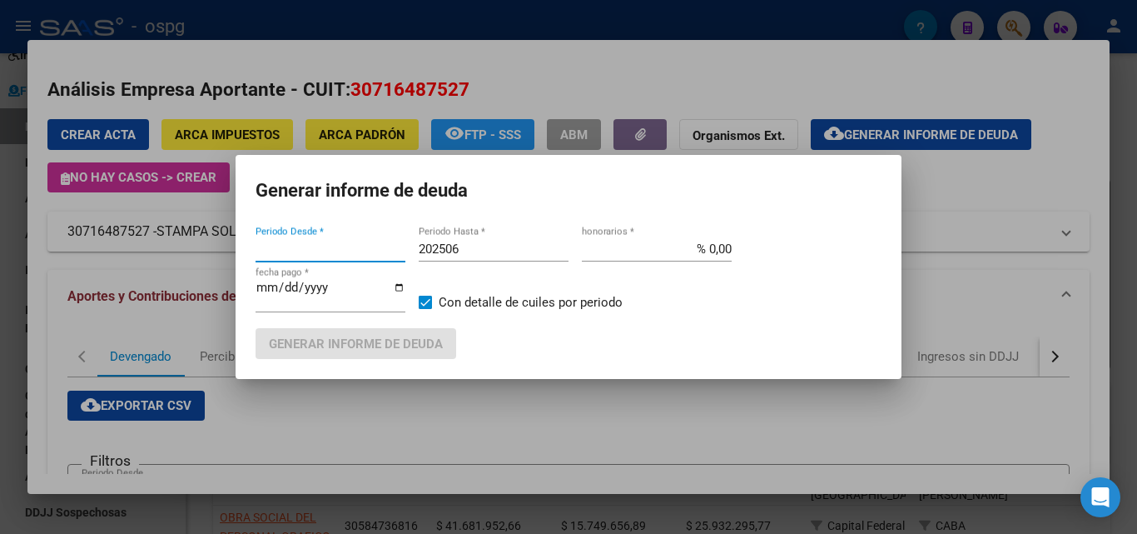
type input "202501"
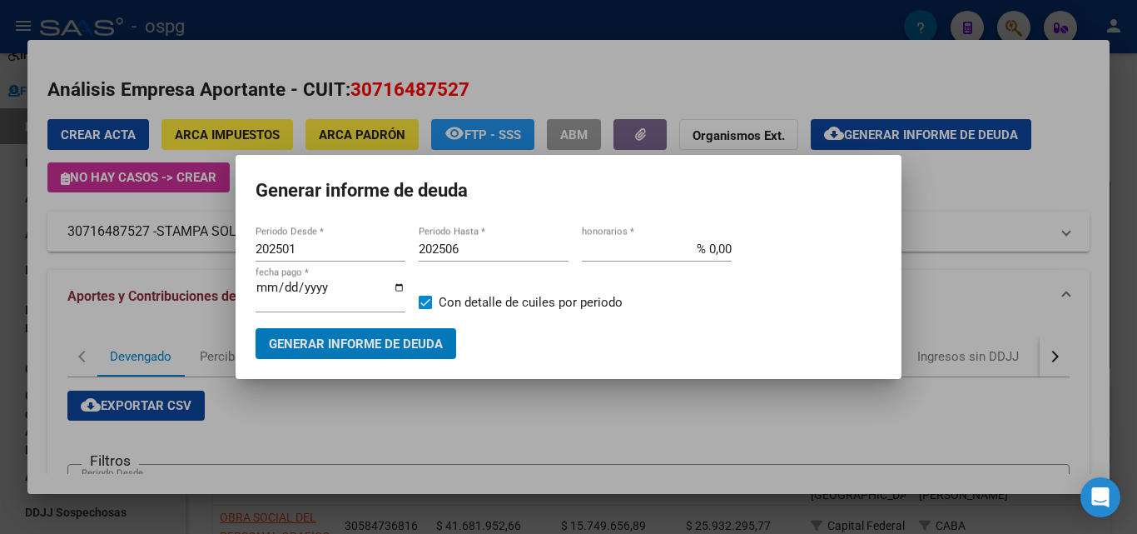
click at [481, 243] on input "202506" at bounding box center [494, 248] width 150 height 15
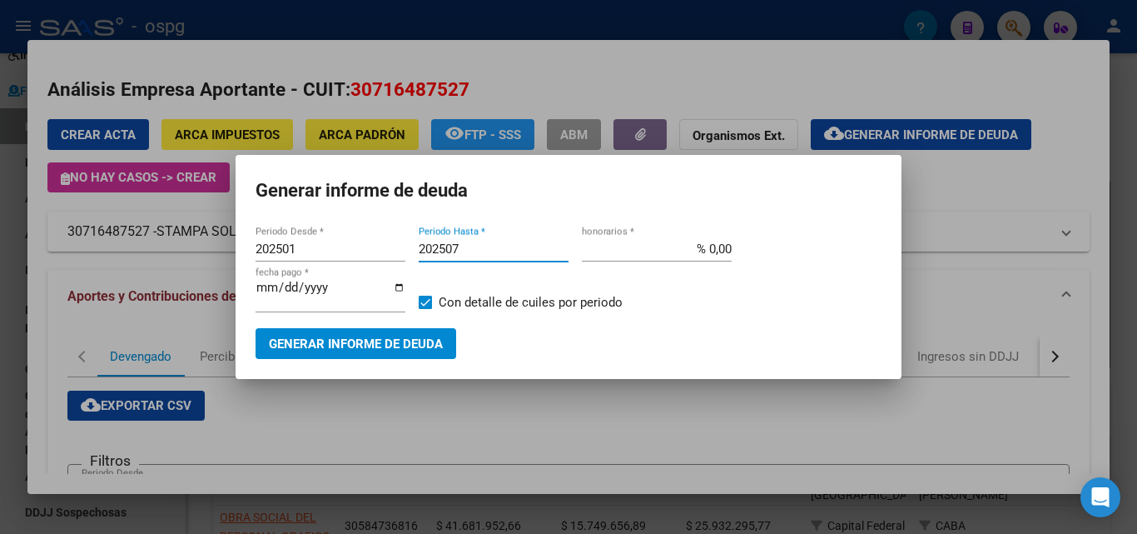
type input "202507"
click at [343, 341] on span "Generar informe de deuda" at bounding box center [356, 343] width 174 height 15
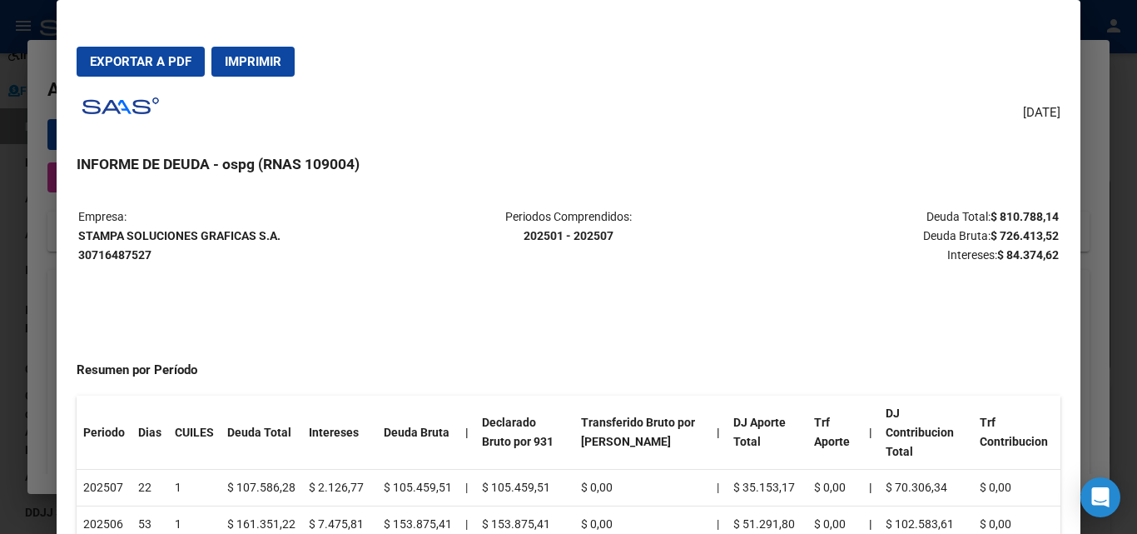
click at [138, 49] on button "Exportar a PDF" at bounding box center [141, 62] width 128 height 30
click at [0, 236] on div at bounding box center [568, 267] width 1137 height 534
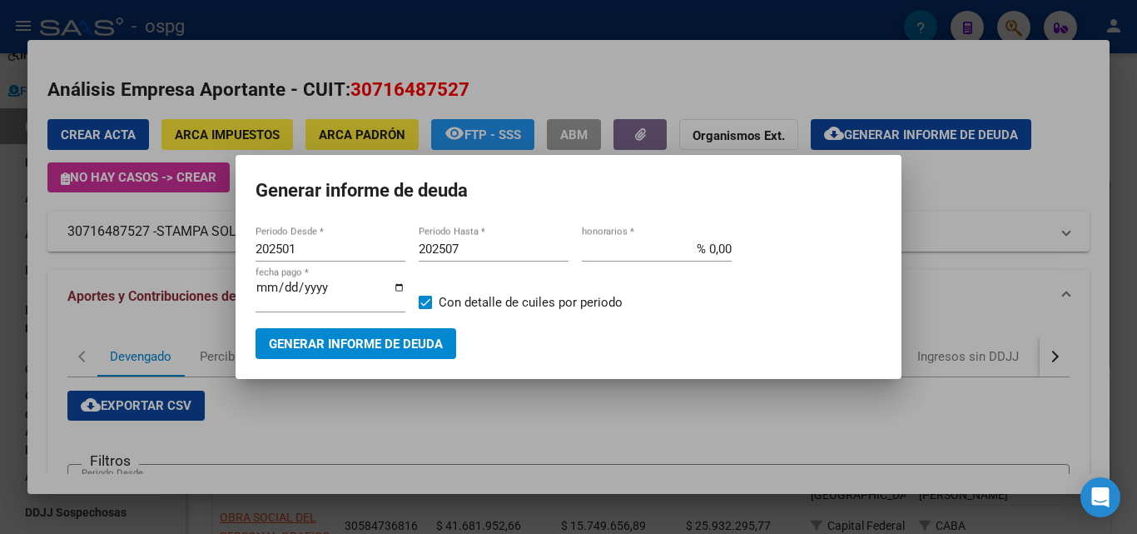
click at [954, 241] on div at bounding box center [568, 267] width 1137 height 534
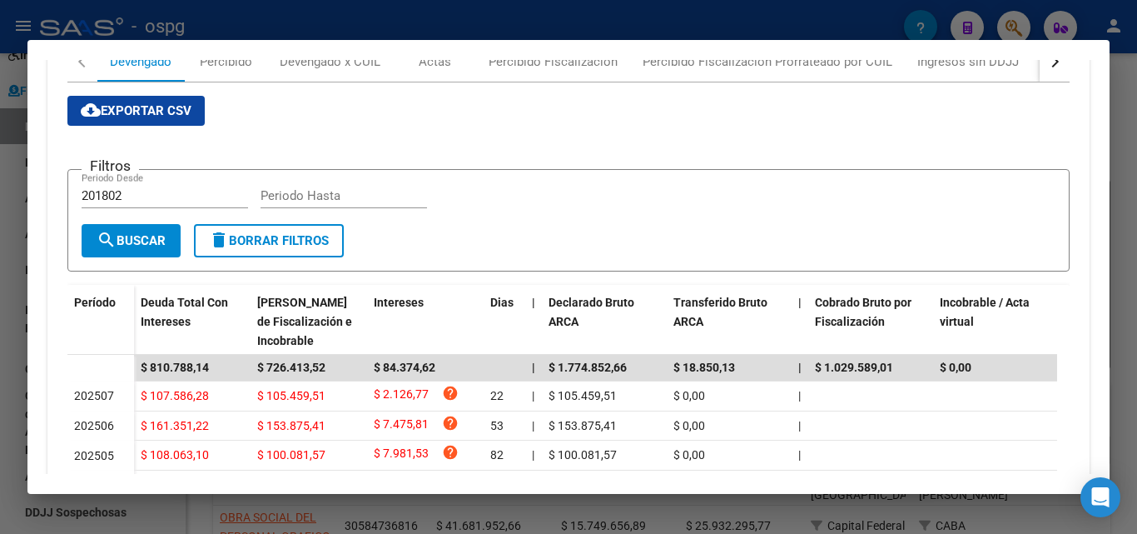
scroll to position [250, 0]
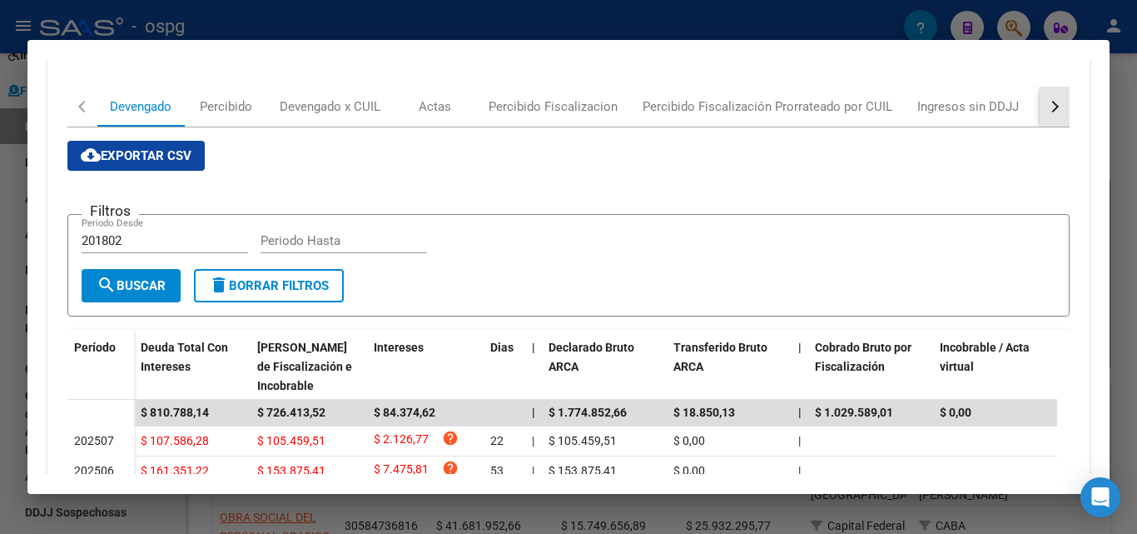
click at [1047, 107] on div "button" at bounding box center [1053, 107] width 12 height 12
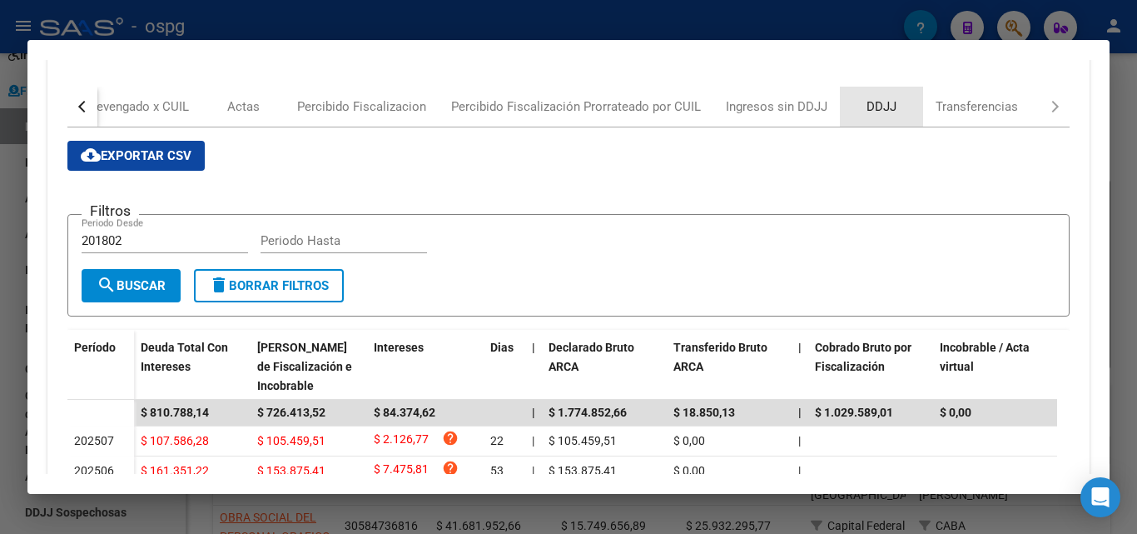
click at [884, 101] on div "DDJJ" at bounding box center [882, 106] width 30 height 18
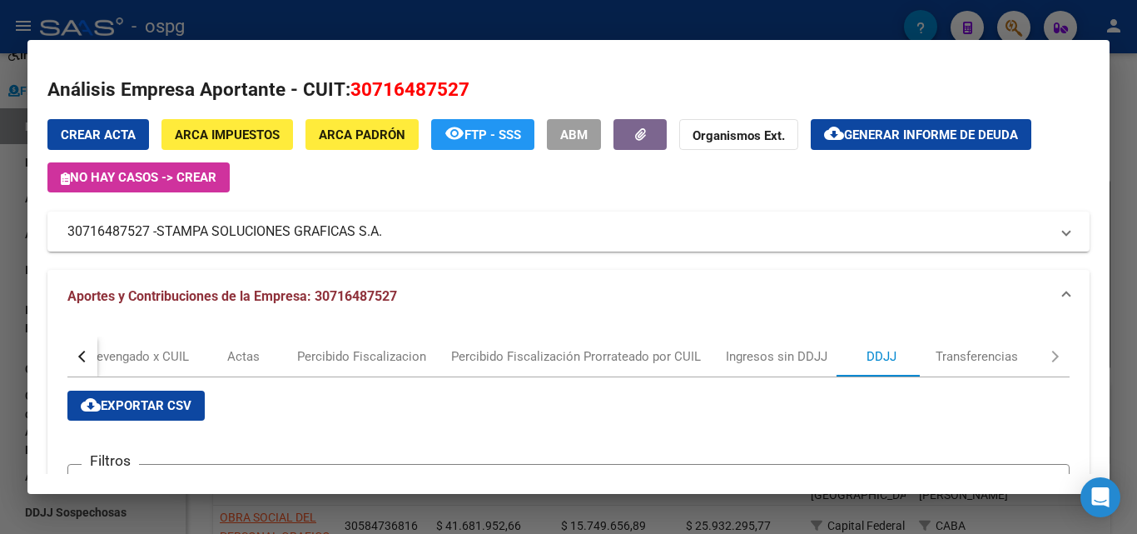
scroll to position [500, 0]
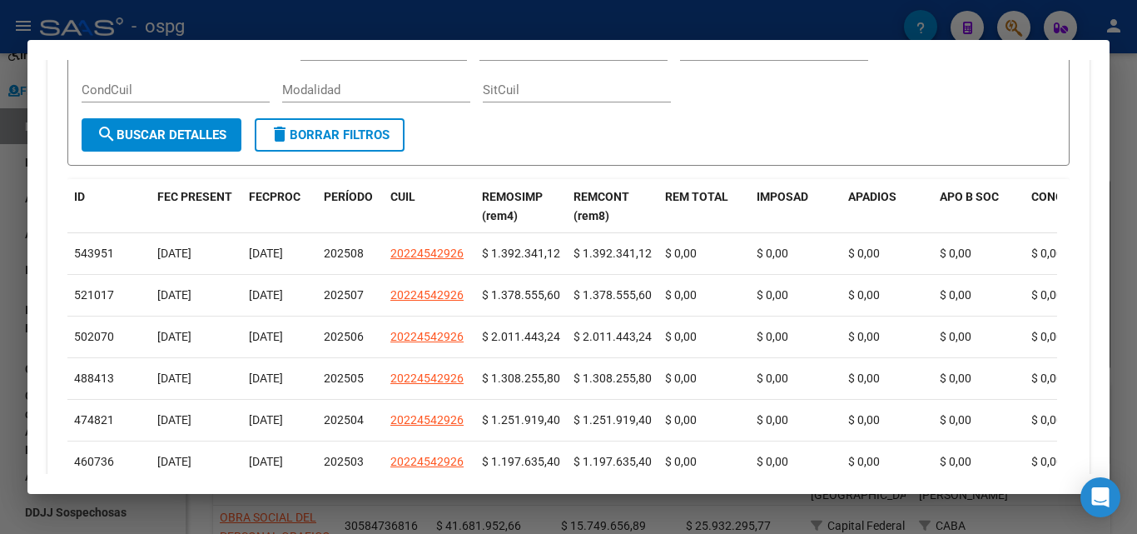
click at [0, 308] on div at bounding box center [568, 267] width 1137 height 534
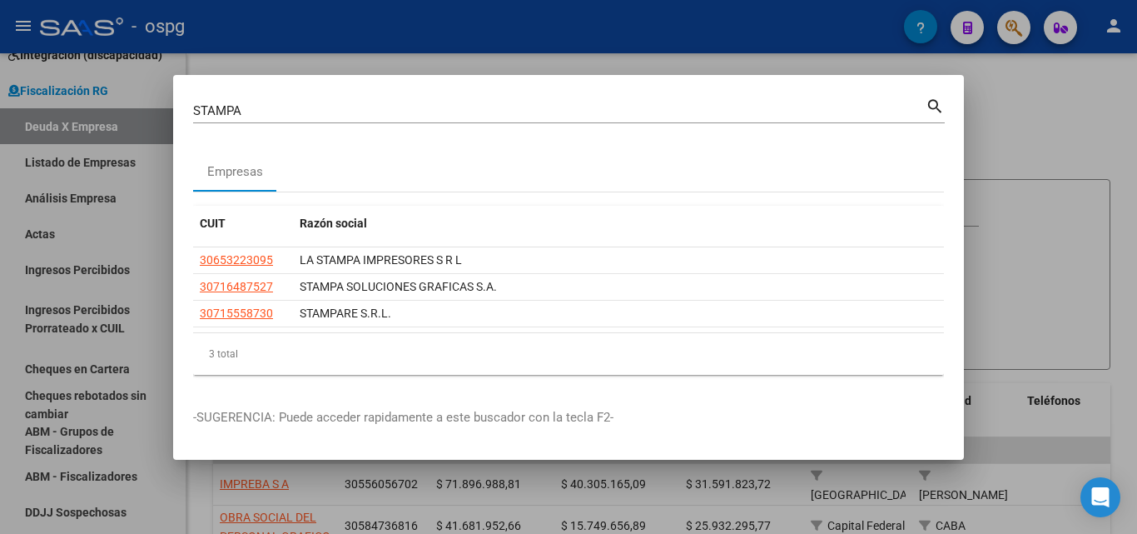
click at [1059, 126] on div at bounding box center [568, 267] width 1137 height 534
click at [1059, 126] on div "cloud_download Exportar CSV cloud_download Exportar PDF cloud_download Export p…" at bounding box center [662, 137] width 898 height 30
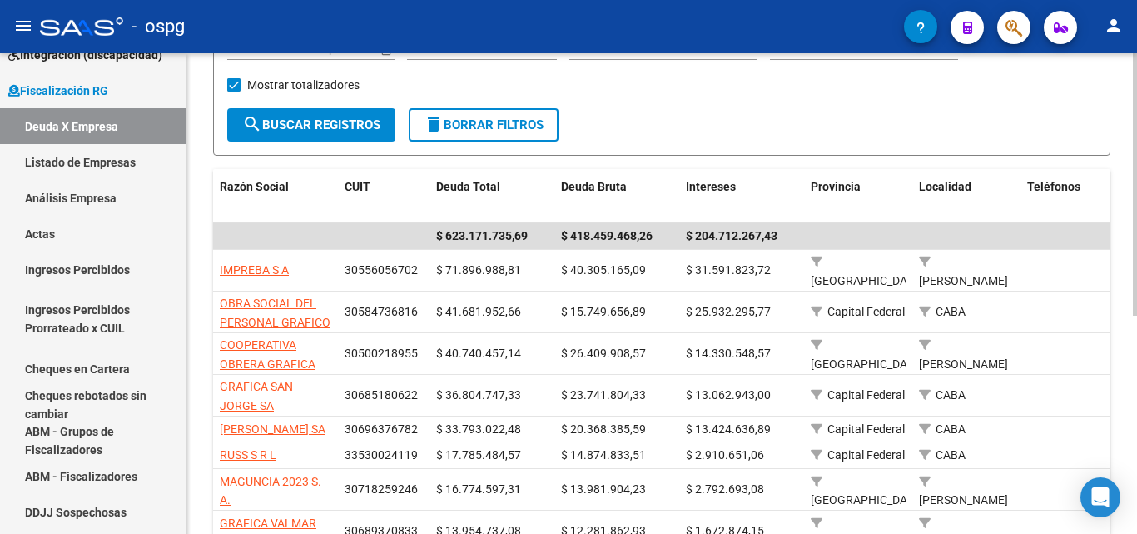
scroll to position [250, 0]
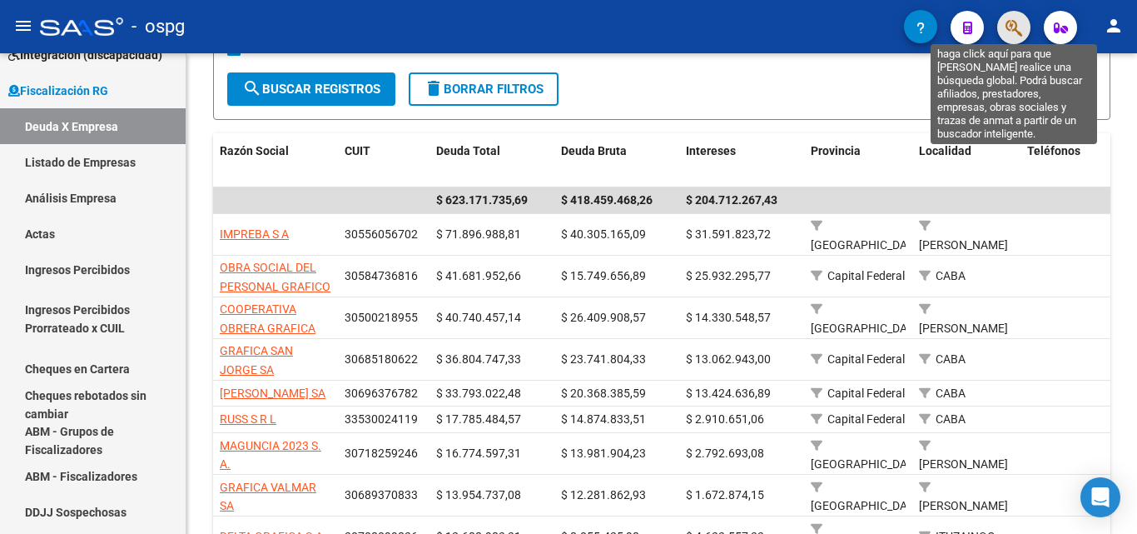
click at [1012, 27] on icon "button" at bounding box center [1014, 27] width 17 height 19
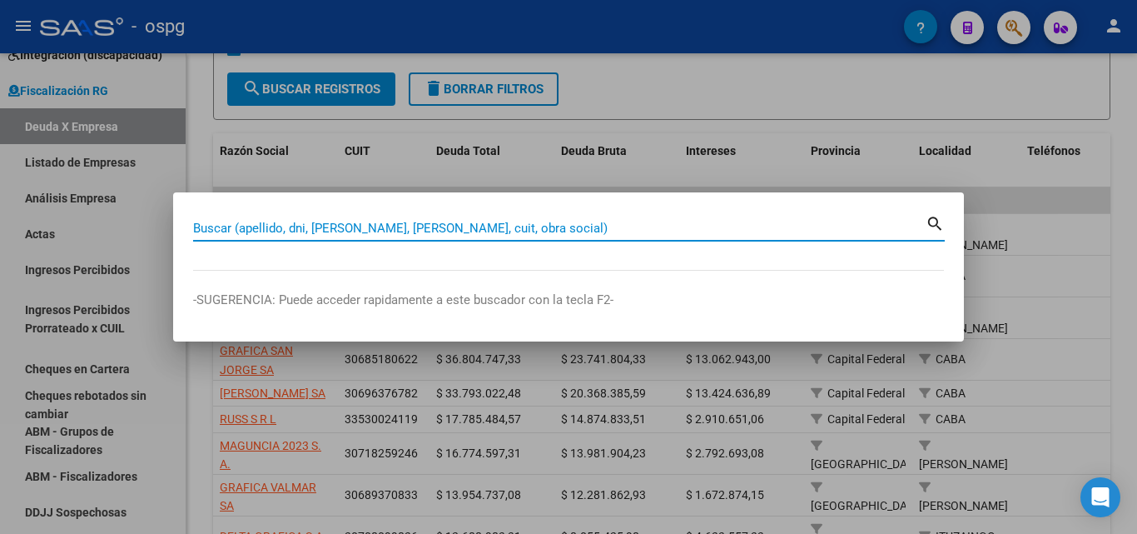
click at [386, 221] on input "Buscar (apellido, dni, [PERSON_NAME], [PERSON_NAME], cuit, obra social)" at bounding box center [559, 228] width 733 height 15
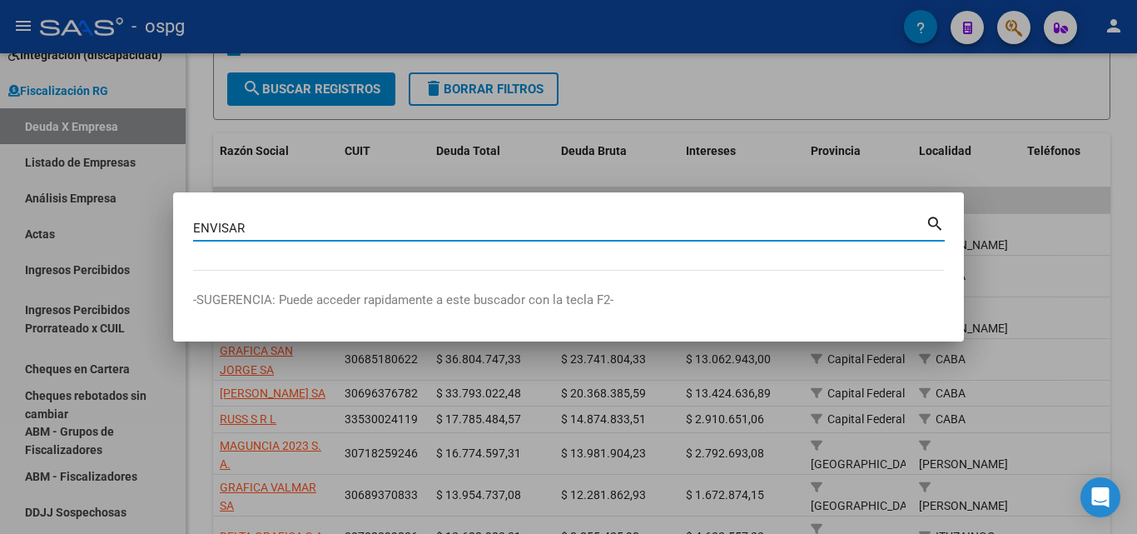
type input "ENVISAR"
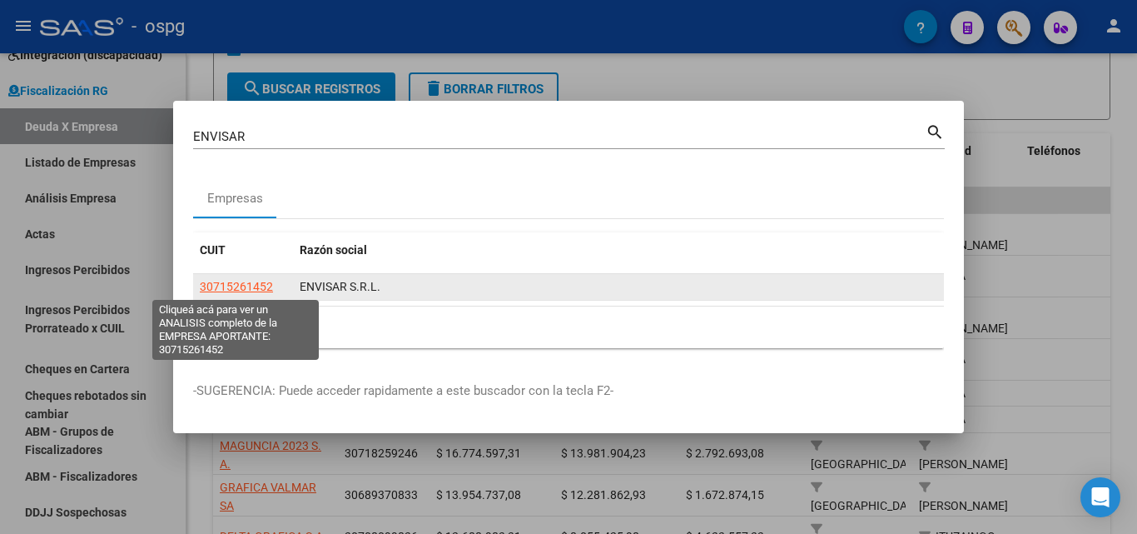
click at [221, 280] on span "30715261452" at bounding box center [236, 286] width 73 height 13
type textarea "30715261452"
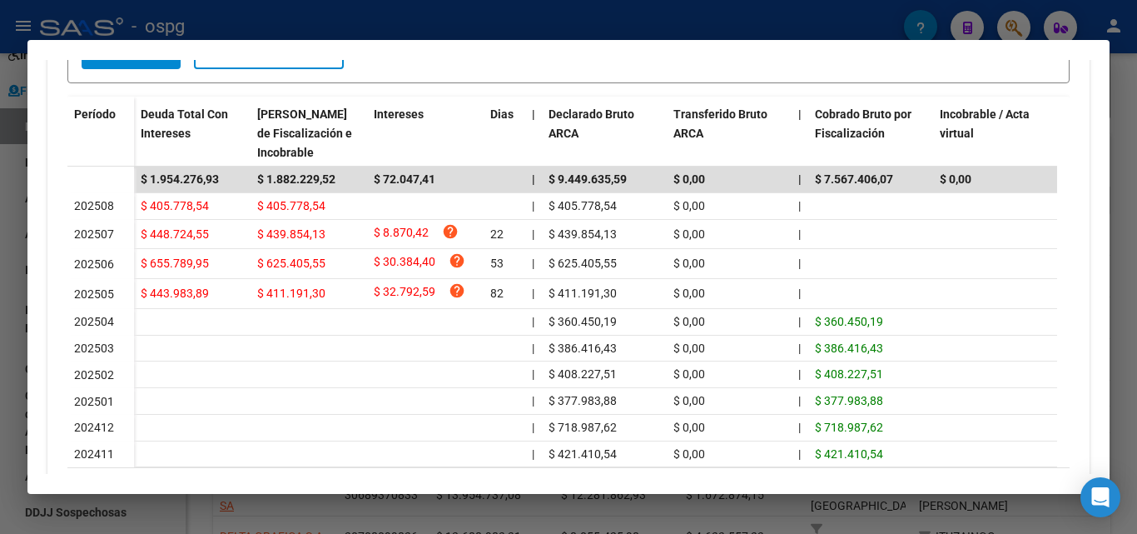
scroll to position [500, 0]
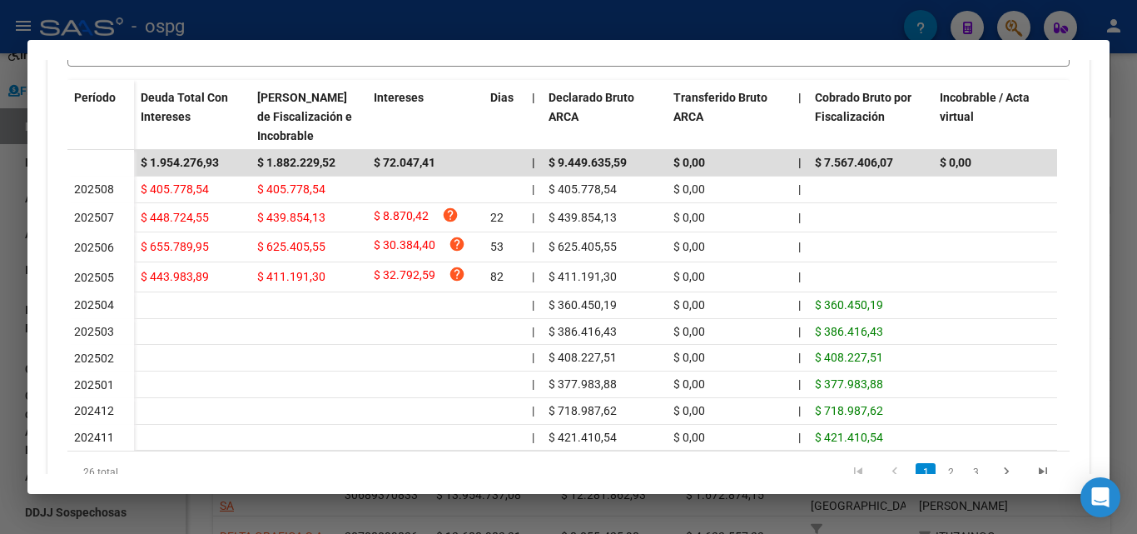
click at [1137, 183] on div at bounding box center [568, 267] width 1137 height 534
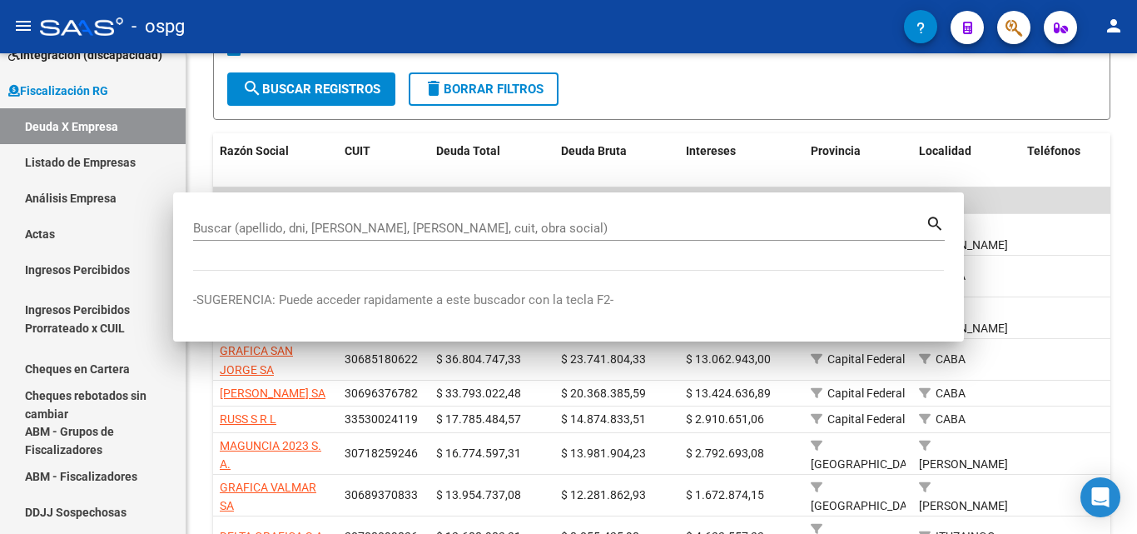
click at [1137, 183] on div at bounding box center [1135, 293] width 4 height 480
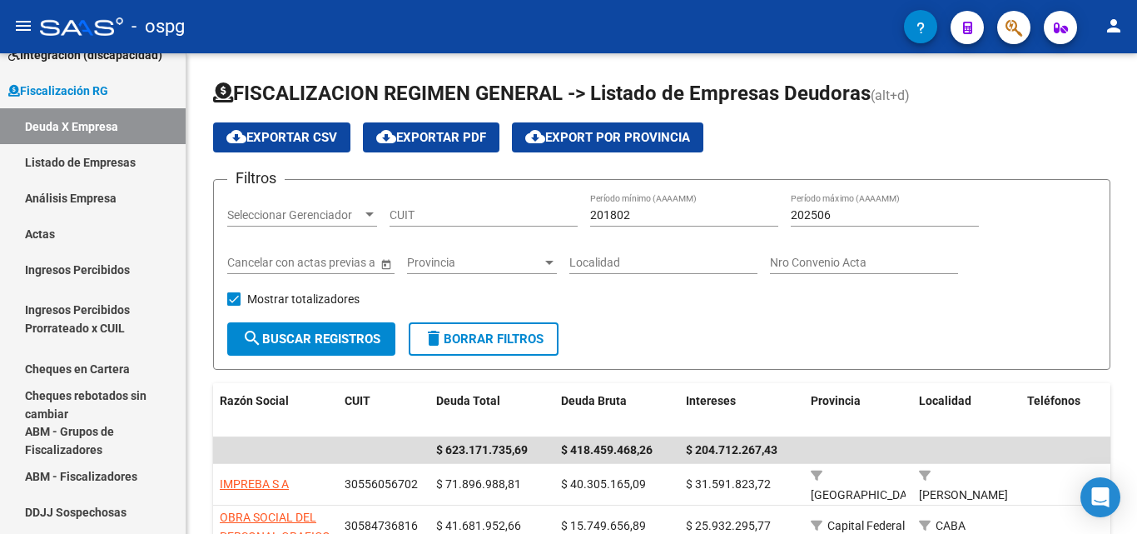
click at [1000, 30] on button "button" at bounding box center [1013, 27] width 33 height 33
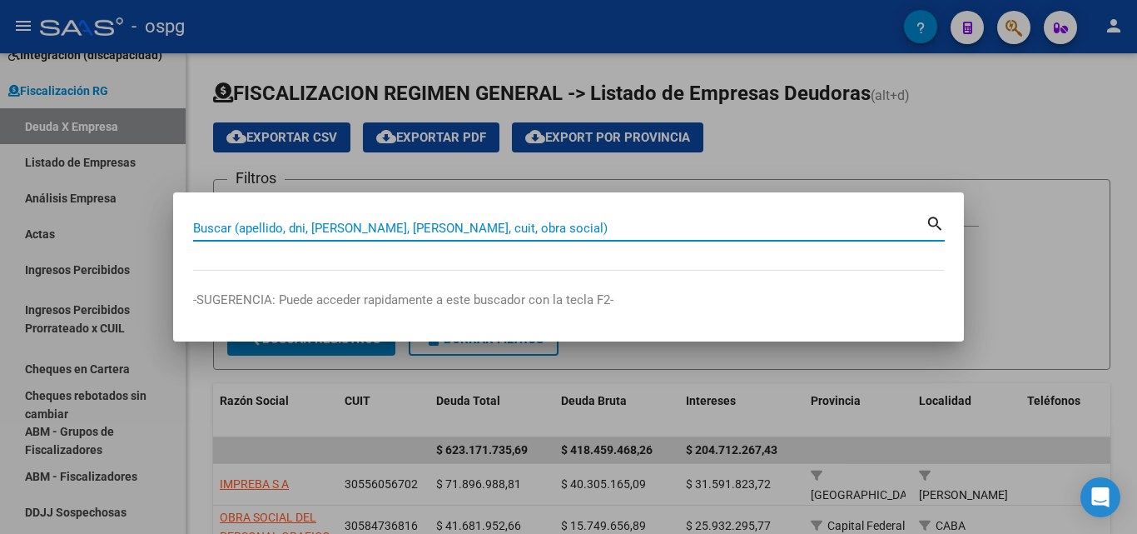
click at [629, 231] on input "Buscar (apellido, dni, [PERSON_NAME], [PERSON_NAME], cuit, obra social)" at bounding box center [559, 228] width 733 height 15
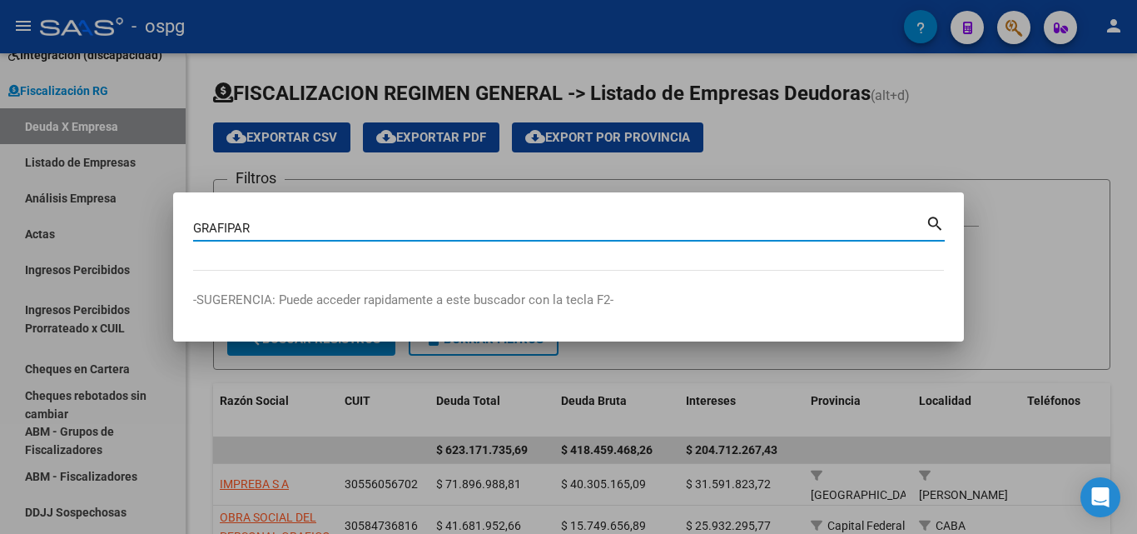
type input "GRAFIPAR"
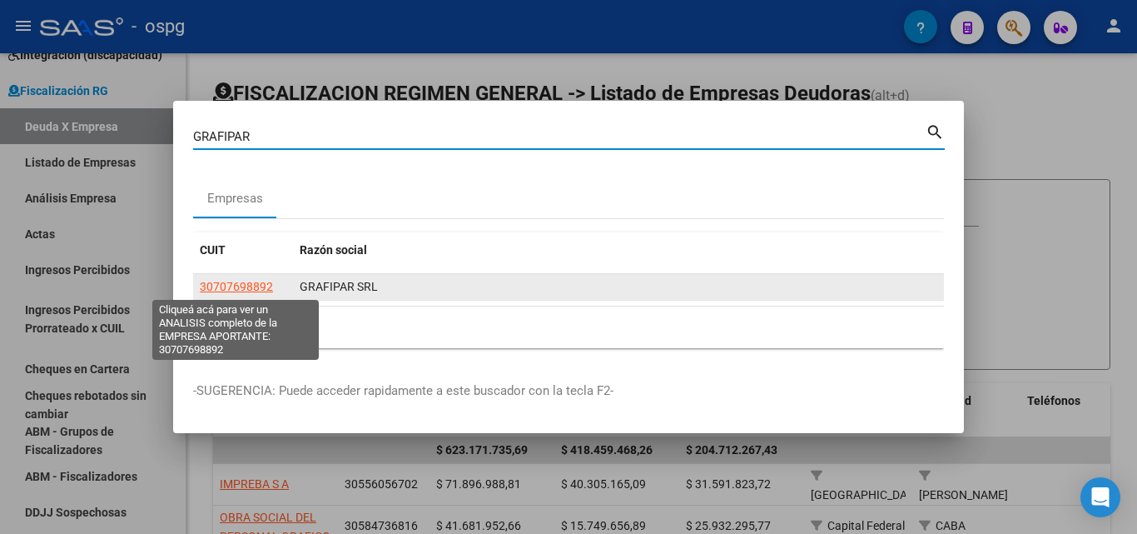
click at [250, 281] on span "30707698892" at bounding box center [236, 286] width 73 height 13
type textarea "30707698892"
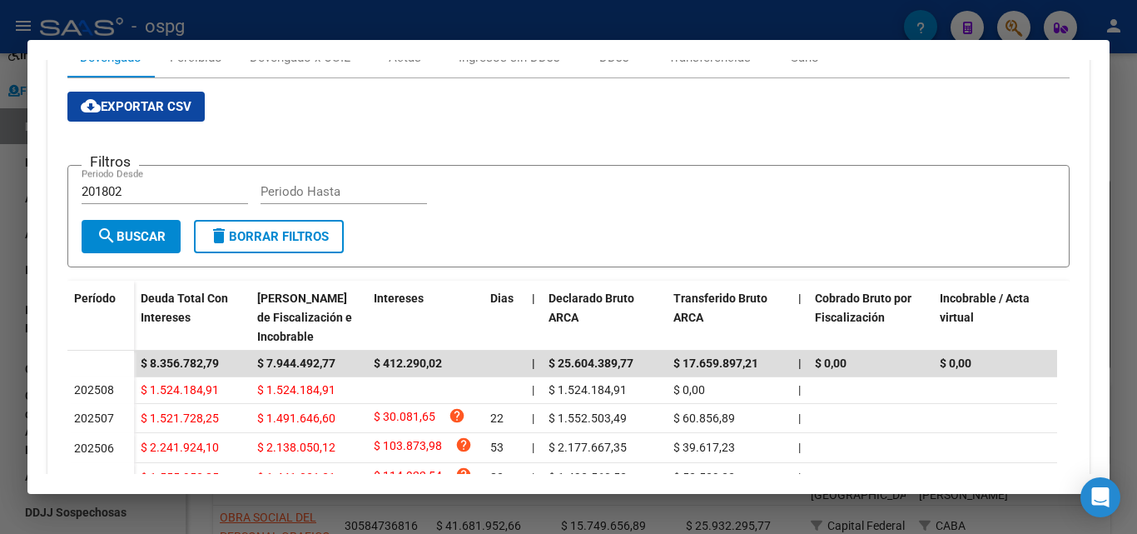
scroll to position [259, 0]
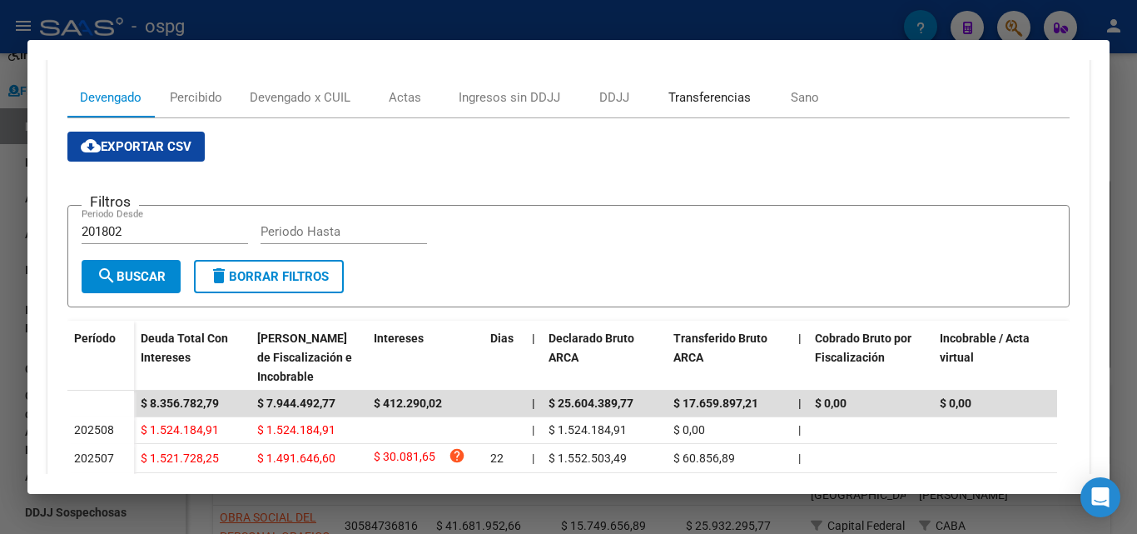
click at [710, 94] on div "Transferencias" at bounding box center [710, 97] width 82 height 18
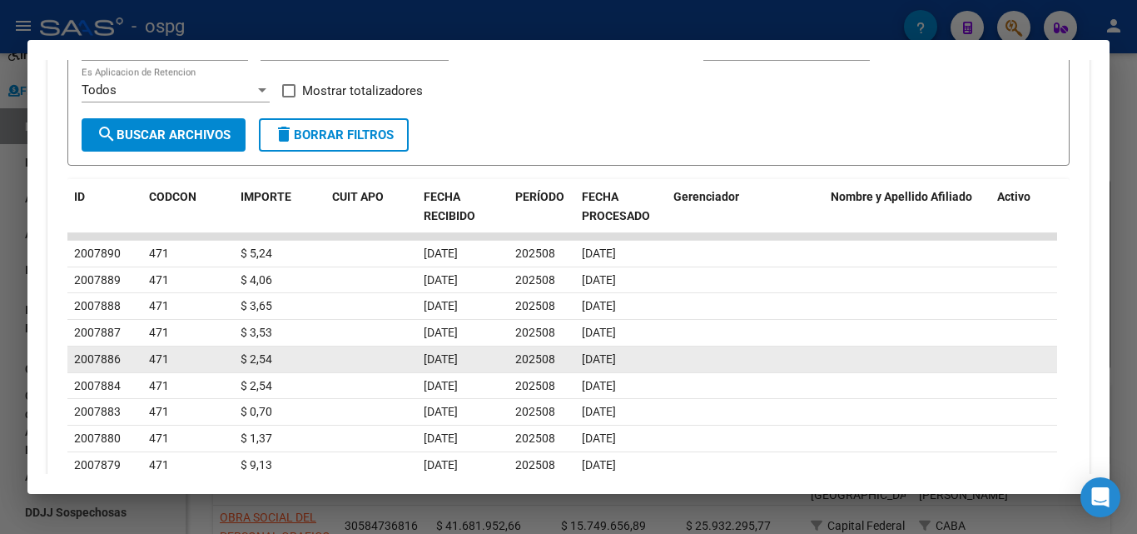
scroll to position [624, 0]
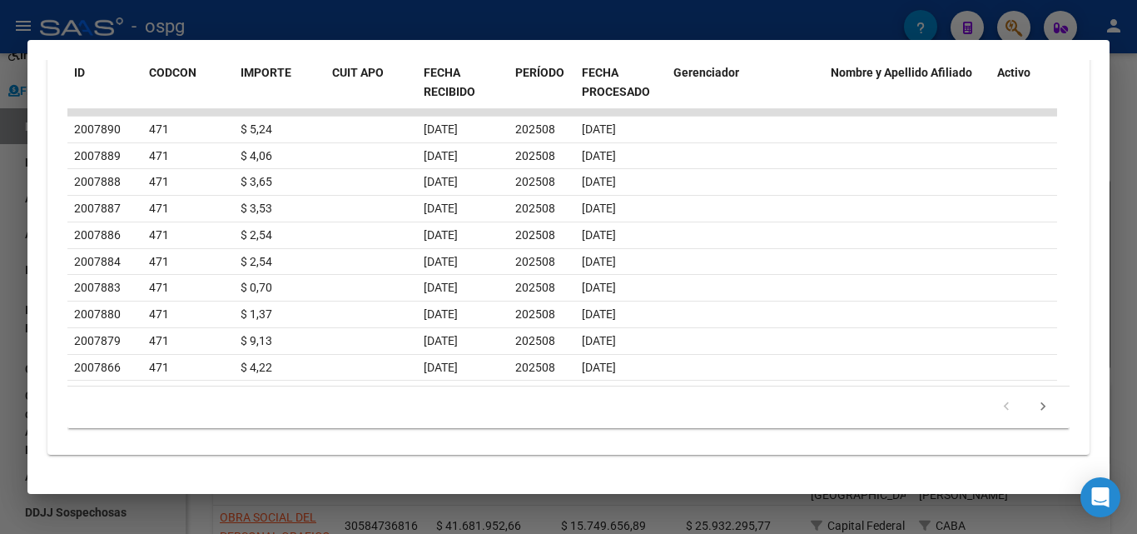
click at [0, 236] on div at bounding box center [568, 267] width 1137 height 534
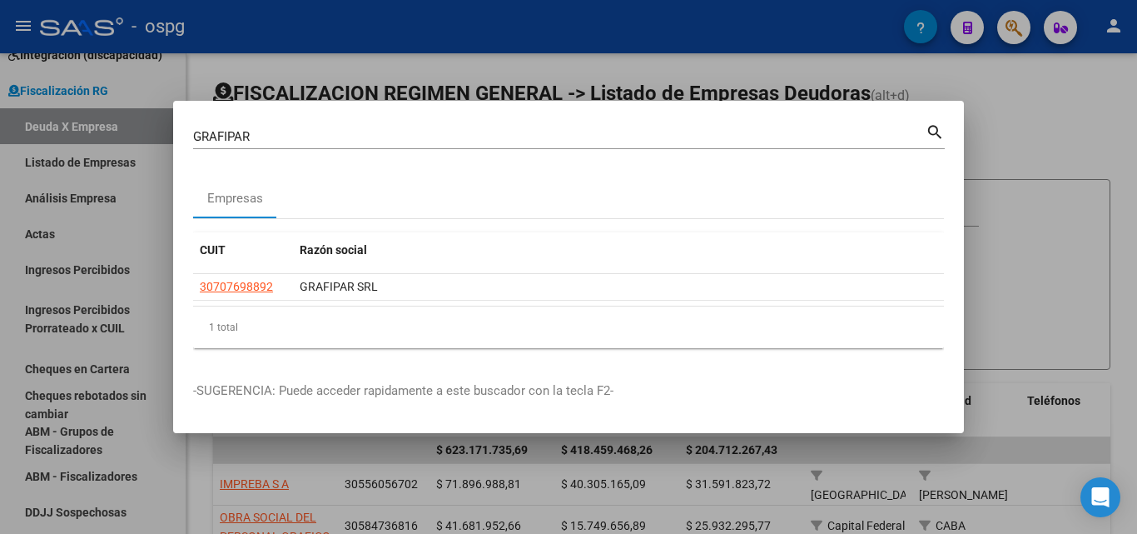
click at [990, 147] on div at bounding box center [568, 267] width 1137 height 534
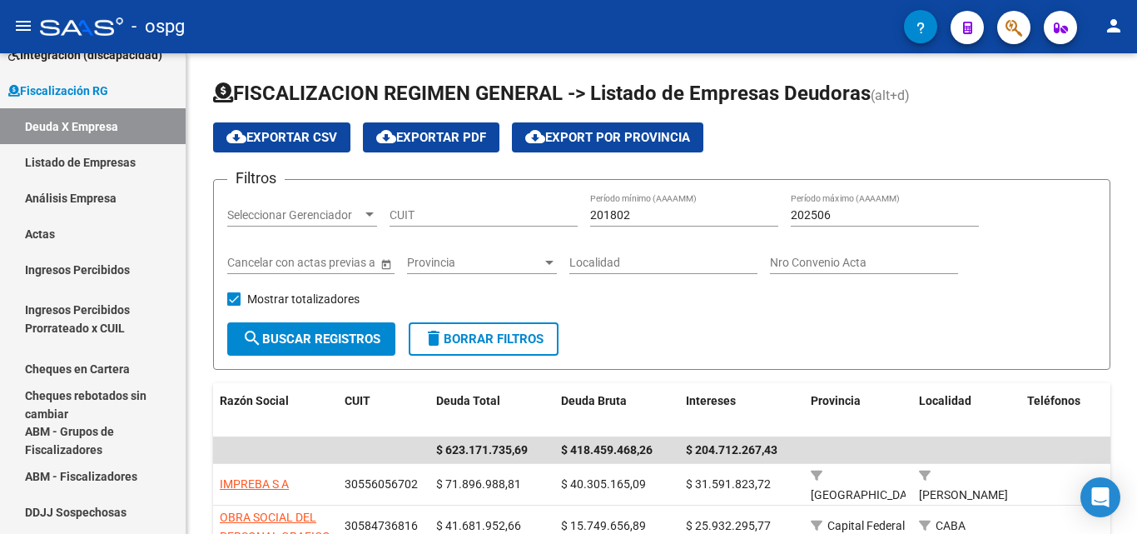
click at [990, 147] on div "cloud_download Exportar CSV cloud_download Exportar PDF cloud_download Export p…" at bounding box center [662, 137] width 898 height 30
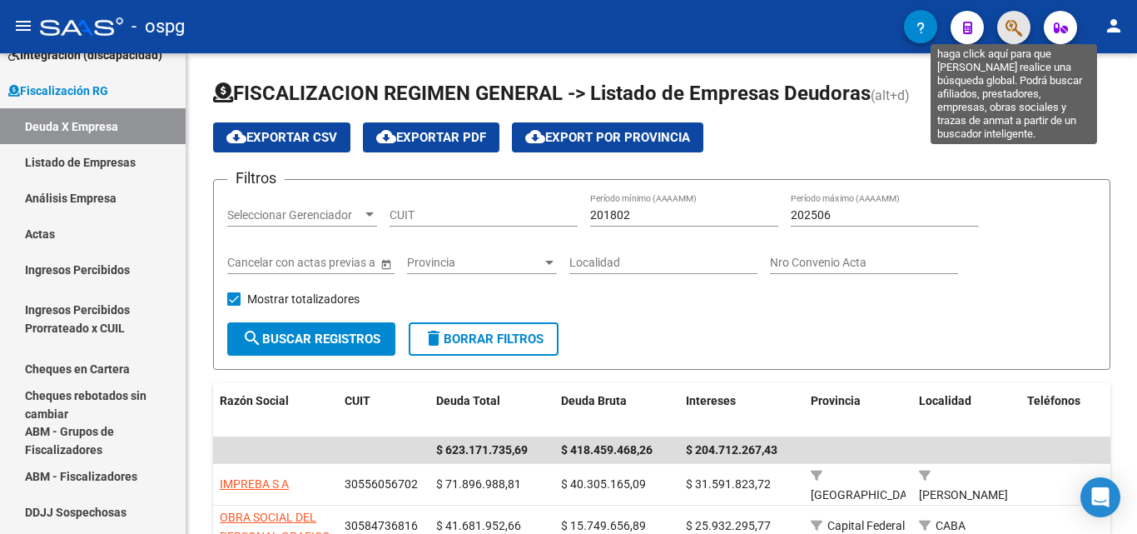
click at [1010, 32] on icon "button" at bounding box center [1014, 27] width 17 height 19
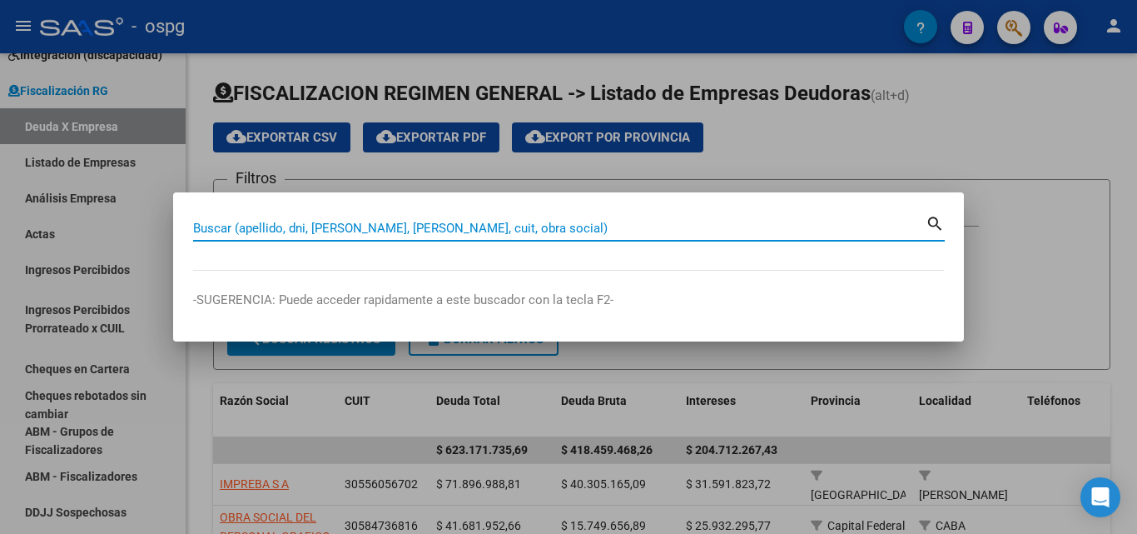
click at [458, 231] on input "Buscar (apellido, dni, [PERSON_NAME], [PERSON_NAME], cuit, obra social)" at bounding box center [559, 228] width 733 height 15
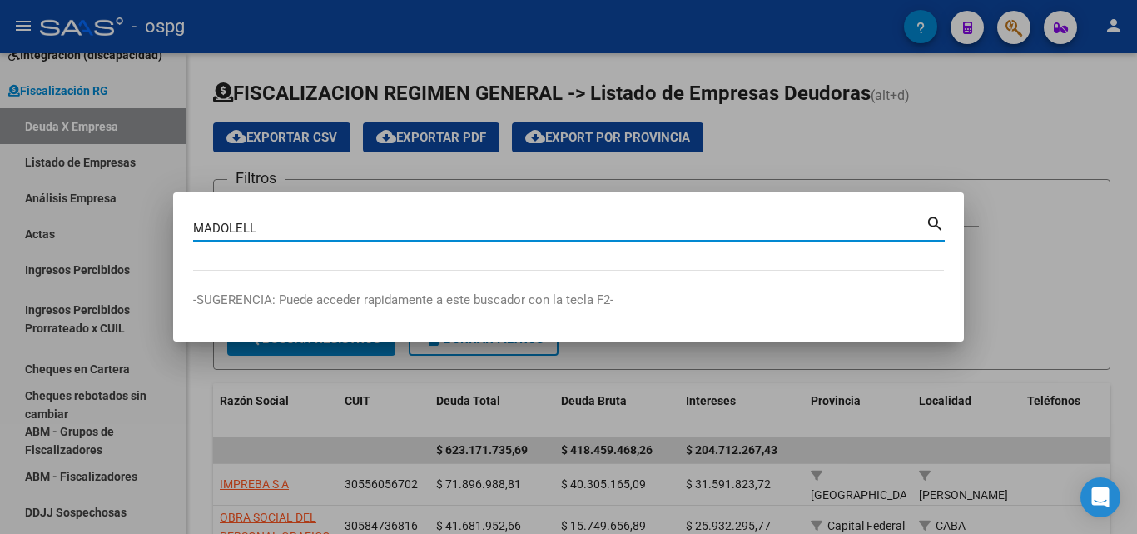
type input "MADOLELL"
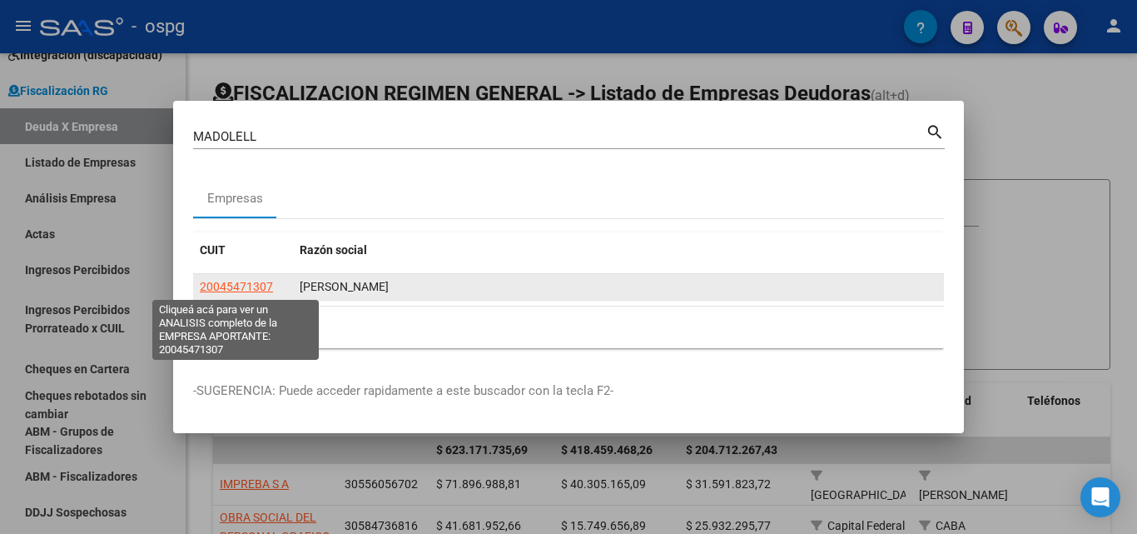
click at [234, 286] on span "20045471307" at bounding box center [236, 286] width 73 height 13
type textarea "20045471307"
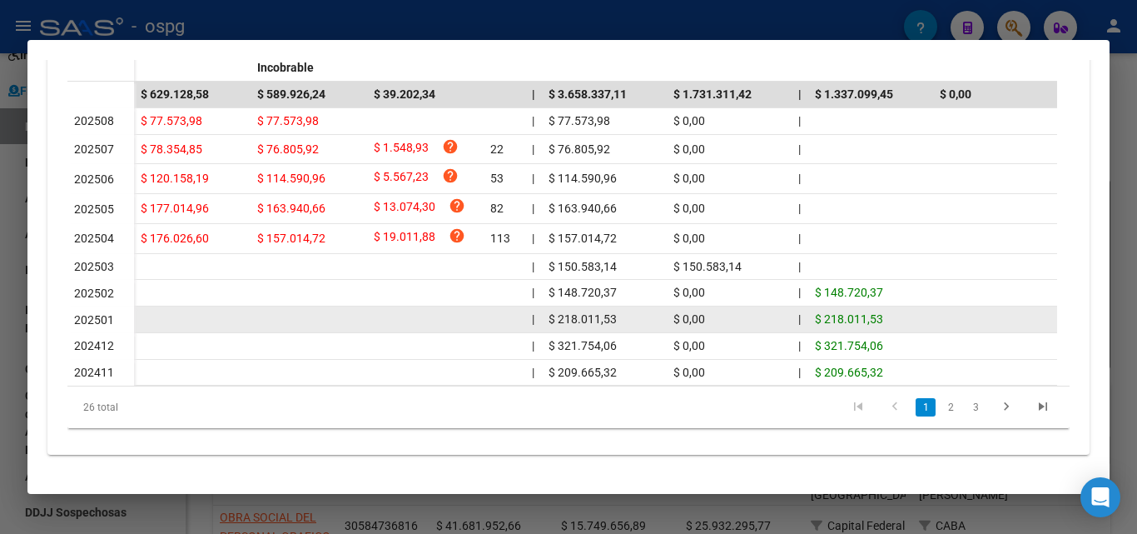
scroll to position [584, 0]
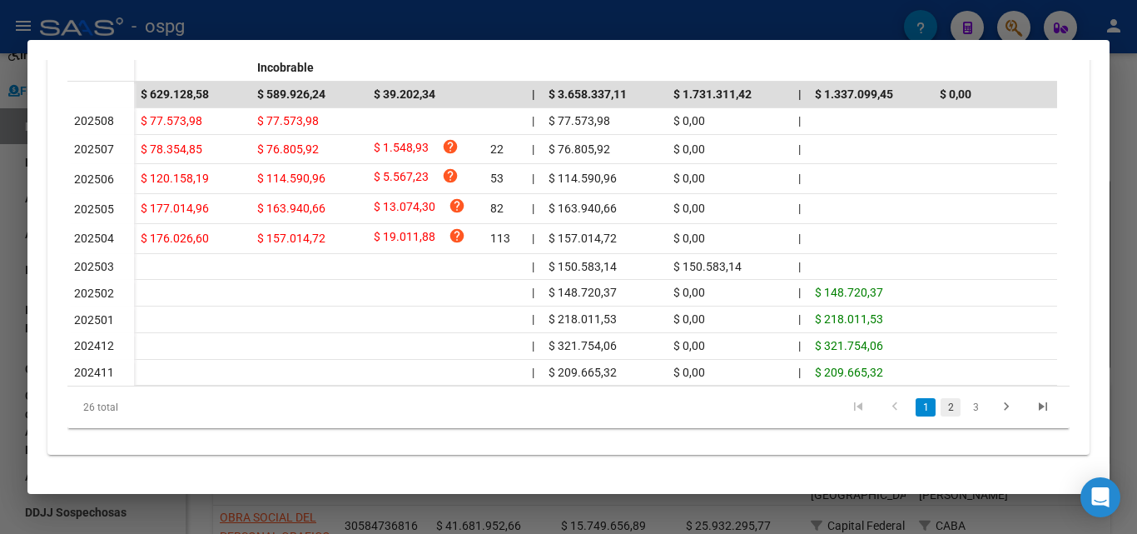
click at [941, 403] on link "2" at bounding box center [951, 407] width 20 height 18
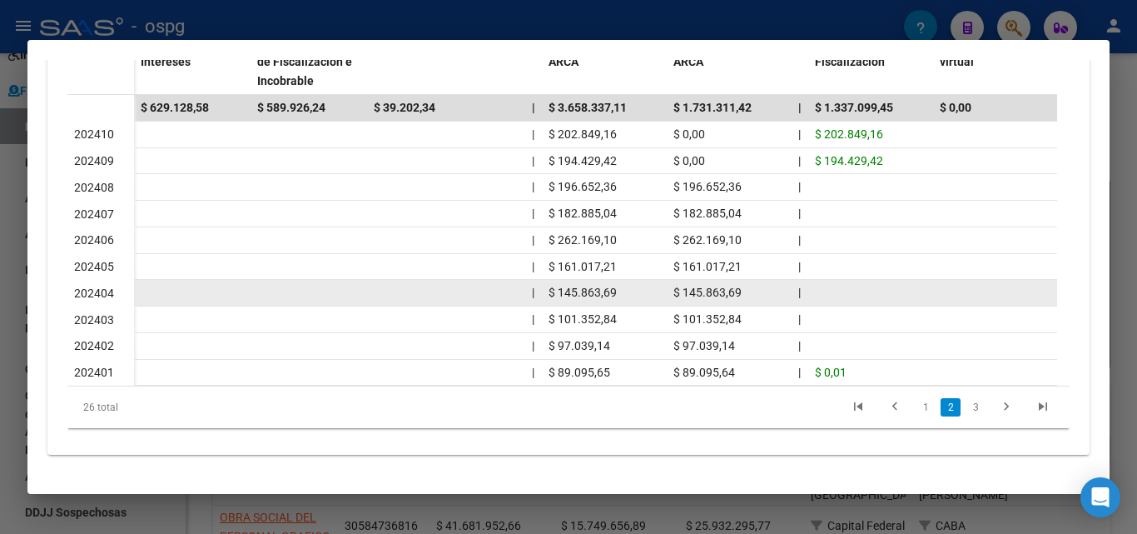
scroll to position [567, 0]
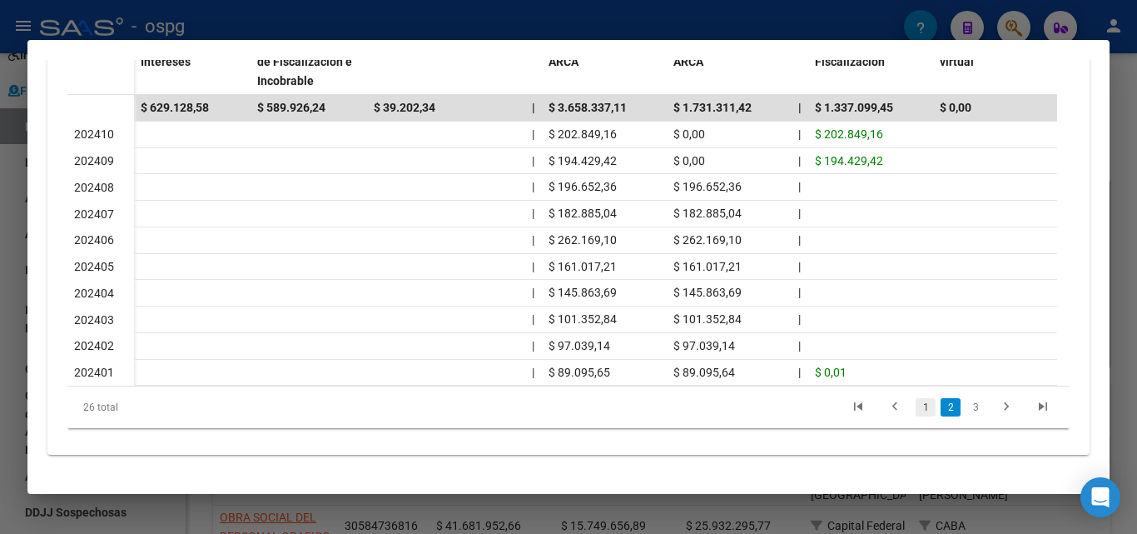
click at [916, 410] on link "1" at bounding box center [926, 407] width 20 height 18
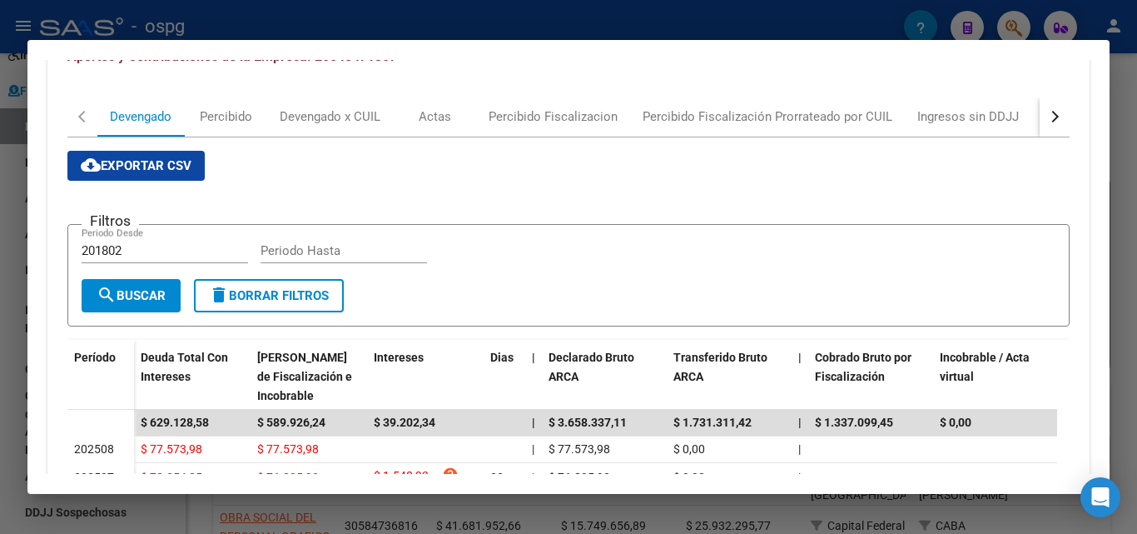
scroll to position [234, 0]
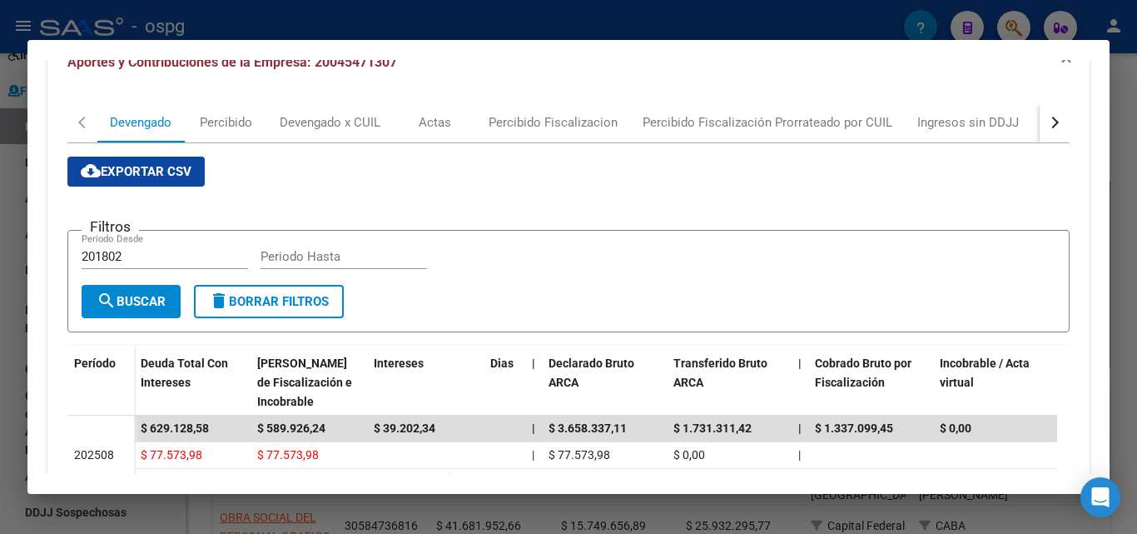
click at [1047, 121] on button "button" at bounding box center [1055, 122] width 30 height 40
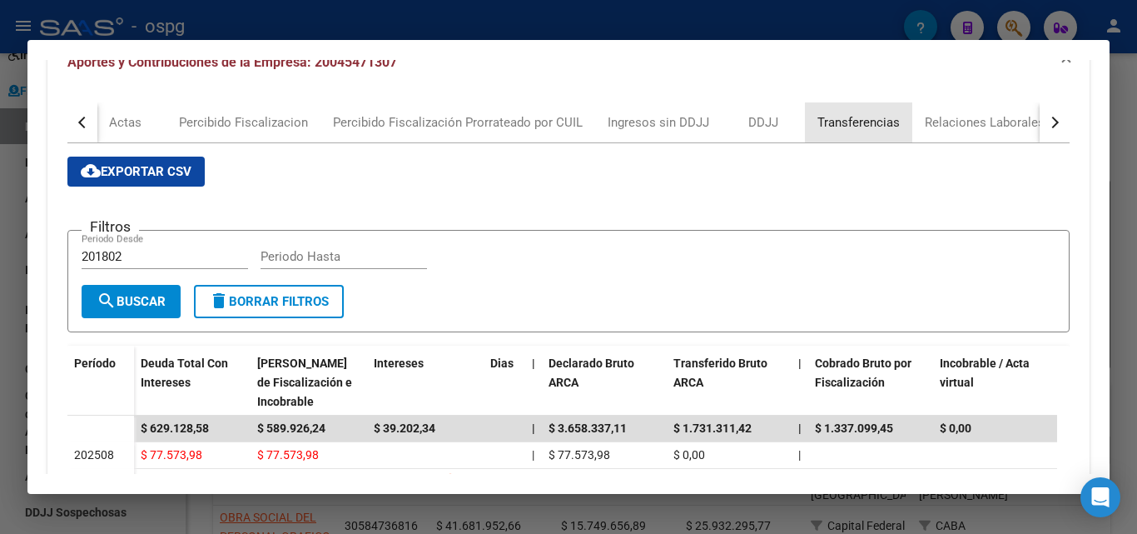
click at [849, 116] on div "Transferencias" at bounding box center [859, 122] width 82 height 18
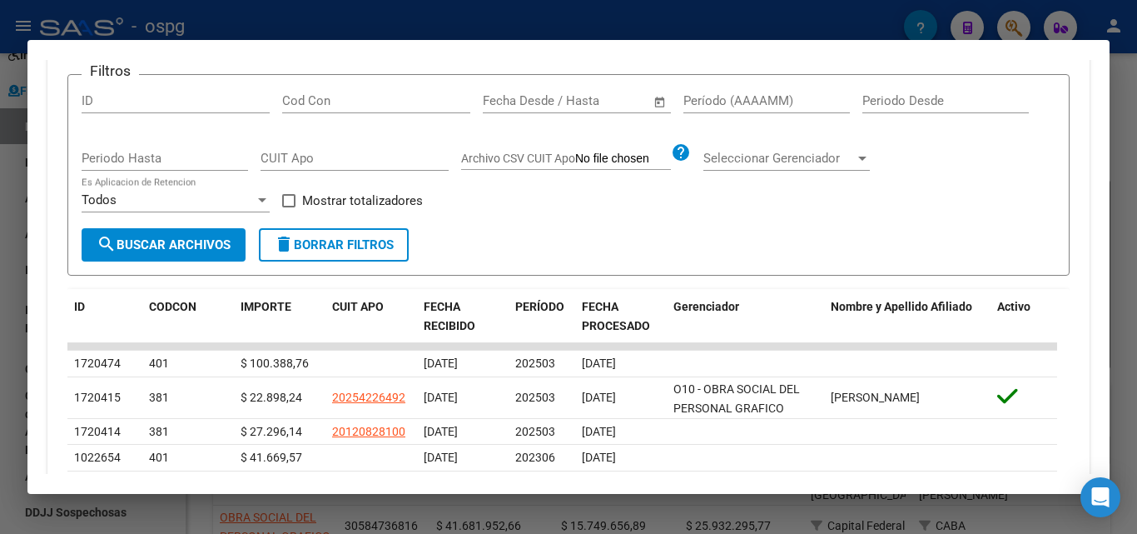
scroll to position [500, 0]
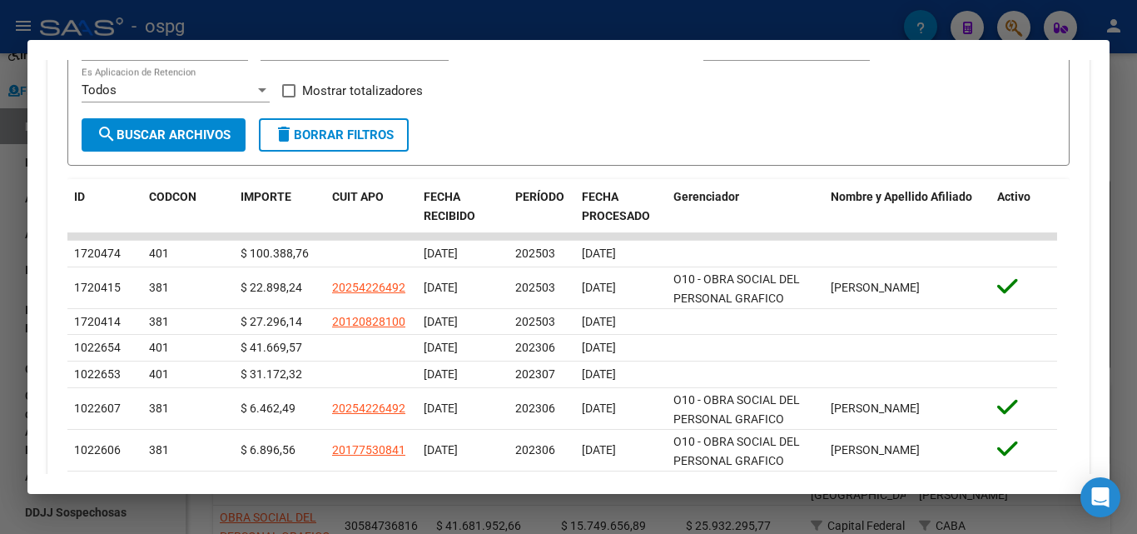
click at [0, 290] on div at bounding box center [568, 267] width 1137 height 534
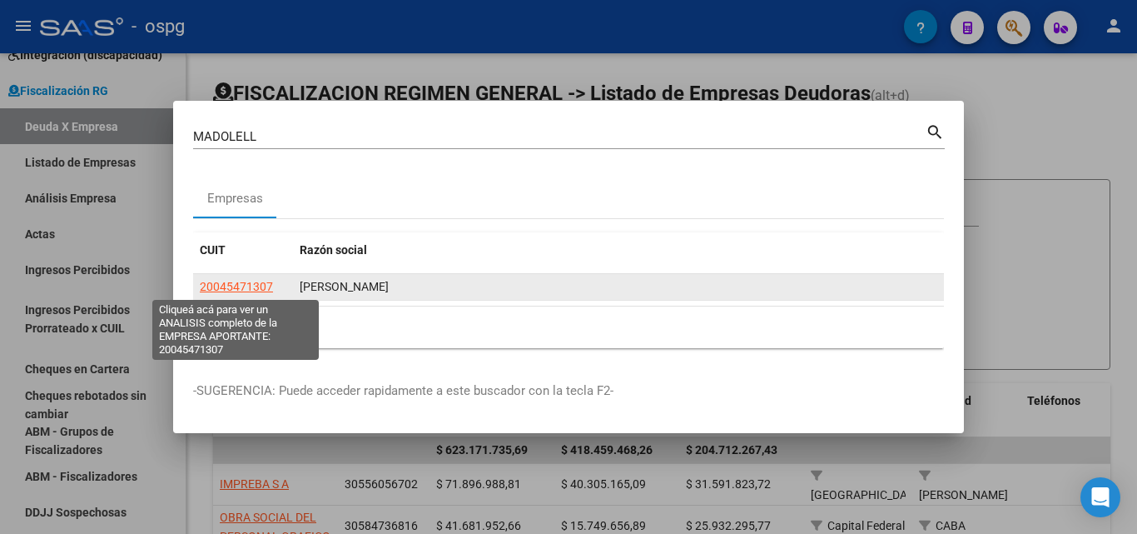
click at [226, 284] on span "20045471307" at bounding box center [236, 286] width 73 height 13
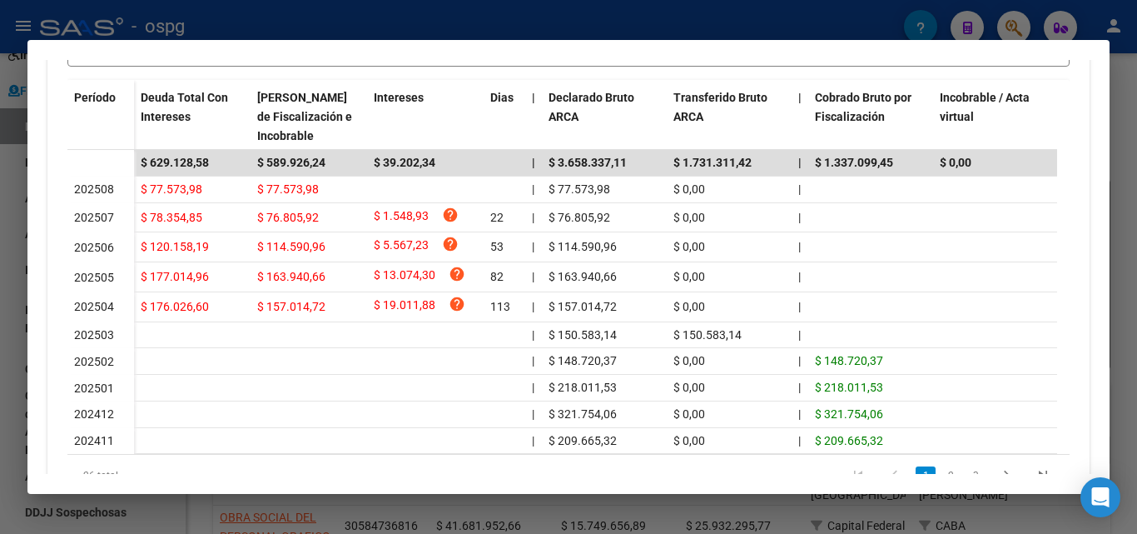
click at [1137, 117] on div at bounding box center [568, 267] width 1137 height 534
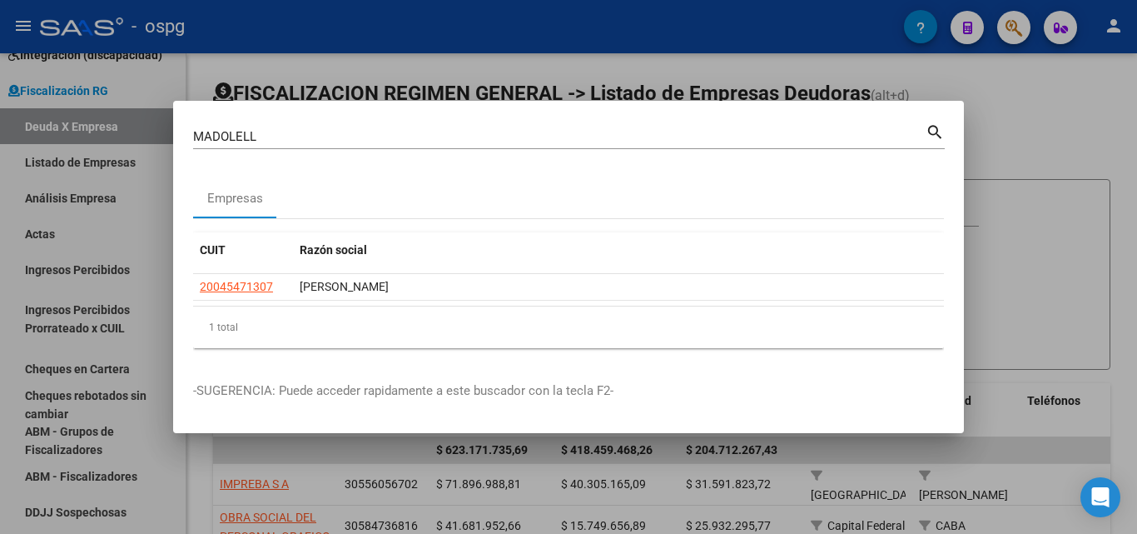
click at [1137, 117] on div at bounding box center [568, 267] width 1137 height 534
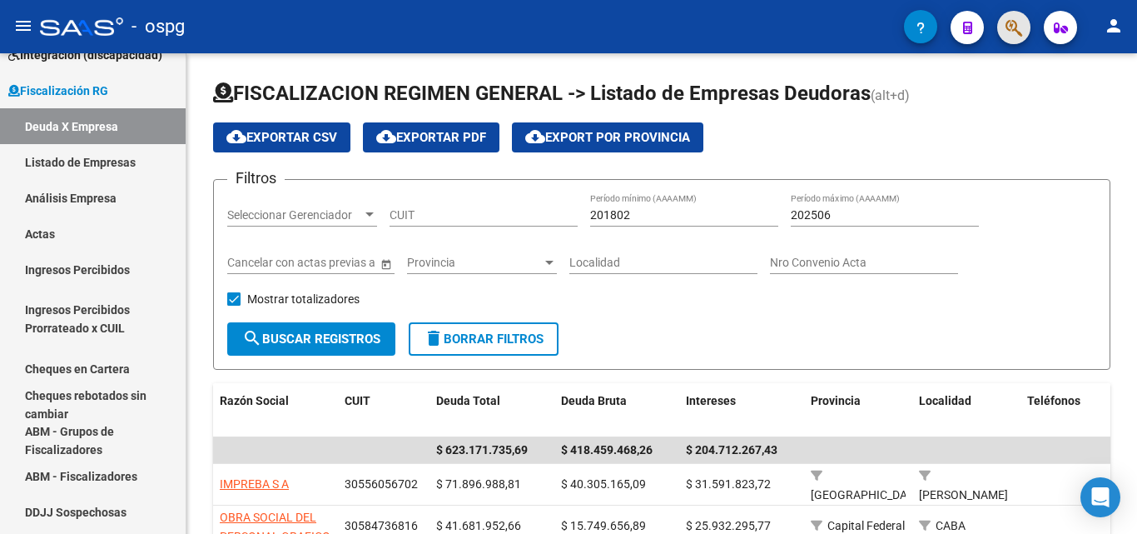
click at [1023, 28] on button "button" at bounding box center [1013, 27] width 33 height 33
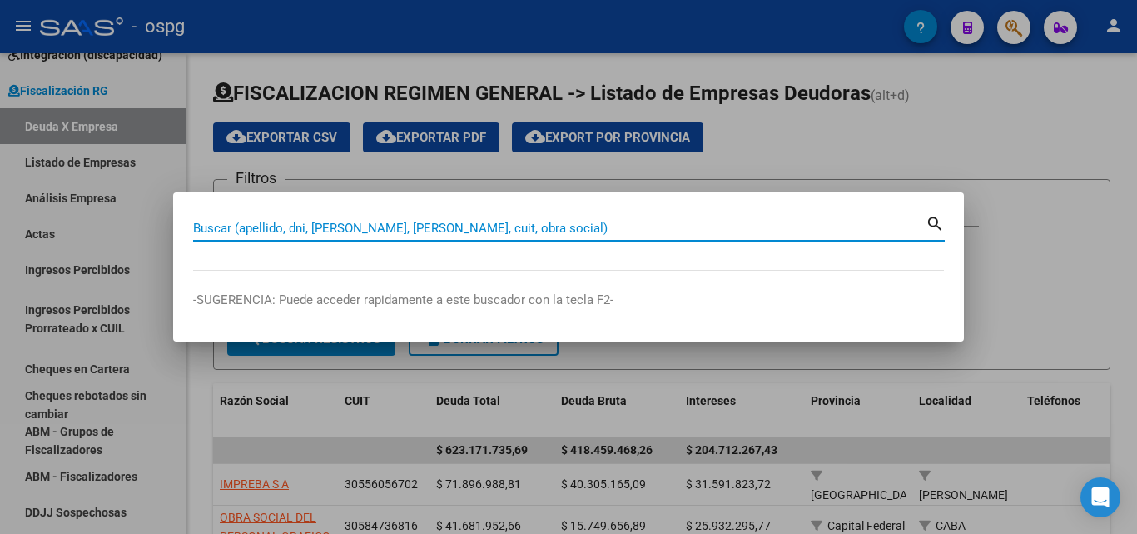
click at [491, 223] on input "Buscar (apellido, dni, [PERSON_NAME], [PERSON_NAME], cuit, obra social)" at bounding box center [559, 228] width 733 height 15
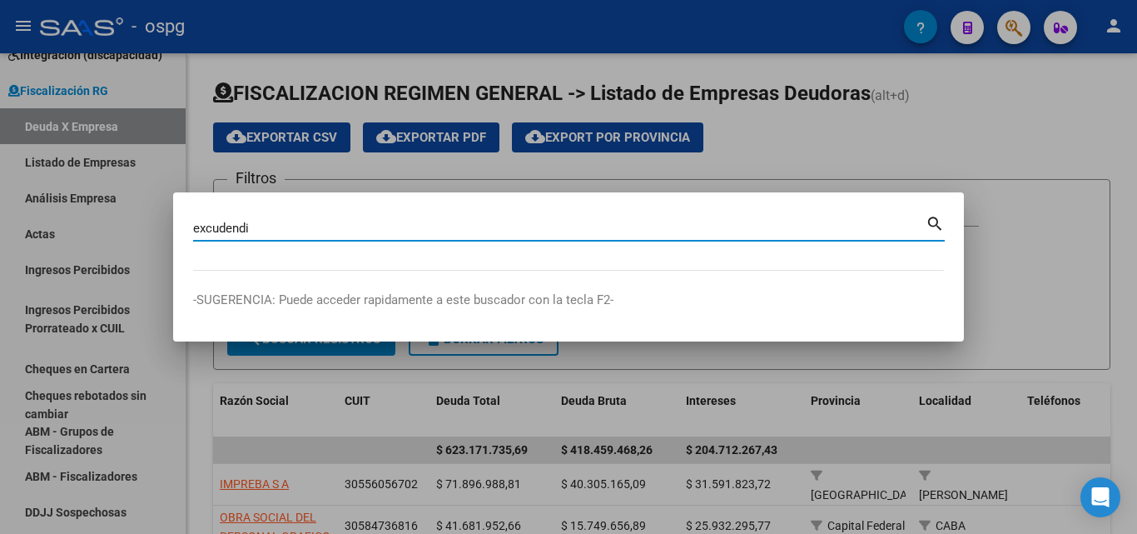
type input "excudendi"
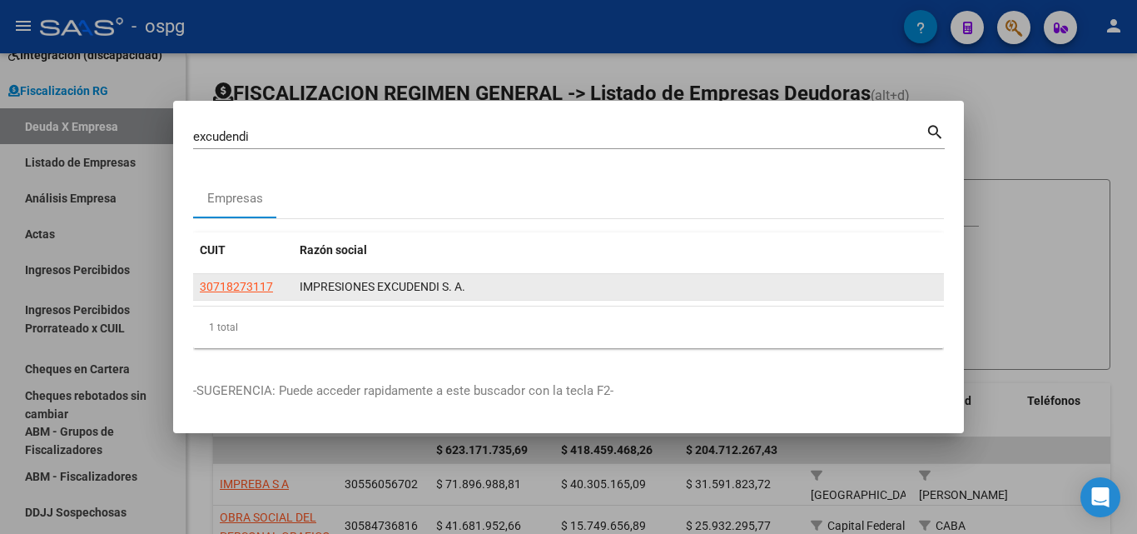
click at [244, 294] on app-link-go-to "30718273117" at bounding box center [236, 286] width 73 height 19
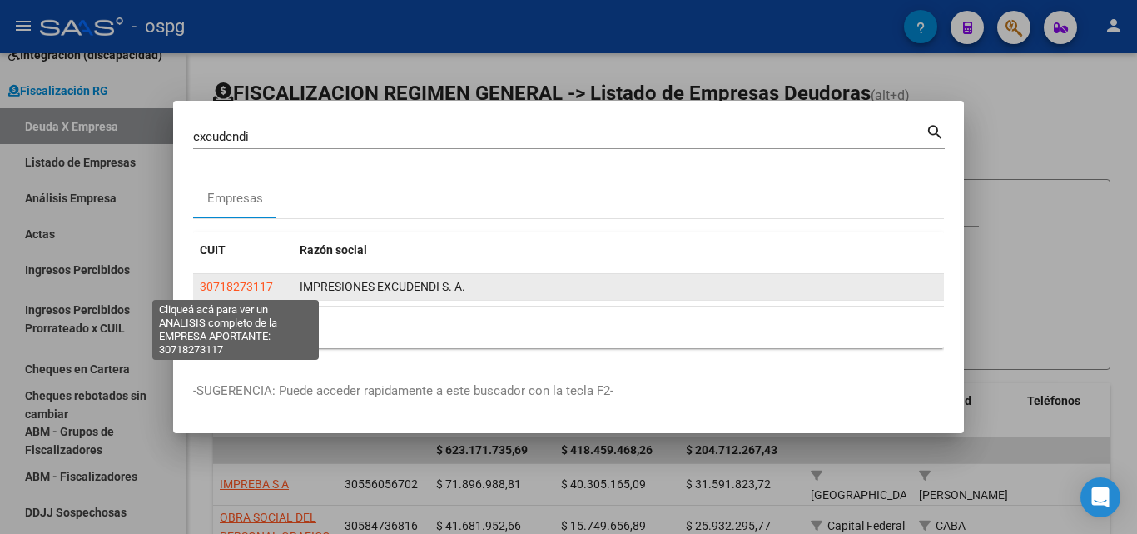
click at [243, 288] on span "30718273117" at bounding box center [236, 286] width 73 height 13
type textarea "30718273117"
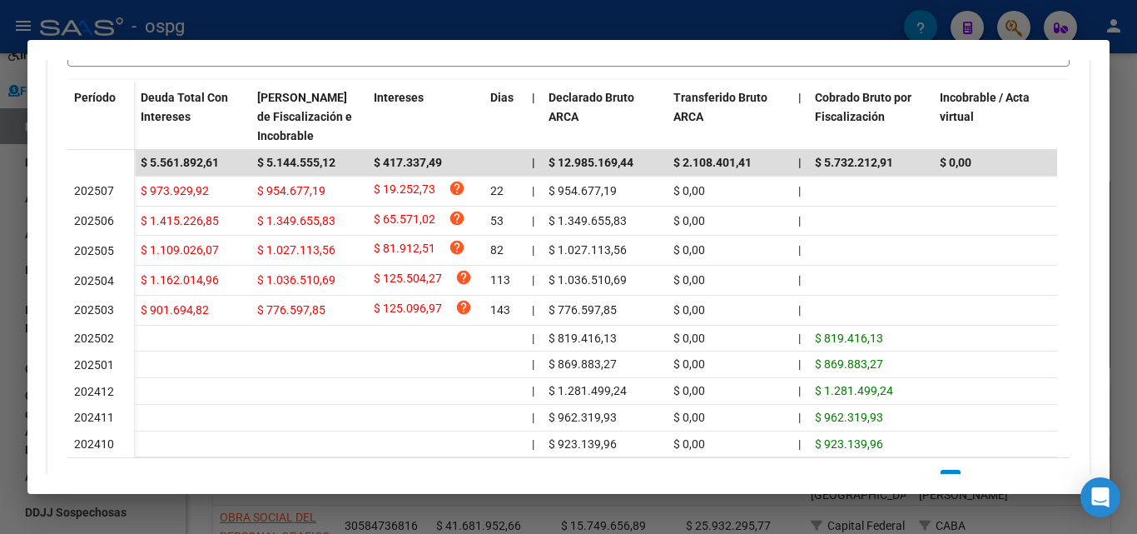
click at [1126, 172] on div at bounding box center [568, 267] width 1137 height 534
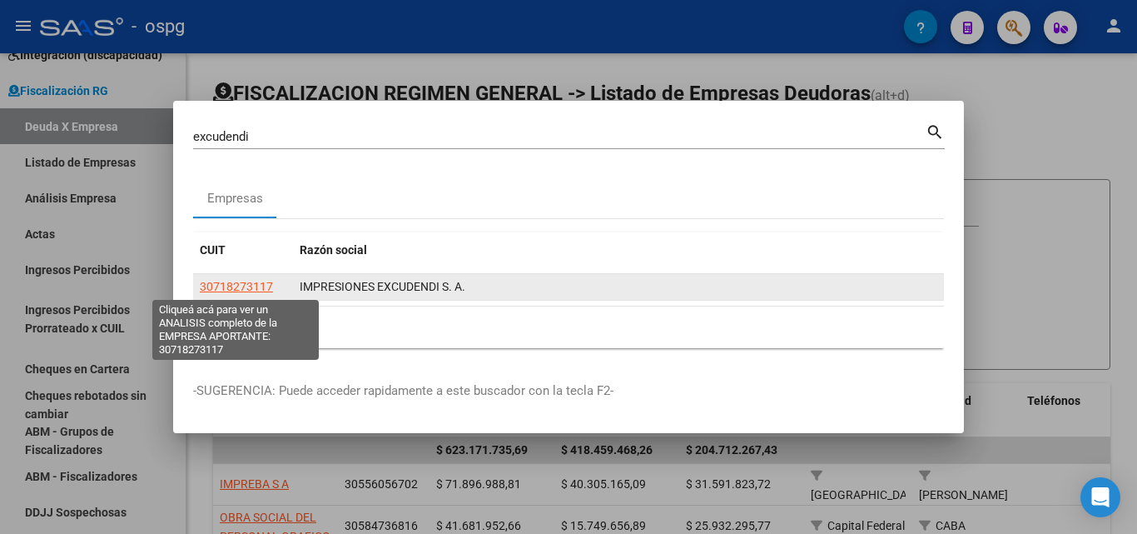
click at [266, 284] on span "30718273117" at bounding box center [236, 286] width 73 height 13
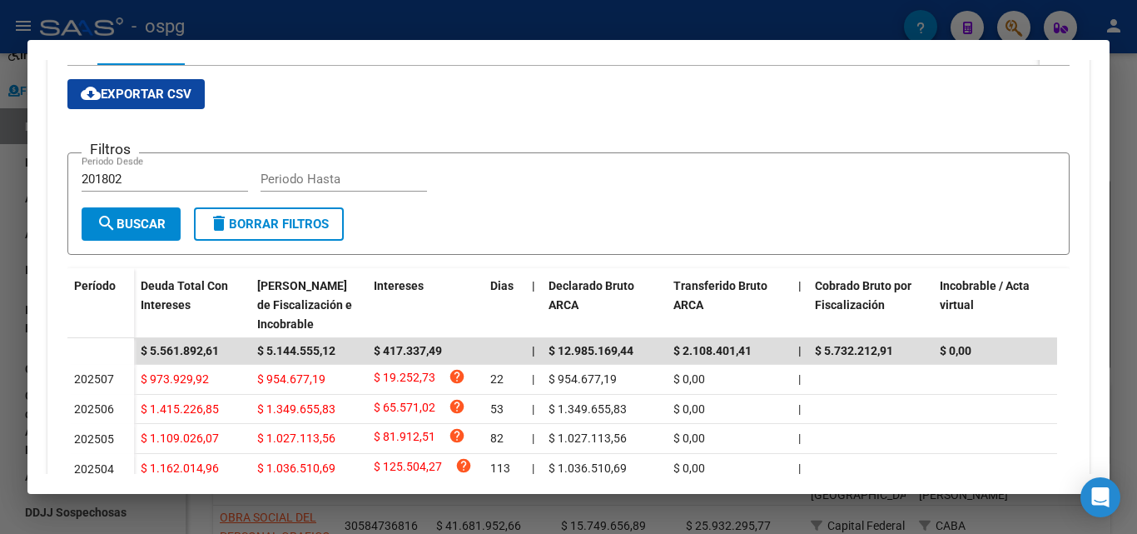
scroll to position [250, 0]
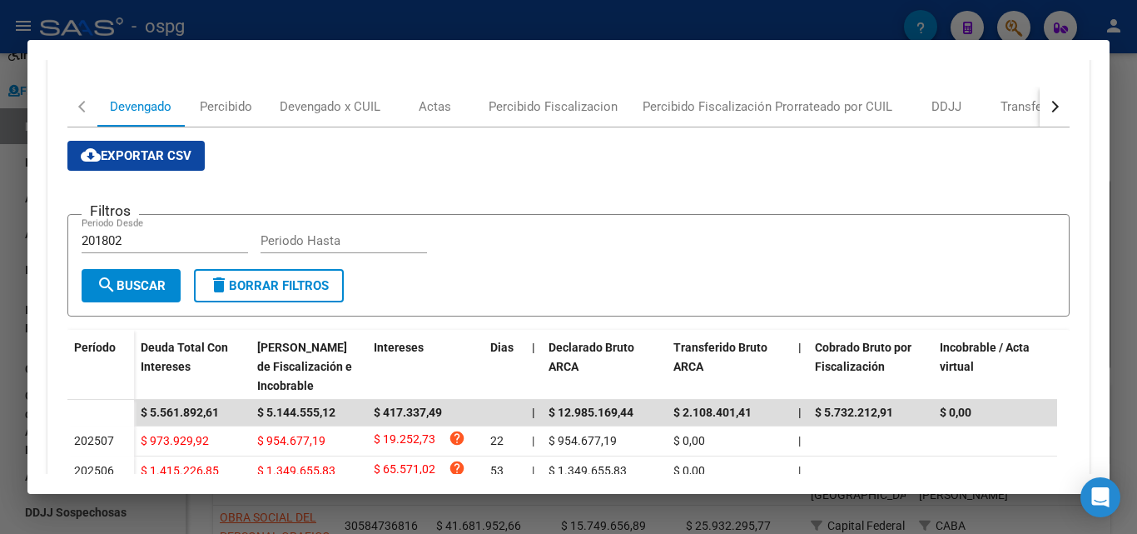
click at [0, 301] on div at bounding box center [568, 267] width 1137 height 534
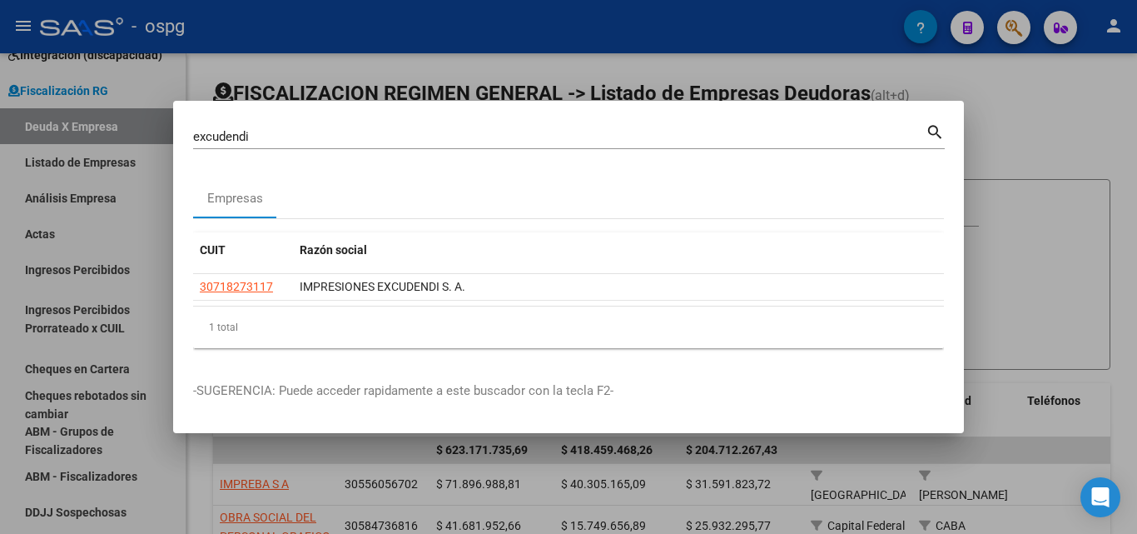
click at [1059, 251] on div at bounding box center [568, 267] width 1137 height 534
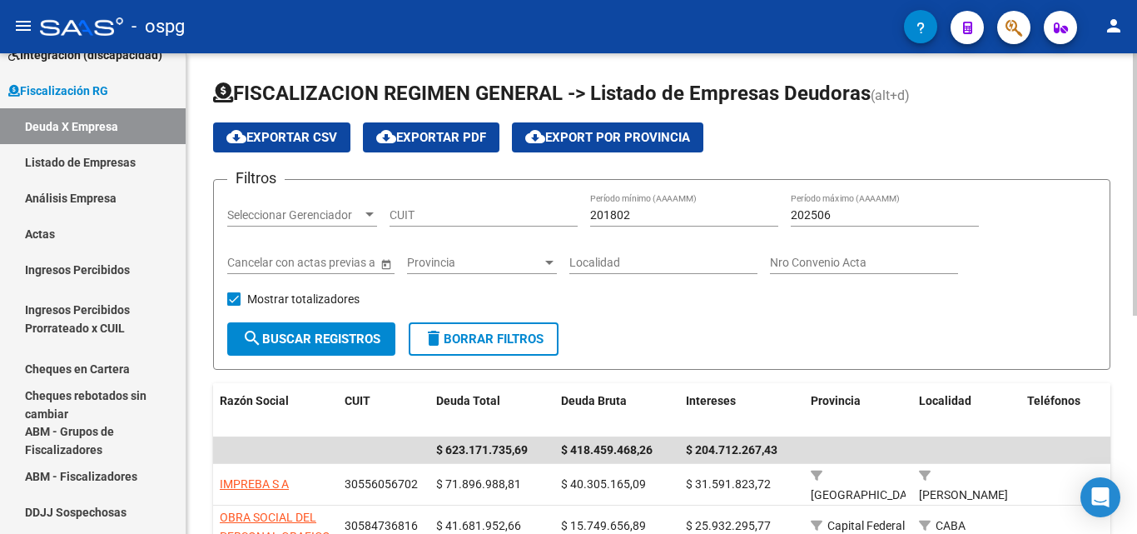
click at [849, 214] on input "202506" at bounding box center [885, 215] width 188 height 14
type input "202508"
click at [323, 334] on span "search Buscar Registros" at bounding box center [311, 338] width 138 height 15
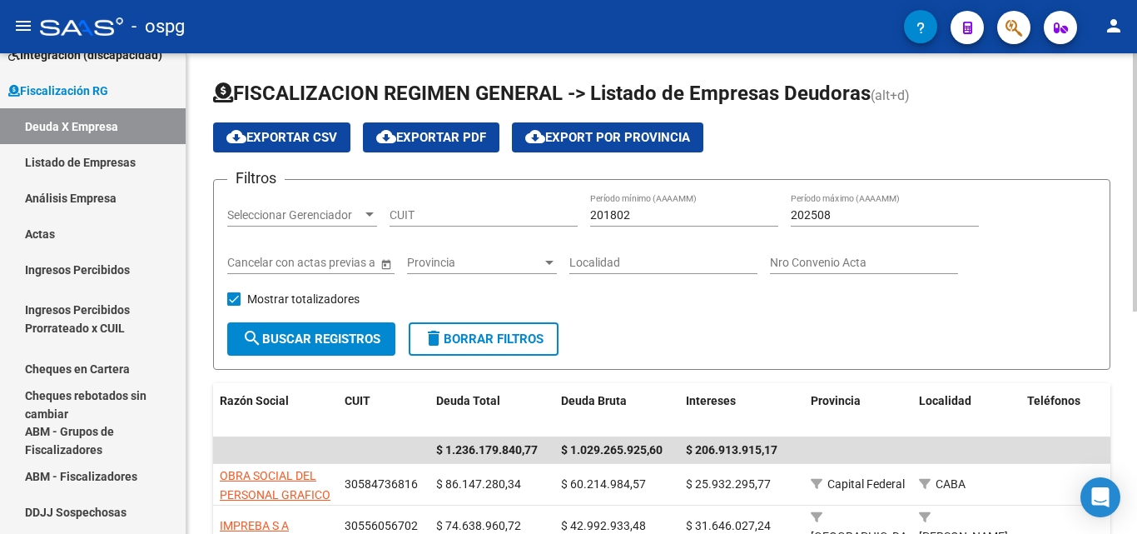
click at [440, 215] on input "CUIT" at bounding box center [484, 215] width 188 height 14
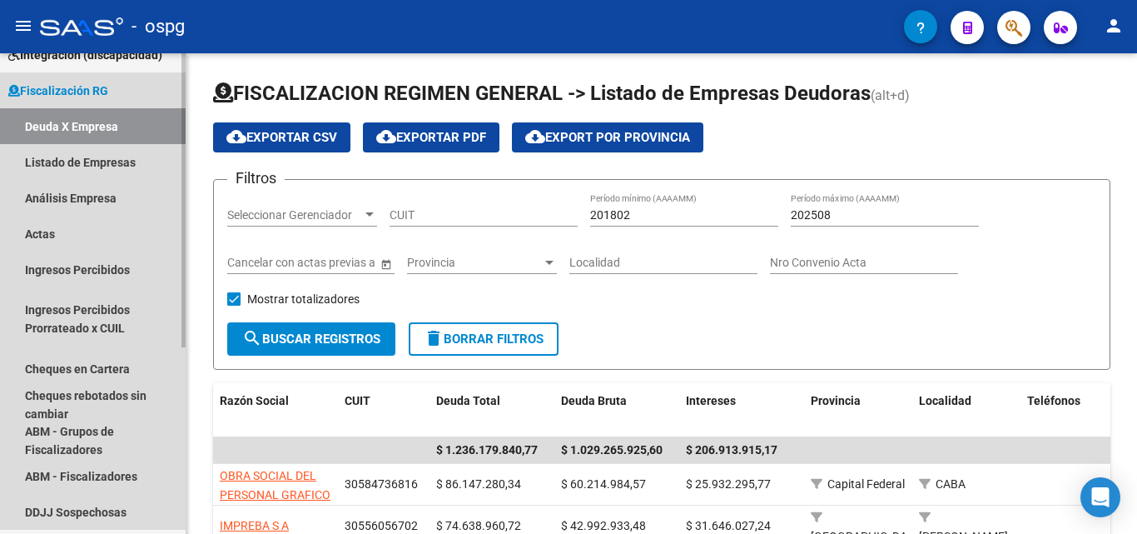
click at [78, 128] on link "Deuda X Empresa" at bounding box center [93, 126] width 186 height 36
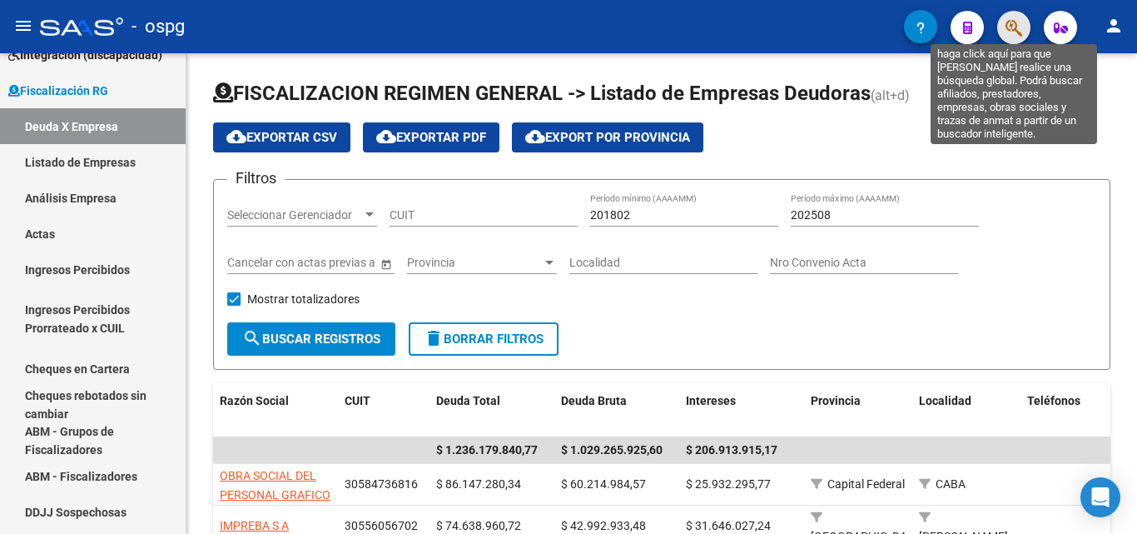
click at [1007, 32] on icon "button" at bounding box center [1014, 27] width 17 height 19
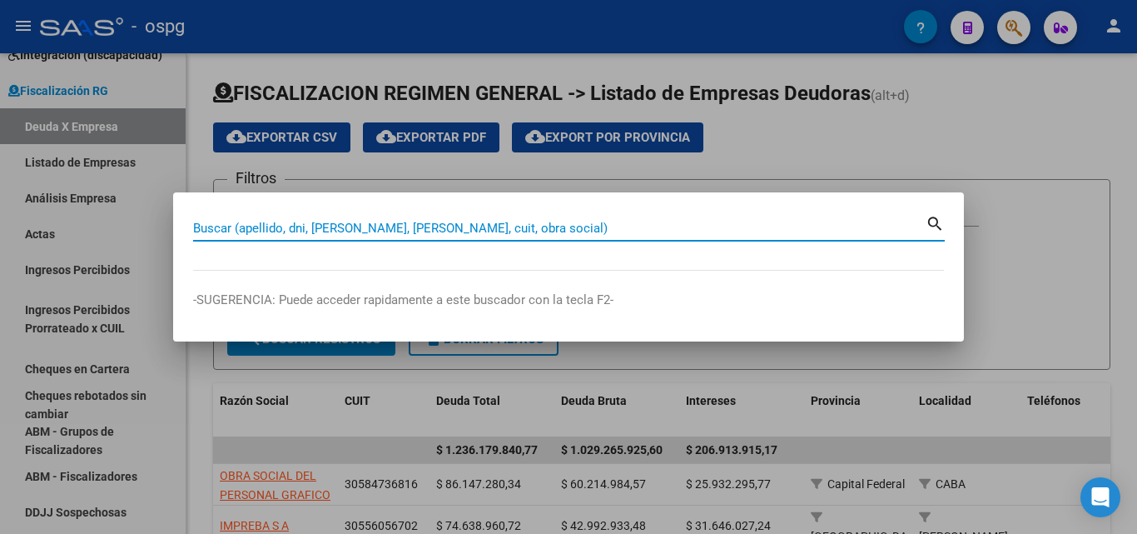
click at [339, 225] on input "Buscar (apellido, dni, [PERSON_NAME], [PERSON_NAME], cuit, obra social)" at bounding box center [559, 228] width 733 height 15
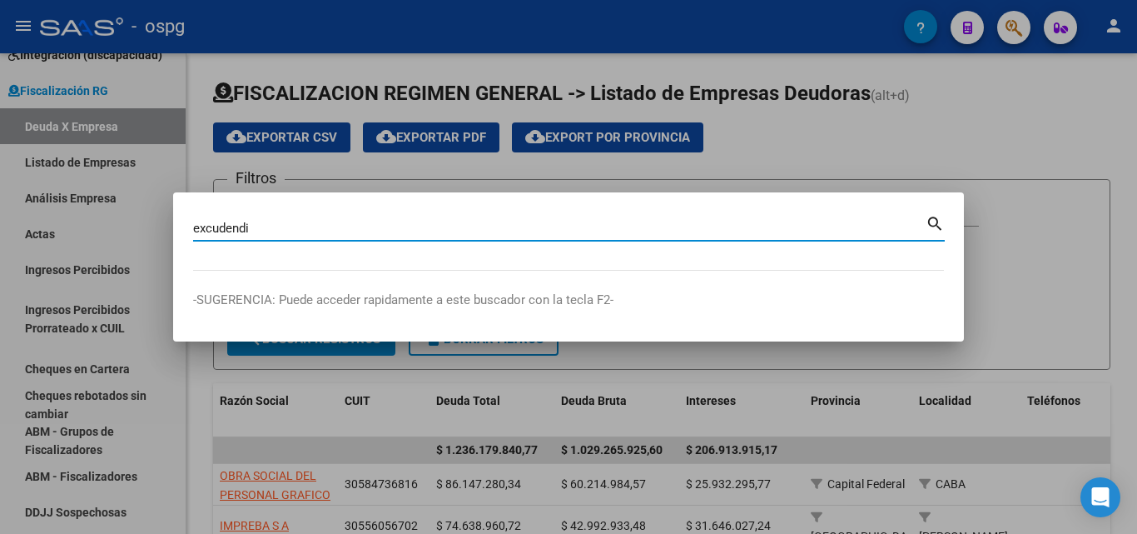
type input "excudendi"
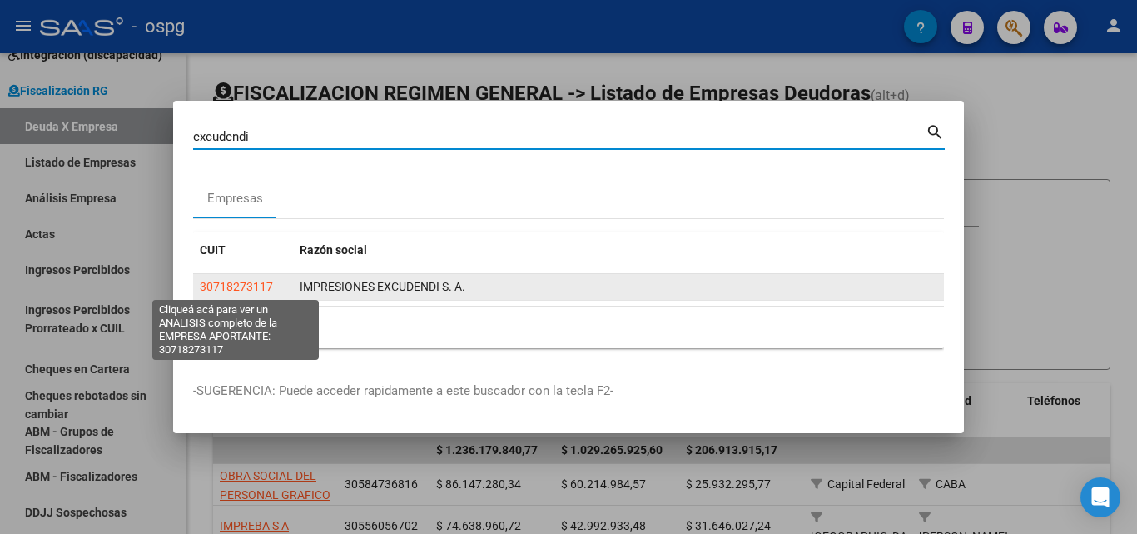
click at [251, 286] on span "30718273117" at bounding box center [236, 286] width 73 height 13
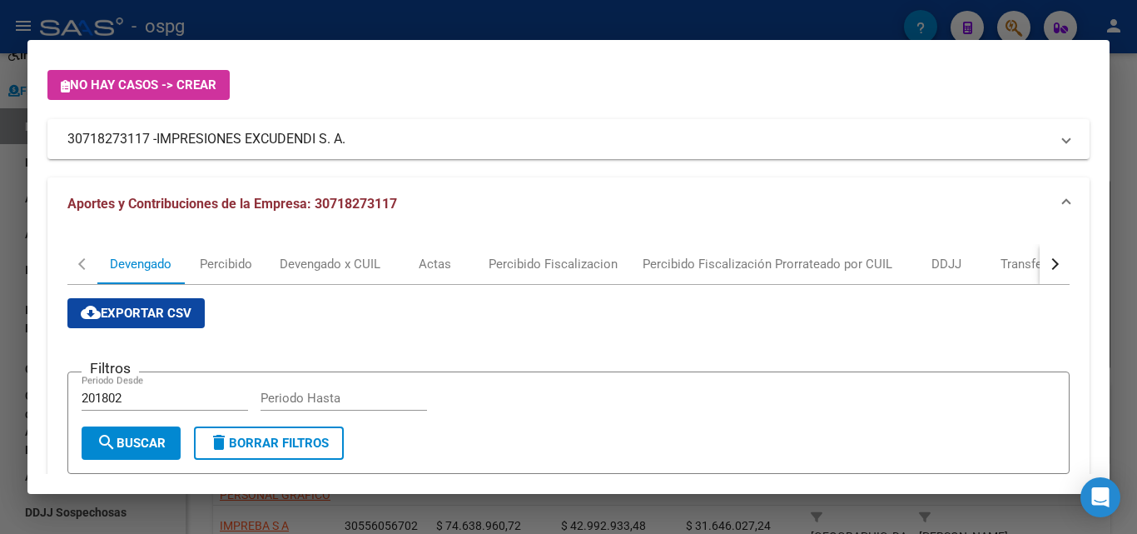
scroll to position [83, 0]
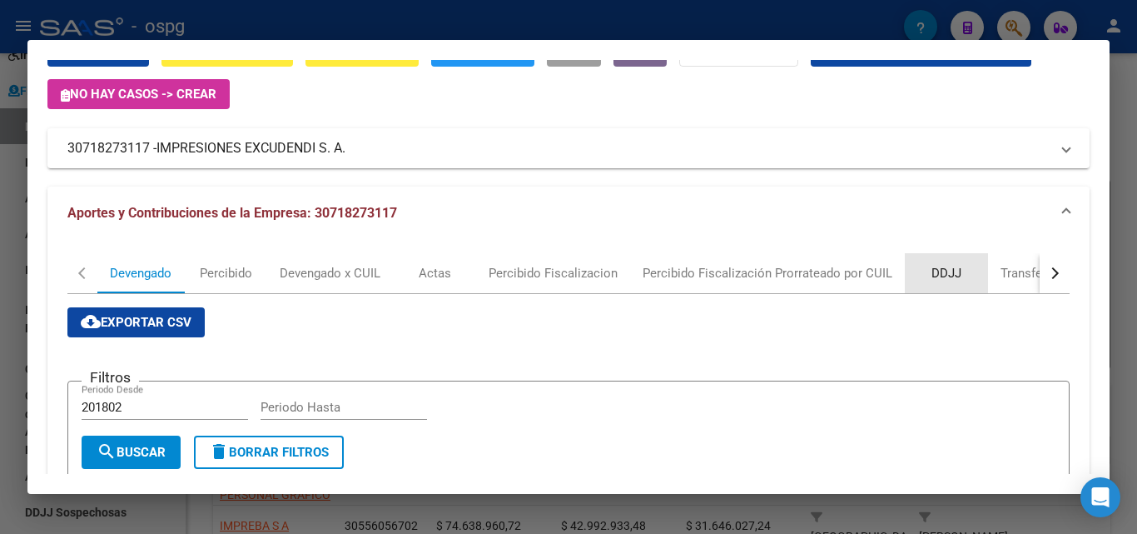
click at [953, 276] on div "DDJJ" at bounding box center [947, 273] width 30 height 18
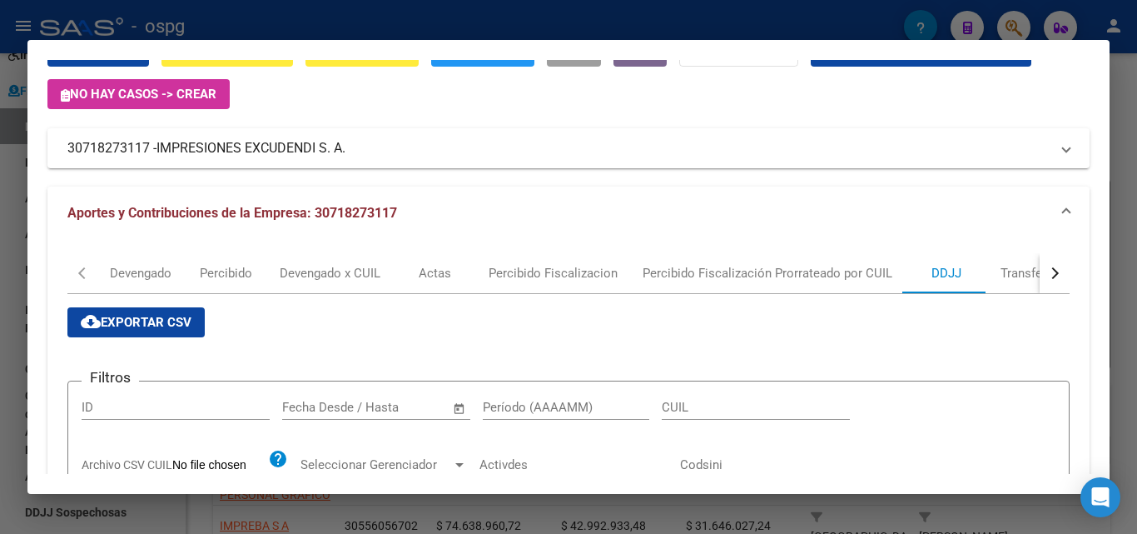
click at [575, 402] on input "Período (AAAAMM)" at bounding box center [566, 407] width 167 height 15
type input "202508"
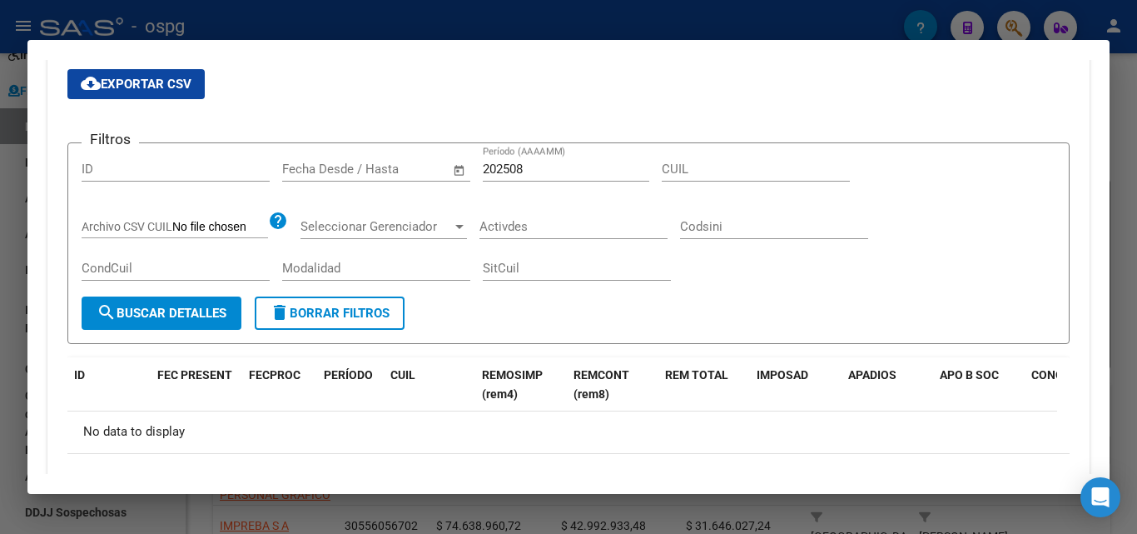
scroll to position [222, 0]
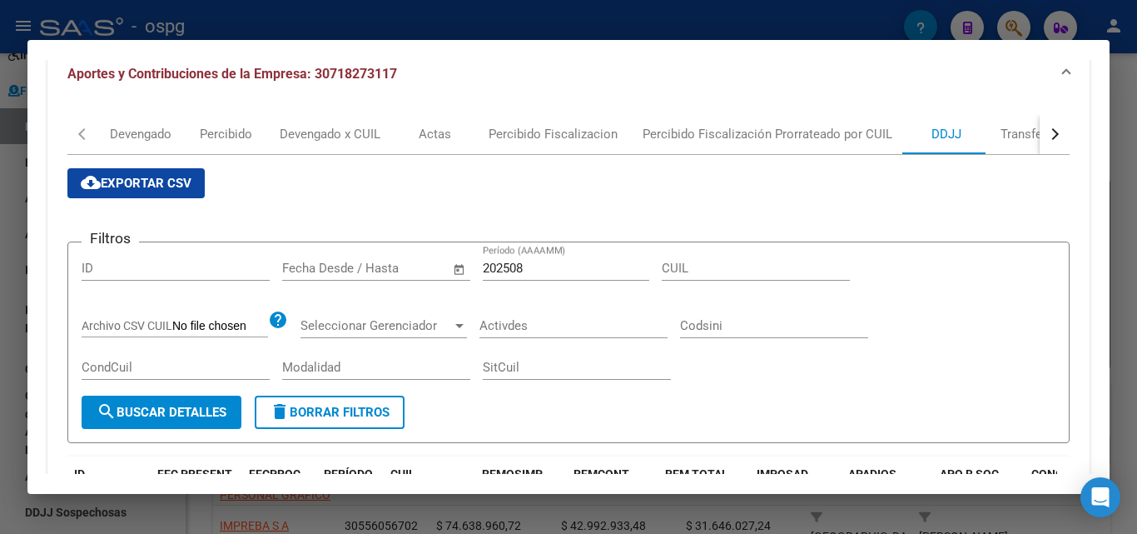
click at [1126, 156] on div at bounding box center [568, 267] width 1137 height 534
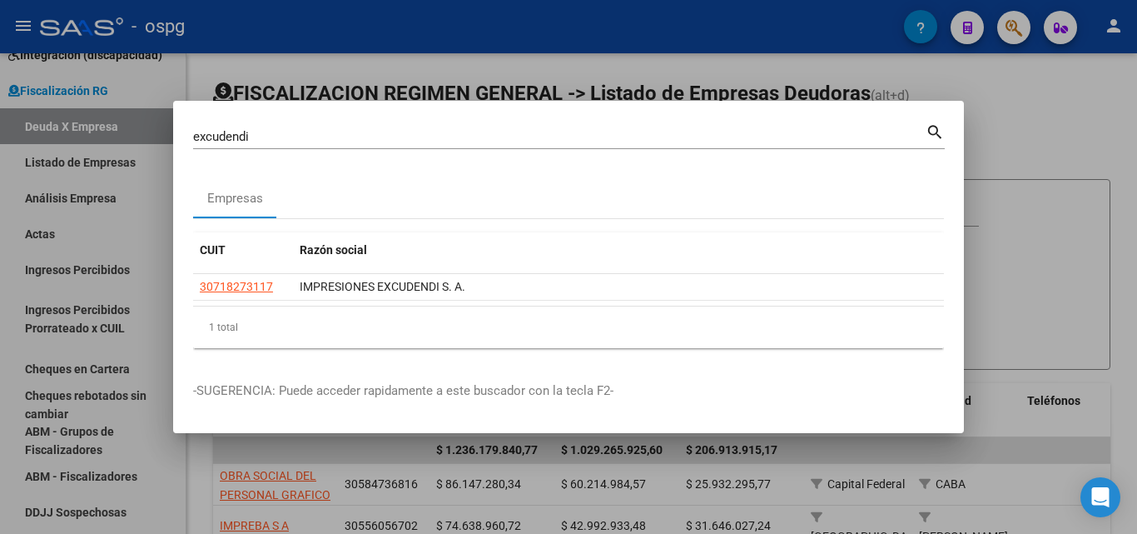
click at [1126, 156] on div at bounding box center [568, 267] width 1137 height 534
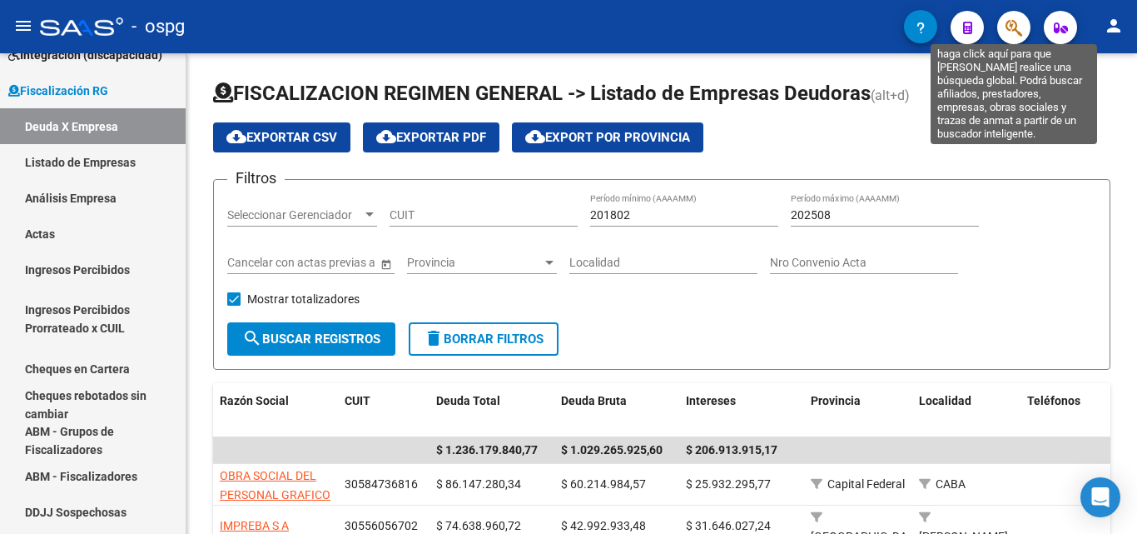
click at [1007, 30] on icon "button" at bounding box center [1014, 27] width 17 height 19
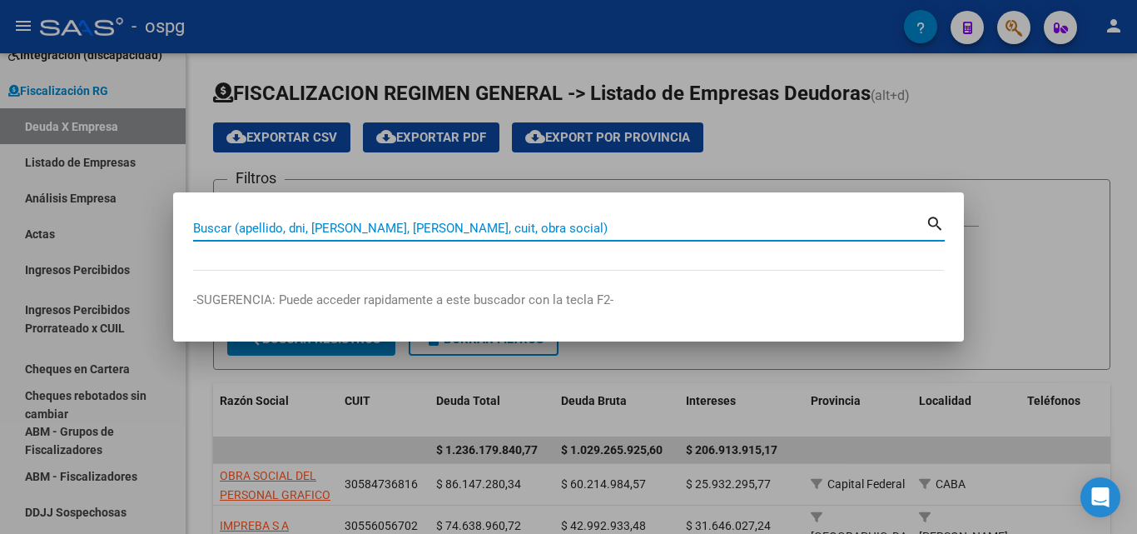
click at [450, 227] on input "Buscar (apellido, dni, [PERSON_NAME], [PERSON_NAME], cuit, obra social)" at bounding box center [559, 228] width 733 height 15
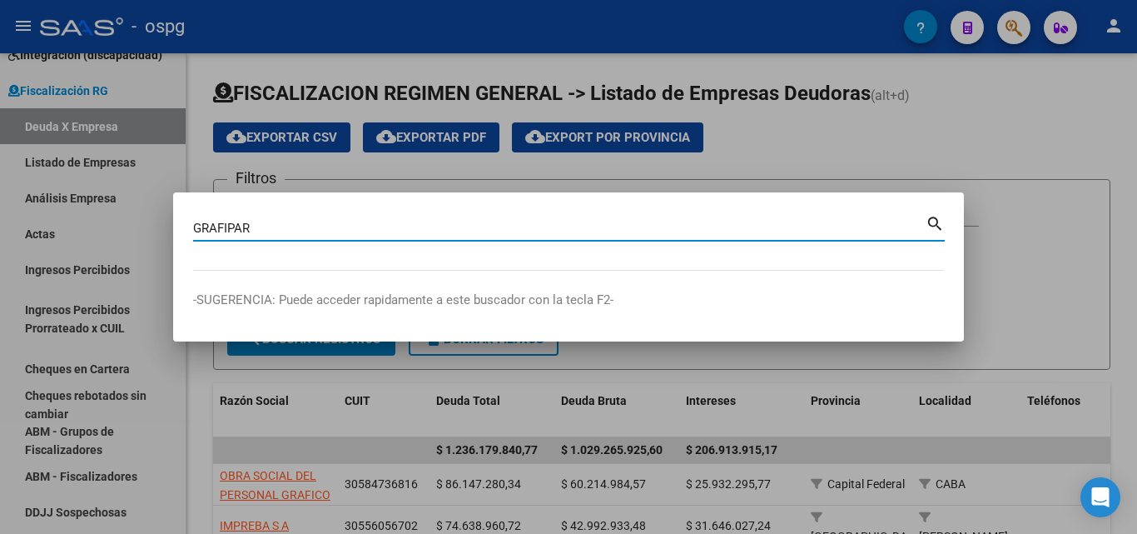
type input "GRAFIPAR"
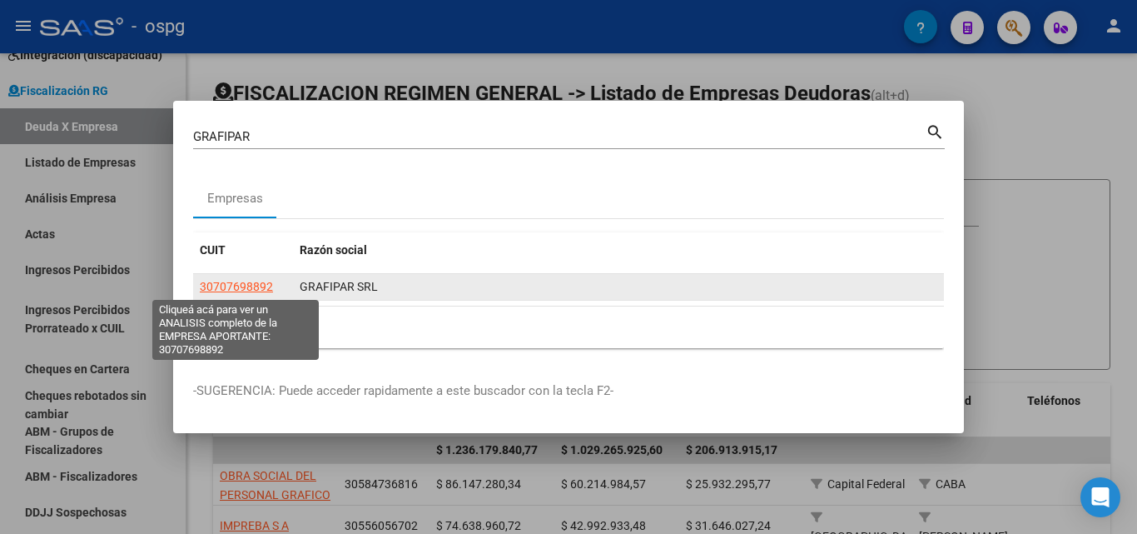
click at [216, 289] on span "30707698892" at bounding box center [236, 286] width 73 height 13
type textarea "30707698892"
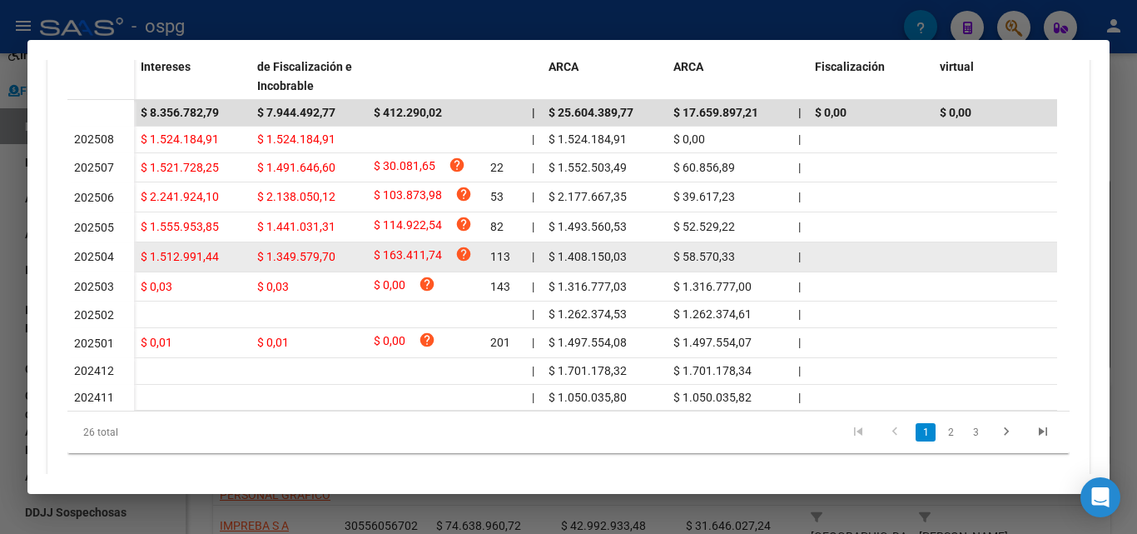
scroll to position [592, 0]
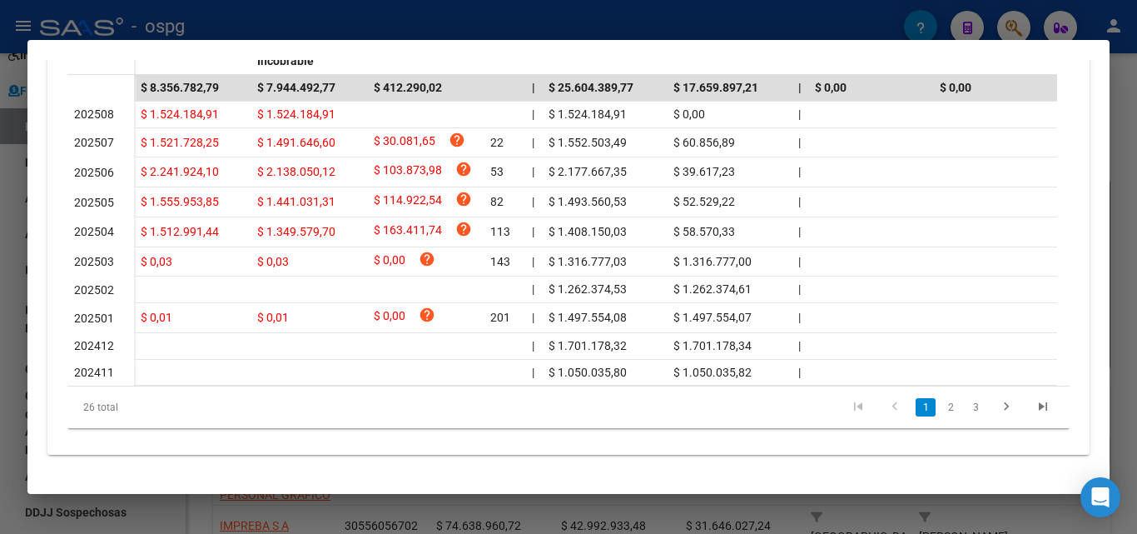
click at [1137, 140] on div at bounding box center [568, 267] width 1137 height 534
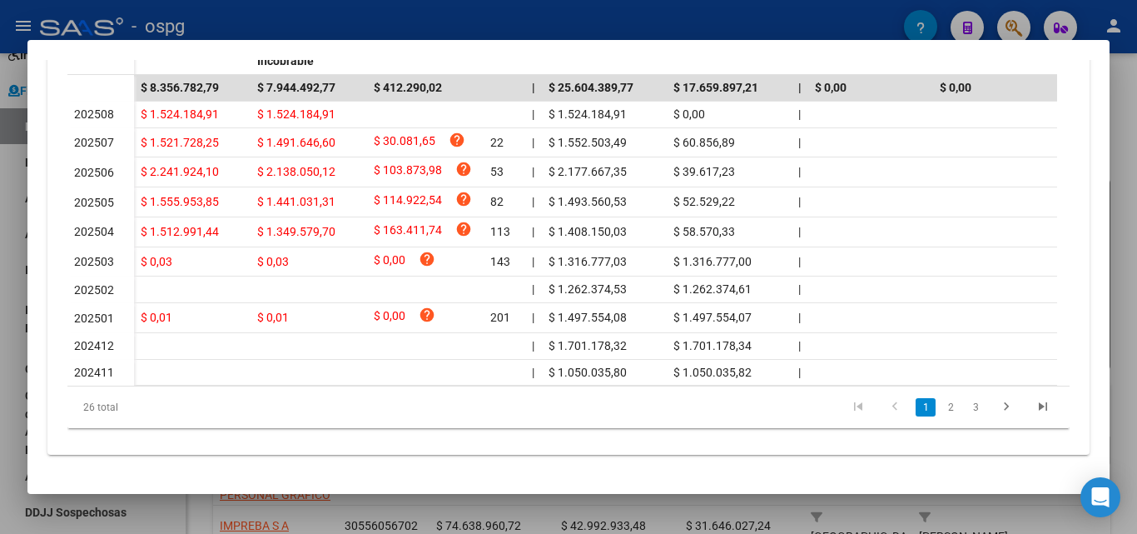
click at [1137, 140] on div at bounding box center [568, 267] width 1137 height 534
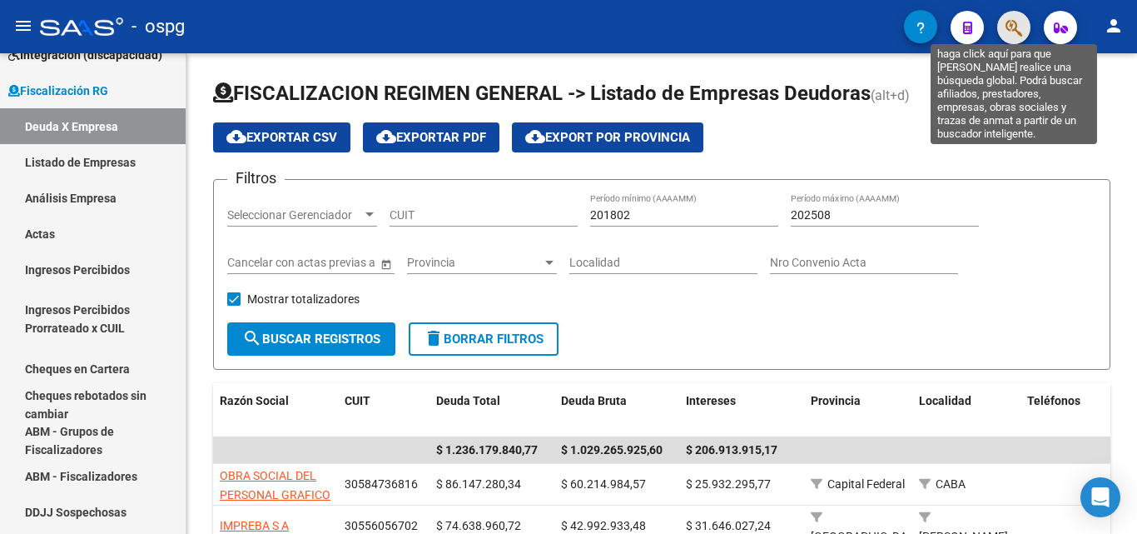
click at [1021, 19] on icon "button" at bounding box center [1014, 27] width 17 height 19
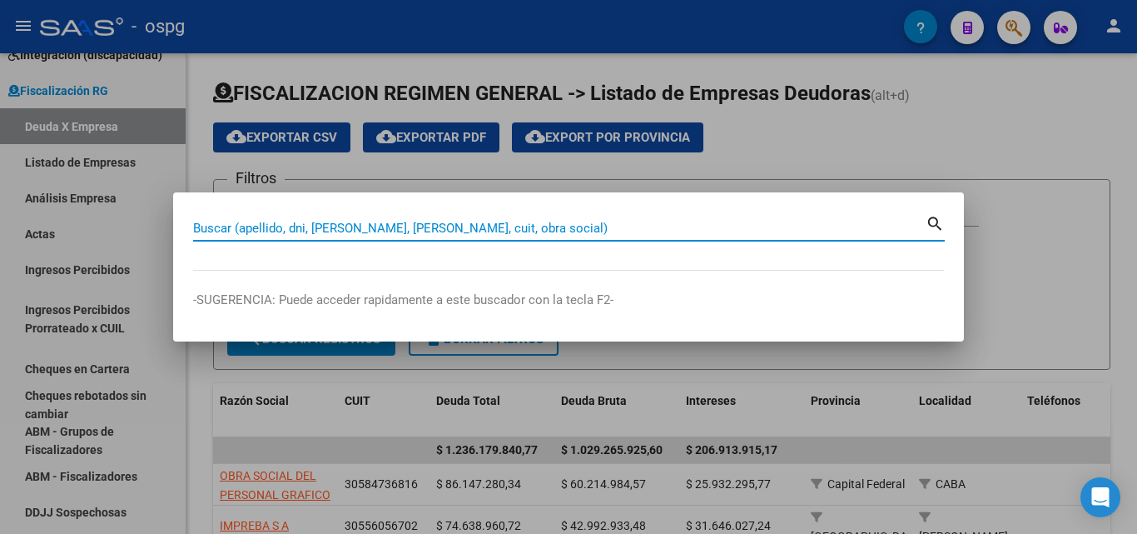
click at [251, 233] on input "Buscar (apellido, dni, [PERSON_NAME], [PERSON_NAME], cuit, obra social)" at bounding box center [559, 228] width 733 height 15
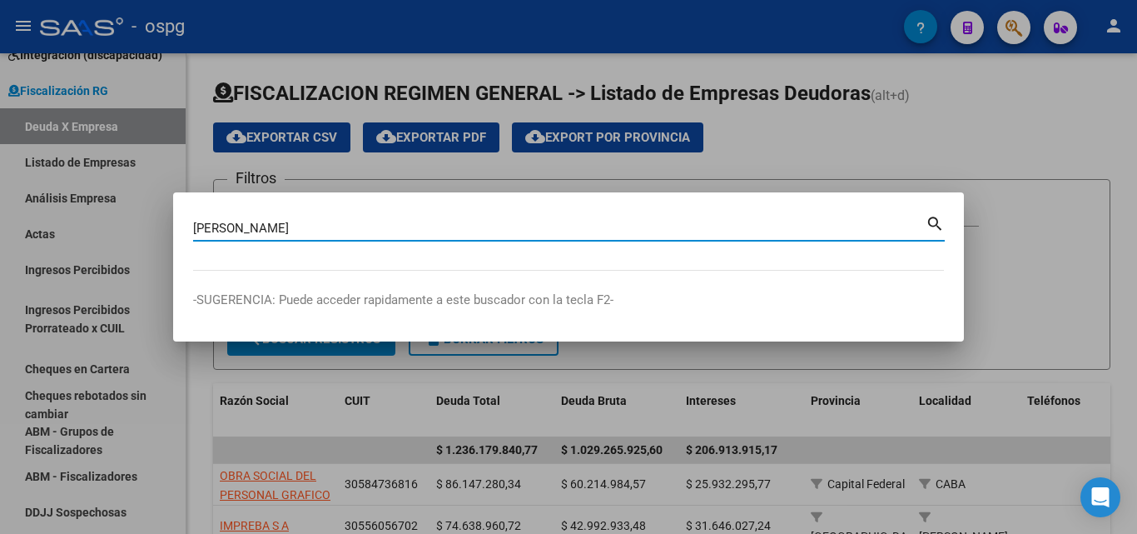
type input "[PERSON_NAME]"
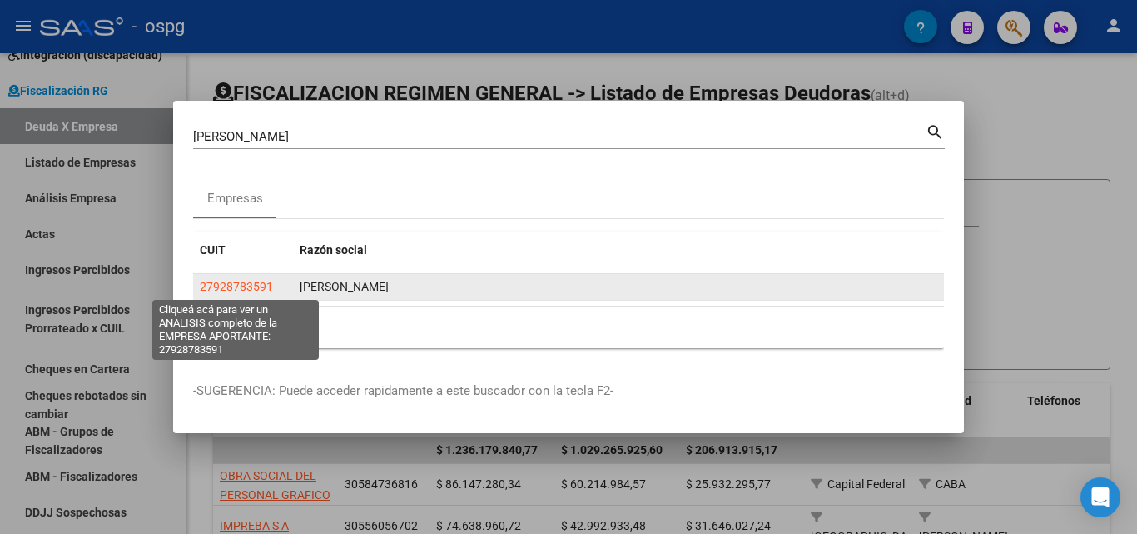
click at [241, 288] on span "27928783591" at bounding box center [236, 286] width 73 height 13
type textarea "27928783591"
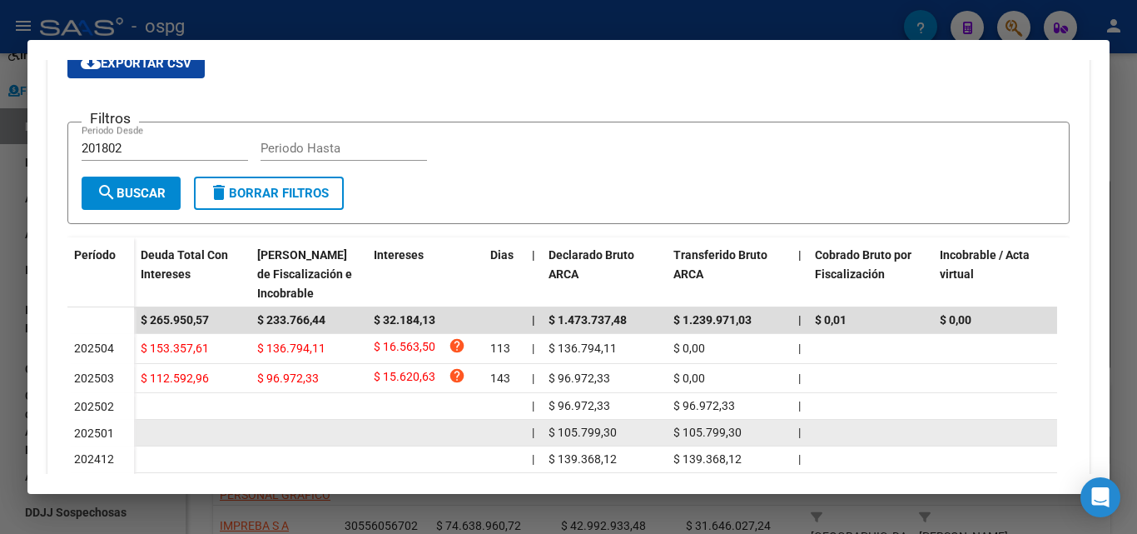
scroll to position [500, 0]
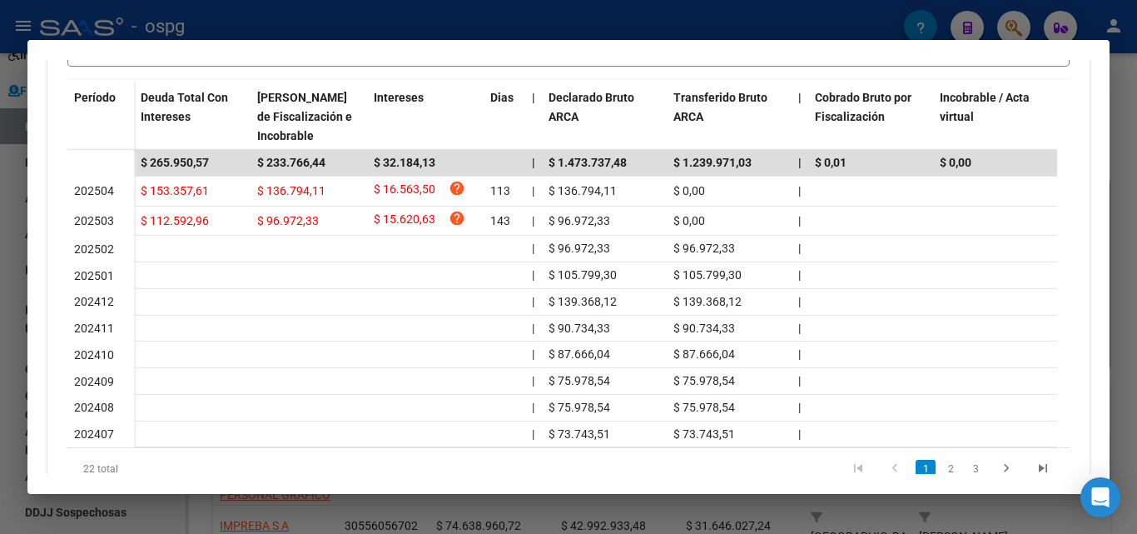
click at [0, 238] on div at bounding box center [568, 267] width 1137 height 534
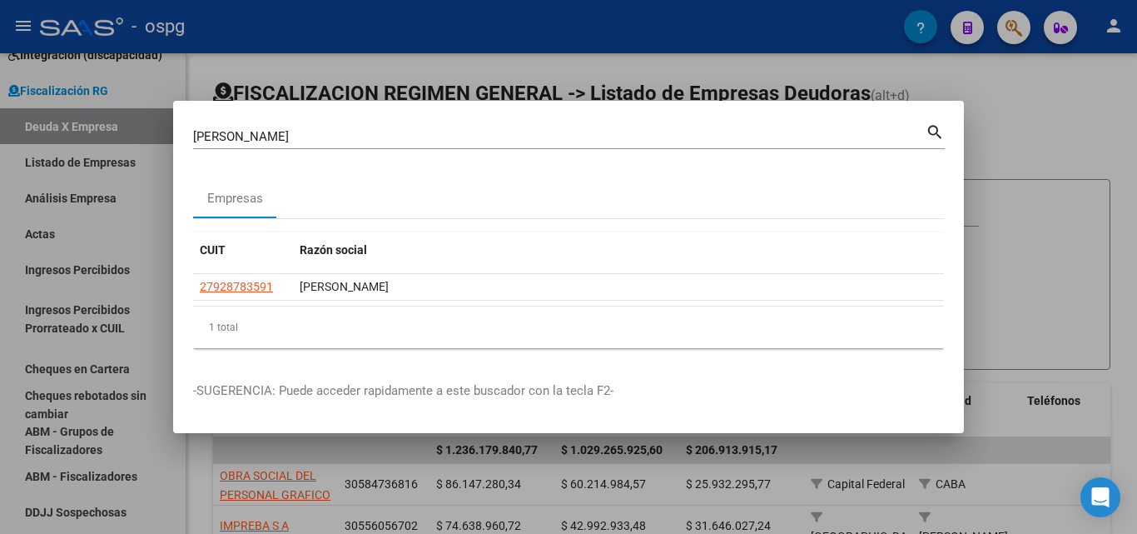
click at [0, 238] on div at bounding box center [568, 267] width 1137 height 534
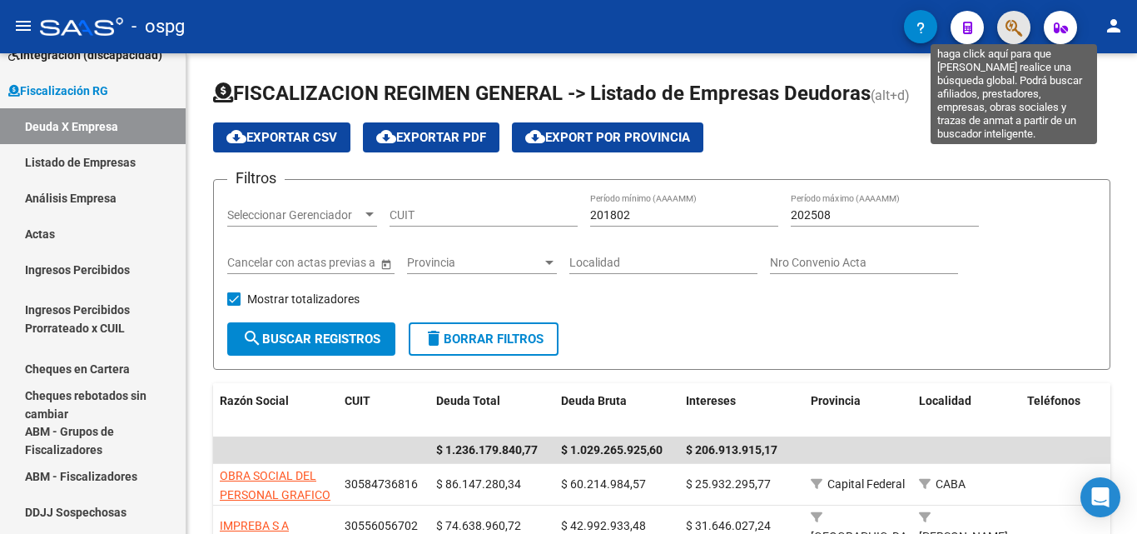
click at [1004, 26] on button "button" at bounding box center [1013, 27] width 33 height 33
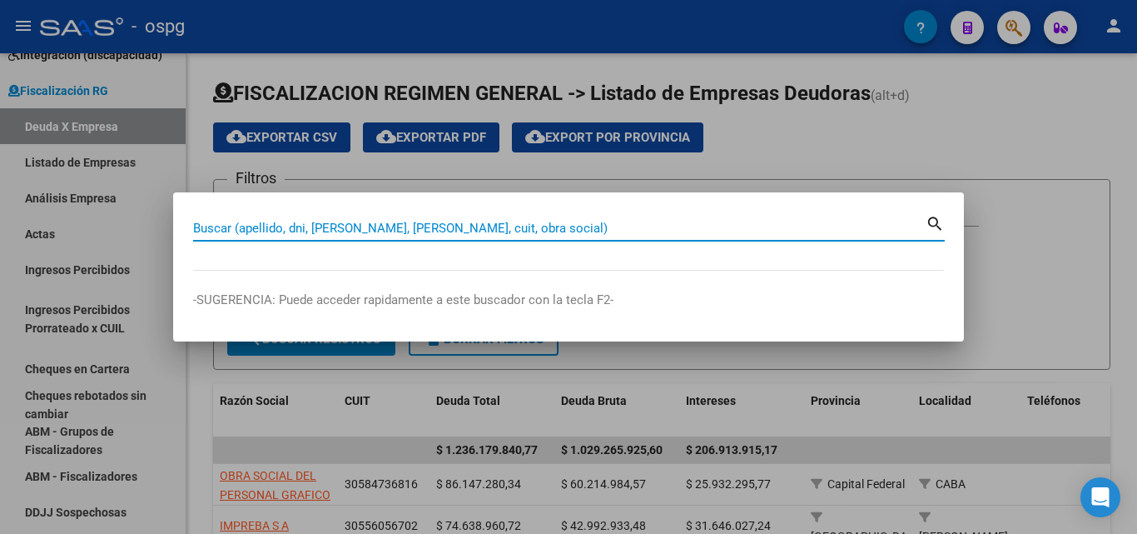
click at [322, 231] on input "Buscar (apellido, dni, [PERSON_NAME], [PERSON_NAME], cuit, obra social)" at bounding box center [559, 228] width 733 height 15
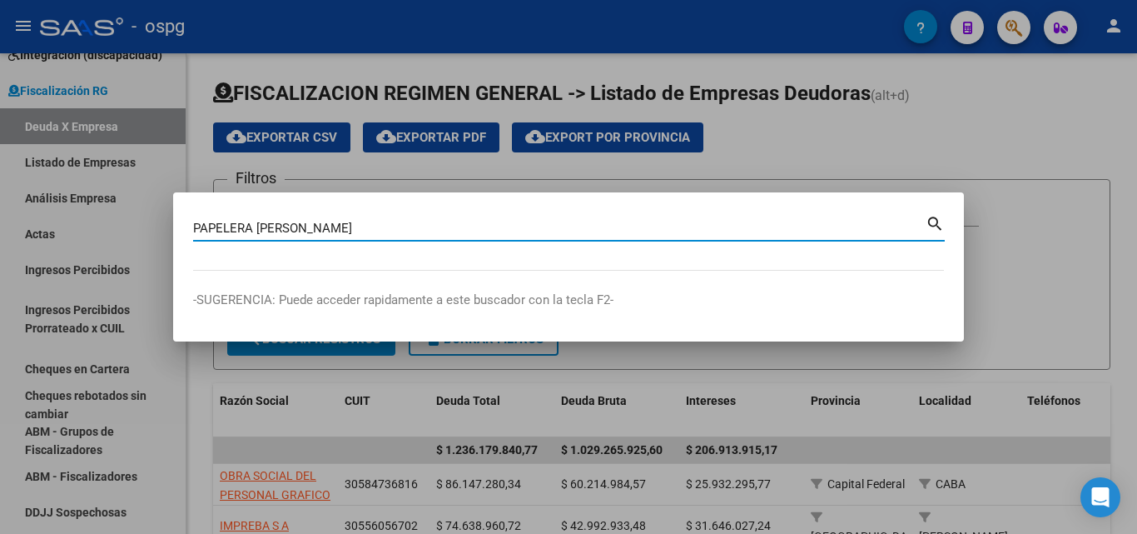
type input "PAPELERA [PERSON_NAME]"
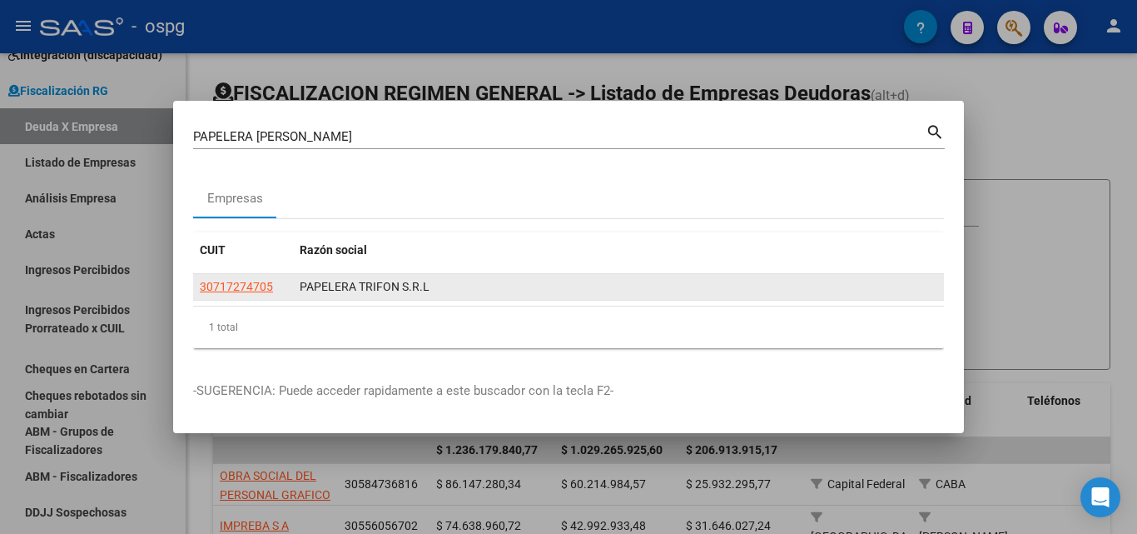
drag, startPoint x: 277, startPoint y: 286, endPoint x: 264, endPoint y: 285, distance: 13.3
click at [276, 286] on div "30717274705" at bounding box center [243, 286] width 87 height 19
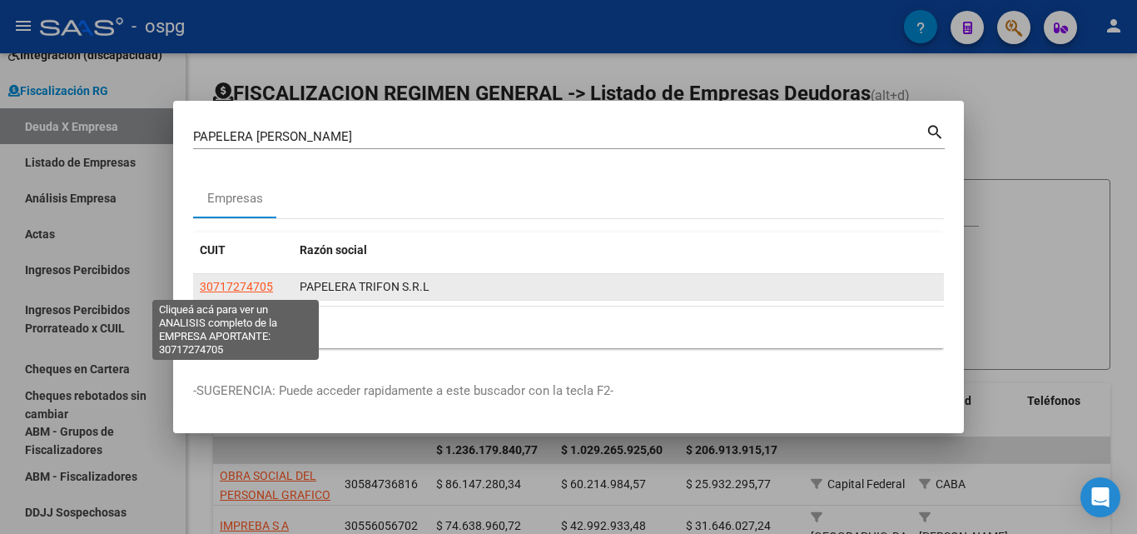
click at [264, 285] on span "30717274705" at bounding box center [236, 286] width 73 height 13
type textarea "30717274705"
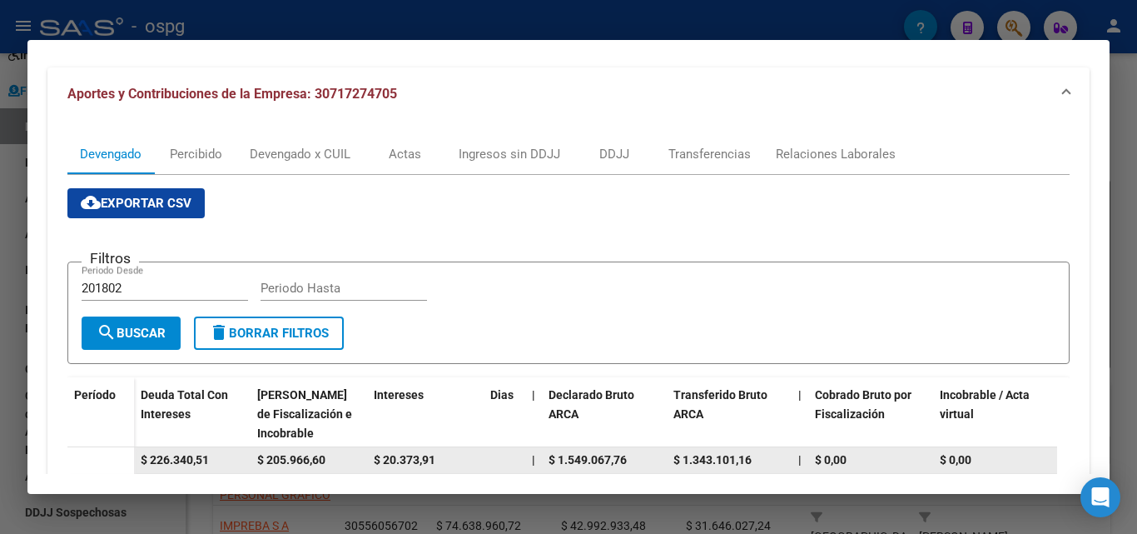
scroll to position [201, 0]
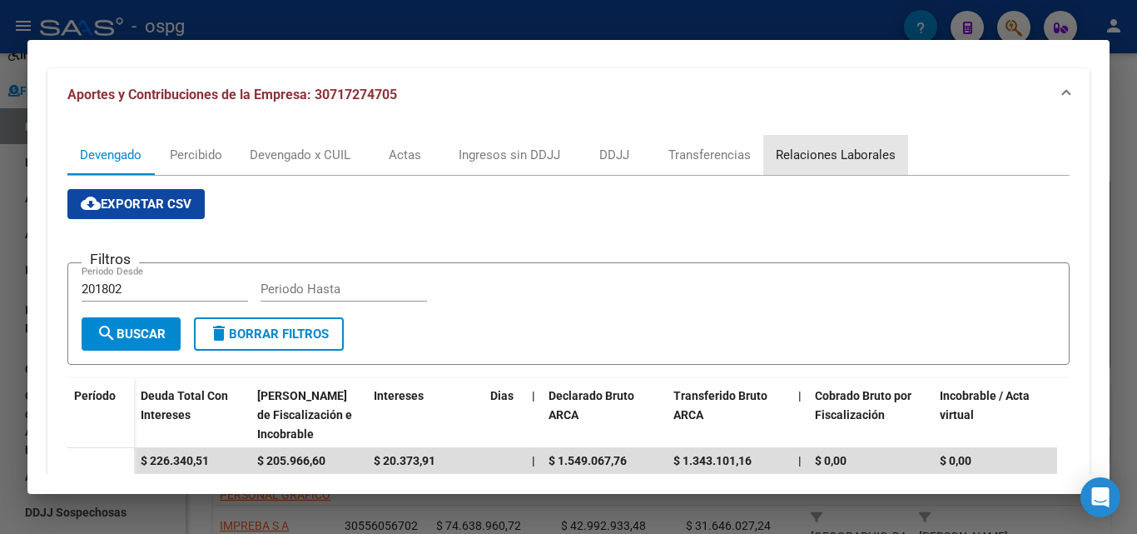
click at [863, 156] on div "Relaciones Laborales" at bounding box center [836, 155] width 120 height 18
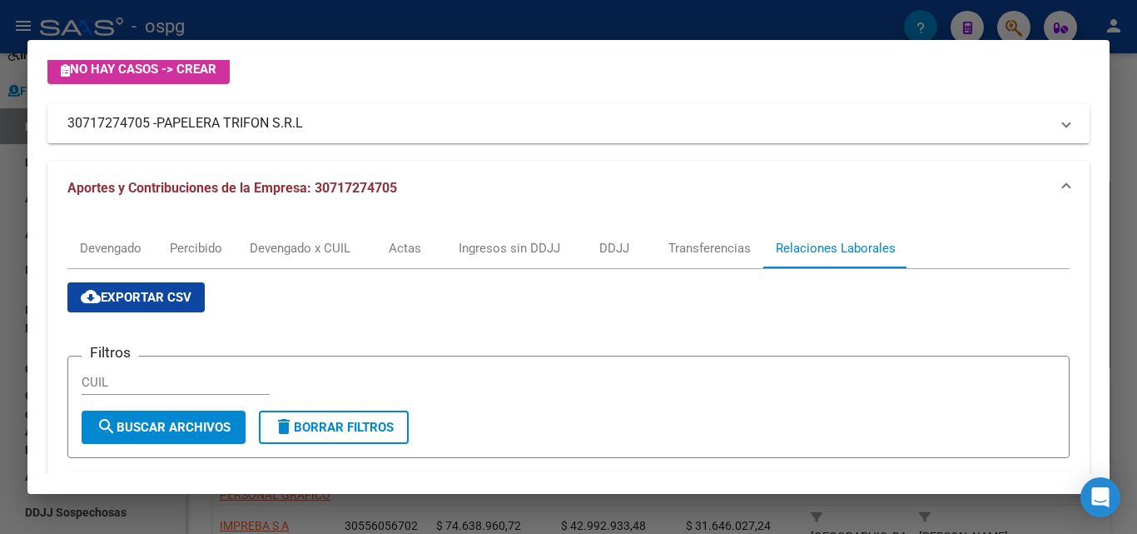
scroll to position [294, 0]
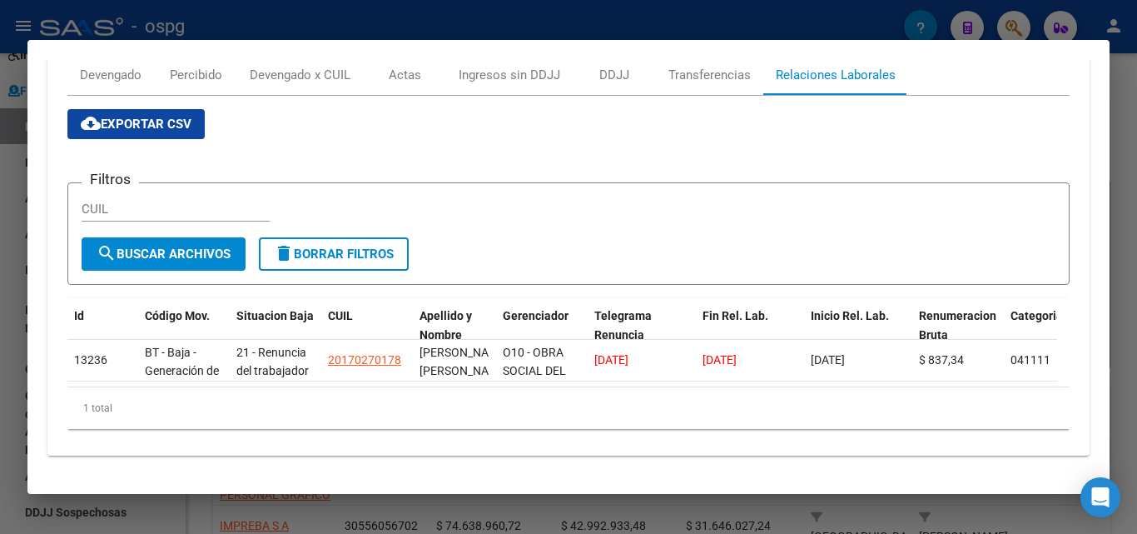
click at [0, 248] on div at bounding box center [568, 267] width 1137 height 534
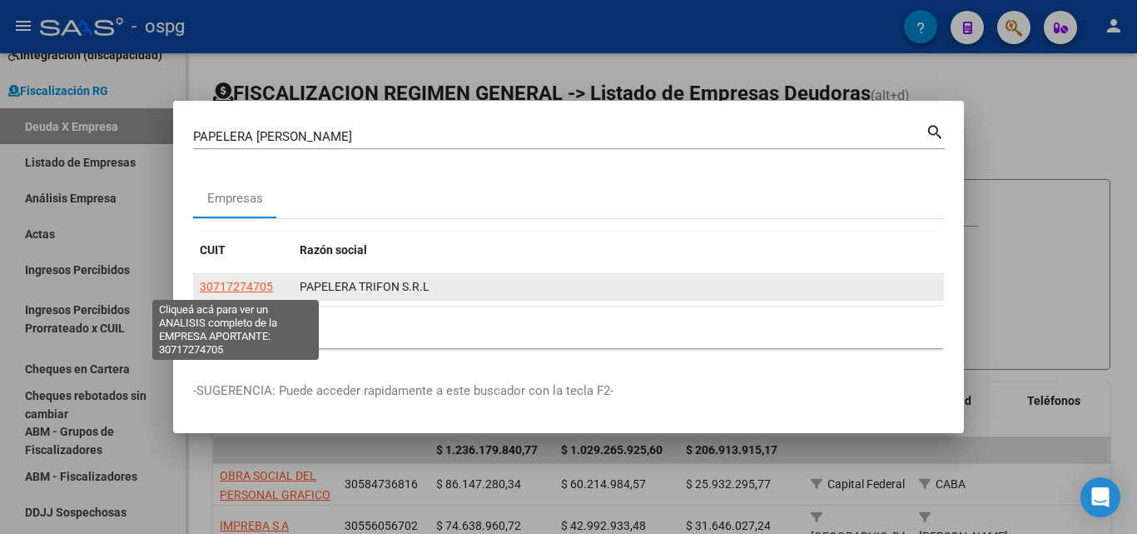
click at [214, 281] on span "30717274705" at bounding box center [236, 286] width 73 height 13
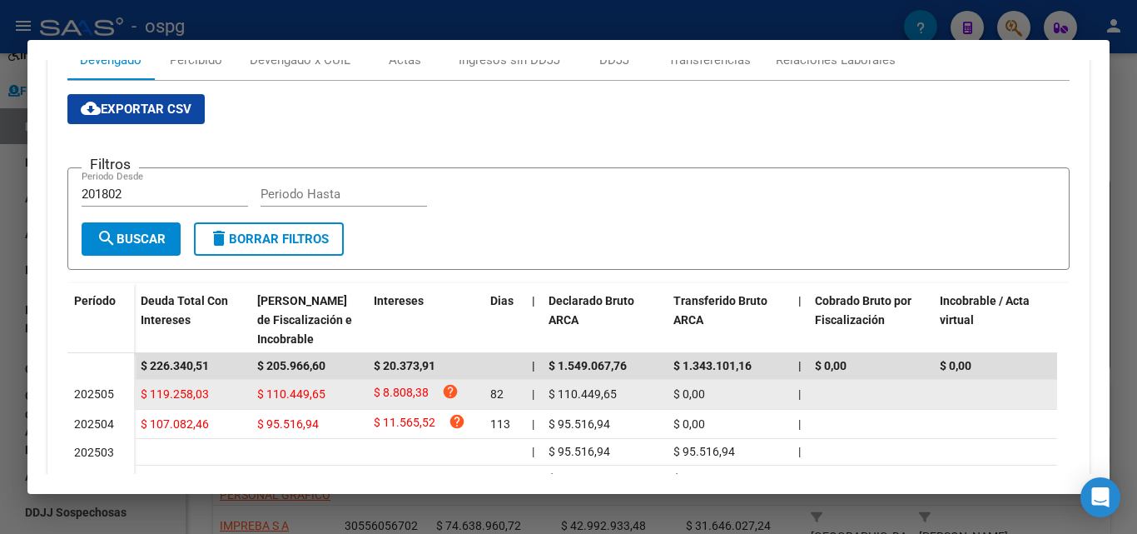
scroll to position [333, 0]
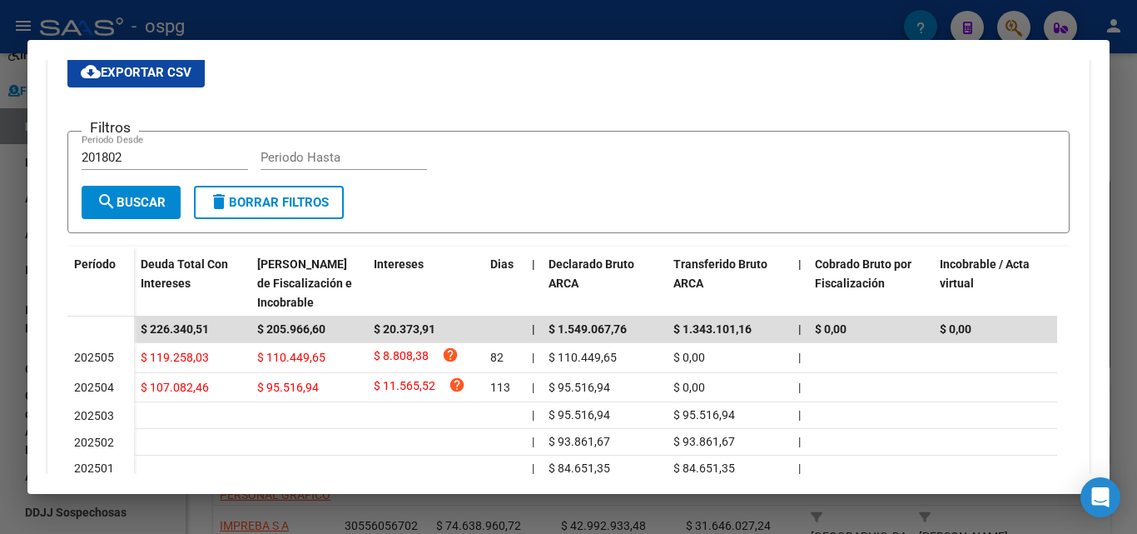
click at [1131, 253] on div at bounding box center [568, 267] width 1137 height 534
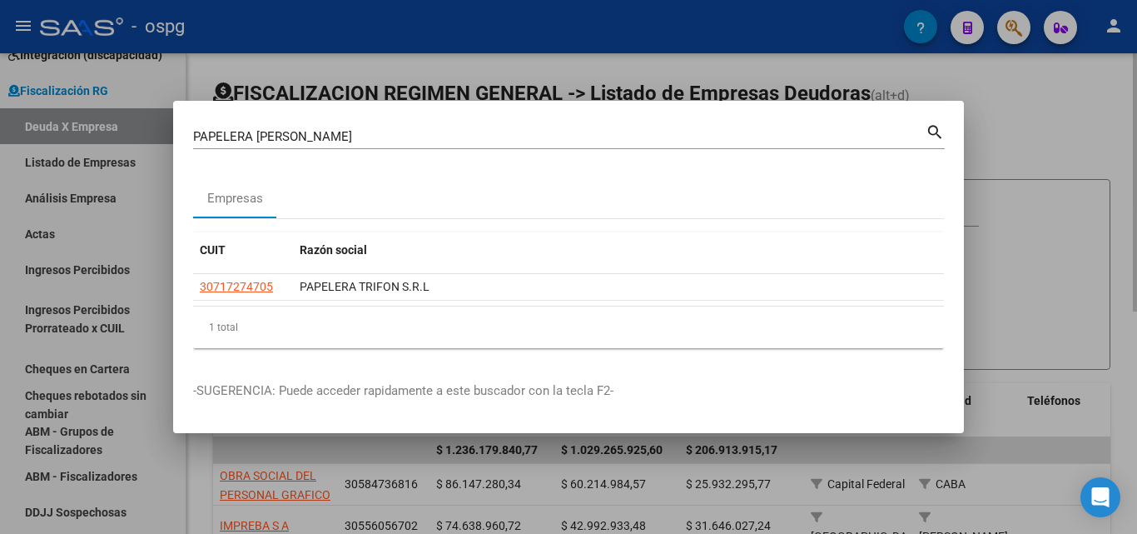
drag, startPoint x: 1022, startPoint y: 104, endPoint x: 1010, endPoint y: 90, distance: 18.3
click at [1020, 106] on div at bounding box center [568, 267] width 1137 height 534
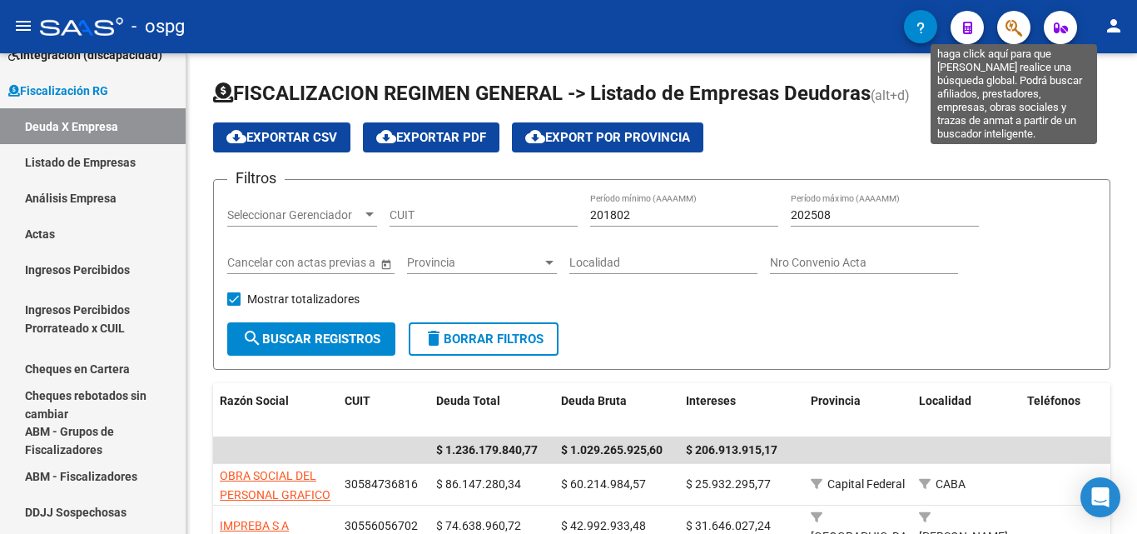
click at [1009, 32] on icon "button" at bounding box center [1014, 27] width 17 height 19
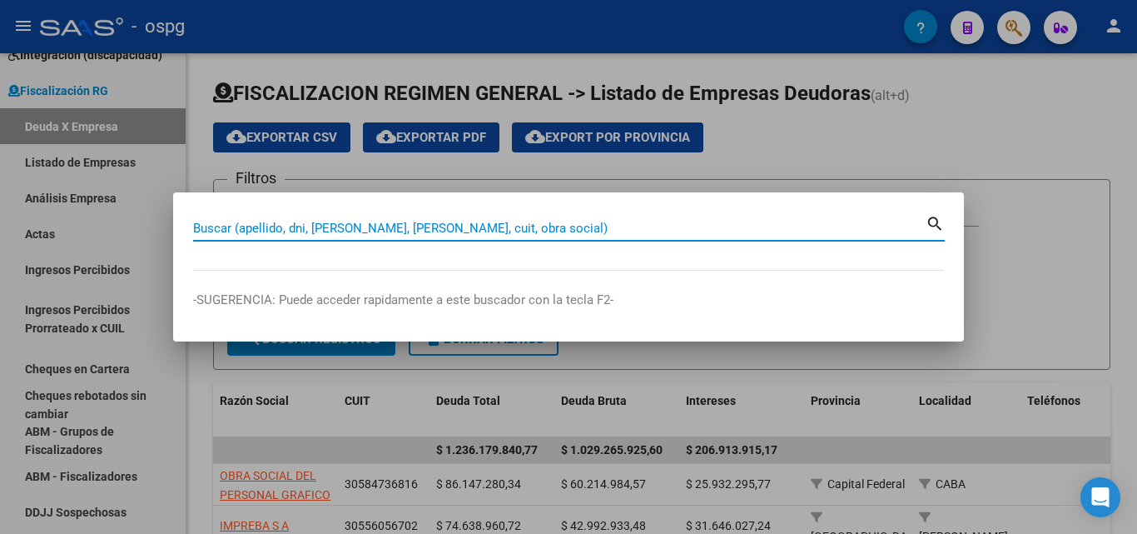
click at [414, 233] on input "Buscar (apellido, dni, [PERSON_NAME], [PERSON_NAME], cuit, obra social)" at bounding box center [559, 228] width 733 height 15
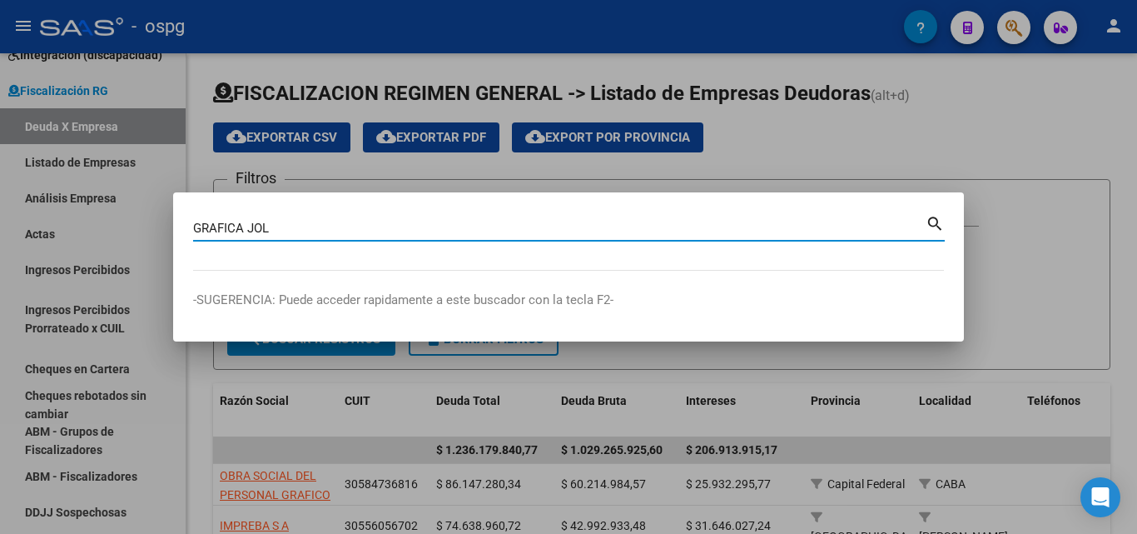
type input "GRAFICA JOL"
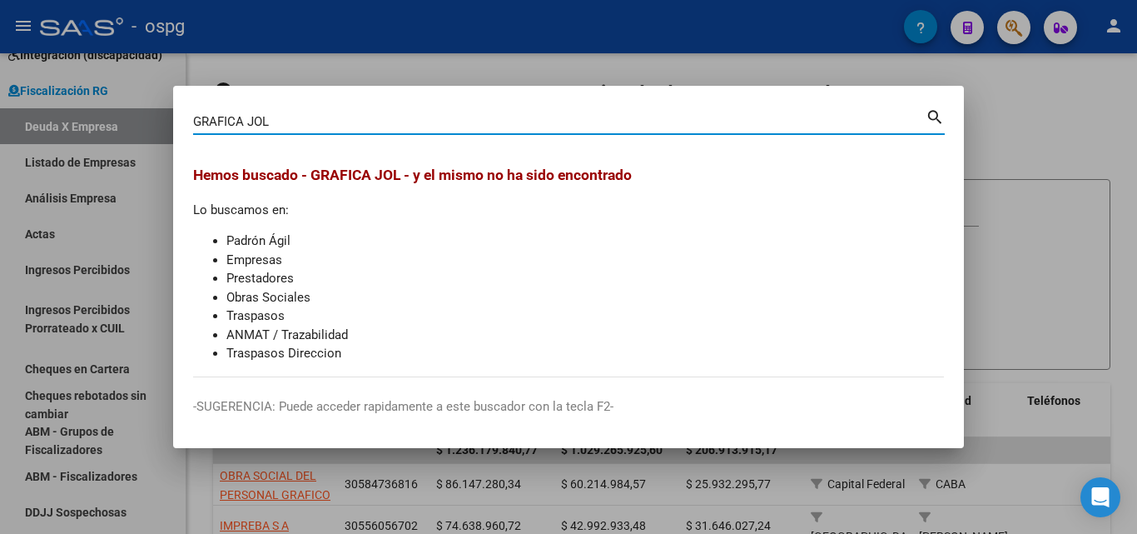
click at [1016, 126] on div at bounding box center [568, 267] width 1137 height 534
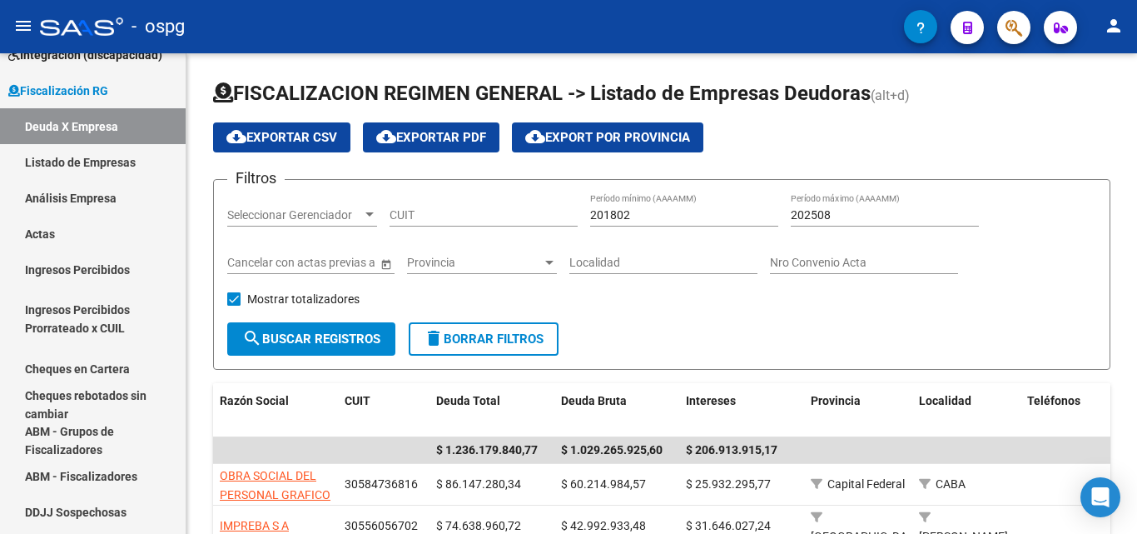
click at [1011, 36] on icon "button" at bounding box center [1014, 27] width 17 height 19
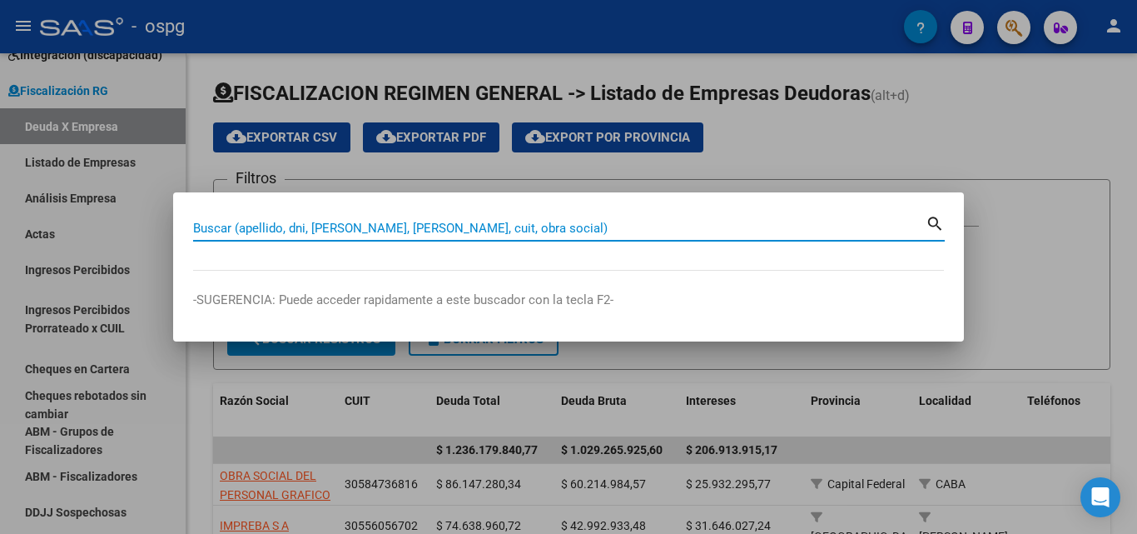
click at [375, 228] on input "Buscar (apellido, dni, [PERSON_NAME], [PERSON_NAME], cuit, obra social)" at bounding box center [559, 228] width 733 height 15
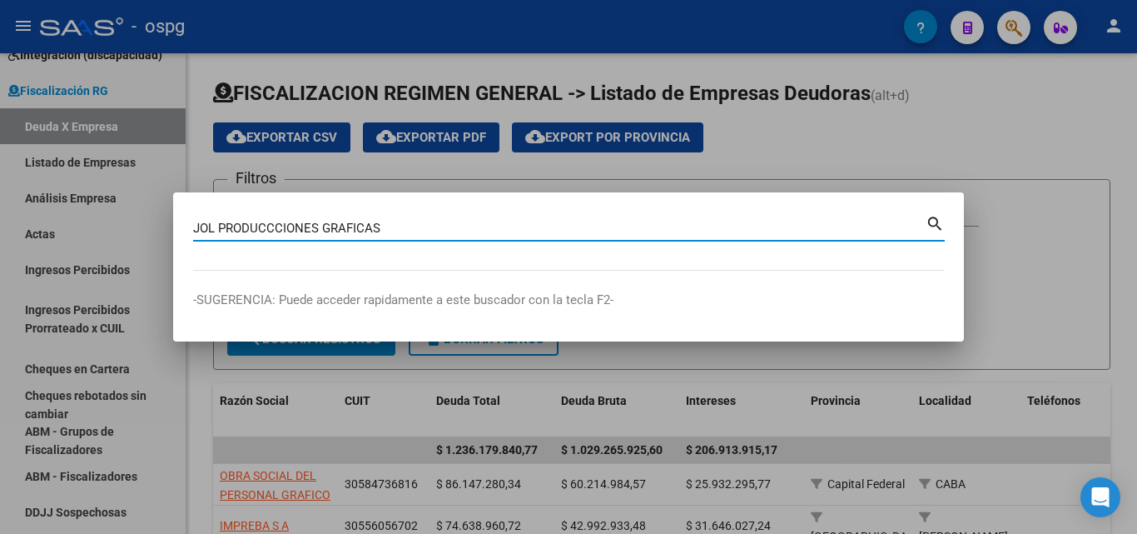
type input "JOL PRODUCCCIONES GRAFICAS"
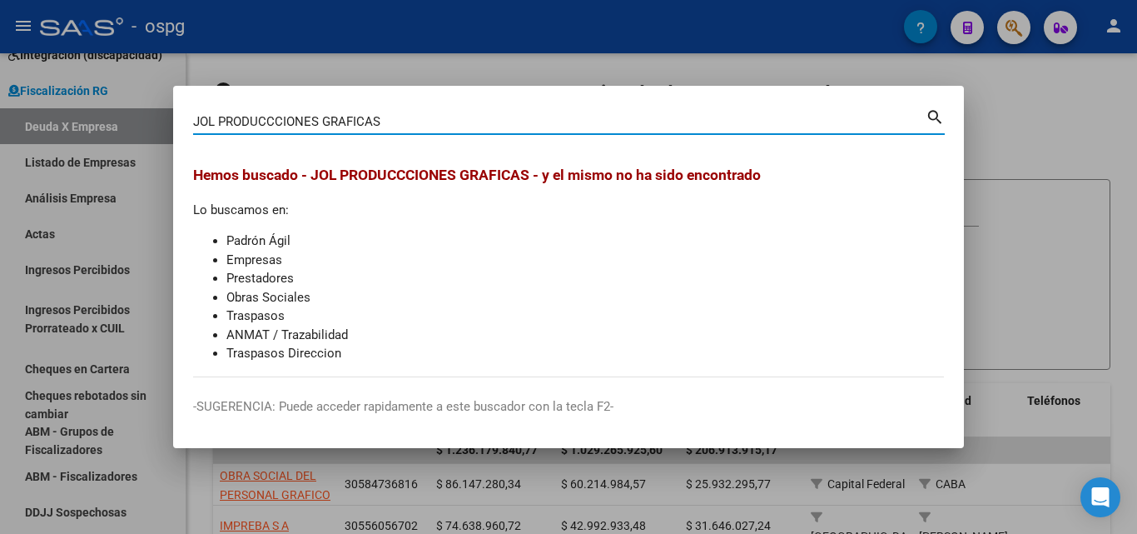
click at [1030, 151] on div at bounding box center [568, 267] width 1137 height 534
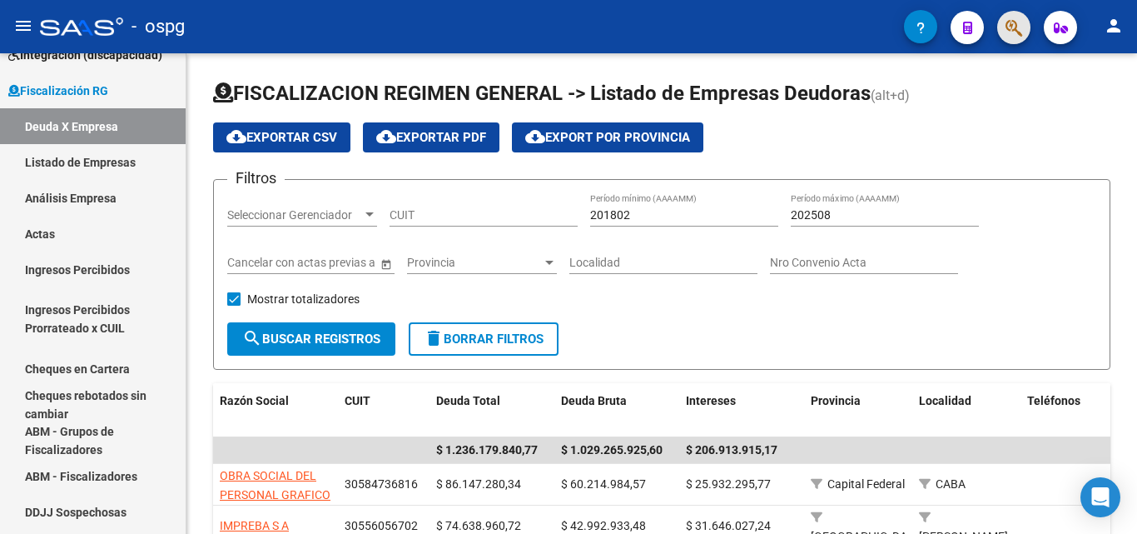
click at [1006, 39] on span "button" at bounding box center [1014, 28] width 17 height 34
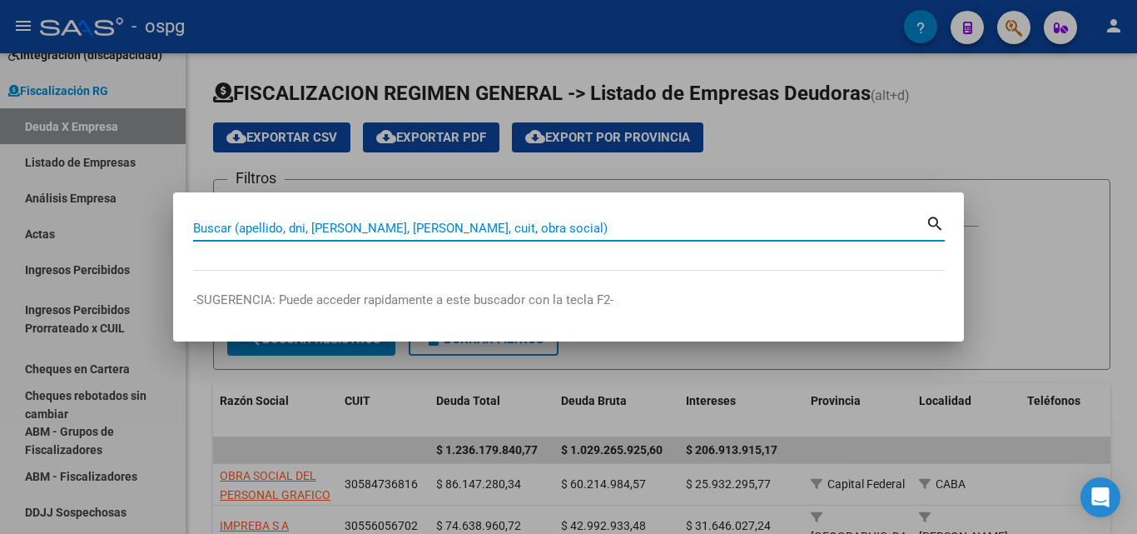
click at [612, 237] on div "Buscar (apellido, dni, [PERSON_NAME], [PERSON_NAME], cuit, obra social)" at bounding box center [559, 228] width 733 height 25
drag, startPoint x: 614, startPoint y: 232, endPoint x: 623, endPoint y: 228, distance: 10.1
click at [621, 229] on input "Buscar (apellido, dni, [PERSON_NAME], [PERSON_NAME], cuit, obra social)" at bounding box center [559, 228] width 733 height 15
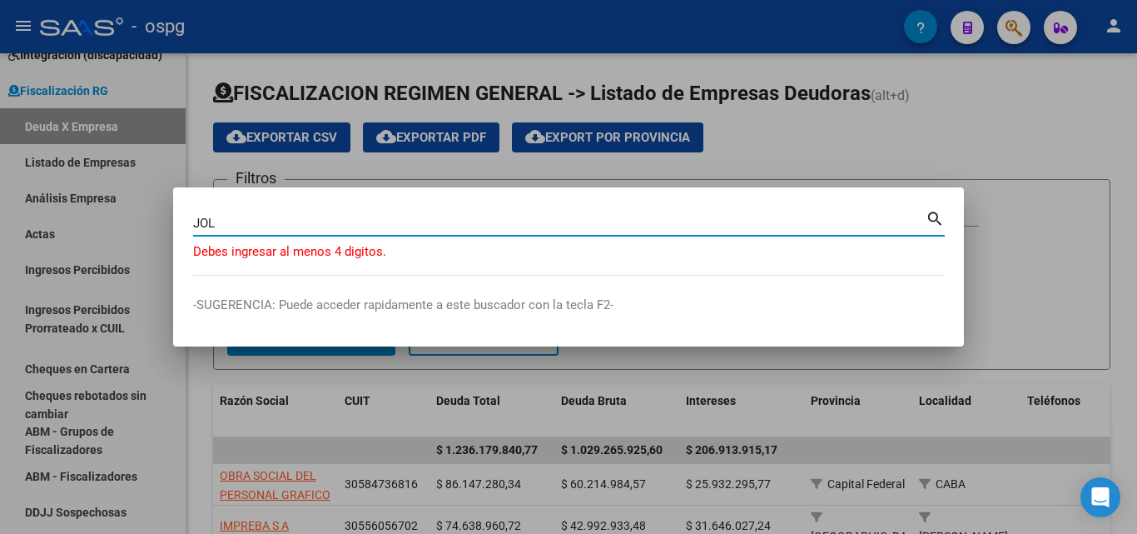
click at [455, 216] on input "JOL" at bounding box center [559, 223] width 733 height 15
type input "JOL PRODUCCIONES"
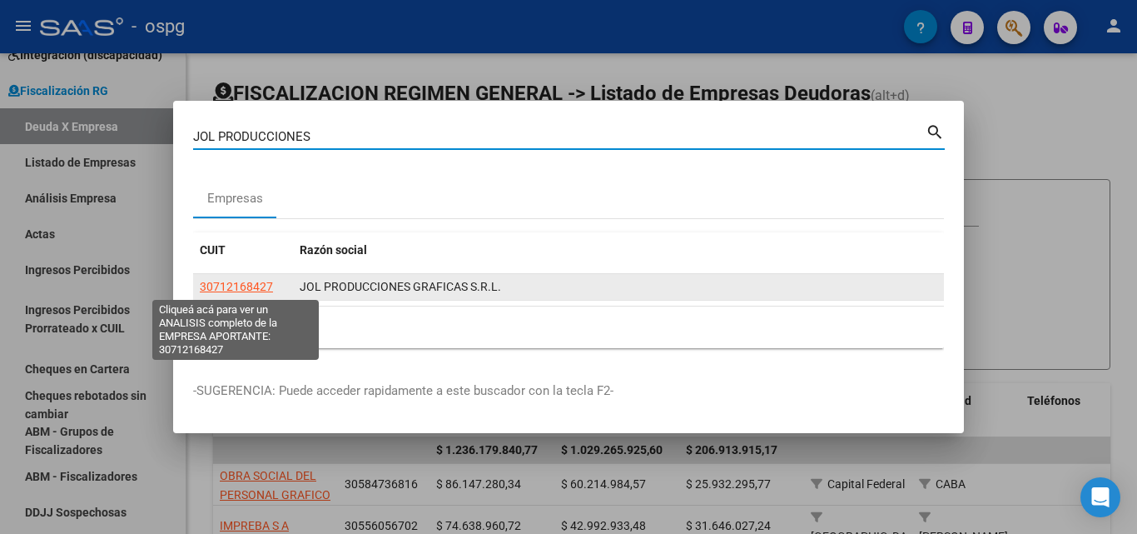
click at [218, 287] on span "30712168427" at bounding box center [236, 286] width 73 height 13
type textarea "30712168427"
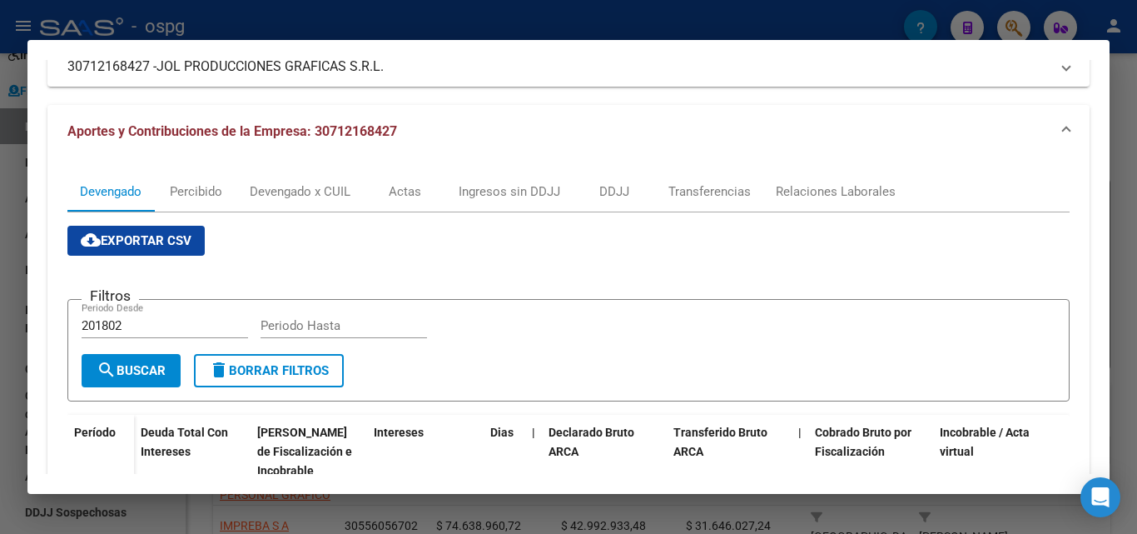
scroll to position [0, 0]
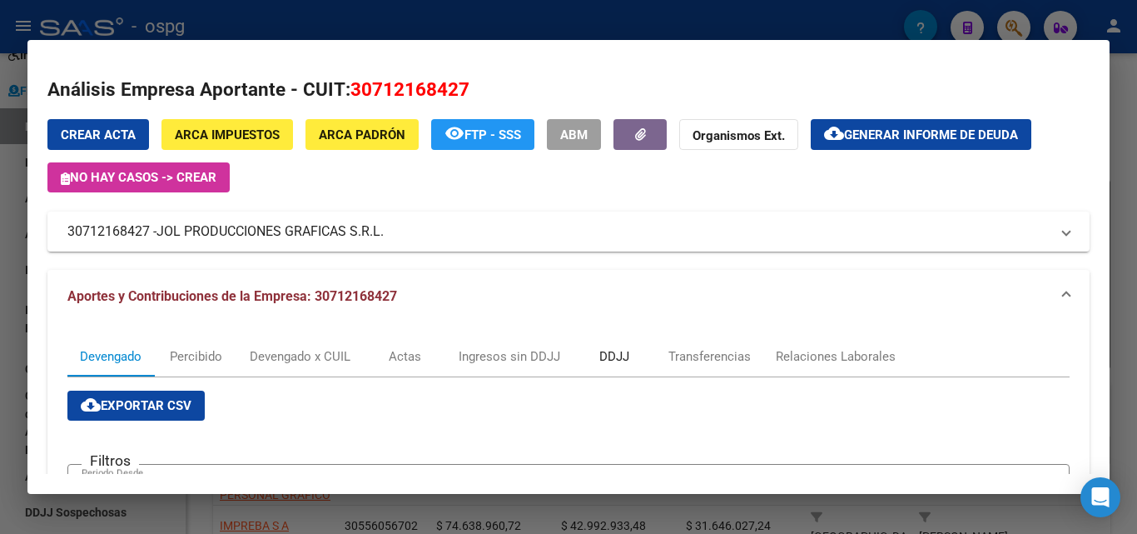
click at [623, 356] on div "DDJJ" at bounding box center [614, 356] width 30 height 18
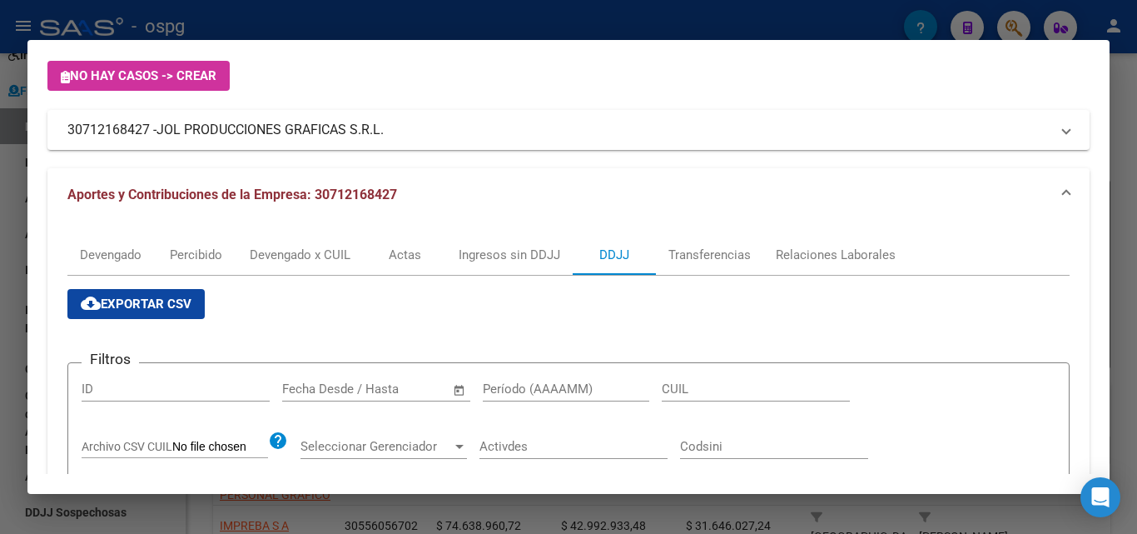
scroll to position [185, 0]
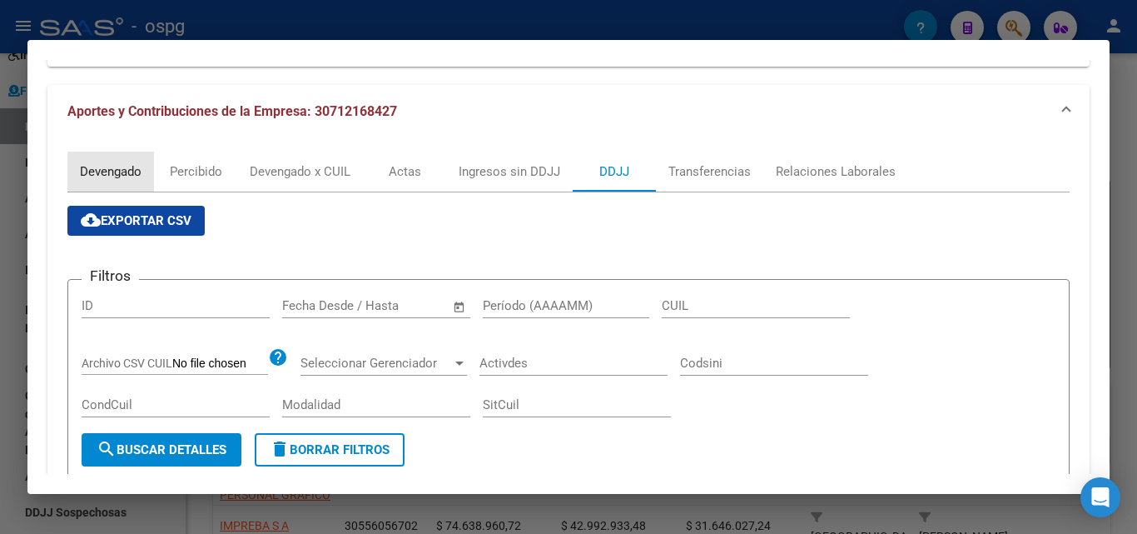
click at [112, 175] on div "Devengado" at bounding box center [111, 171] width 62 height 18
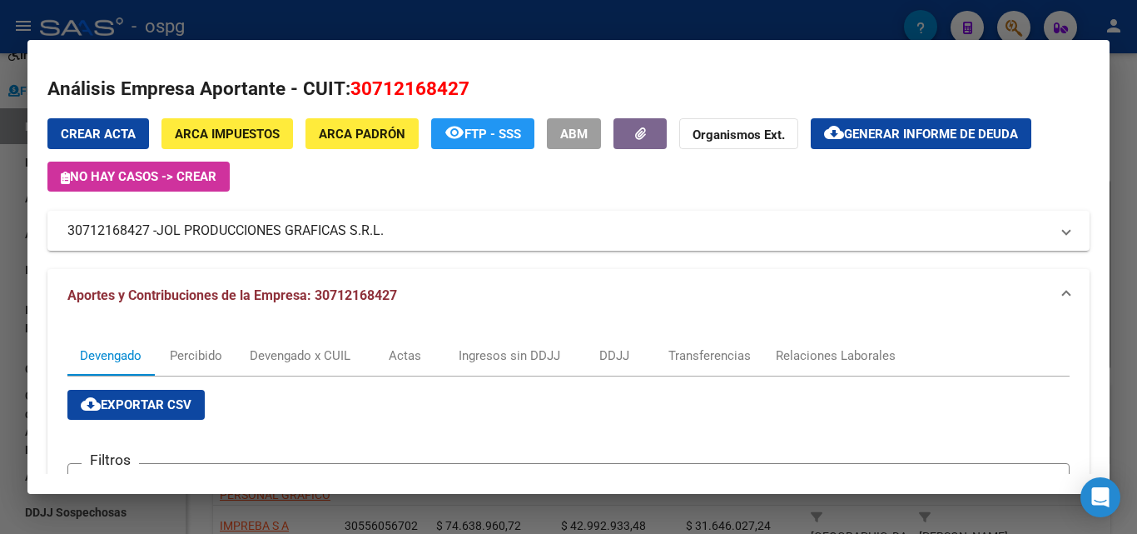
scroll to position [0, 0]
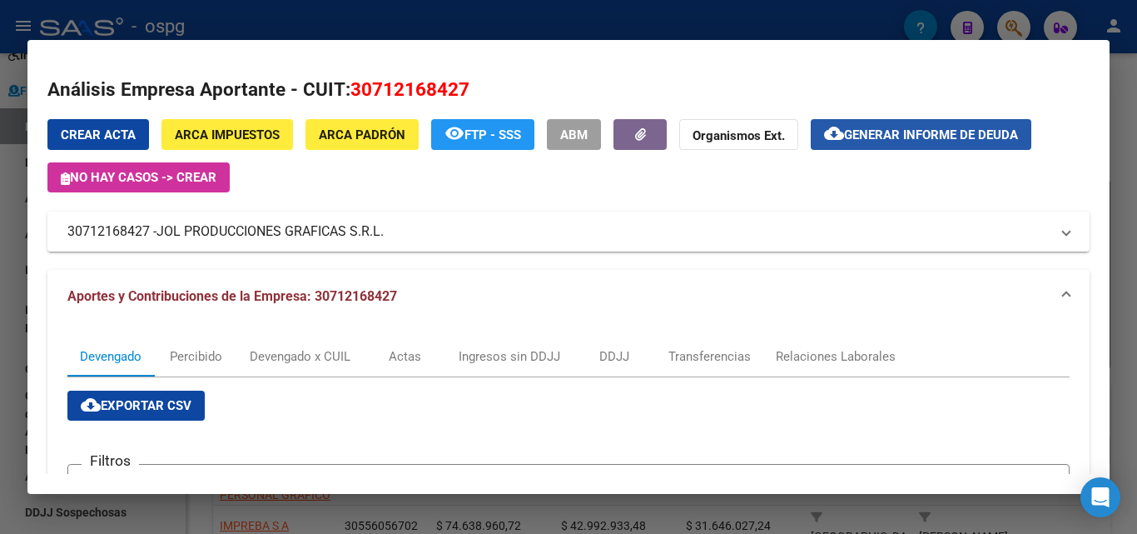
click at [849, 132] on span "Generar informe de deuda" at bounding box center [931, 134] width 174 height 15
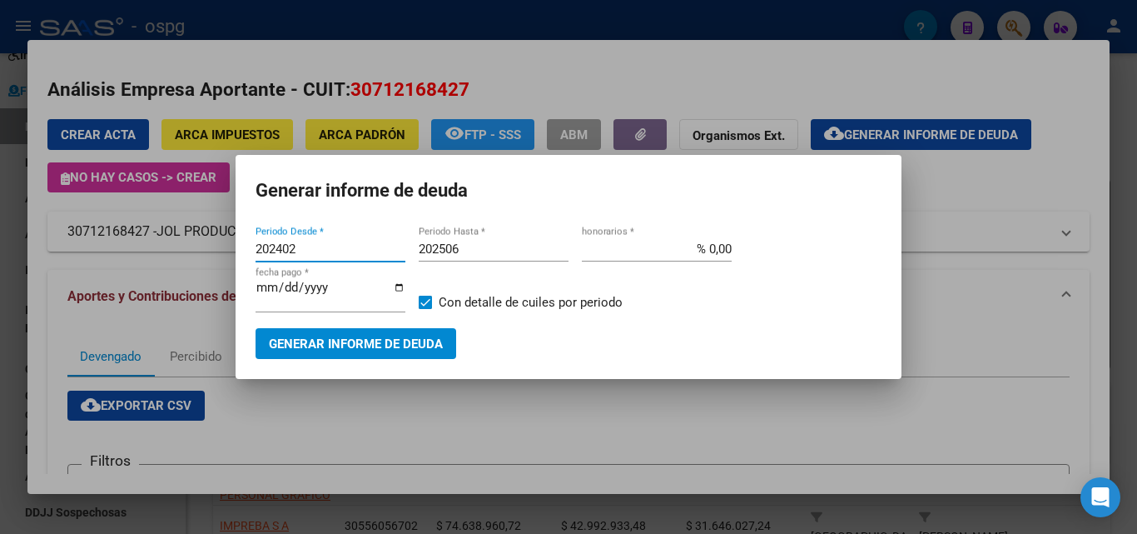
drag, startPoint x: 313, startPoint y: 250, endPoint x: 170, endPoint y: 236, distance: 143.8
click at [169, 236] on div "JOL PRODUCCIONES Buscar (apellido, dni, cuil, nro traspaso, cuit, obra social) …" at bounding box center [568, 267] width 1137 height 534
type input "202506"
click at [476, 250] on input "202506" at bounding box center [494, 248] width 150 height 15
type input "202508"
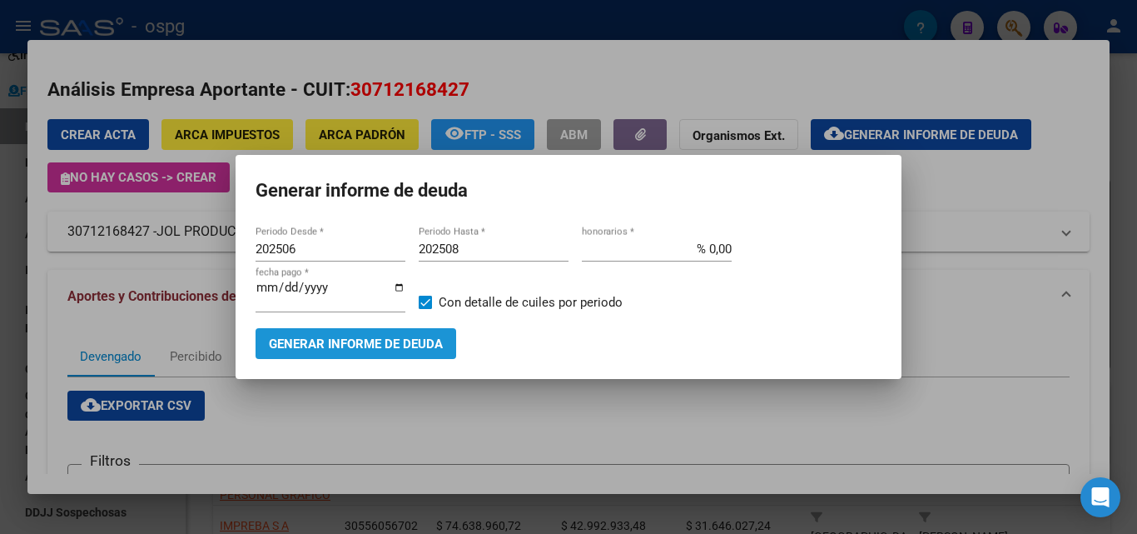
click at [397, 351] on span "Generar informe de deuda" at bounding box center [356, 343] width 174 height 15
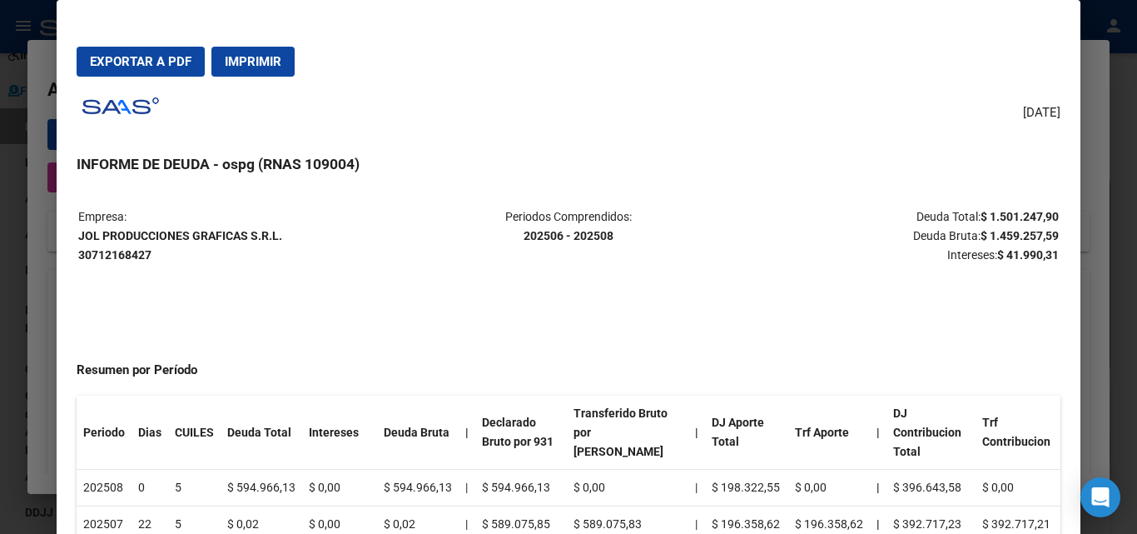
drag, startPoint x: 152, startPoint y: 52, endPoint x: 266, endPoint y: 242, distance: 222.2
click at [266, 242] on mat-dialog-container "Exportar a PDF Imprimir [DATE] INFORME DE DEUDA - ospg (RNAS 109004) Empresa: J…" at bounding box center [568, 297] width 1023 height 594
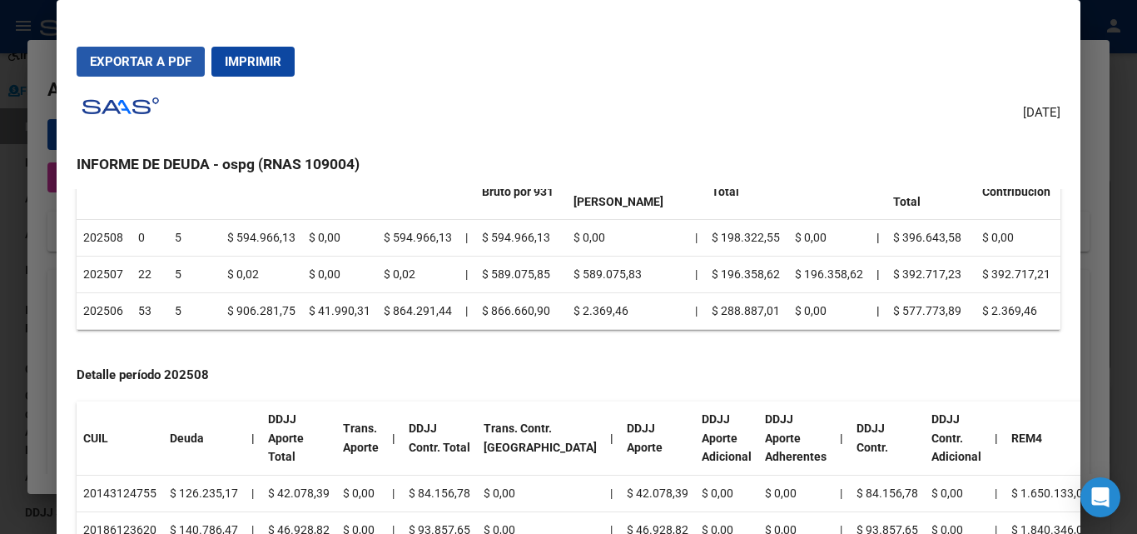
click at [117, 66] on span "Exportar a PDF" at bounding box center [141, 61] width 102 height 15
click at [154, 78] on mat-dialog-actions "Exportar a PDF Imprimir" at bounding box center [568, 61] width 983 height 57
click at [155, 67] on span "Exportar a PDF" at bounding box center [141, 61] width 102 height 15
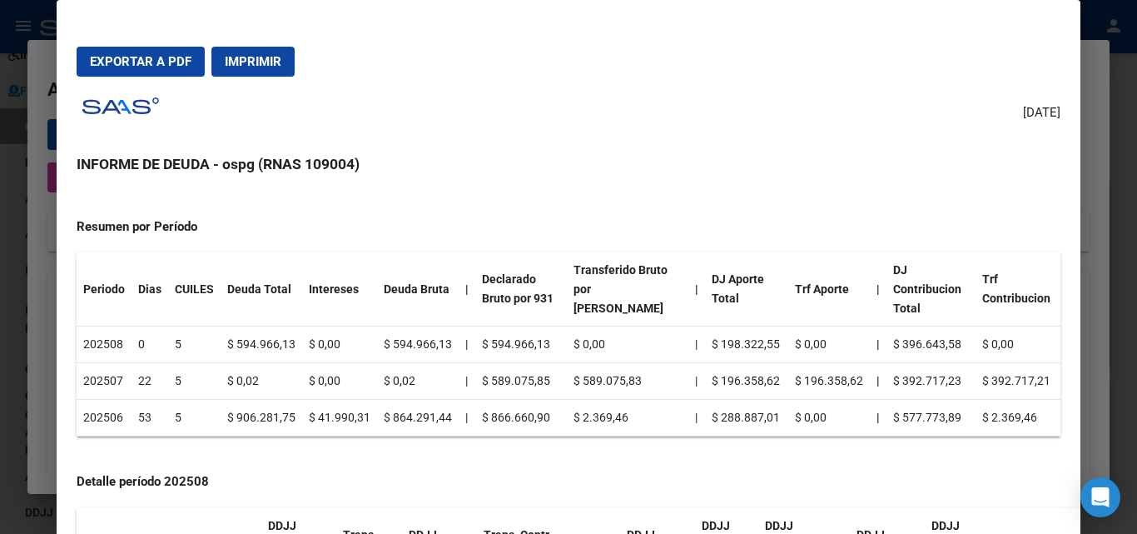
scroll to position [0, 0]
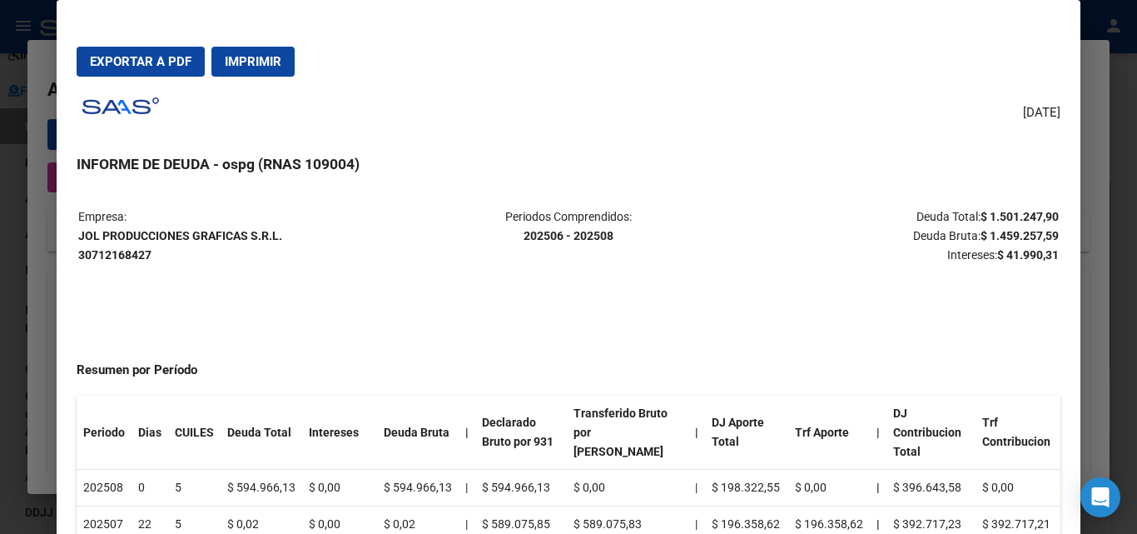
drag, startPoint x: 76, startPoint y: 233, endPoint x: 289, endPoint y: 260, distance: 214.8
click at [271, 234] on mat-dialog-content "Empresa: JOL PRODUCCIONES GRAFICAS S.R.L. 30712168427 Periodos Comprendidos: 20…" at bounding box center [568, 381] width 1023 height 385
drag, startPoint x: 291, startPoint y: 260, endPoint x: 192, endPoint y: 264, distance: 98.3
click at [281, 260] on p "Empresa: JOL PRODUCCIONES GRAFICAS S.R.L. 30712168427" at bounding box center [241, 235] width 326 height 57
drag, startPoint x: 79, startPoint y: 233, endPoint x: 255, endPoint y: 232, distance: 175.7
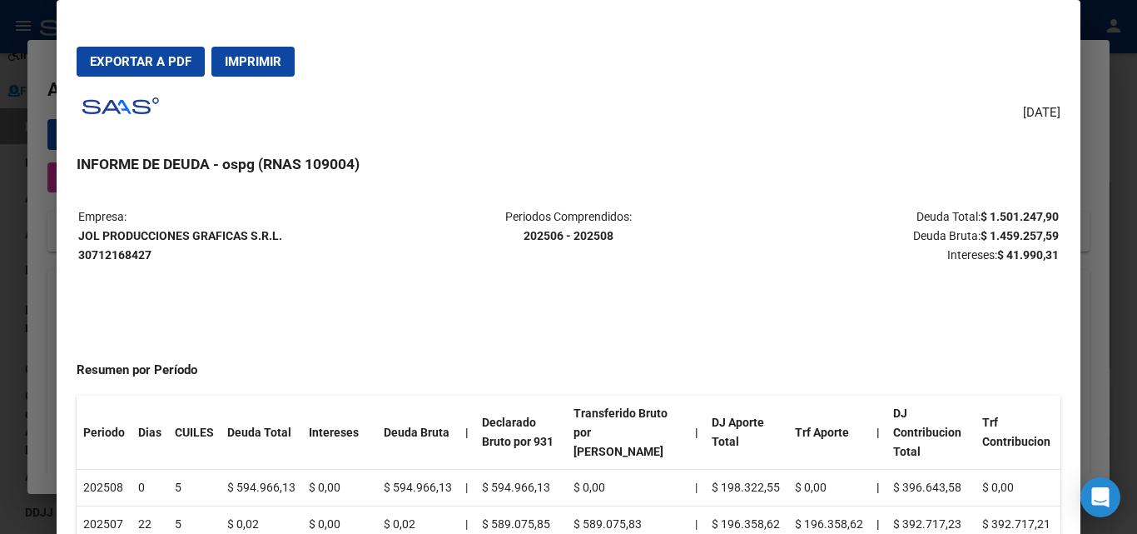
click at [283, 232] on p "Empresa: JOL PRODUCCIONES GRAFICAS S.R.L. 30712168427" at bounding box center [241, 235] width 326 height 57
copy strong "JOL PRODUCCIONES GRAFICAS S.R.L."
drag, startPoint x: 973, startPoint y: 216, endPoint x: 1046, endPoint y: 218, distance: 72.5
click at [1046, 218] on strong "$ 1.501.247,90" at bounding box center [1020, 216] width 78 height 13
copy strong "1.501.247,90"
